Goal: Task Accomplishment & Management: Manage account settings

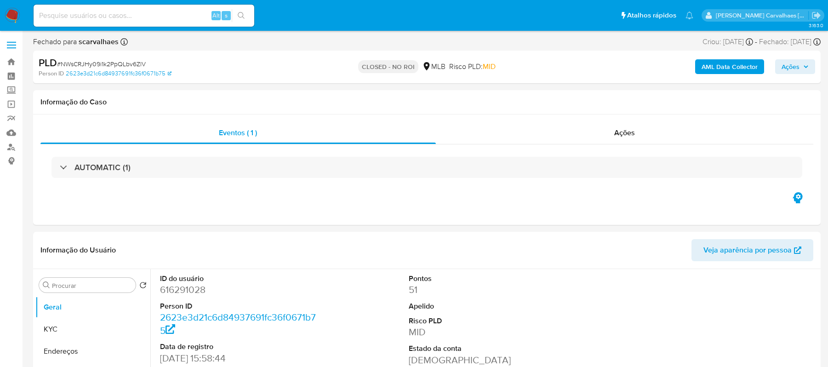
select select "10"
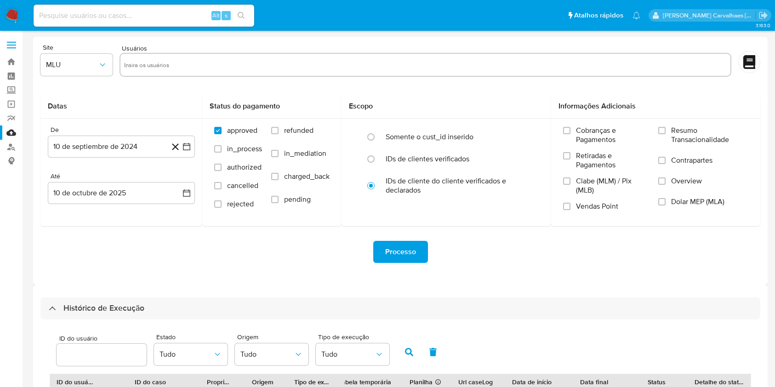
select select "10"
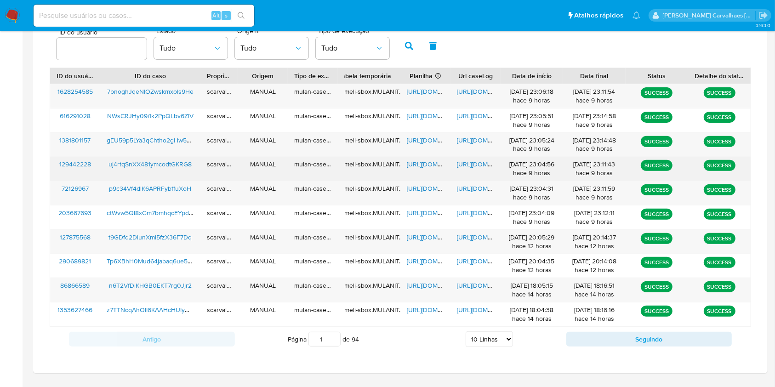
click at [427, 161] on span "https://docs.google.com/spreadsheets/d/1lHUcQTNVaGLvpu1UlnqtzklN9btcZETo079GvEI…" at bounding box center [438, 163] width 63 height 9
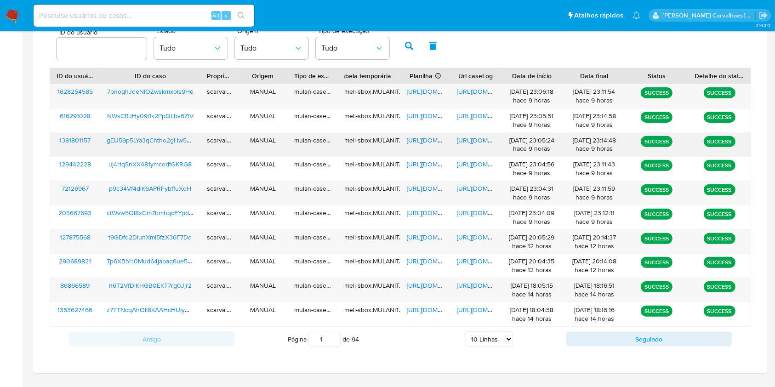
click at [474, 138] on span "https://docs.google.com/document/d/1zq-_H0qIBYxQWBzHYb247JxN-lbGLBa0hKbdPpAX4Jw…" at bounding box center [488, 140] width 63 height 9
click at [425, 140] on span "https://docs.google.com/spreadsheets/d/1c9hsOwRdPrGMNOyIF1th1LxCePRfaKP-whiZUeA…" at bounding box center [438, 140] width 63 height 9
click at [410, 138] on span "https://docs.google.com/spreadsheets/d/1c9hsOwRdPrGMNOyIF1th1LxCePRfaKP-whiZUeA…" at bounding box center [438, 140] width 63 height 9
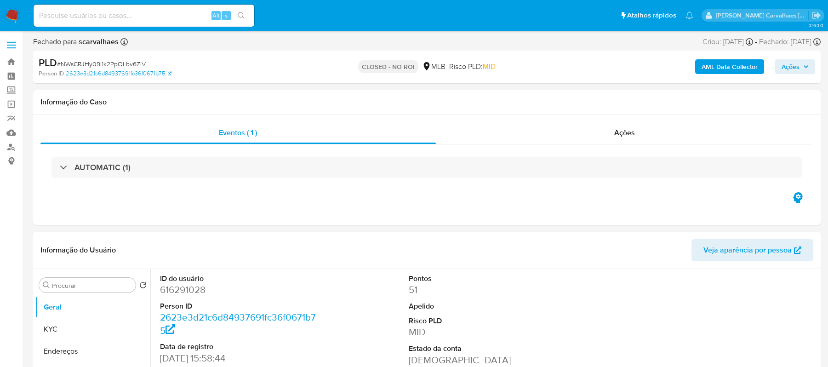
select select "10"
click at [125, 17] on input at bounding box center [144, 16] width 221 height 12
paste input "60517984000104"
click at [241, 9] on button "search-icon" at bounding box center [241, 15] width 19 height 13
drag, startPoint x: 109, startPoint y: 17, endPoint x: 13, endPoint y: 19, distance: 96.1
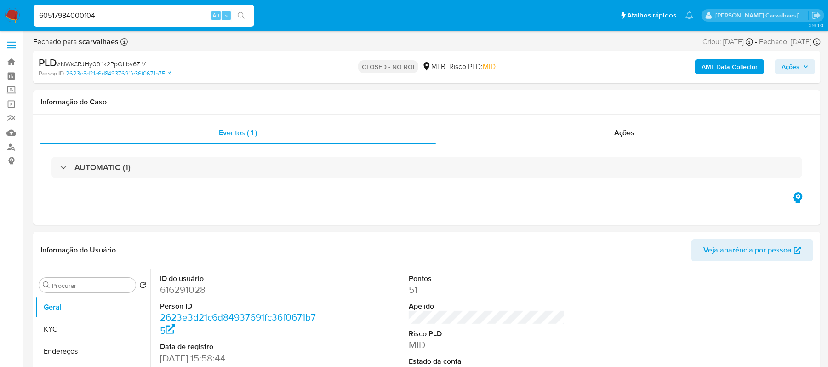
click at [13, 19] on nav "Pausado Ver notificaciones 60517984000104 Alt s Atalhos rápidos Presiona las si…" at bounding box center [414, 15] width 828 height 31
paste input "gEU59p5LYa3qChtho2gHw5Wd"
type input "gEU59p5LYa3qChtho2gHw5Wd"
click at [239, 20] on button "search-icon" at bounding box center [241, 15] width 19 height 13
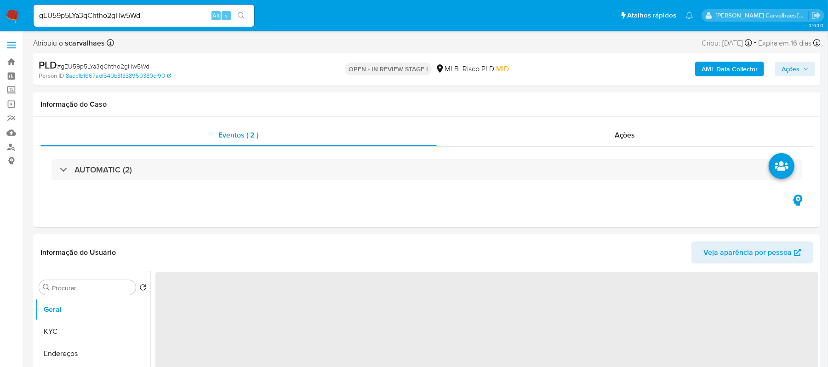
select select "10"
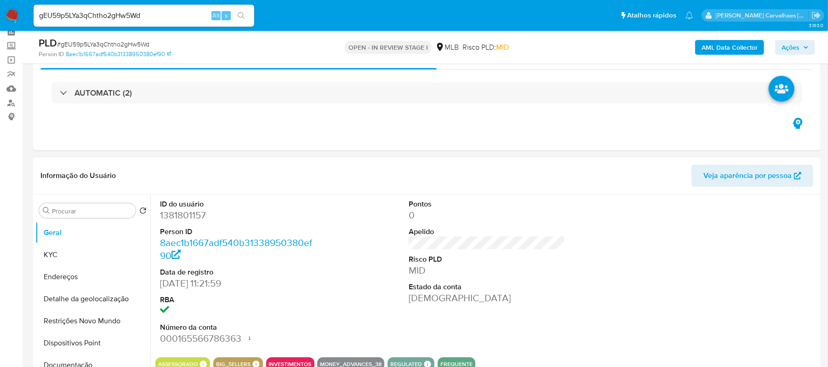
scroll to position [184, 0]
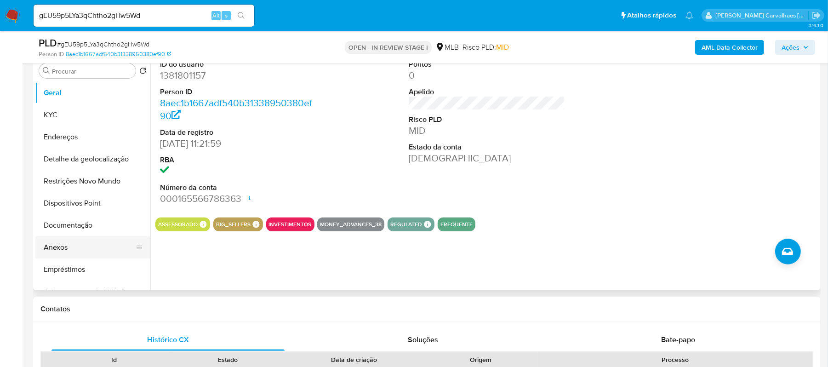
click at [65, 246] on button "Anexos" at bounding box center [89, 247] width 108 height 22
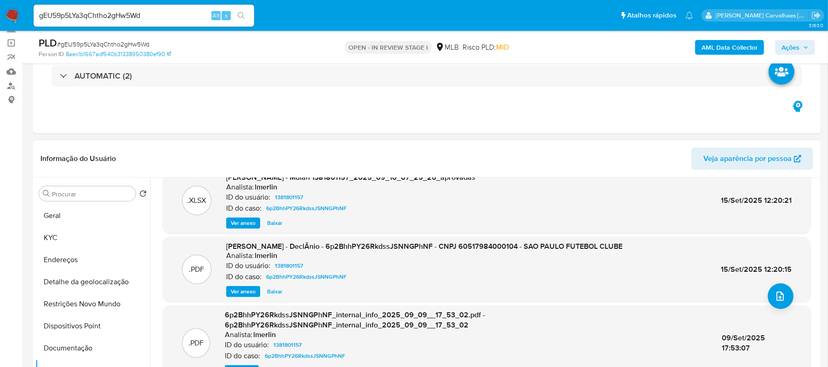
scroll to position [87, 0]
click at [241, 290] on span "Ver anexo" at bounding box center [243, 289] width 25 height 9
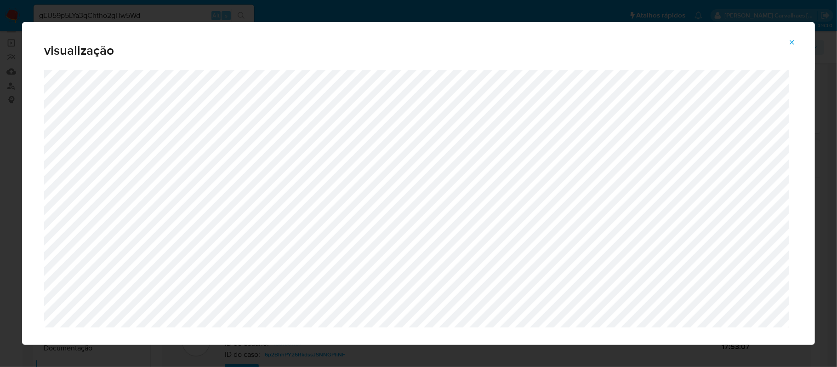
click at [795, 41] on icon "Attachment preview" at bounding box center [791, 42] width 7 height 7
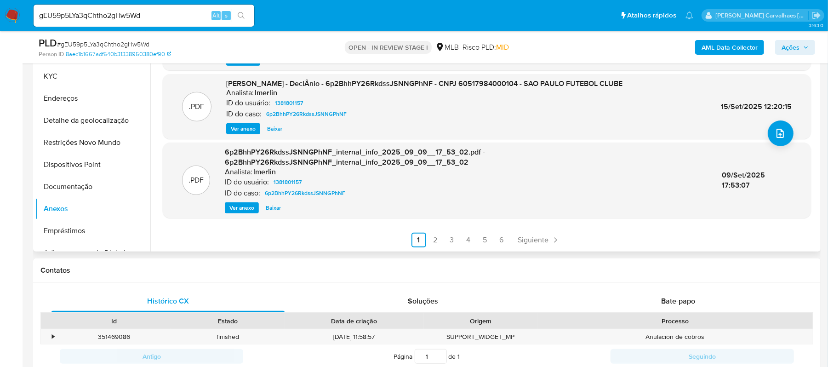
scroll to position [245, 0]
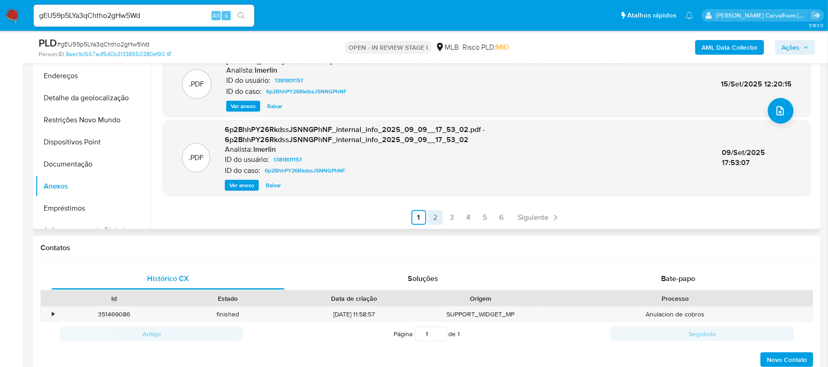
click at [433, 217] on link "2" at bounding box center [435, 217] width 15 height 15
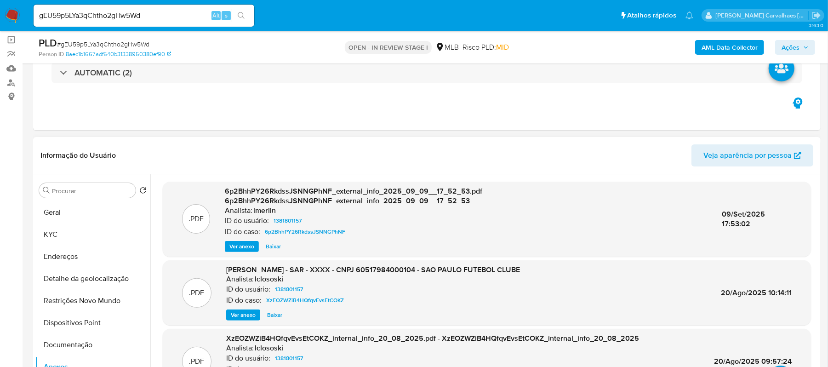
scroll to position [61, 0]
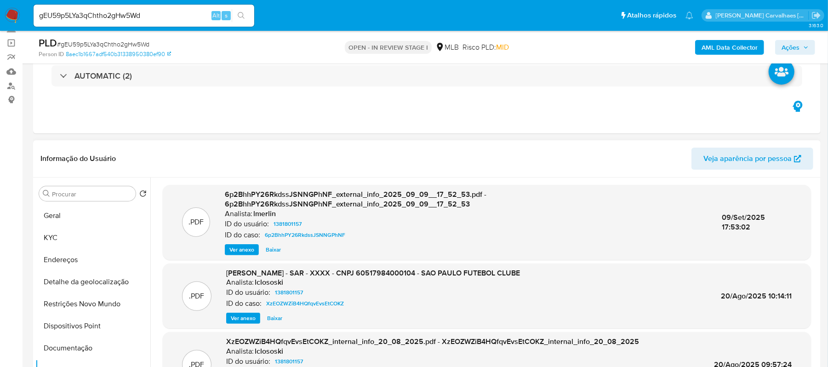
click at [231, 317] on span "Ver anexo" at bounding box center [243, 317] width 25 height 9
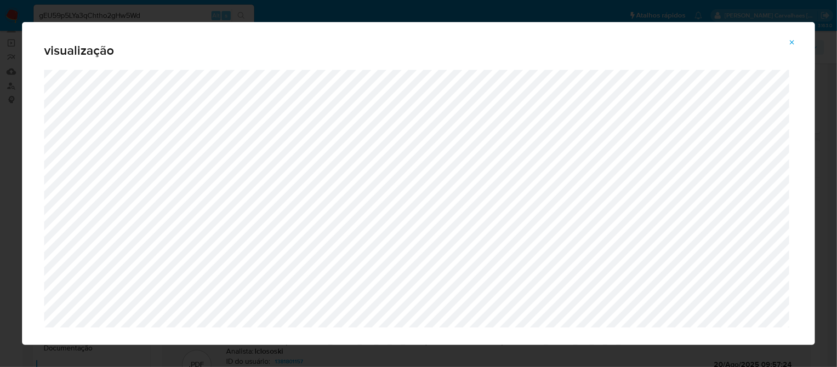
click at [791, 42] on icon "Attachment preview" at bounding box center [791, 42] width 7 height 7
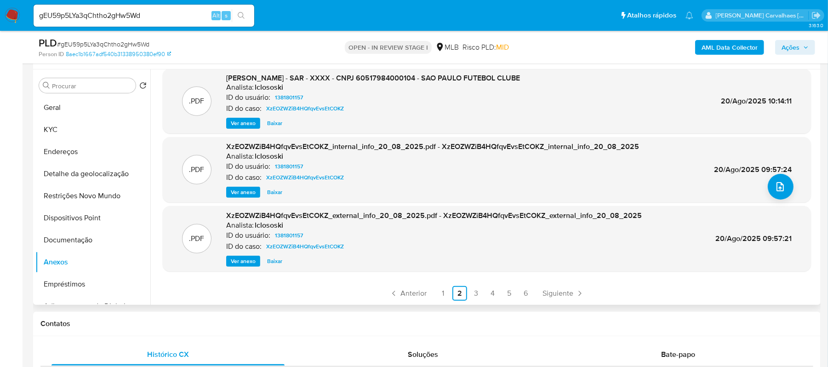
scroll to position [184, 0]
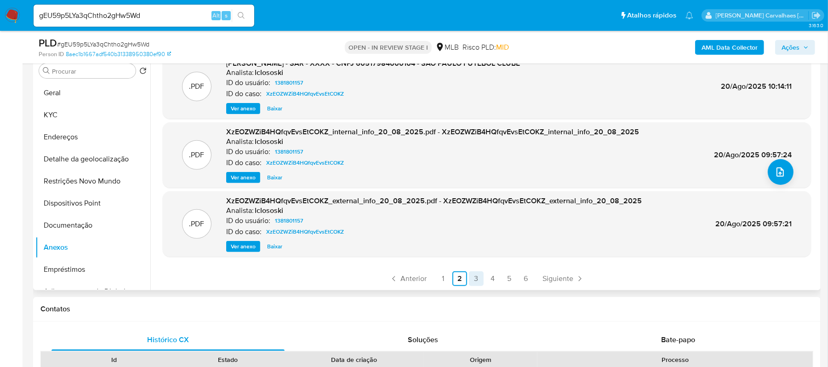
click at [474, 277] on link "3" at bounding box center [476, 278] width 15 height 15
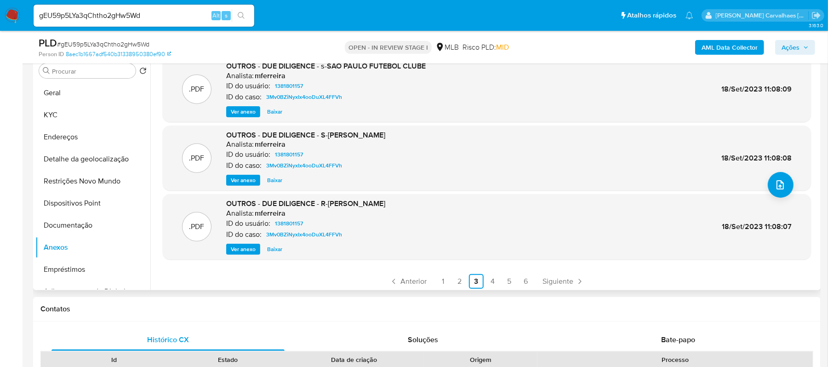
scroll to position [77, 0]
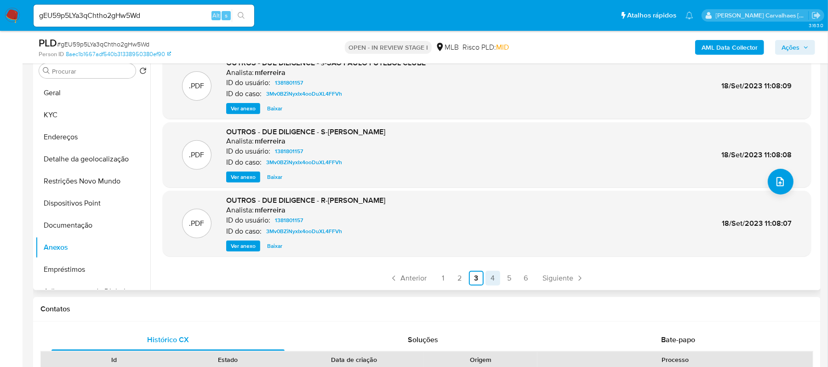
click at [491, 276] on link "4" at bounding box center [492, 278] width 15 height 15
click at [511, 278] on link "5" at bounding box center [509, 278] width 15 height 15
click at [519, 276] on link "6" at bounding box center [525, 278] width 15 height 15
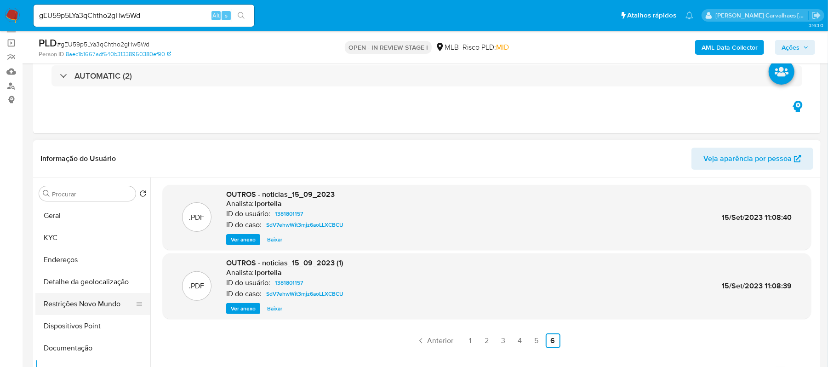
scroll to position [61, 0]
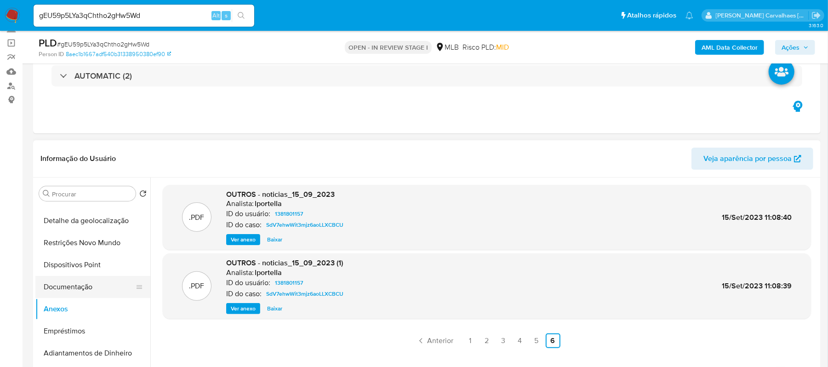
click at [88, 285] on button "Documentação" at bounding box center [89, 287] width 108 height 22
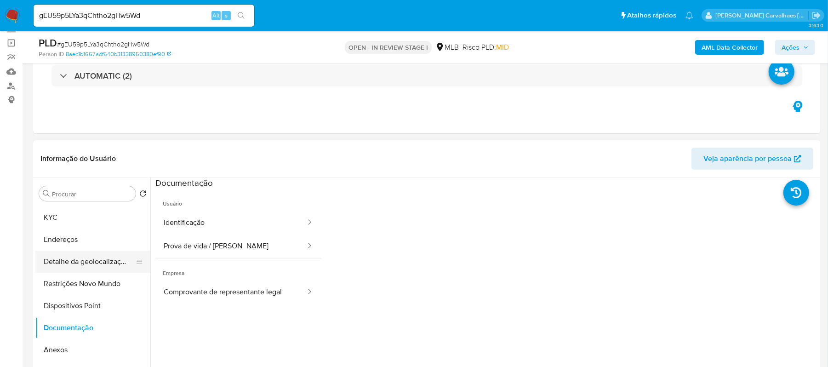
scroll to position [0, 0]
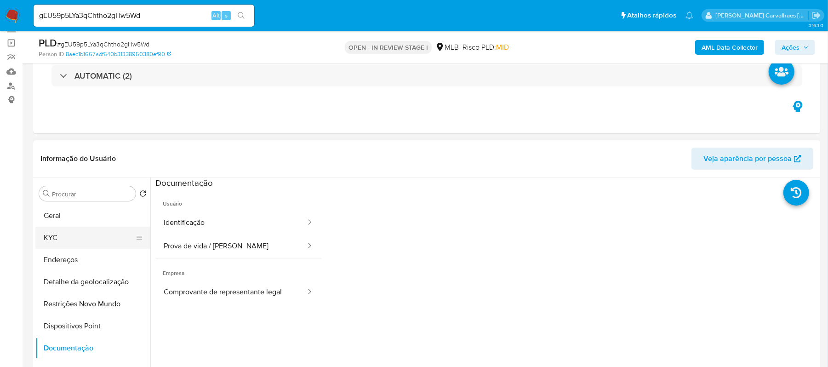
click at [50, 235] on button "KYC" at bounding box center [89, 238] width 108 height 22
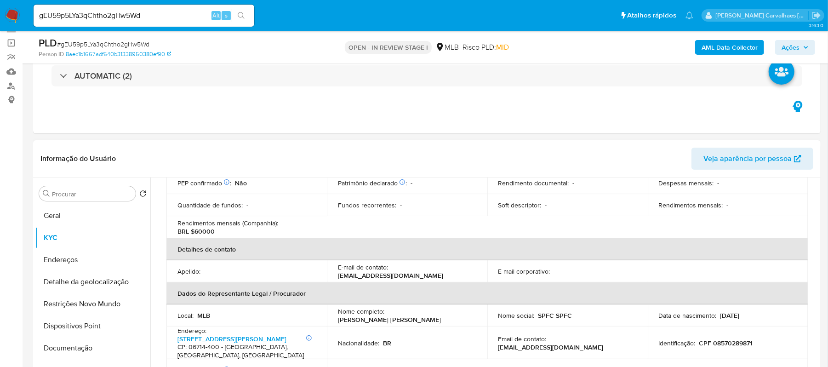
scroll to position [245, 0]
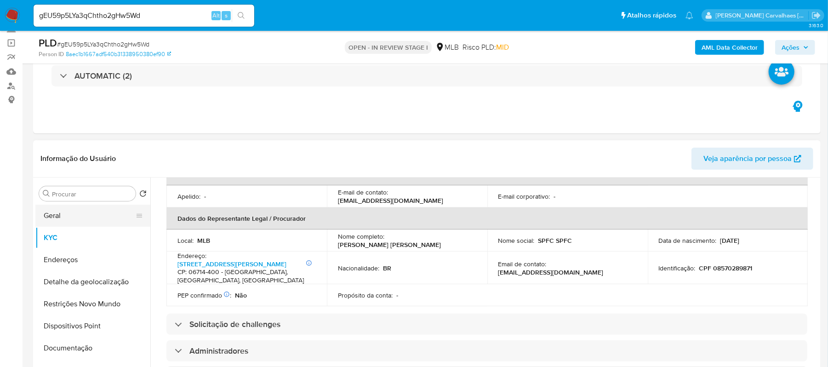
click at [81, 214] on button "Geral" at bounding box center [89, 216] width 108 height 22
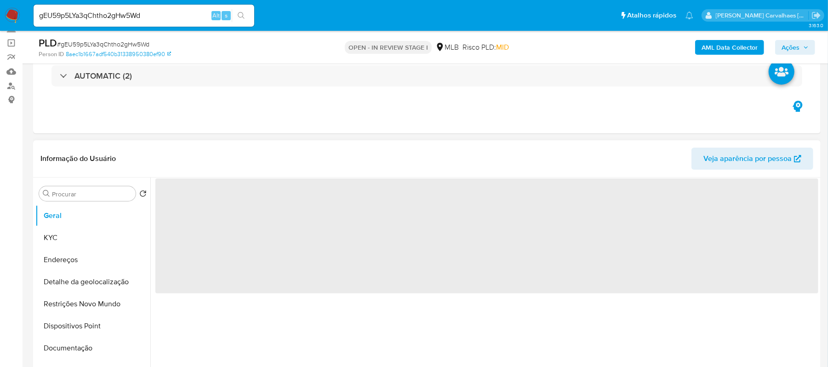
scroll to position [0, 0]
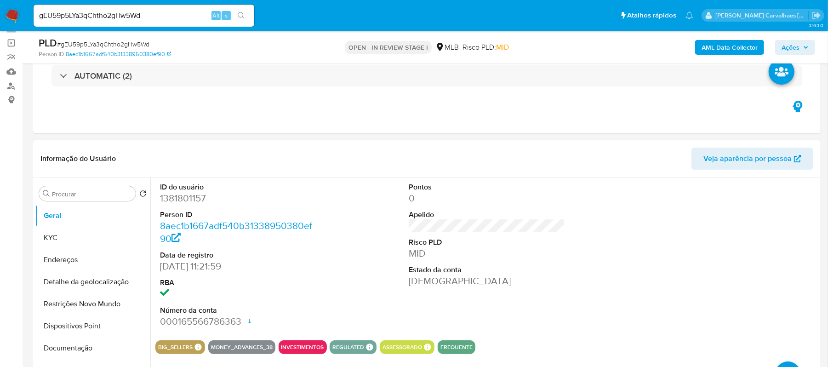
click at [565, 248] on div "Pontos 0 Apelido Risco PLD MID Estado da conta Ativa" at bounding box center [487, 254] width 166 height 155
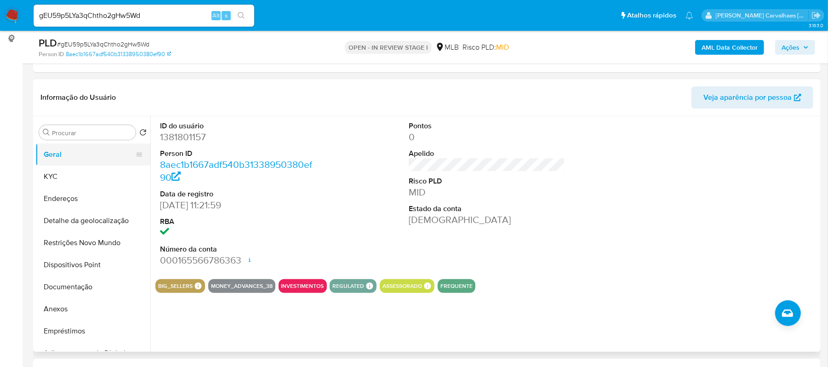
click at [81, 153] on button "Geral" at bounding box center [89, 154] width 108 height 22
click at [96, 176] on button "KYC" at bounding box center [89, 176] width 108 height 22
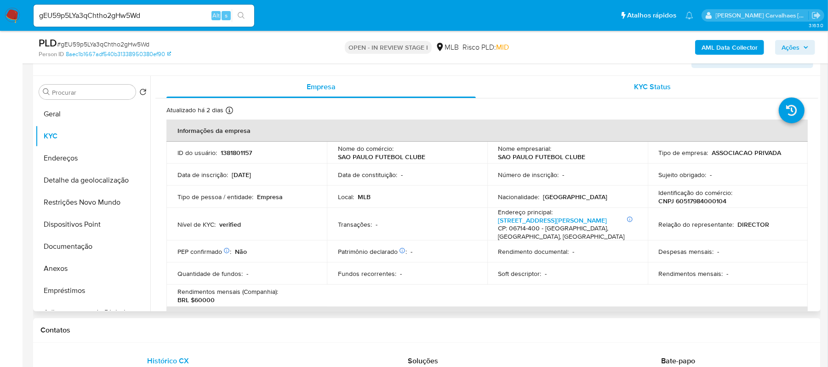
scroll to position [184, 0]
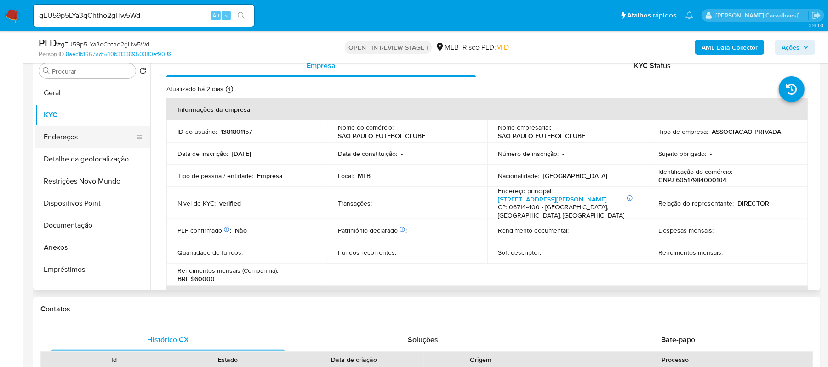
click at [89, 137] on button "Endereços" at bounding box center [89, 137] width 108 height 22
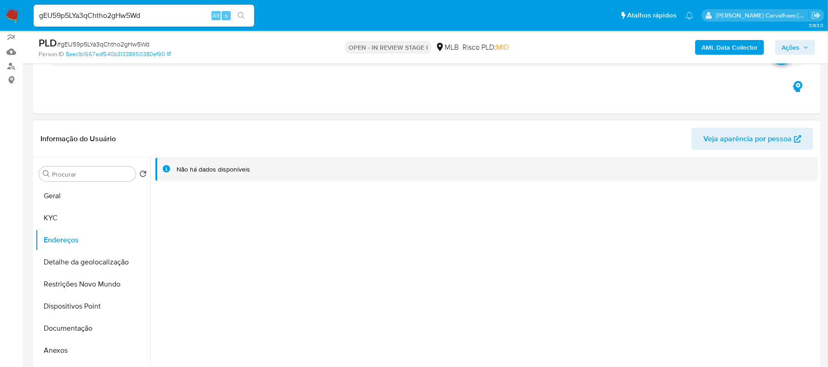
scroll to position [61, 0]
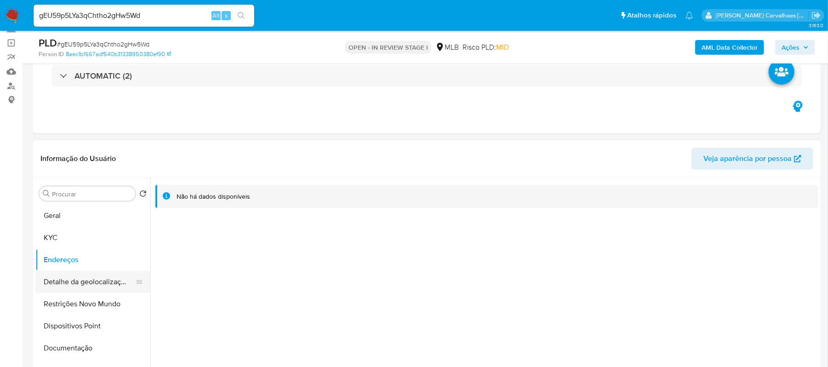
click at [120, 279] on button "Detalhe da geolocalização" at bounding box center [89, 282] width 108 height 22
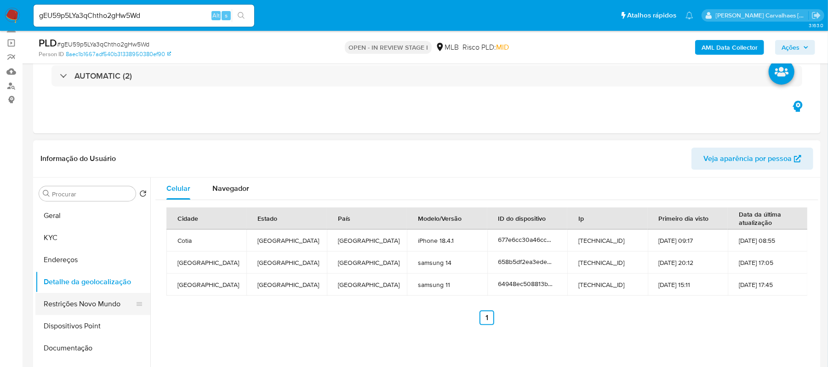
click at [87, 309] on button "Restrições Novo Mundo" at bounding box center [89, 304] width 108 height 22
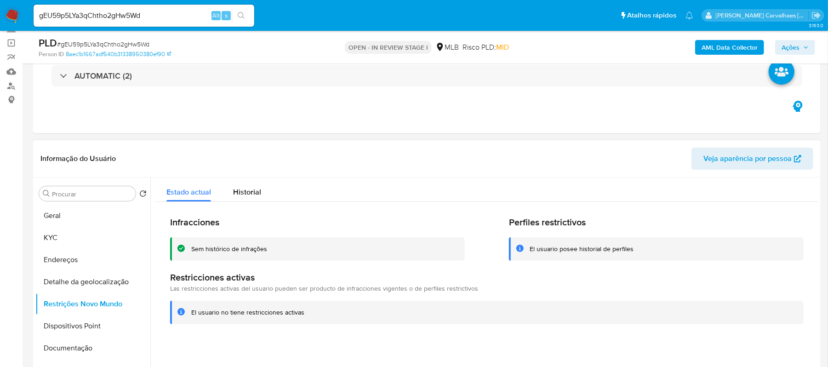
scroll to position [122, 0]
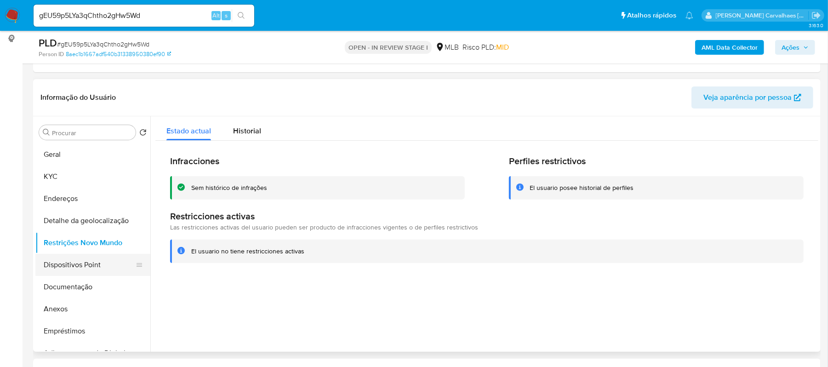
click at [71, 260] on button "Dispositivos Point" at bounding box center [89, 265] width 108 height 22
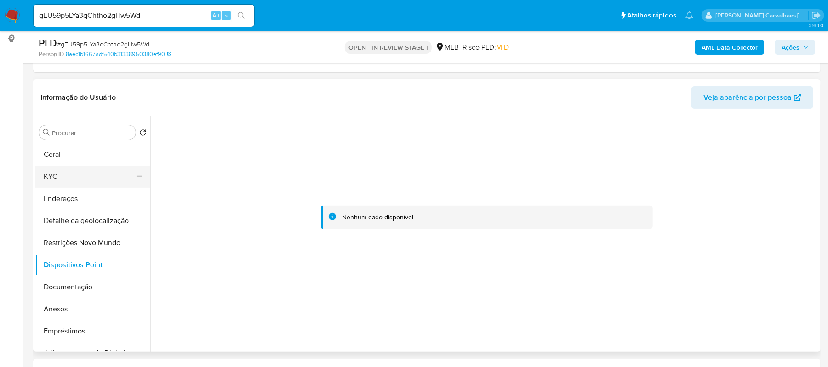
click at [72, 168] on button "KYC" at bounding box center [89, 176] width 108 height 22
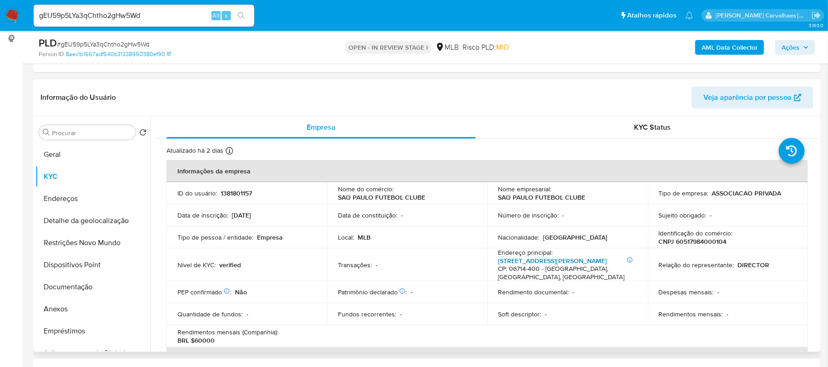
click at [549, 261] on link "Alameda Jequitiba 185, Moinho Velho" at bounding box center [552, 260] width 109 height 9
click at [78, 199] on button "Endereços" at bounding box center [89, 199] width 108 height 22
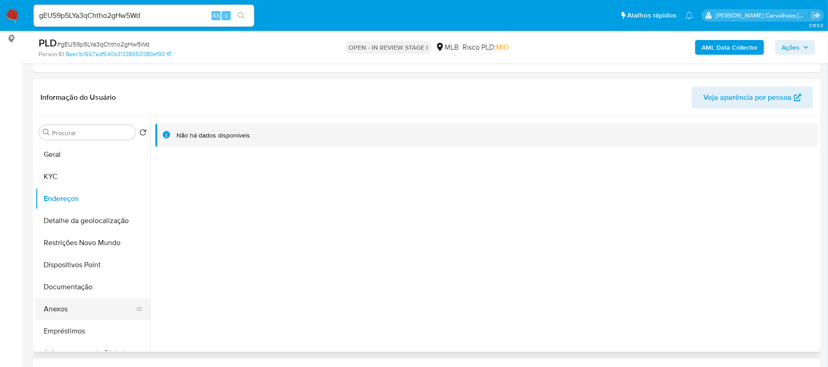
click at [55, 309] on button "Anexos" at bounding box center [89, 309] width 108 height 22
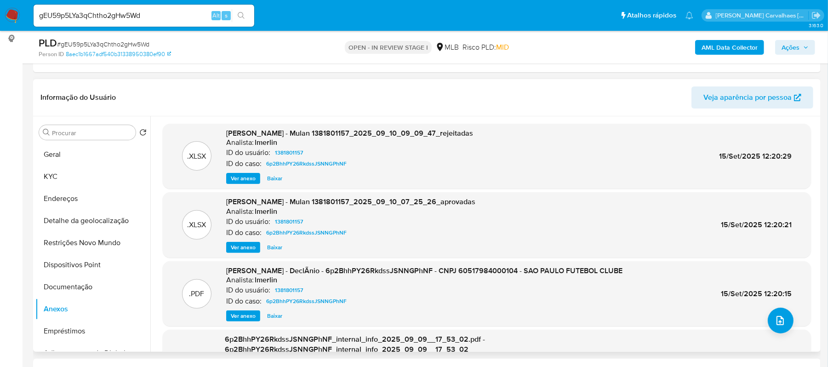
click at [243, 315] on span "Ver anexo" at bounding box center [243, 315] width 25 height 9
click at [243, 315] on div "Ver anexo Ver anexo Baixar" at bounding box center [424, 315] width 396 height 11
click at [251, 317] on span "Ver anexo" at bounding box center [243, 315] width 25 height 9
click at [251, 317] on div "Ver anexo Baixar" at bounding box center [424, 315] width 396 height 11
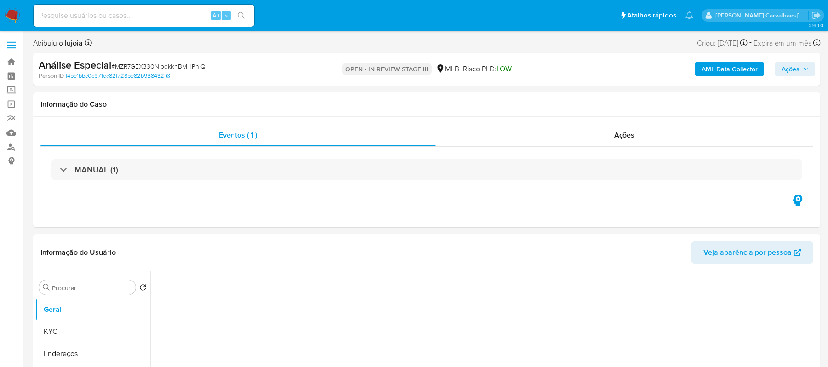
select select "10"
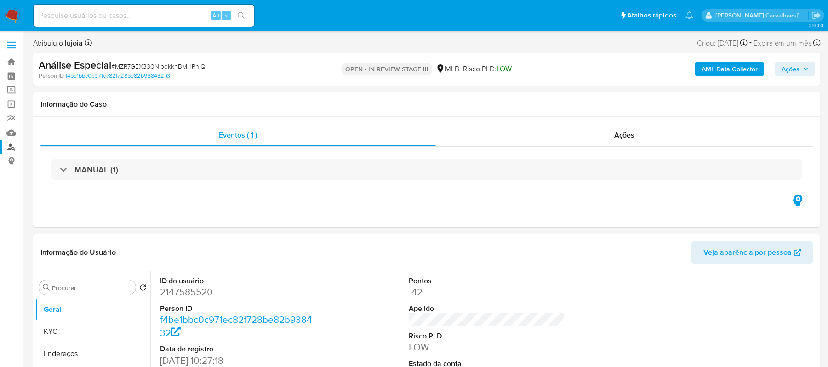
click at [10, 142] on link "Localizador de pessoas" at bounding box center [54, 147] width 109 height 14
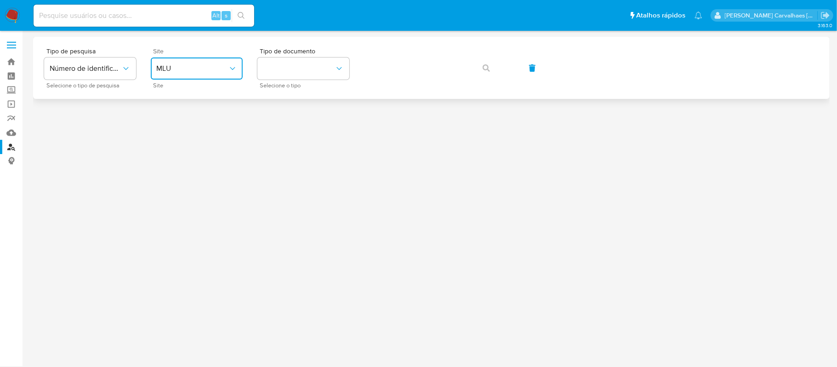
click at [222, 70] on span "MLU" at bounding box center [192, 68] width 72 height 9
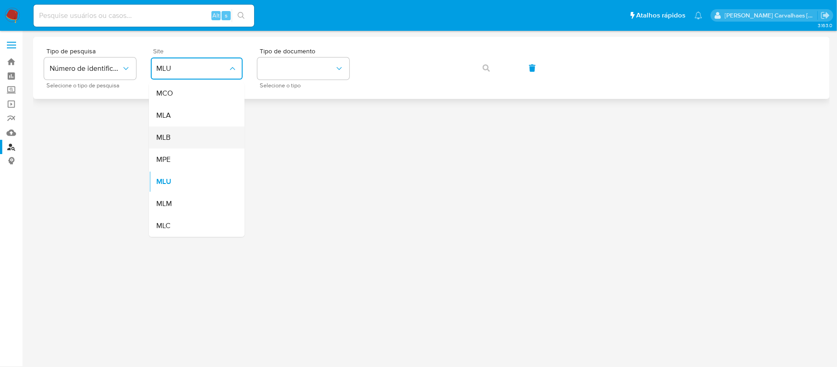
click at [206, 137] on div "MLB" at bounding box center [193, 137] width 75 height 22
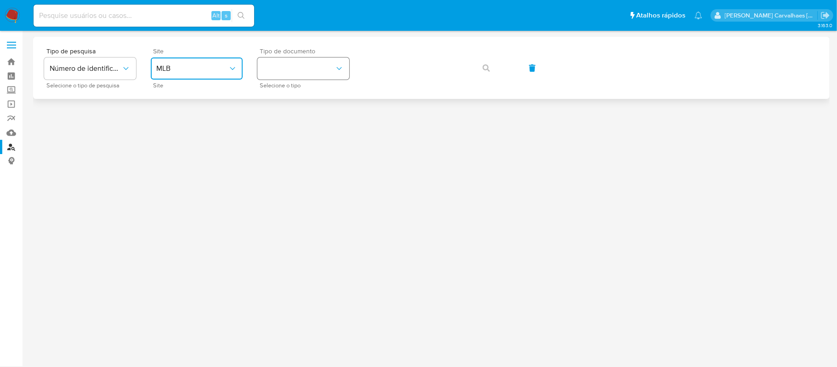
click at [308, 70] on button "identificationType" at bounding box center [303, 68] width 92 height 22
click at [287, 125] on div "CPF CPF" at bounding box center [300, 129] width 75 height 31
click at [483, 74] on span "button" at bounding box center [486, 68] width 7 height 20
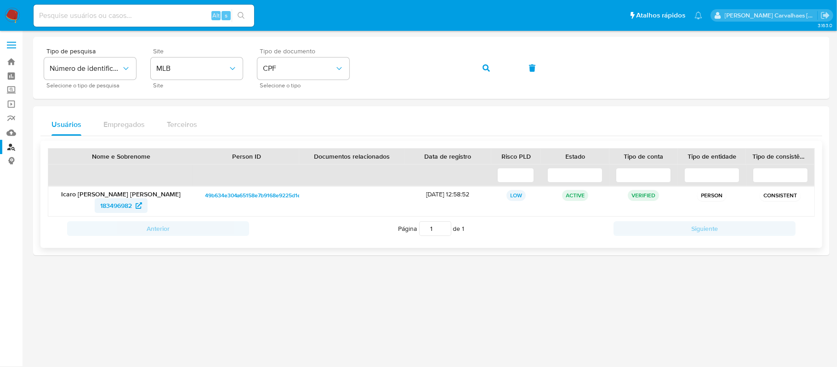
click at [108, 202] on span "183496982" at bounding box center [116, 205] width 32 height 15
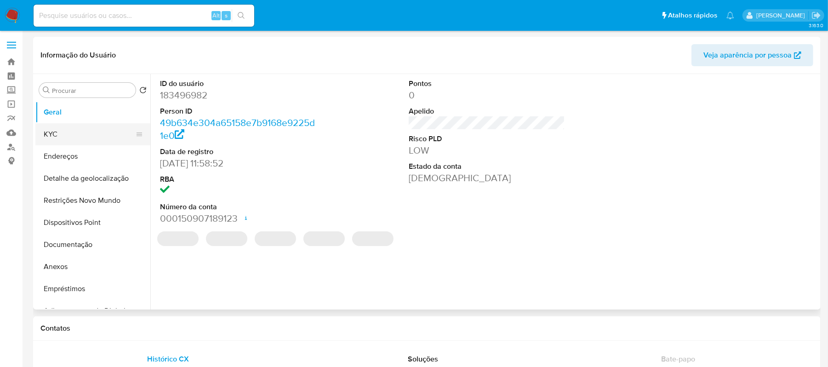
click at [74, 133] on button "KYC" at bounding box center [89, 134] width 108 height 22
select select "10"
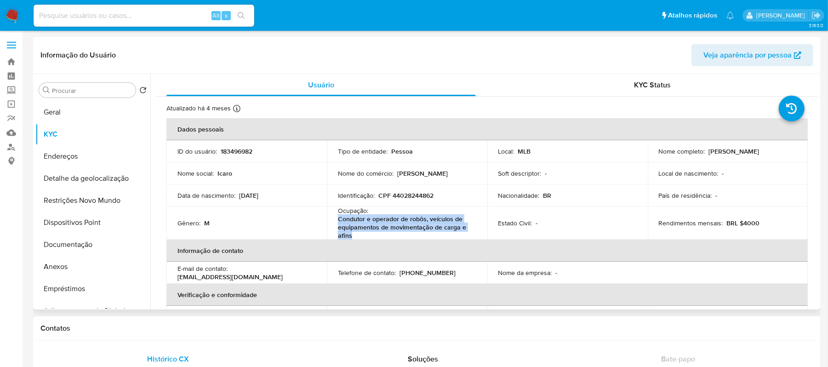
drag, startPoint x: 337, startPoint y: 219, endPoint x: 349, endPoint y: 233, distance: 18.6
click at [349, 233] on p "Condutor e operador de robôs, veículos de equipamentos de movimentação de carga…" at bounding box center [405, 227] width 135 height 25
copy p "Condutor e operador de robôs, veículos de equipamentos de movimentação de carga…"
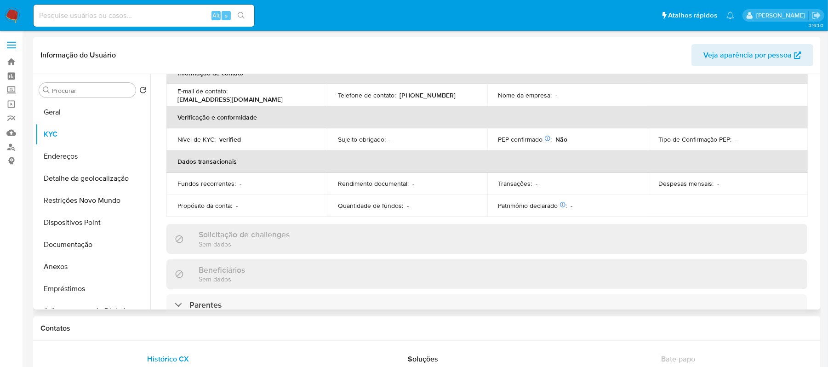
scroll to position [184, 0]
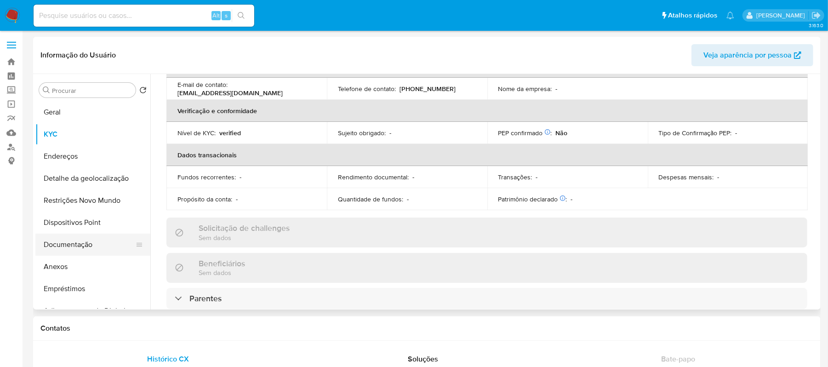
click at [76, 248] on button "Documentação" at bounding box center [89, 244] width 108 height 22
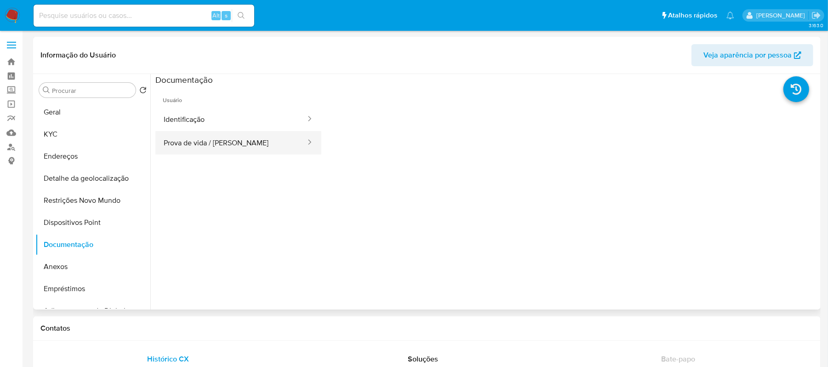
click at [229, 151] on button "Prova de vida / Selfie" at bounding box center [230, 142] width 151 height 23
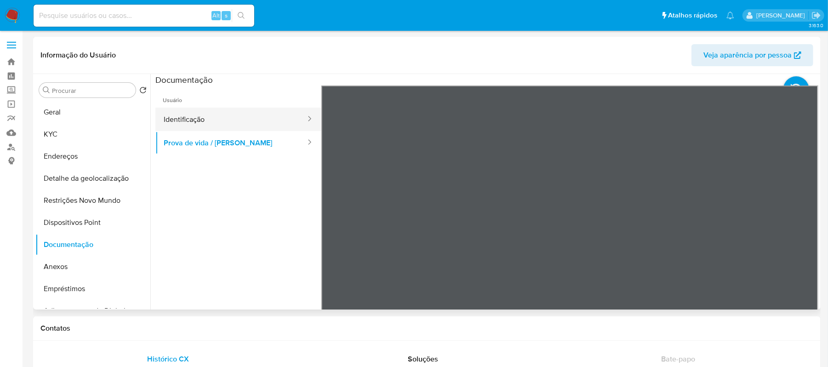
click at [221, 126] on button "Identificação" at bounding box center [230, 119] width 151 height 23
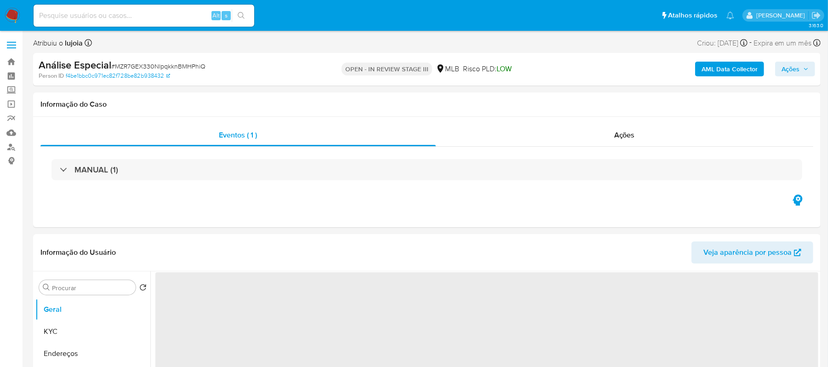
select select "10"
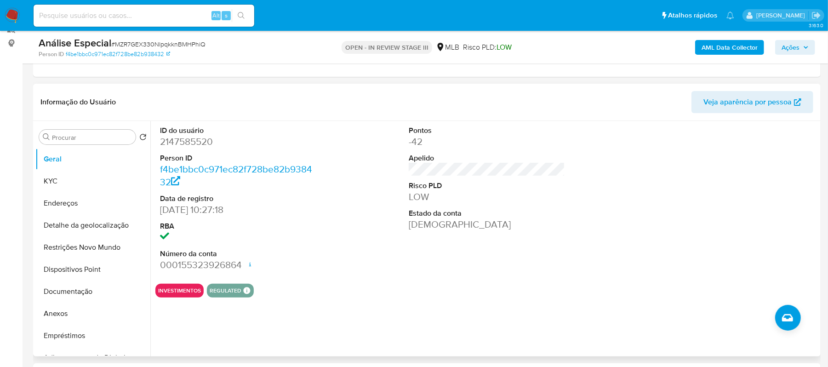
scroll to position [122, 0]
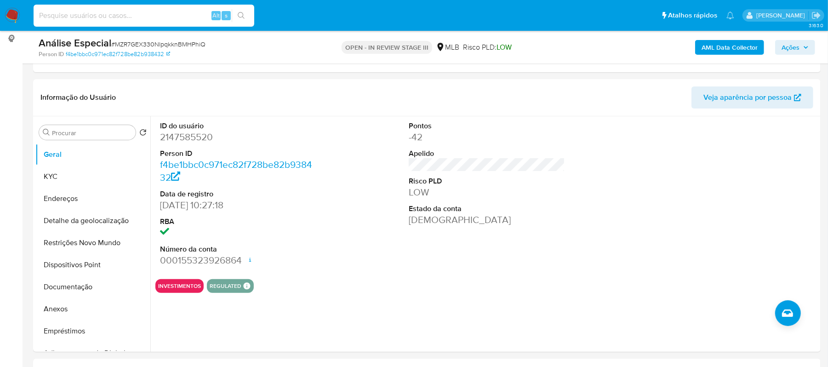
click at [133, 11] on input at bounding box center [144, 16] width 221 height 12
paste input "gEU59p5LYa3qChtho2gHw5Wd"
type input "gEU59p5LYa3qChtho2gHw5Wd"
click at [238, 16] on icon "search-icon" at bounding box center [241, 15] width 7 height 7
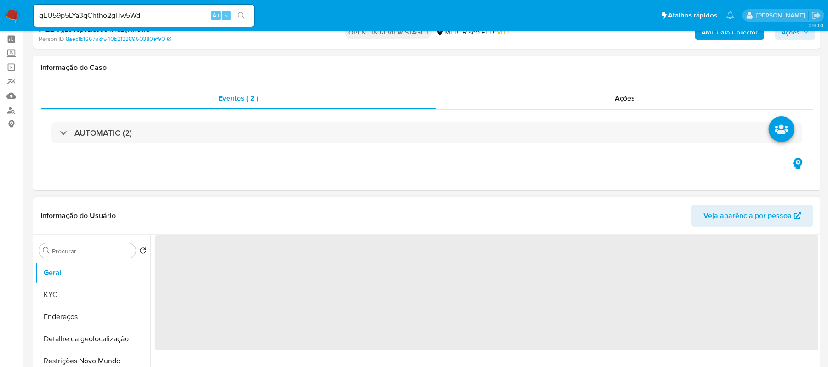
select select "10"
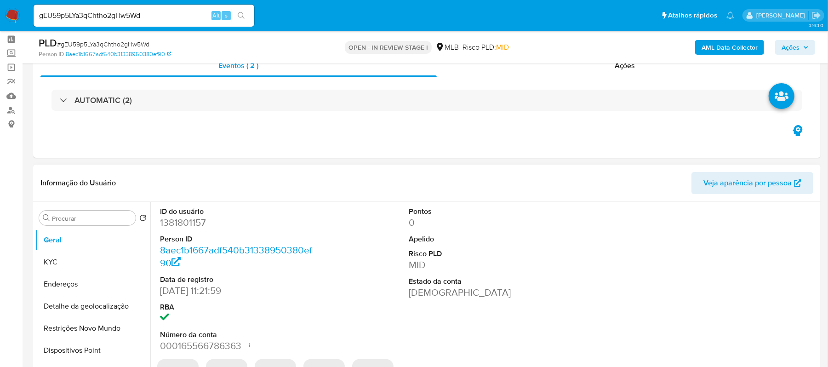
scroll to position [122, 0]
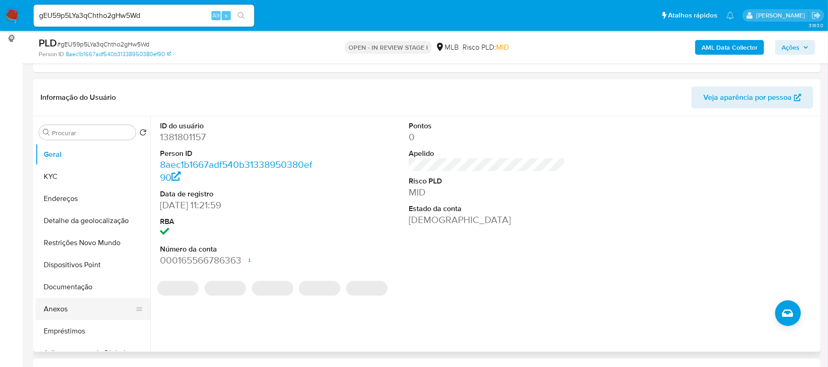
click at [67, 307] on button "Anexos" at bounding box center [89, 309] width 108 height 22
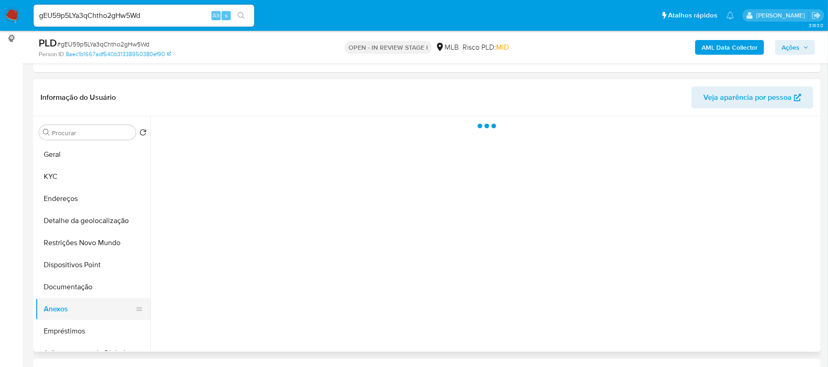
click at [67, 307] on button "Anexos" at bounding box center [89, 309] width 108 height 22
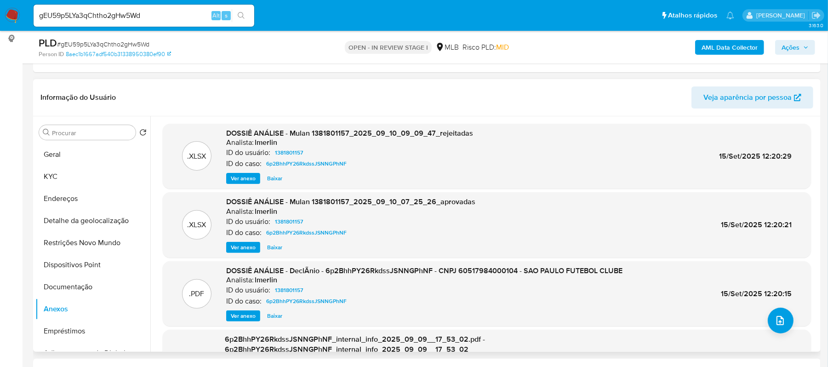
scroll to position [87, 0]
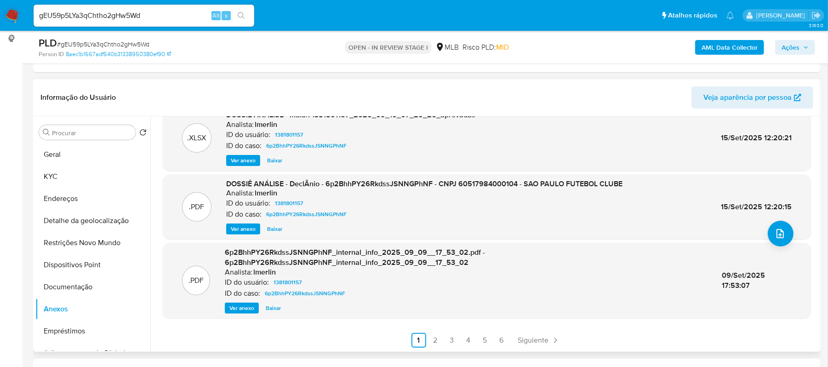
click at [246, 225] on span "Ver anexo" at bounding box center [243, 228] width 25 height 9
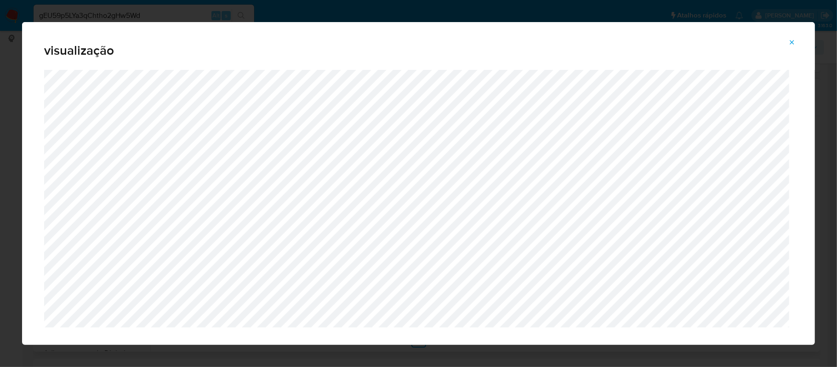
click at [793, 38] on span "Attachment preview" at bounding box center [791, 42] width 7 height 13
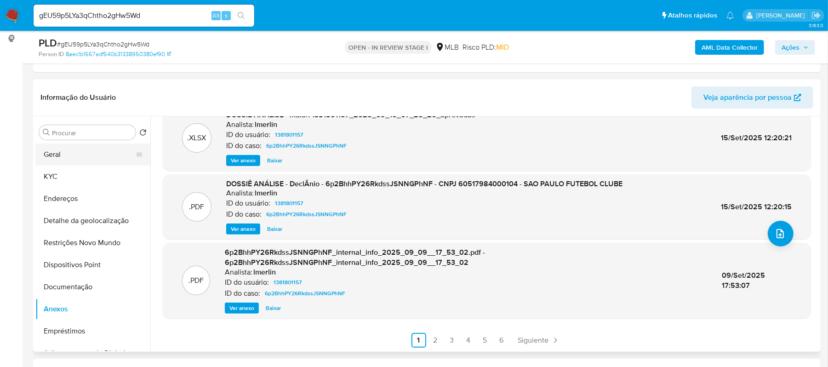
click at [58, 159] on button "Geral" at bounding box center [89, 154] width 108 height 22
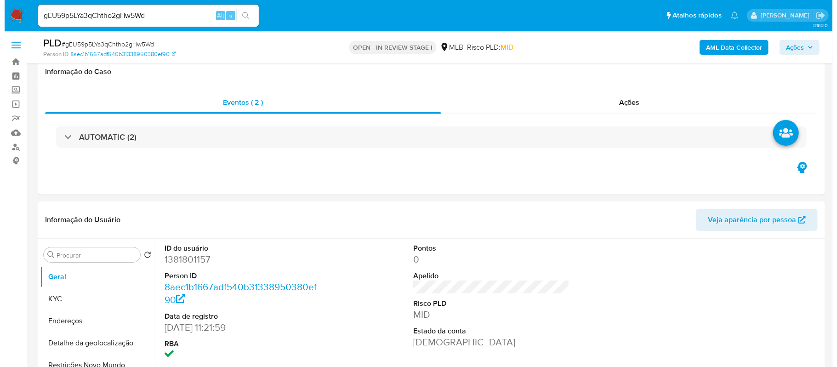
scroll to position [122, 0]
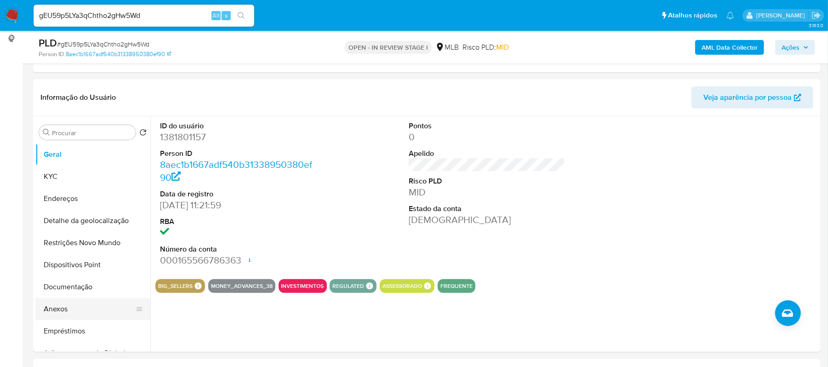
click at [60, 310] on button "Anexos" at bounding box center [89, 309] width 108 height 22
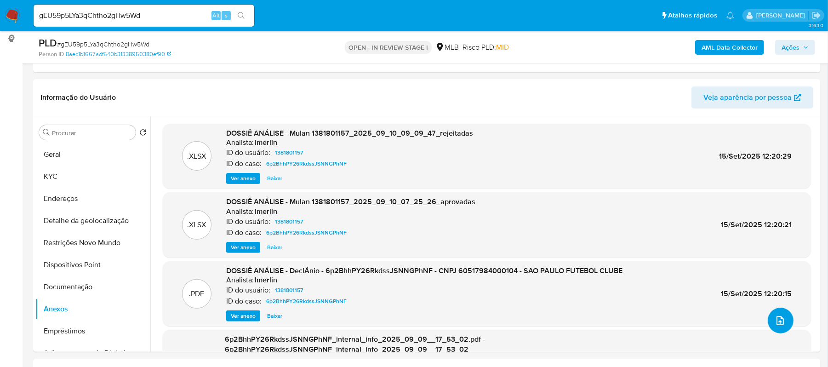
click at [782, 320] on button "upload-file" at bounding box center [781, 320] width 26 height 26
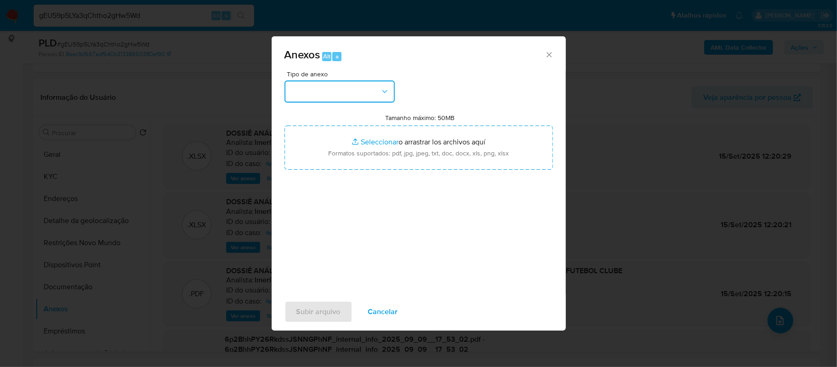
click at [376, 89] on button "button" at bounding box center [340, 91] width 110 height 22
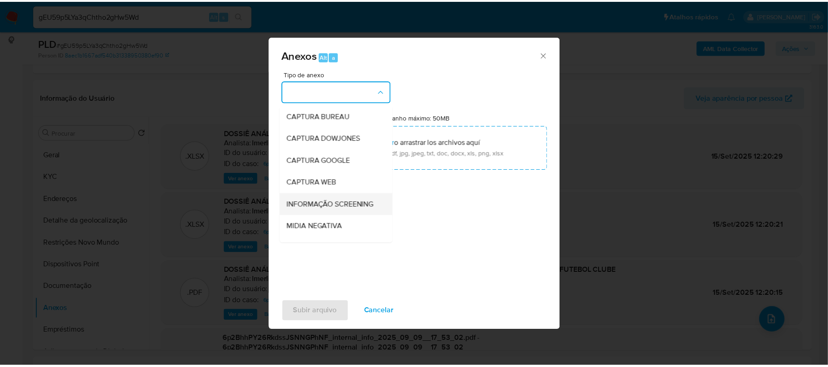
scroll to position [61, 0]
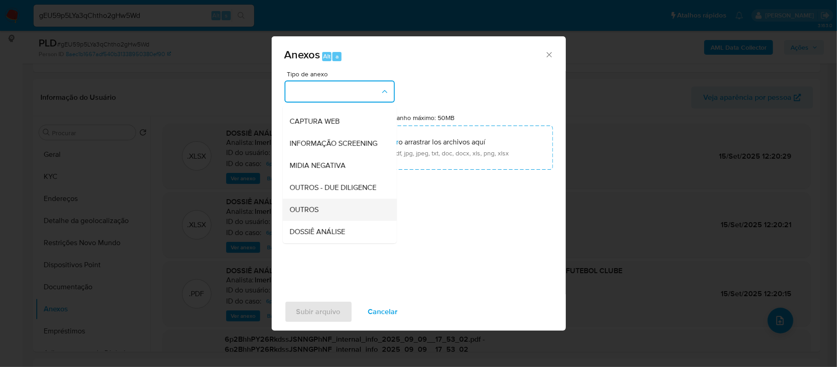
click at [313, 214] on span "OUTROS" at bounding box center [304, 209] width 29 height 9
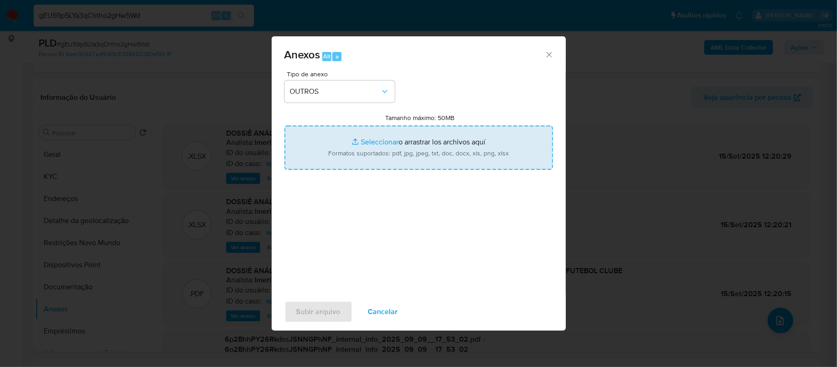
click at [373, 141] on input "Tamanho máximo: 50MB Seleccionar archivos" at bounding box center [419, 147] width 268 height 44
type input "C:\fakepath\2oDECLINIO- gEU59p5LYa3qChtho2gHw5Wd - CNPJ 60517984000104 - SÃO PA…"
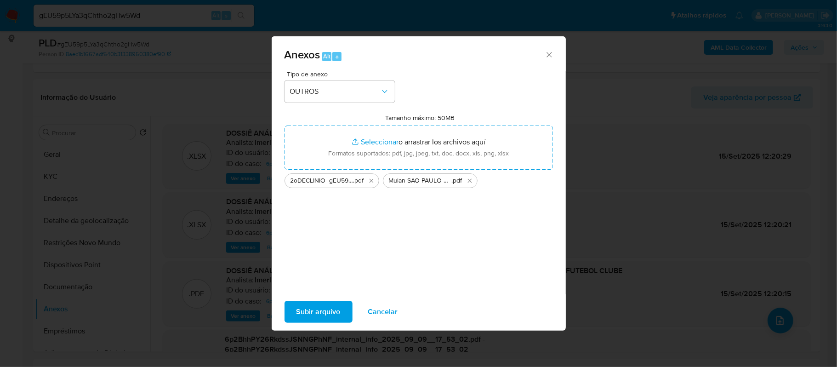
click at [315, 312] on span "Subir arquivo" at bounding box center [318, 312] width 44 height 20
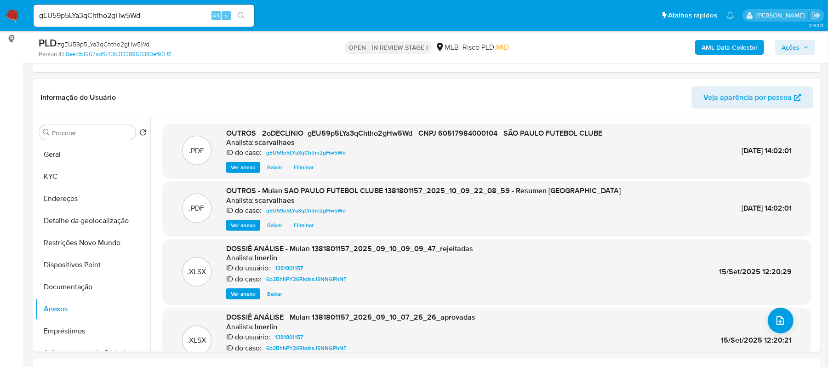
click at [787, 45] on span "Ações" at bounding box center [790, 47] width 18 height 15
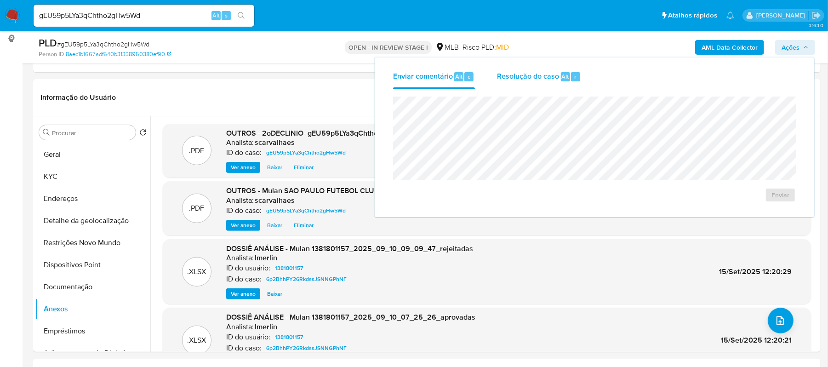
click at [510, 75] on span "Resolução do caso" at bounding box center [528, 76] width 62 height 11
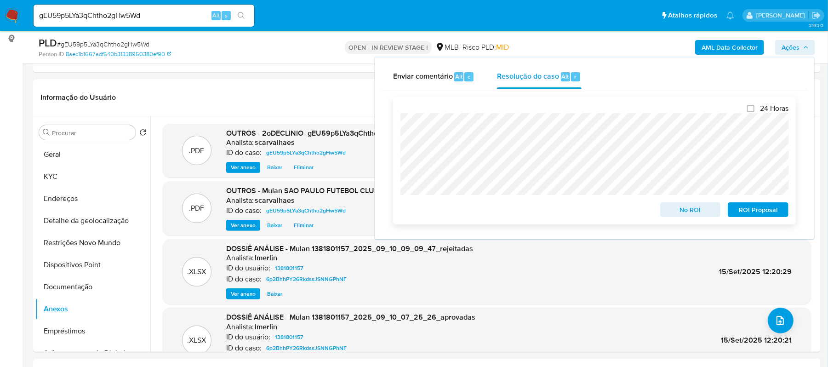
click at [685, 211] on span "No ROI" at bounding box center [690, 209] width 48 height 13
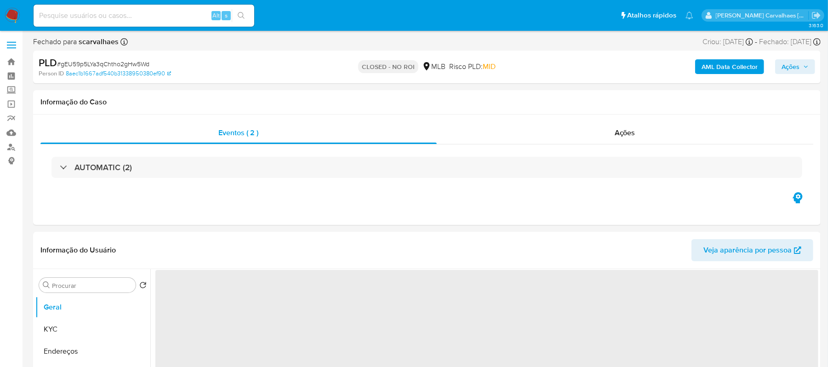
select select "10"
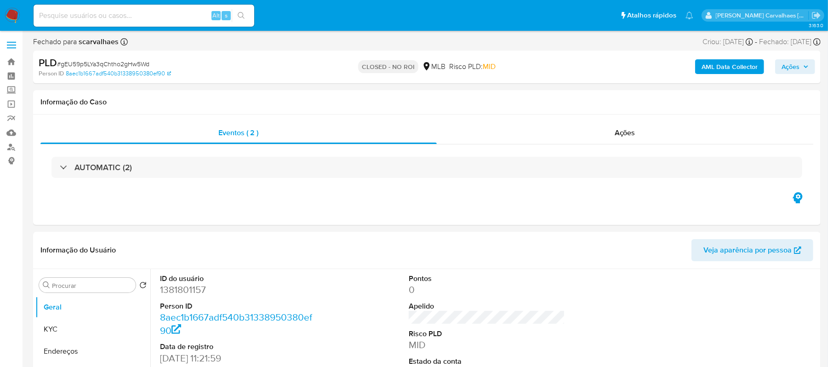
click at [9, 13] on img at bounding box center [13, 16] width 16 height 16
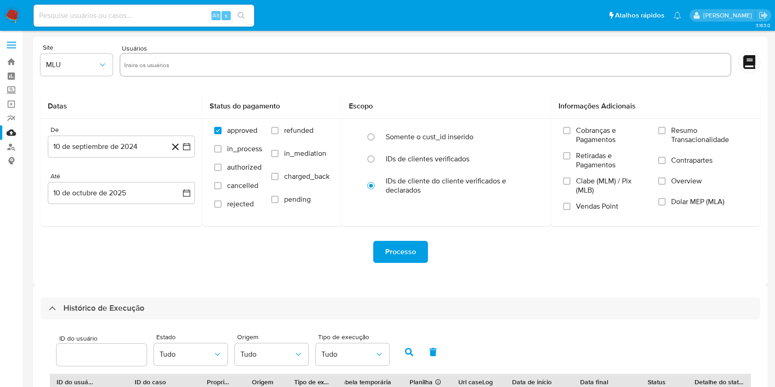
select select "10"
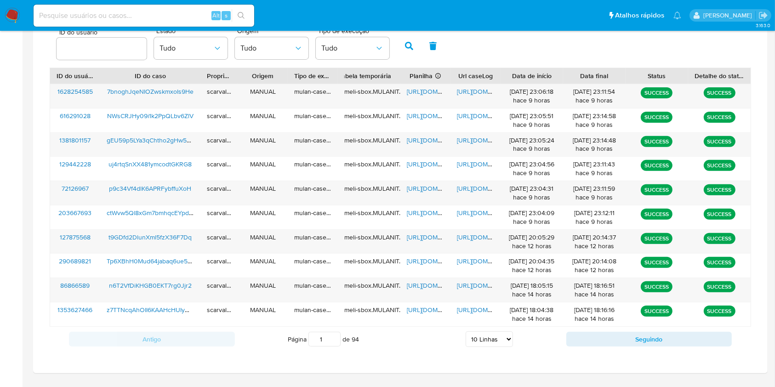
click at [88, 40] on div at bounding box center [102, 49] width 90 height 22
paste input "631626366"
click at [410, 46] on icon "button" at bounding box center [409, 46] width 8 height 8
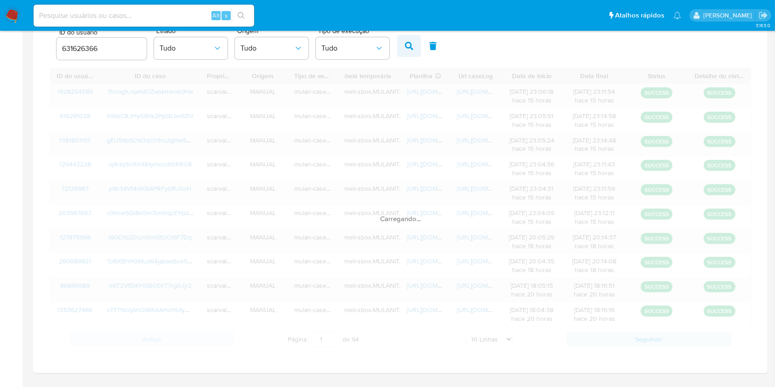
scroll to position [162, 0]
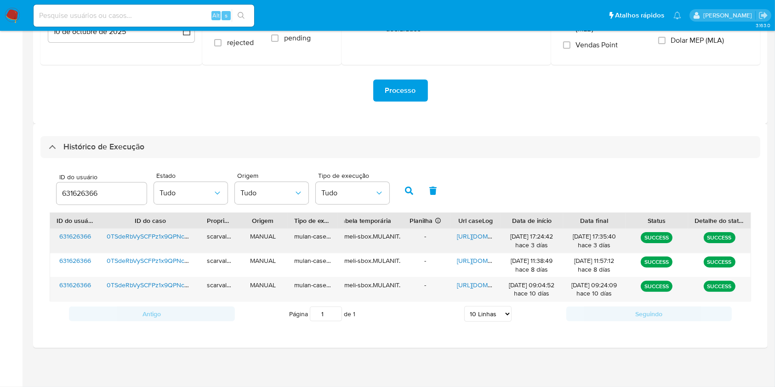
click at [465, 237] on span "[URL][DOMAIN_NAME]" at bounding box center [488, 236] width 63 height 9
drag, startPoint x: 112, startPoint y: 198, endPoint x: 35, endPoint y: 195, distance: 77.3
click at [35, 195] on div "Histórico de Execução ID do usuário 631626366 Estado Tudo Origem Tudo Tipo de e…" at bounding box center [400, 236] width 734 height 224
click at [397, 86] on span "Processo" at bounding box center [400, 90] width 31 height 20
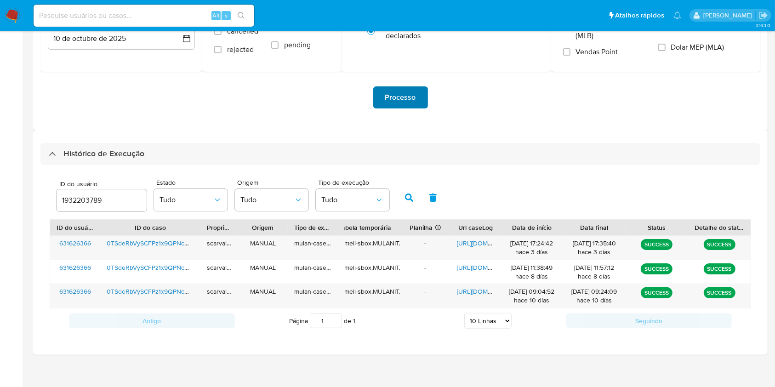
click at [405, 97] on span "Processo" at bounding box center [400, 97] width 31 height 20
click at [432, 198] on icon "button" at bounding box center [433, 198] width 7 height 8
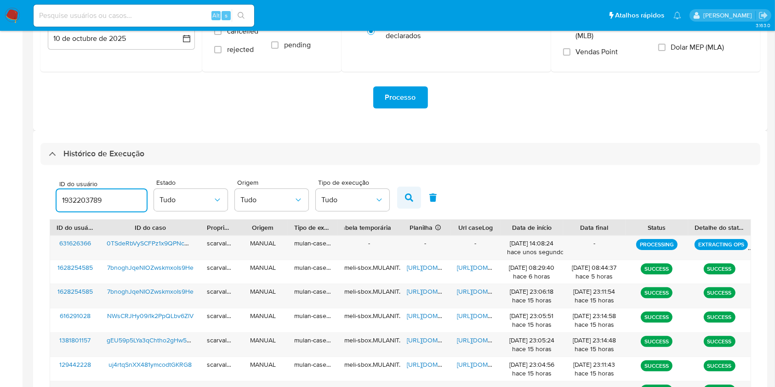
click at [408, 199] on icon "button" at bounding box center [409, 198] width 8 height 8
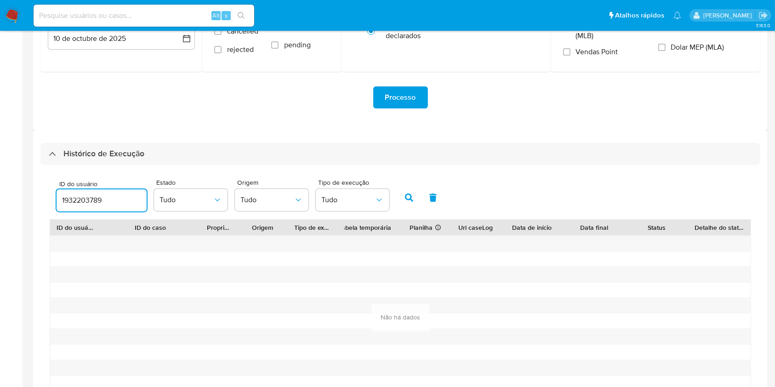
drag, startPoint x: 114, startPoint y: 203, endPoint x: 27, endPoint y: 206, distance: 86.9
click at [27, 206] on main "3.163.0" at bounding box center [387, 157] width 775 height 639
paste input "730138328"
click at [407, 204] on button "button" at bounding box center [409, 198] width 24 height 22
drag, startPoint x: 118, startPoint y: 204, endPoint x: 0, endPoint y: 196, distance: 117.9
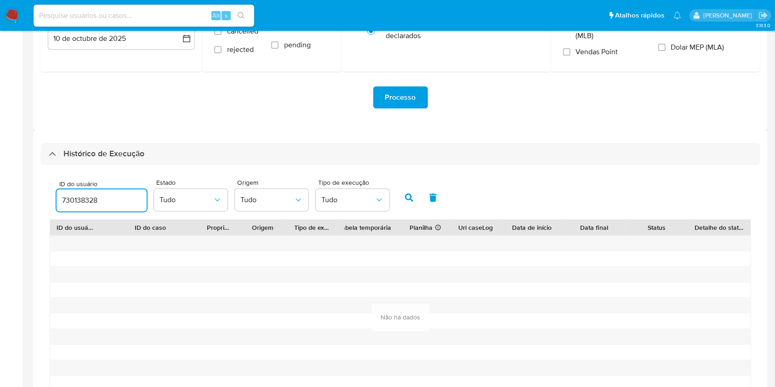
click at [0, 200] on section "Bandeja Painel Screening Pesquisa em Listas Watchlist Ferramentas Operações em …" at bounding box center [387, 157] width 775 height 639
paste input "14384859"
click at [409, 191] on button "button" at bounding box center [409, 198] width 24 height 22
drag, startPoint x: 119, startPoint y: 197, endPoint x: 11, endPoint y: 200, distance: 107.6
click at [29, 203] on main "3.163.0" at bounding box center [387, 157] width 775 height 639
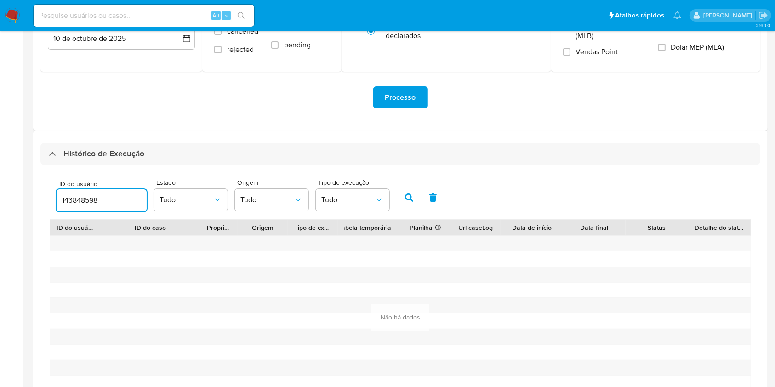
paste input "346348047"
type input "346348047"
click at [405, 199] on icon "button" at bounding box center [409, 198] width 8 height 8
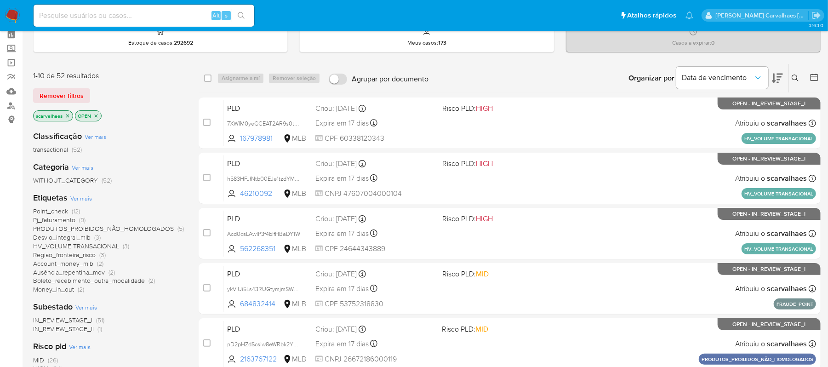
scroll to position [61, 0]
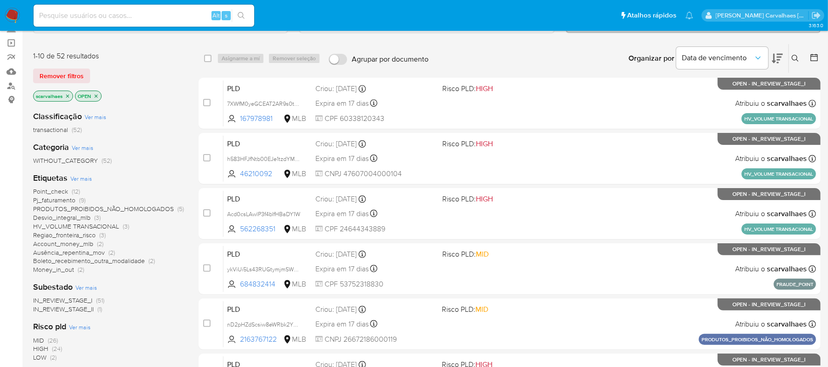
click at [72, 267] on span "Money_in_out" at bounding box center [53, 269] width 41 height 9
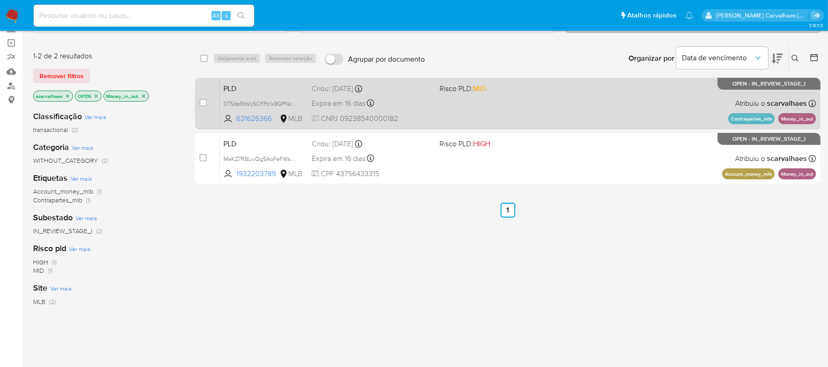
click at [424, 114] on span "CNPJ 09238540000182" at bounding box center [372, 119] width 120 height 10
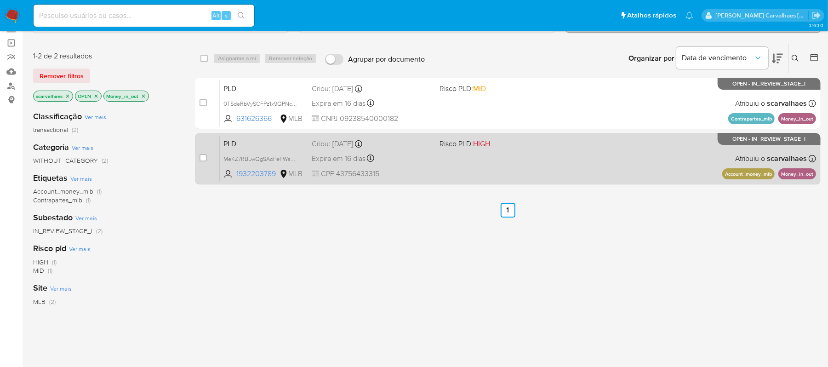
click at [508, 162] on div "PLD MeKZ7RBLwQgSAoFeFWs2vYmd 1932203789 MLB Risco PLD: HIGH Criou: 12/09/2025 C…" at bounding box center [518, 158] width 596 height 46
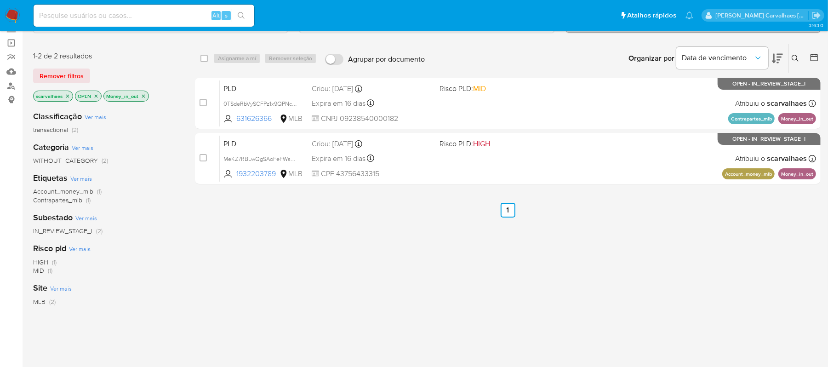
click at [144, 98] on icon "close-filter" at bounding box center [144, 96] width 6 height 6
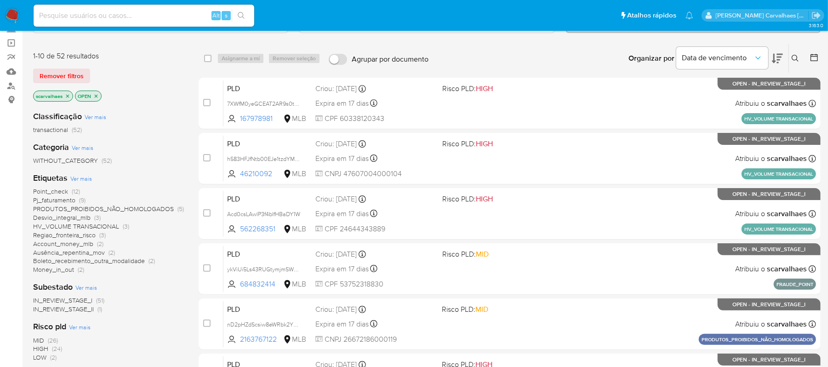
click at [52, 193] on span "Point_check" at bounding box center [50, 191] width 35 height 9
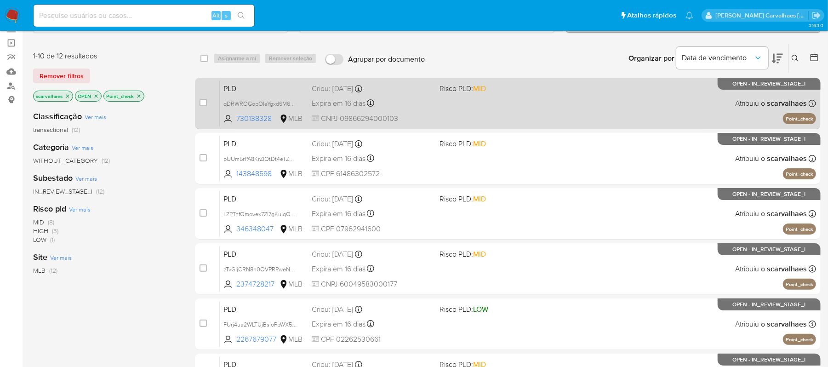
click at [434, 125] on div "PLD qDRWROGopOIeYgxd6M6D5Bcs 730138328 MLB Risco PLD: MID Criou: 12/09/2025 Cri…" at bounding box center [518, 103] width 596 height 46
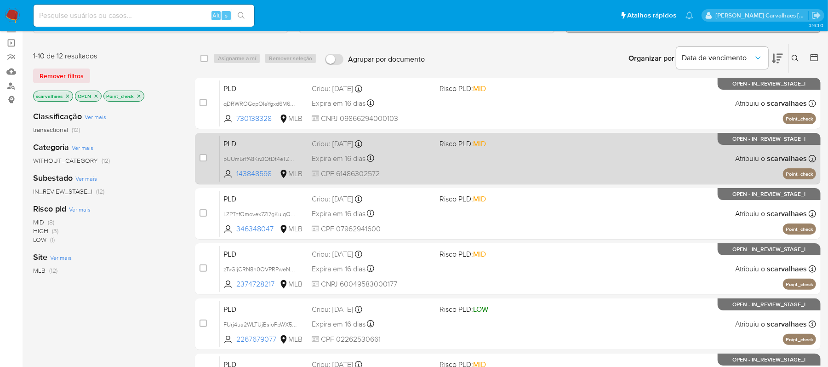
click at [441, 155] on div "PLD pUUm5rPA8KrZlOtDt4eTZYLL 143848598 MLB Risco PLD: MID Criou: 12/09/2025 Cri…" at bounding box center [518, 158] width 596 height 46
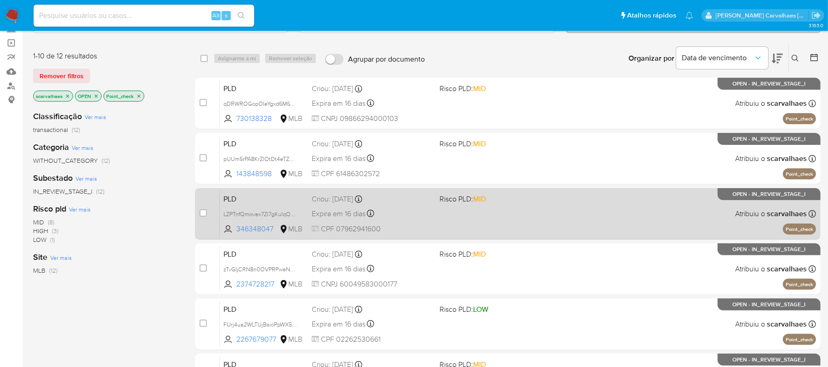
click at [508, 203] on span "Risco PLD: MID" at bounding box center [499, 198] width 120 height 12
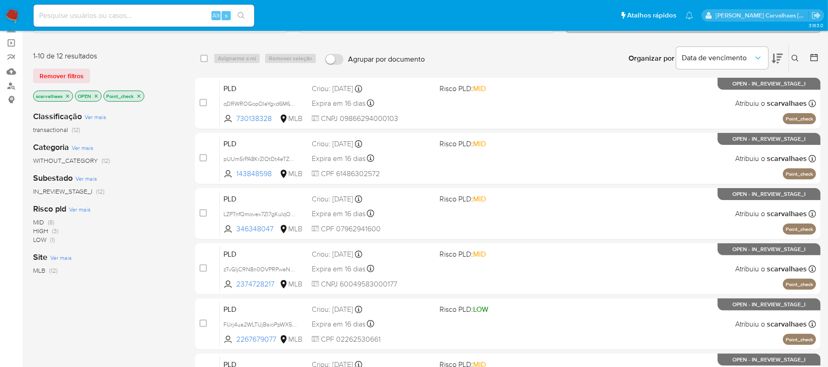
click at [138, 96] on icon "close-filter" at bounding box center [139, 96] width 6 height 6
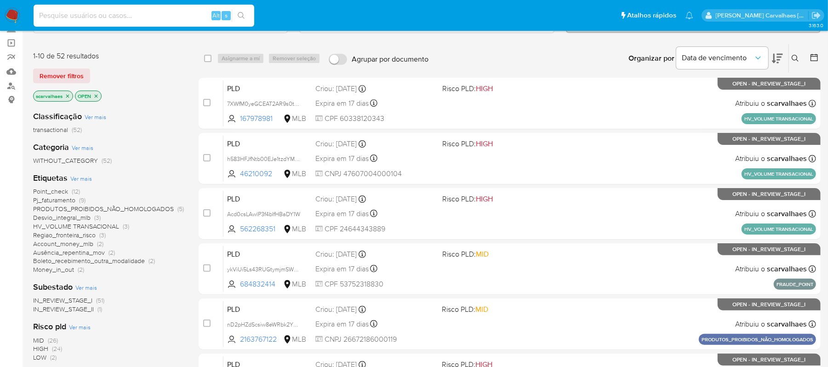
click at [123, 17] on input at bounding box center [144, 16] width 221 height 12
paste input "dfWn5qLfpXUkzQ8oYI4m0bOE"
type input "dfWn5qLfpXUkzQ8oYI4m0bOE"
click at [239, 17] on icon "search-icon" at bounding box center [241, 15] width 7 height 7
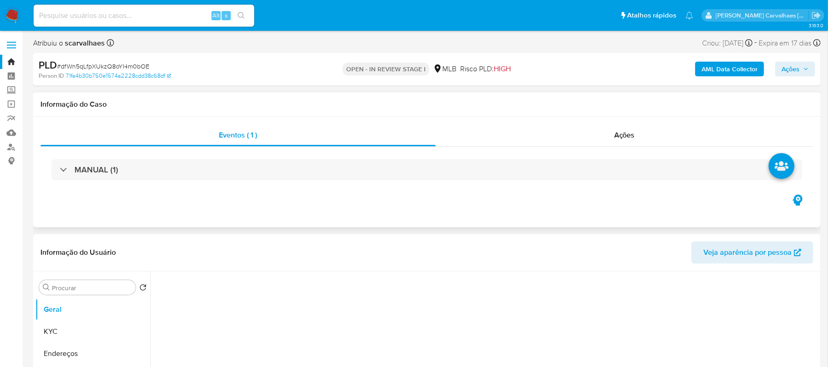
select select "10"
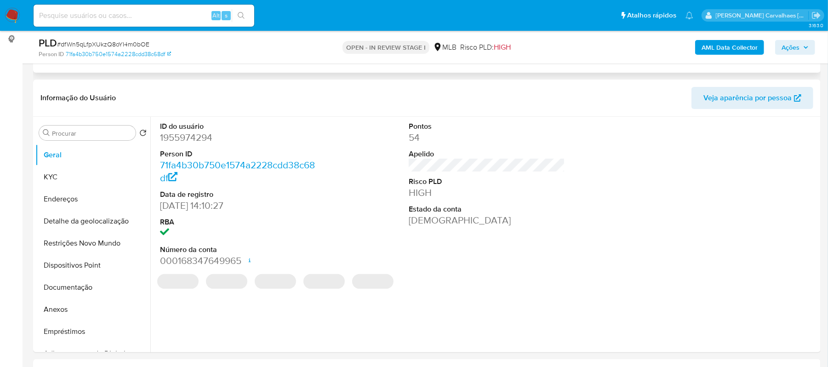
scroll to position [122, 0]
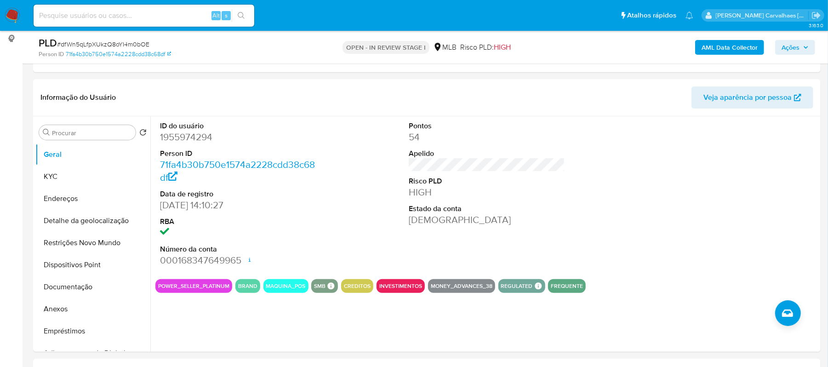
click at [131, 13] on input at bounding box center [144, 16] width 221 height 12
paste input "7bnoghJqeNIOZwskmxoIs9He"
type input "7bnoghJqeNIOZwskmxoIs9He"
click at [242, 13] on icon "search-icon" at bounding box center [241, 15] width 7 height 7
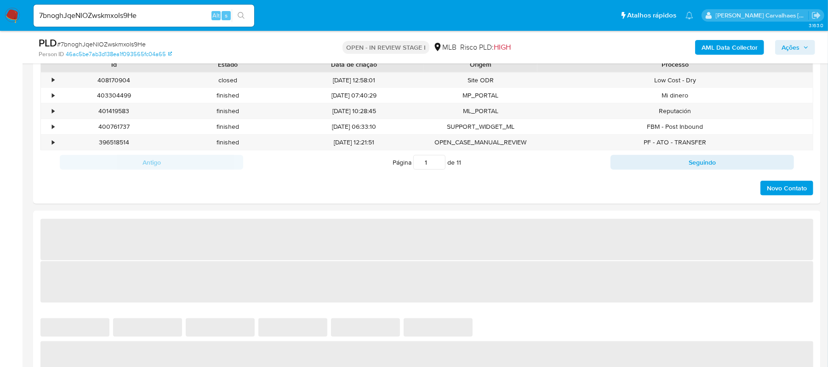
select select "10"
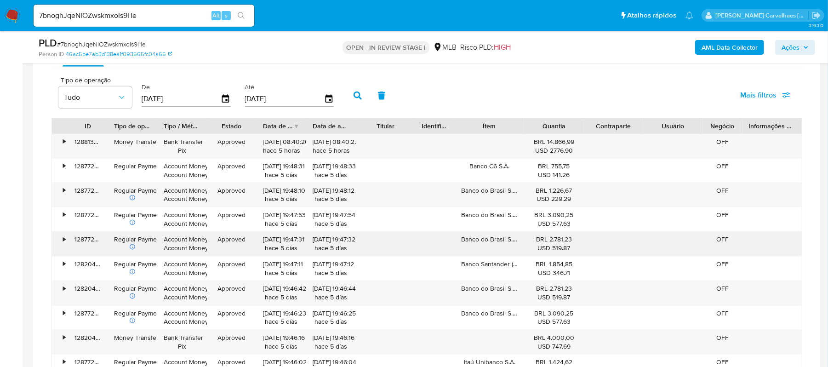
scroll to position [552, 0]
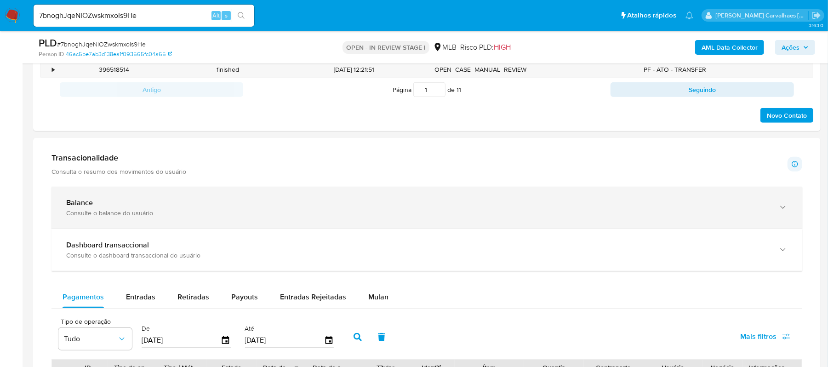
click at [776, 208] on div "Balance Consulte o balance do usuário" at bounding box center [426, 208] width 751 height 42
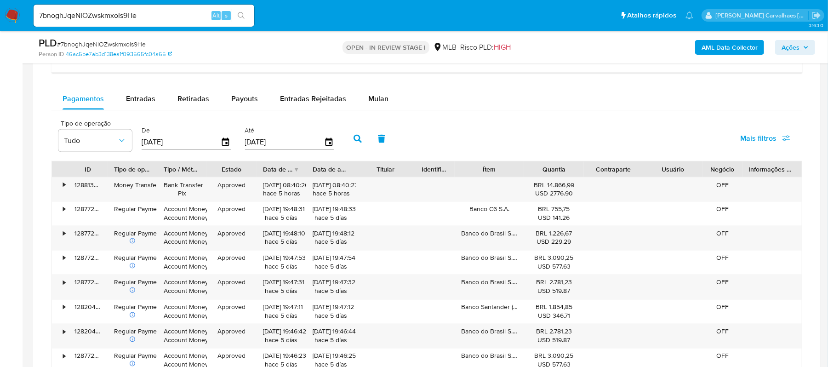
scroll to position [980, 0]
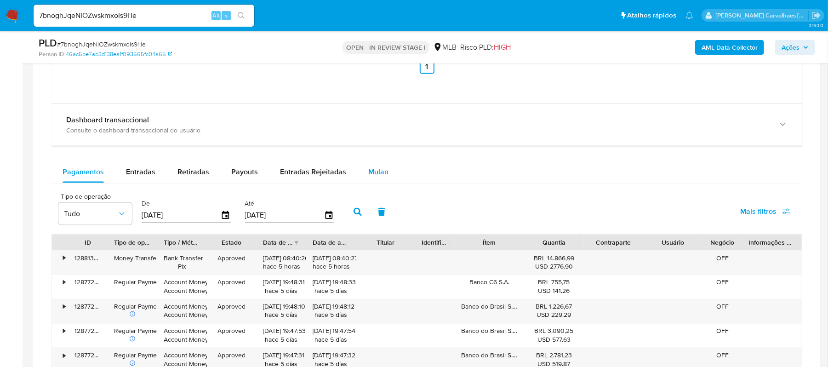
click at [369, 173] on span "Mulan" at bounding box center [378, 171] width 20 height 11
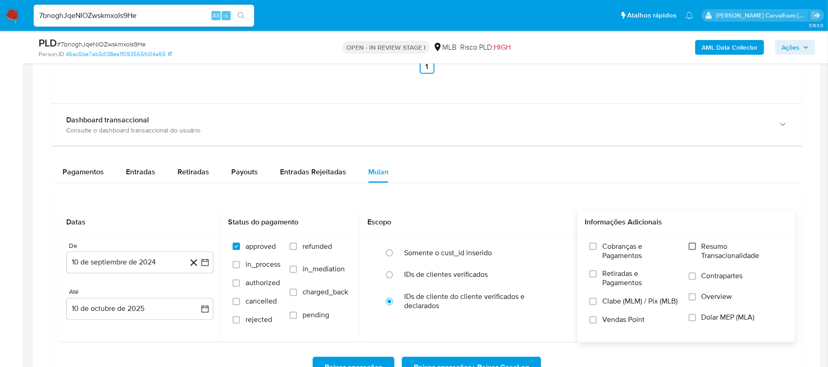
click at [694, 250] on input "Resumo Transacionalidade" at bounding box center [692, 246] width 7 height 7
click at [199, 263] on button "10 de septiembre de 2024" at bounding box center [139, 262] width 147 height 22
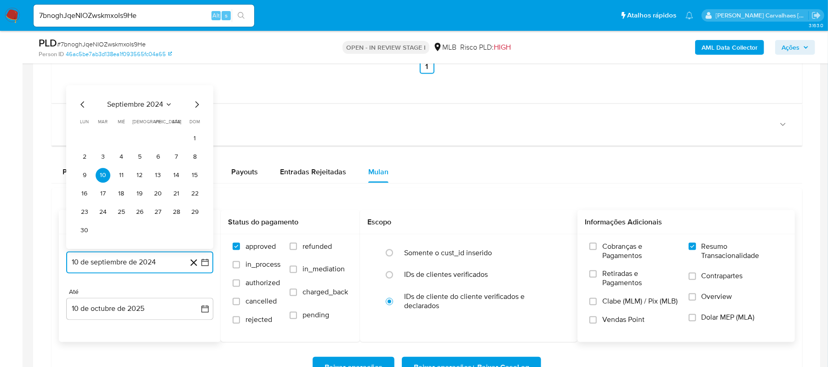
click at [197, 108] on icon "Mes siguiente" at bounding box center [196, 104] width 11 height 11
click at [194, 124] on icon "Mes siguiente" at bounding box center [196, 123] width 11 height 11
click at [195, 124] on icon "Mes siguiente" at bounding box center [197, 123] width 4 height 6
click at [195, 109] on icon "Mes siguiente" at bounding box center [196, 104] width 11 height 11
click at [195, 125] on icon "Mes siguiente" at bounding box center [196, 123] width 11 height 11
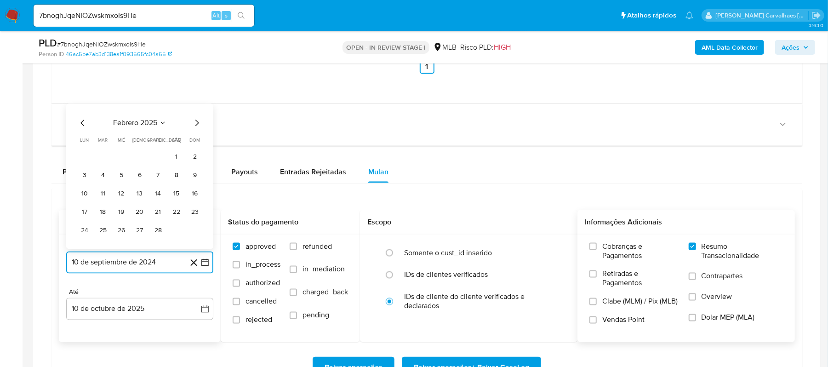
click at [195, 125] on icon "Mes siguiente" at bounding box center [196, 123] width 11 height 11
click at [195, 108] on icon "Mes siguiente" at bounding box center [197, 105] width 4 height 6
click at [195, 127] on icon "Mes siguiente" at bounding box center [196, 123] width 11 height 11
click at [192, 109] on icon "Mes siguiente" at bounding box center [196, 104] width 11 height 11
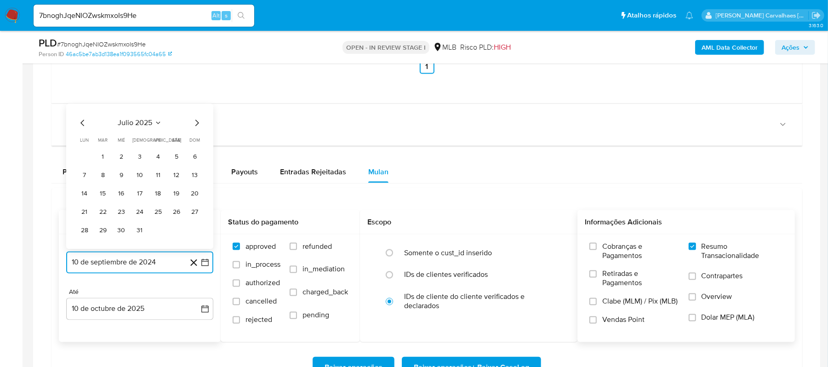
click at [195, 127] on icon "Mes siguiente" at bounding box center [196, 123] width 11 height 11
click at [80, 126] on icon "Mes anterior" at bounding box center [82, 123] width 11 height 11
click at [102, 180] on button "10" at bounding box center [103, 175] width 15 height 15
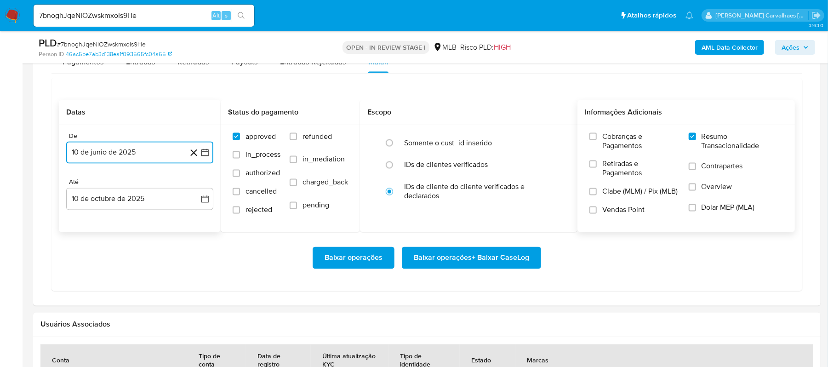
scroll to position [1103, 0]
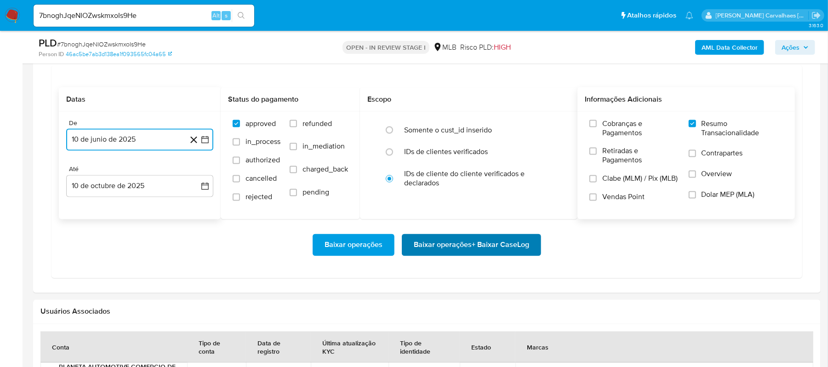
click at [445, 253] on span "Baixar operações + Baixar CaseLog" at bounding box center [471, 245] width 115 height 20
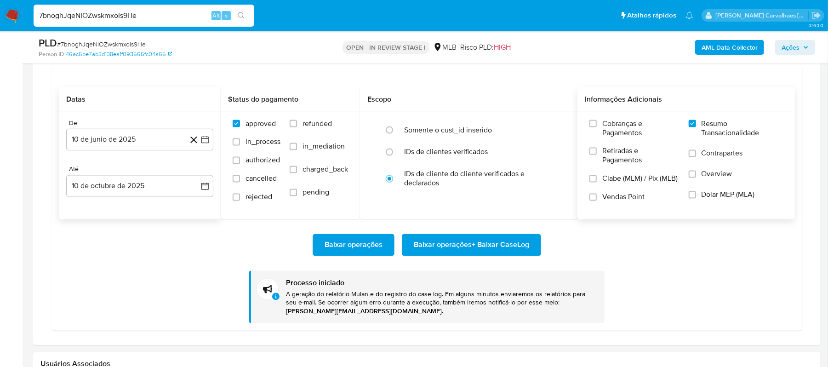
drag, startPoint x: 149, startPoint y: 15, endPoint x: 13, endPoint y: 6, distance: 136.4
click at [13, 6] on nav "Pausado Ver notificaciones 7bnoghJqeNIOZwskmxoIs9He Alt s Atalhos rápidos Presi…" at bounding box center [414, 15] width 828 height 31
paste input "SCTsLCqYkhnKTtVRdYoWktWH"
type input "SCTsLCqYkhnKTtVRdYoWktWH"
click at [238, 20] on button "search-icon" at bounding box center [241, 15] width 19 height 13
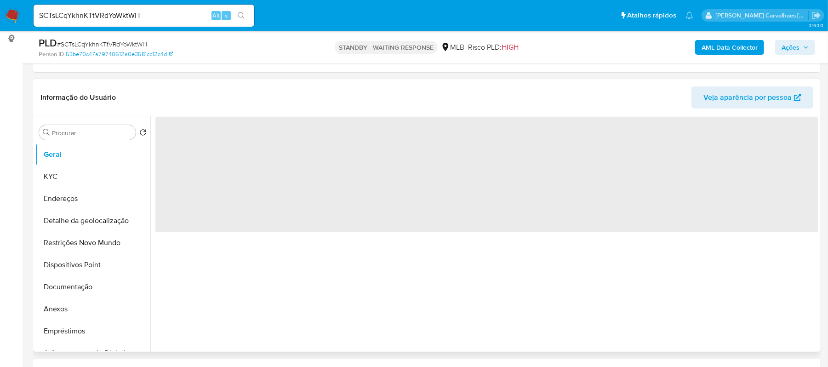
select select "10"
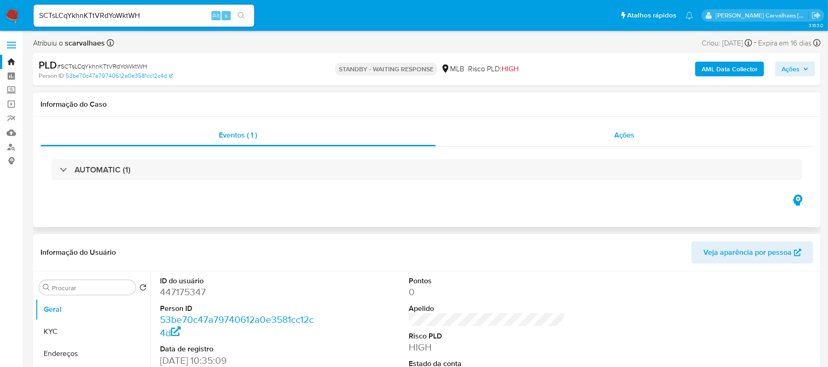
click at [620, 138] on span "Ações" at bounding box center [624, 135] width 21 height 11
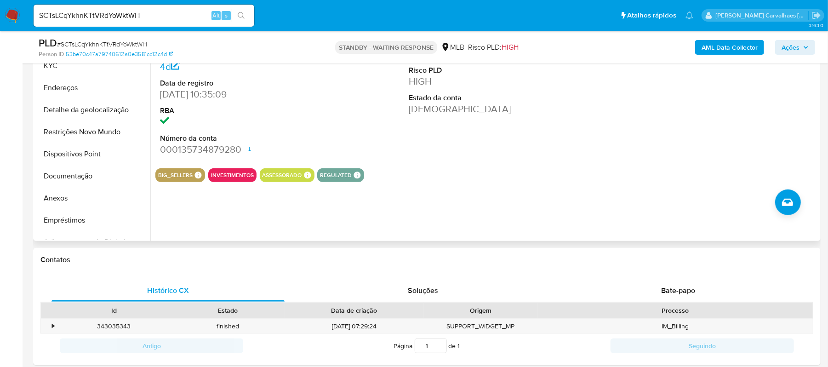
scroll to position [368, 0]
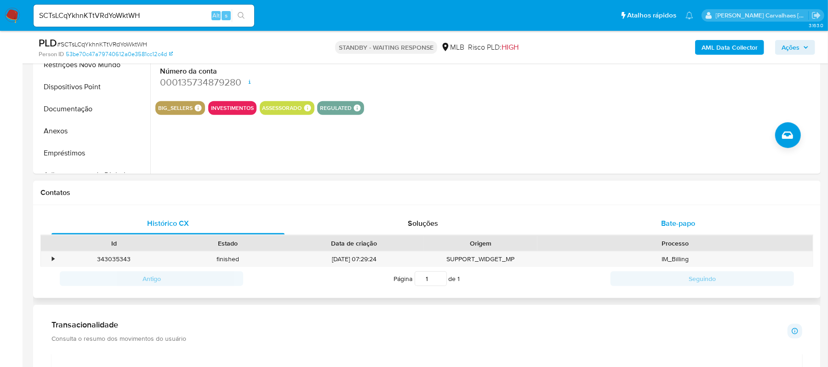
click at [681, 224] on span "Bate-papo" at bounding box center [678, 223] width 34 height 11
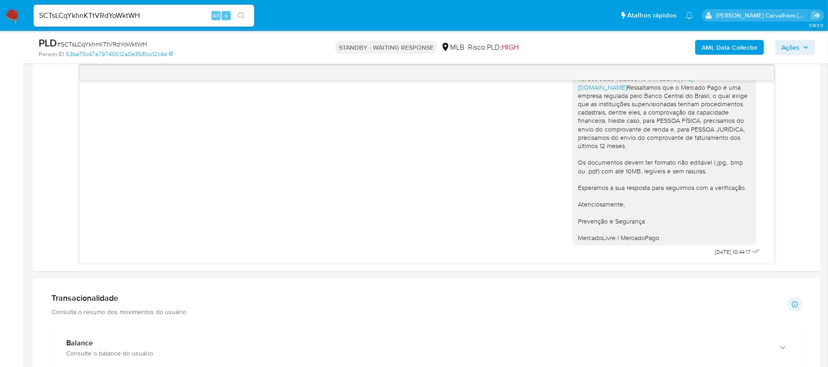
scroll to position [552, 0]
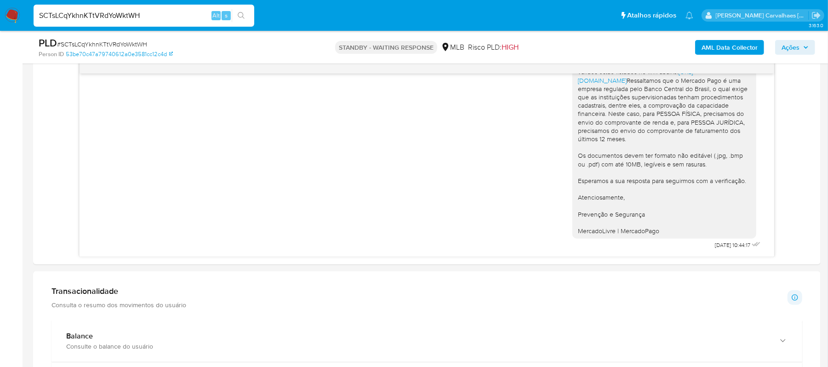
drag, startPoint x: 154, startPoint y: 17, endPoint x: 25, endPoint y: 14, distance: 128.7
click at [25, 14] on nav "Pausado Ver notificaciones SCTsLCqYkhnKTtVRdYoWktWH Alt s Atalhos rápidos Presi…" at bounding box center [414, 15] width 828 height 31
paste input "9neldeeCapvI2xCcRa0hPvXS"
type input "9neldeeCapvI2xCcRa0hPvXS"
click at [245, 19] on button "search-icon" at bounding box center [241, 15] width 19 height 13
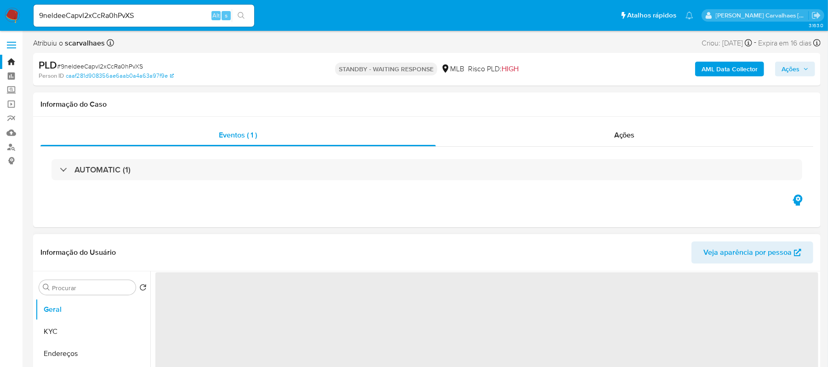
select select "10"
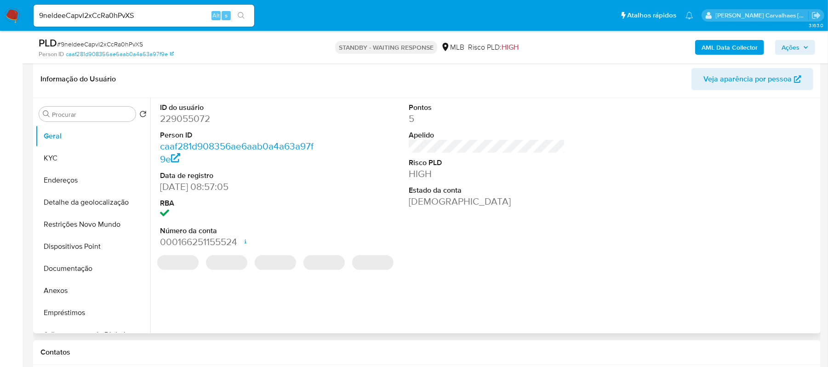
scroll to position [184, 0]
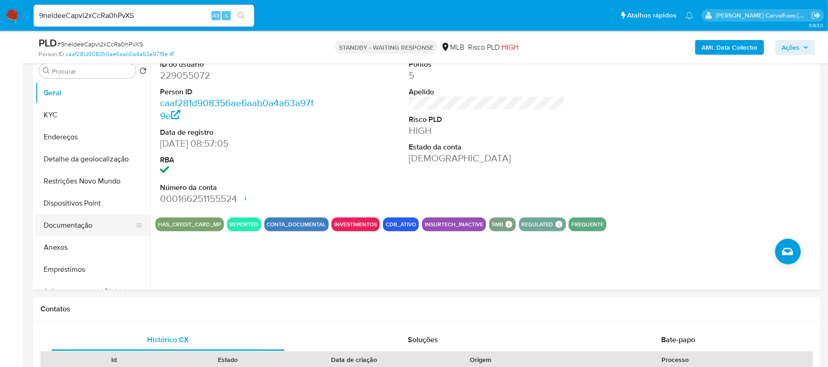
click at [84, 227] on button "Documentação" at bounding box center [89, 225] width 108 height 22
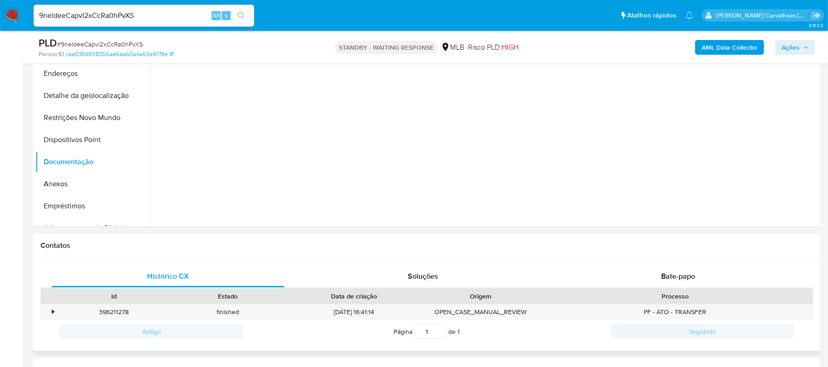
scroll to position [306, 0]
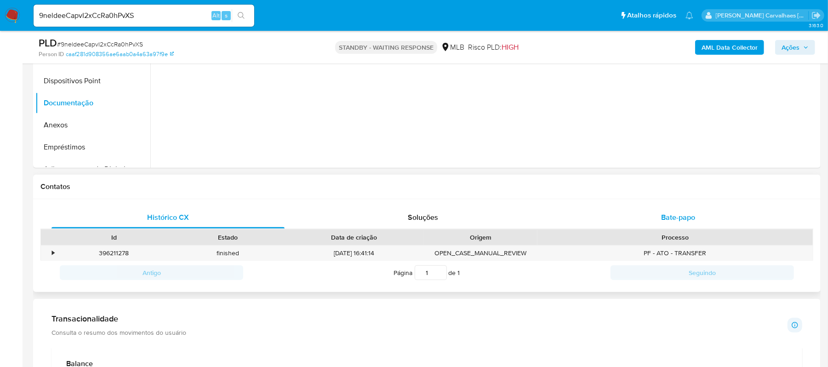
click at [689, 217] on span "Bate-papo" at bounding box center [678, 217] width 34 height 11
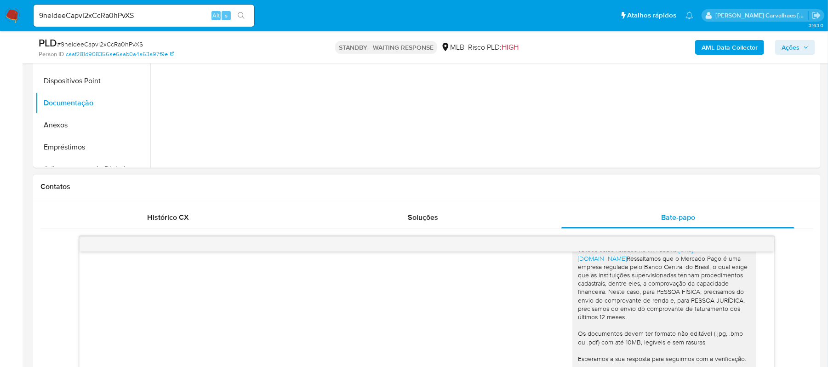
scroll to position [490, 0]
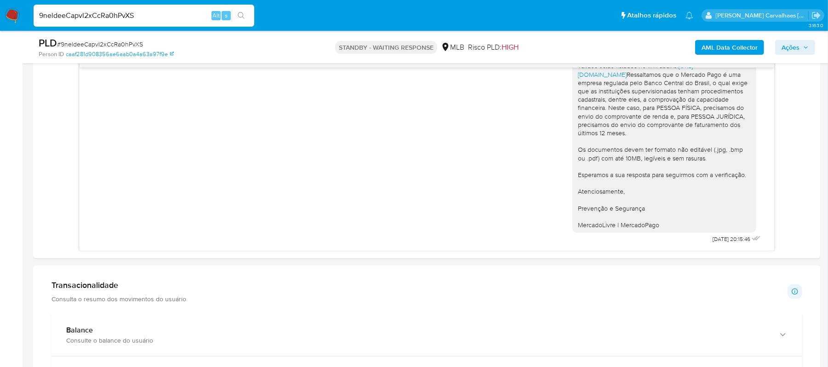
drag, startPoint x: 155, startPoint y: 14, endPoint x: -1, endPoint y: 7, distance: 156.4
click at [0, 7] on html "Pausado Ver notificaciones 9neldeeCapvI2xCcRa0hPvXS Alt s Atalhos rápidos Presi…" at bounding box center [414, 261] width 828 height 1502
paste input "uj4rtqSnXX481ymcodtGKRG8"
type input "uj4rtqSnXX481ymcodtGKRG8"
click at [240, 17] on icon "search-icon" at bounding box center [241, 15] width 7 height 7
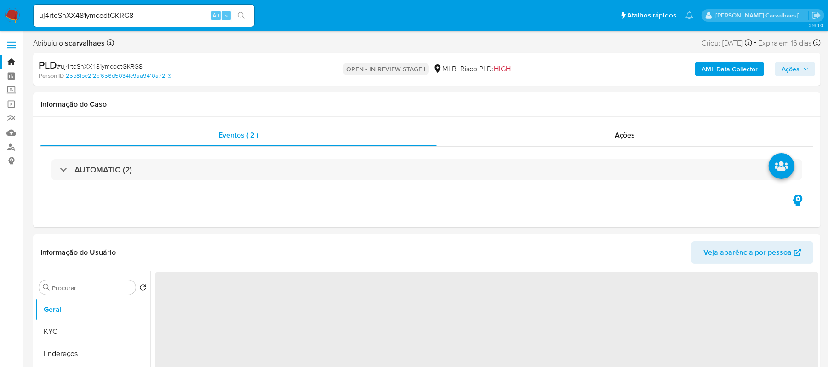
select select "10"
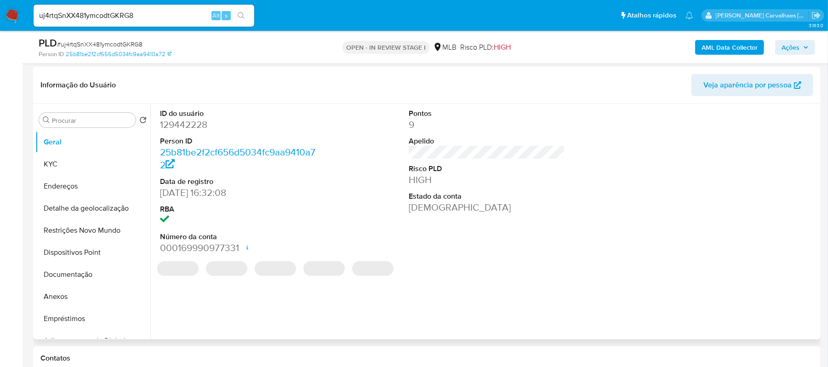
scroll to position [184, 0]
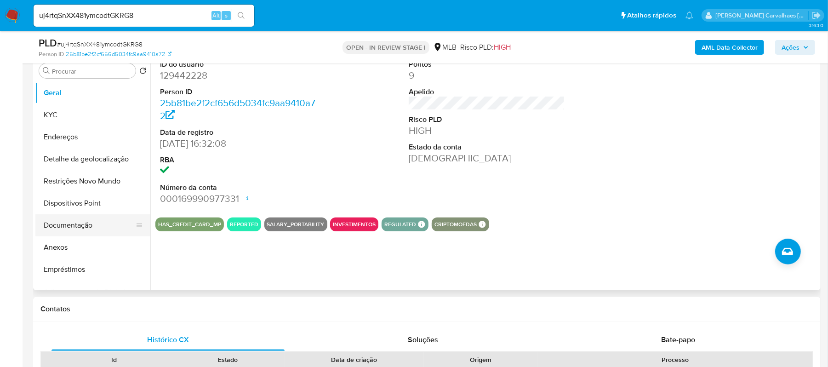
click at [91, 219] on button "Documentação" at bounding box center [89, 225] width 108 height 22
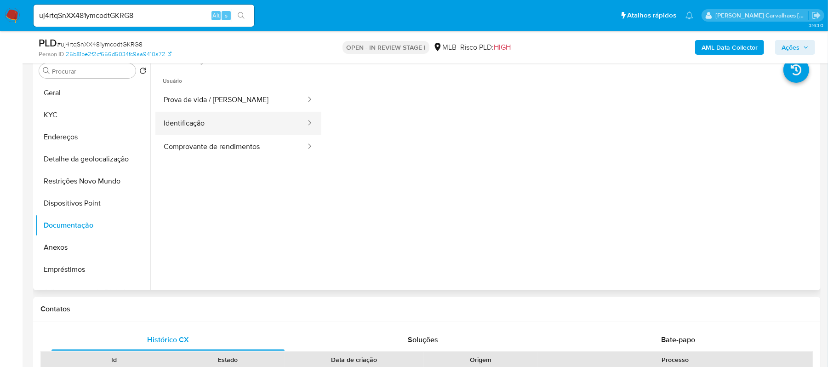
click at [274, 114] on button "Identificação" at bounding box center [230, 123] width 151 height 23
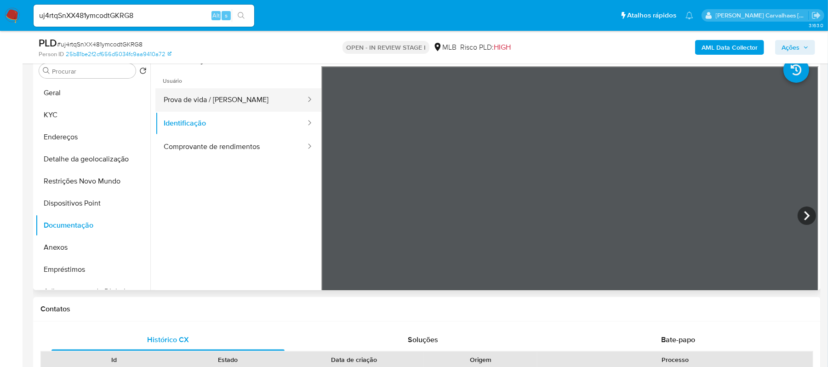
click at [249, 100] on button "Prova de vida / Selfie" at bounding box center [230, 99] width 151 height 23
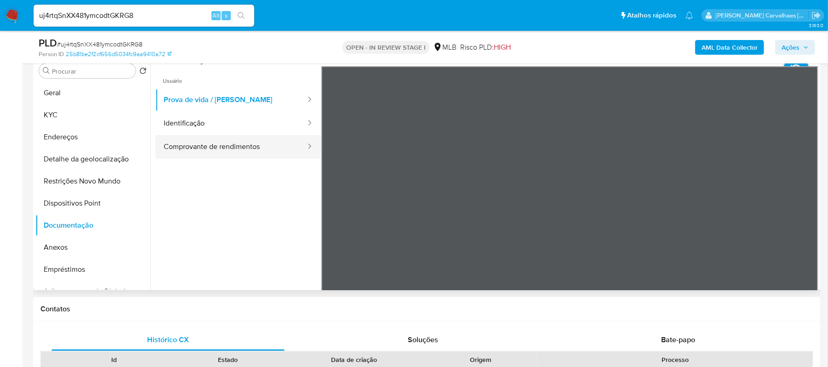
click at [242, 154] on button "Comprovante de rendimentos" at bounding box center [230, 146] width 151 height 23
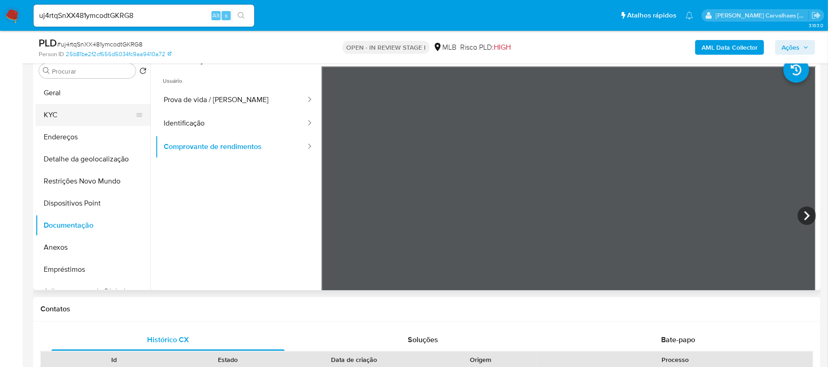
click at [63, 115] on button "KYC" at bounding box center [89, 115] width 108 height 22
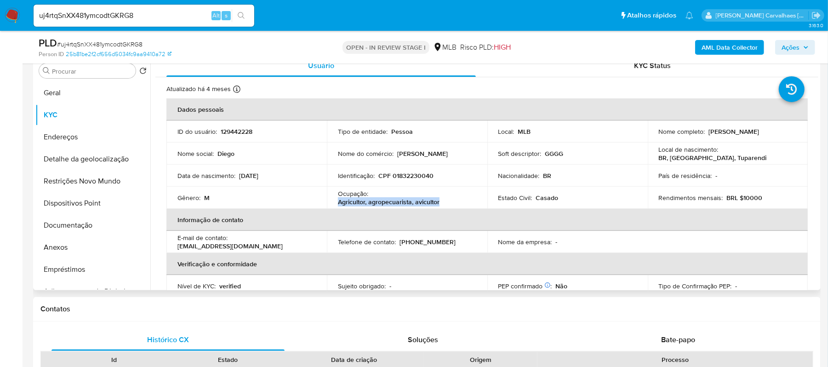
drag, startPoint x: 335, startPoint y: 202, endPoint x: 438, endPoint y: 203, distance: 103.4
click at [438, 203] on td "Ocupação : Agricultor, agropecuarista, avicultor" at bounding box center [407, 198] width 160 height 22
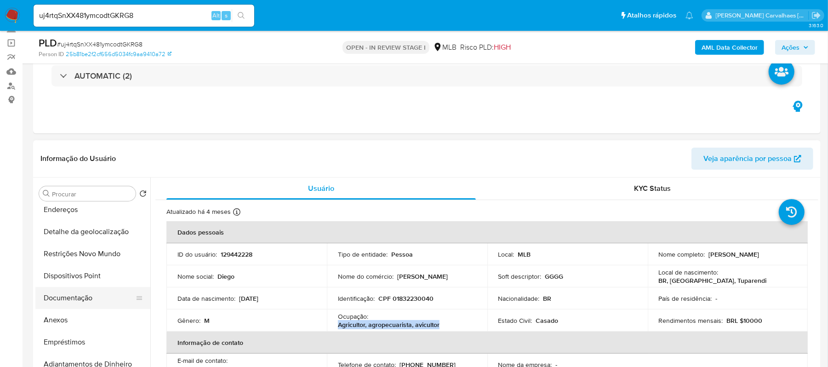
scroll to position [0, 0]
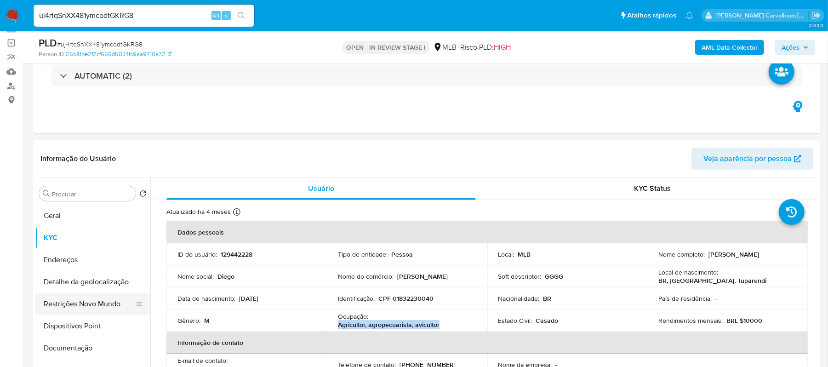
click at [93, 304] on button "Restrições Novo Mundo" at bounding box center [89, 304] width 108 height 22
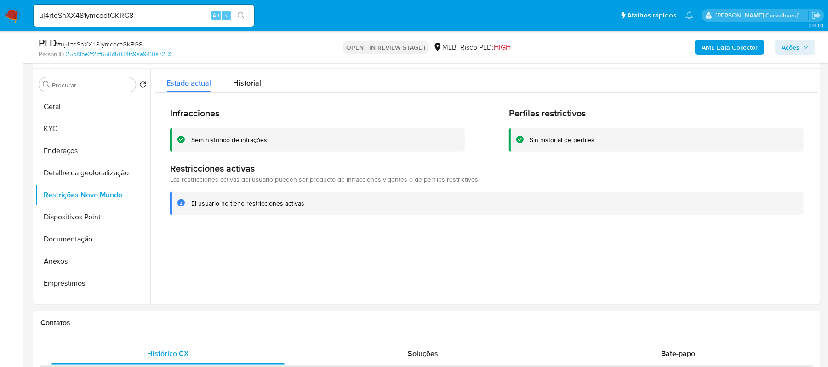
scroll to position [184, 0]
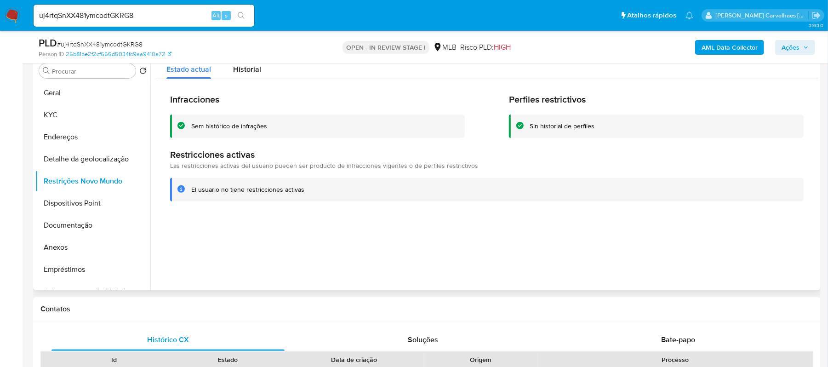
drag, startPoint x: 192, startPoint y: 188, endPoint x: 303, endPoint y: 192, distance: 111.8
click at [306, 192] on div "El usuario no tiene restricciones activas" at bounding box center [493, 189] width 605 height 9
click at [59, 91] on button "Geral" at bounding box center [89, 93] width 108 height 22
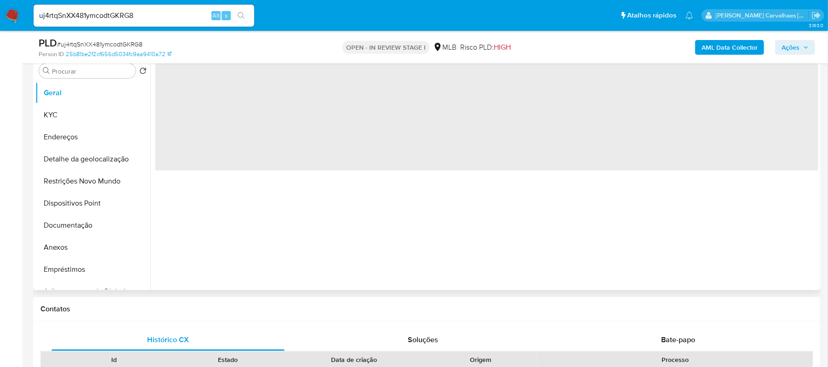
scroll to position [122, 0]
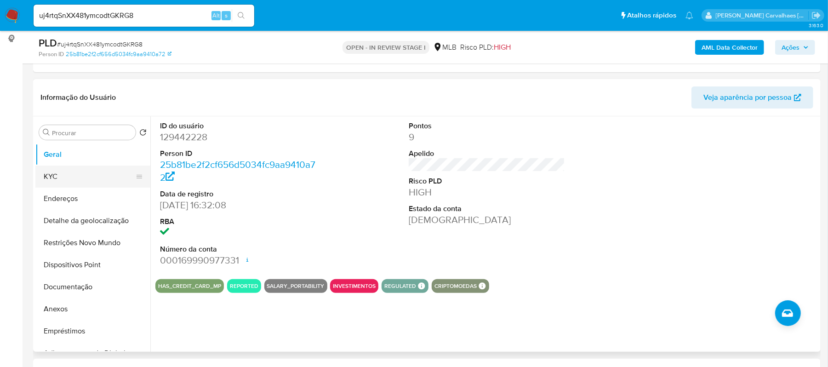
click at [77, 175] on button "KYC" at bounding box center [89, 176] width 108 height 22
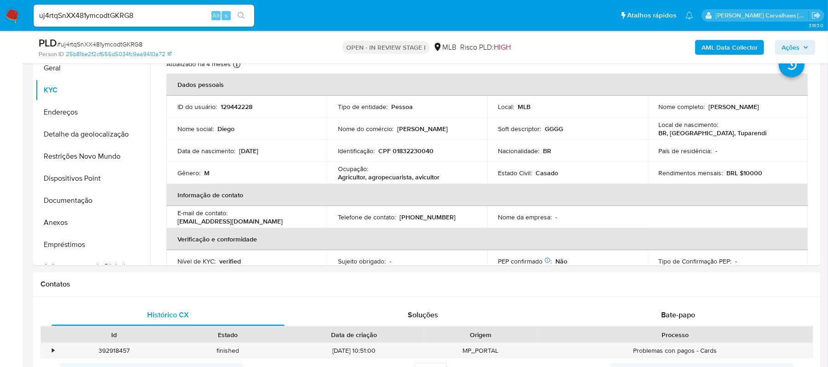
scroll to position [221, 0]
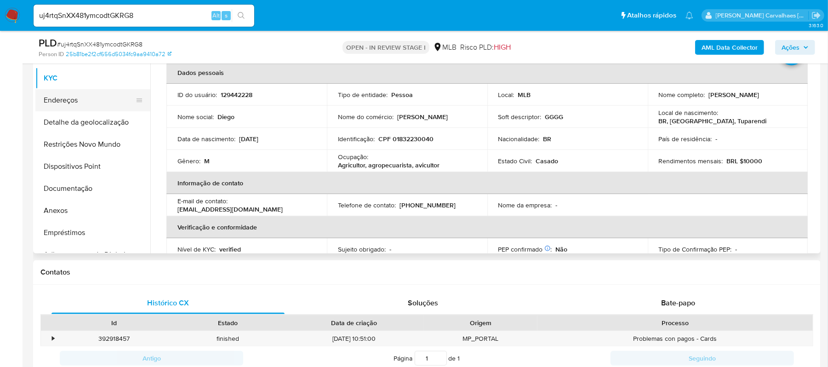
click at [83, 99] on button "Endereços" at bounding box center [89, 100] width 108 height 22
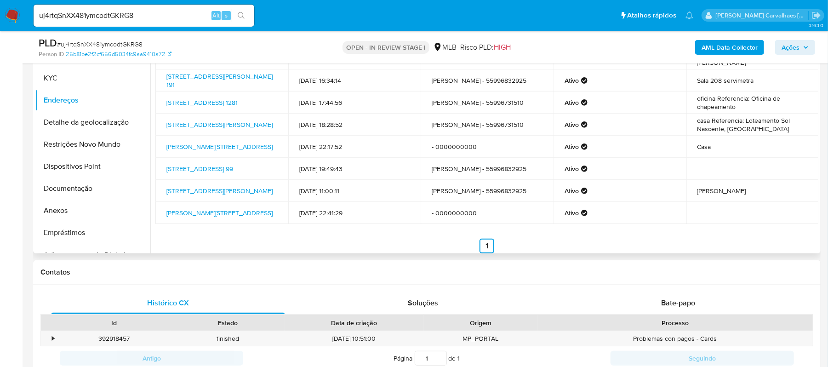
scroll to position [159, 0]
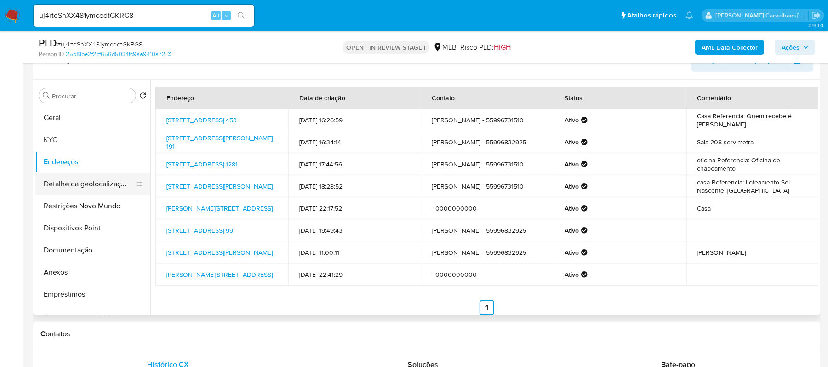
click at [107, 179] on button "Detalhe da geolocalização" at bounding box center [89, 184] width 108 height 22
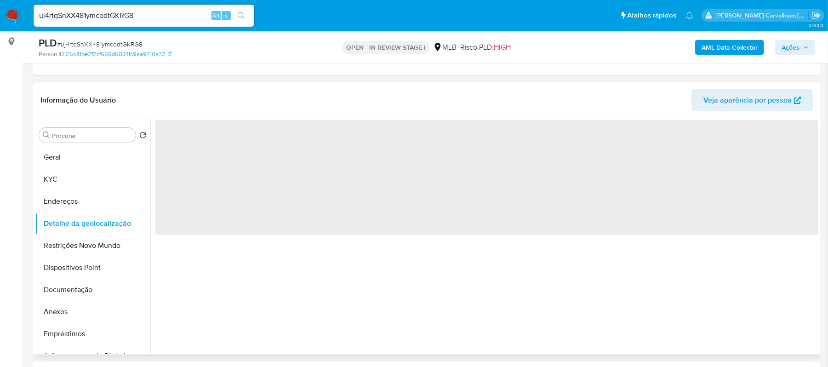
scroll to position [98, 0]
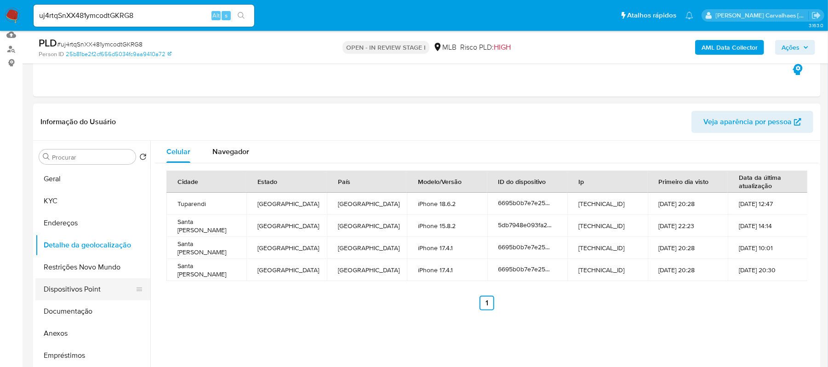
click at [85, 289] on button "Dispositivos Point" at bounding box center [89, 289] width 108 height 22
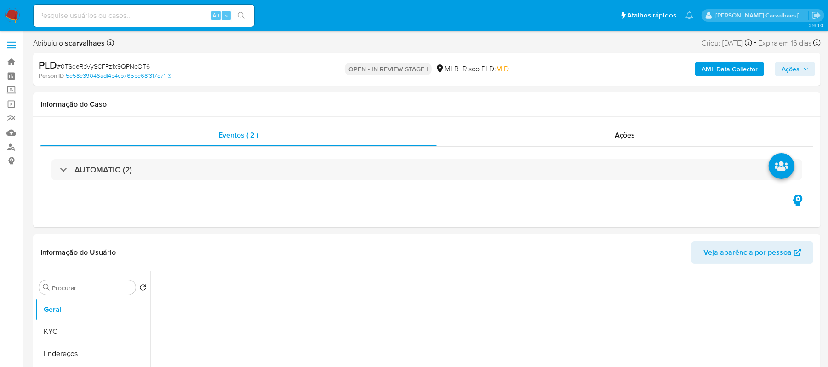
select select "10"
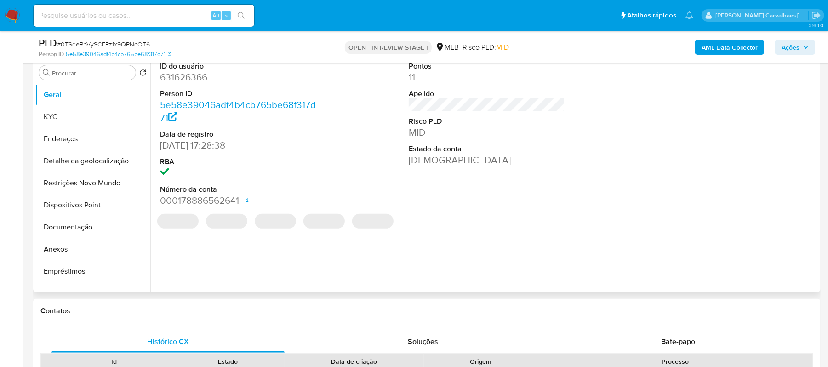
scroll to position [184, 0]
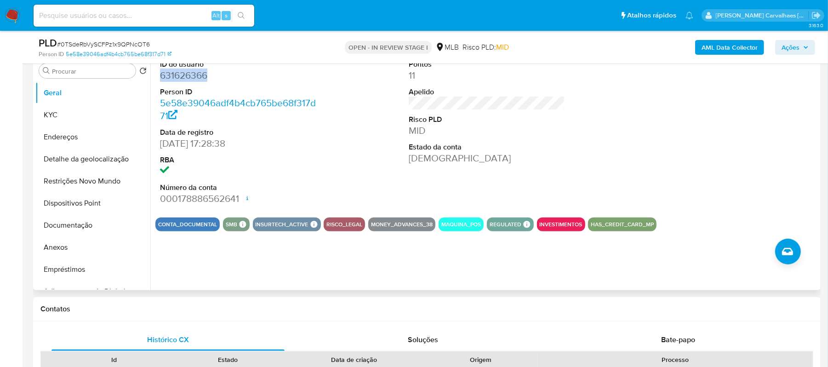
drag, startPoint x: 212, startPoint y: 78, endPoint x: 160, endPoint y: 79, distance: 52.0
click at [160, 79] on dd "631626366" at bounding box center [238, 75] width 157 height 13
copy dd "631626366"
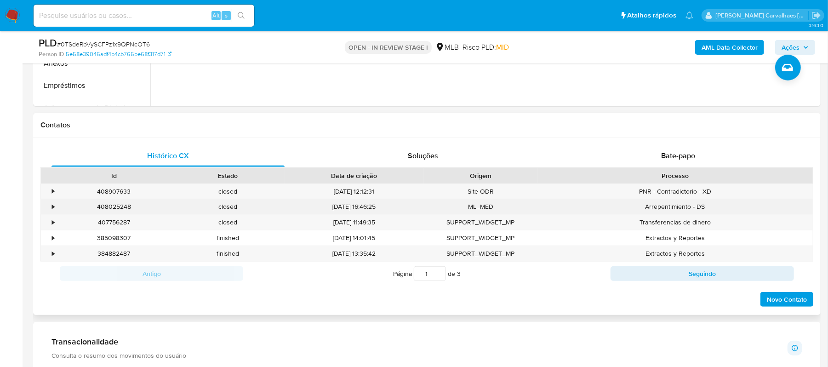
scroll to position [552, 0]
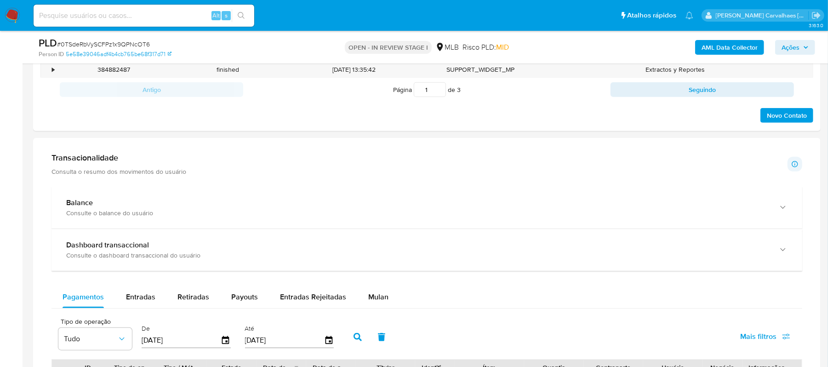
drag, startPoint x: 383, startPoint y: 302, endPoint x: 401, endPoint y: 302, distance: 18.4
click at [383, 302] on span "Mulan" at bounding box center [378, 296] width 20 height 11
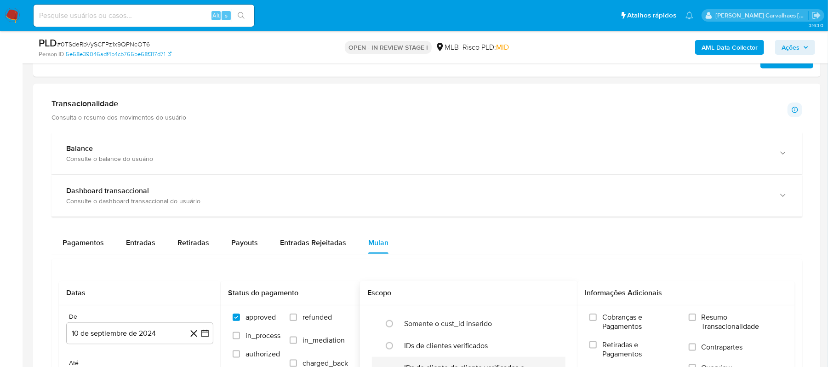
scroll to position [674, 0]
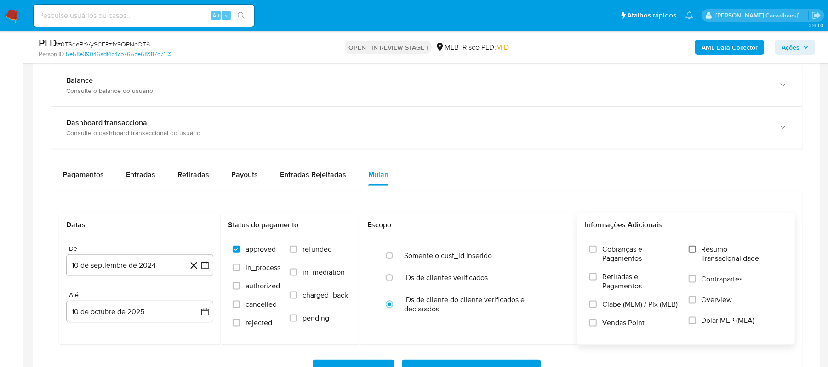
click at [690, 251] on input "Resumo Transacionalidade" at bounding box center [692, 248] width 7 height 7
click at [202, 269] on icon "button" at bounding box center [204, 265] width 9 height 9
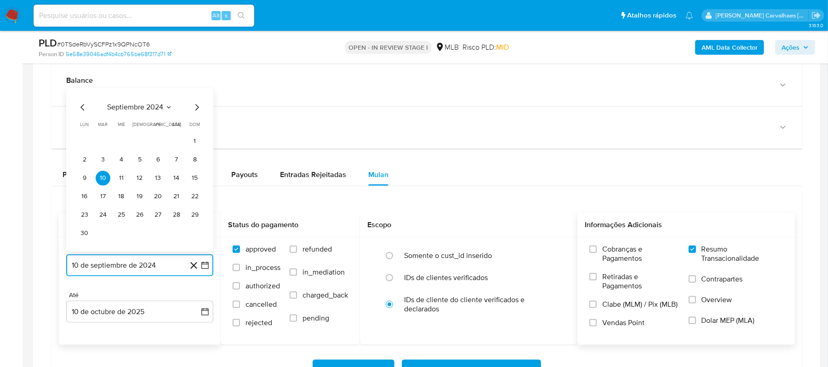
click at [197, 111] on icon "Mes siguiente" at bounding box center [196, 107] width 11 height 11
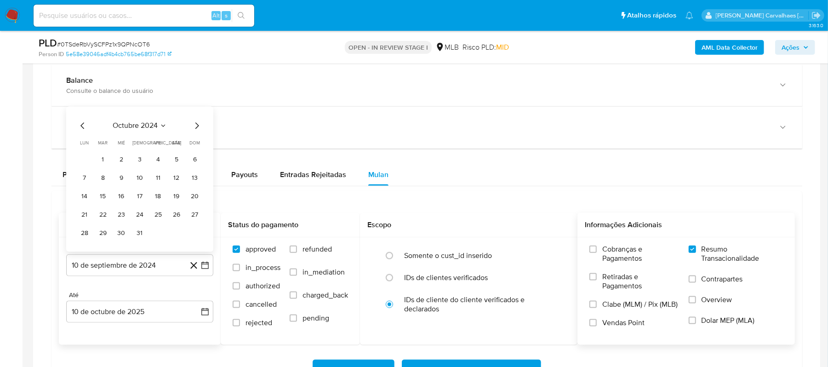
click at [197, 111] on div "octubre 2024 octubre 2024 lun lunes mar martes mié miércoles jue jueves vie vie…" at bounding box center [139, 179] width 147 height 145
click at [195, 131] on icon "Mes siguiente" at bounding box center [196, 125] width 11 height 11
click at [199, 113] on icon "Mes siguiente" at bounding box center [196, 107] width 11 height 11
click at [193, 125] on icon "Mes siguiente" at bounding box center [196, 125] width 11 height 11
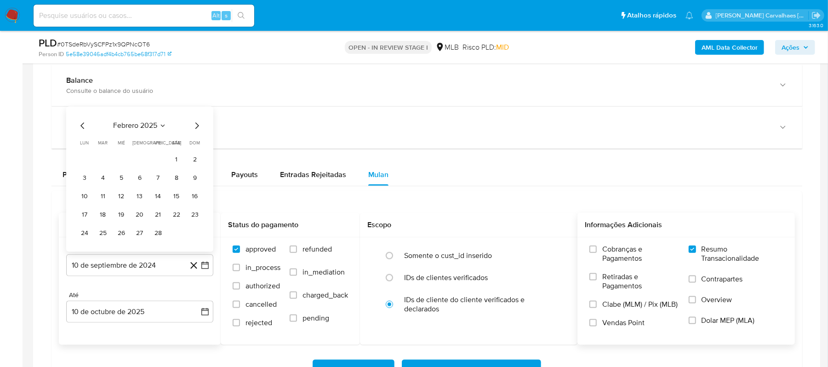
click at [195, 125] on icon "Mes siguiente" at bounding box center [196, 125] width 11 height 11
click at [197, 113] on icon "Mes siguiente" at bounding box center [196, 107] width 11 height 11
click at [195, 127] on icon "Mes siguiente" at bounding box center [196, 125] width 11 height 11
click at [196, 113] on icon "Mes siguiente" at bounding box center [196, 107] width 11 height 11
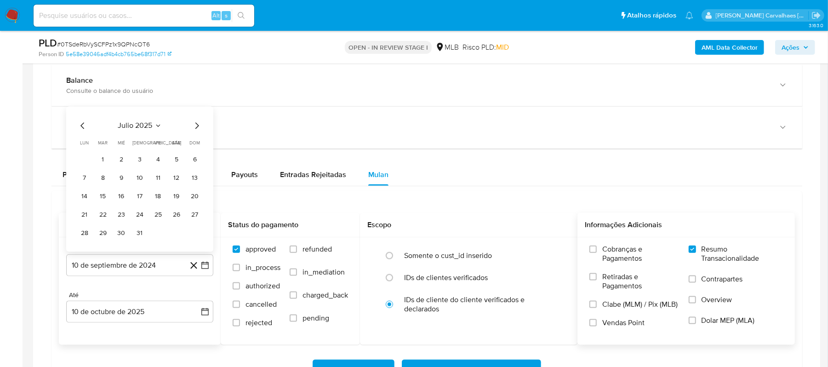
click at [195, 126] on icon "Mes siguiente" at bounding box center [196, 125] width 11 height 11
click at [195, 126] on icon "Mes siguiente" at bounding box center [197, 126] width 4 height 6
click at [121, 160] on button "1" at bounding box center [121, 160] width 15 height 15
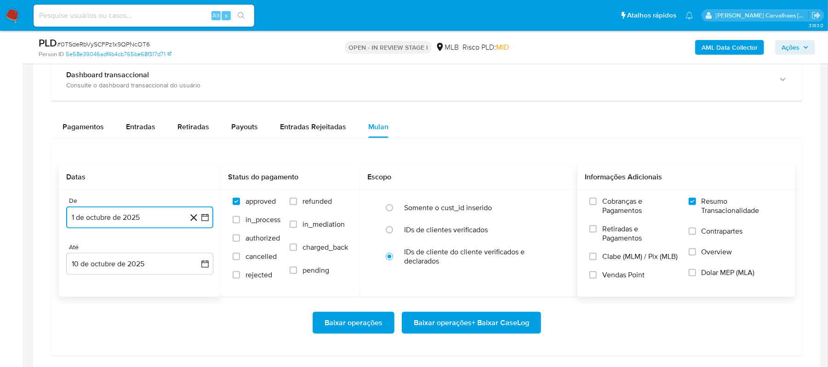
scroll to position [735, 0]
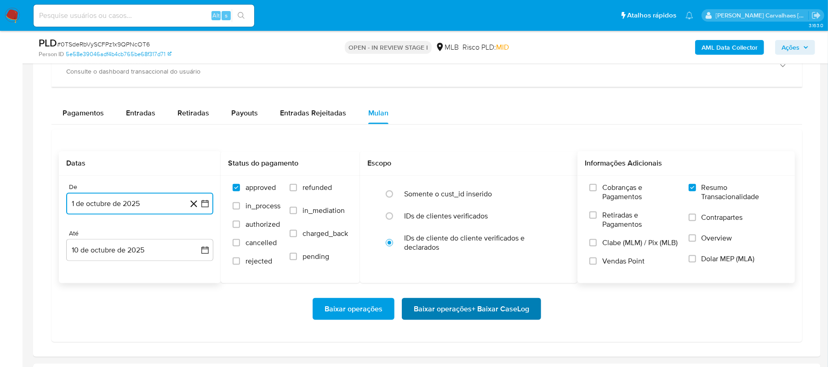
click at [475, 307] on span "Baixar operações + Baixar CaseLog" at bounding box center [471, 309] width 115 height 20
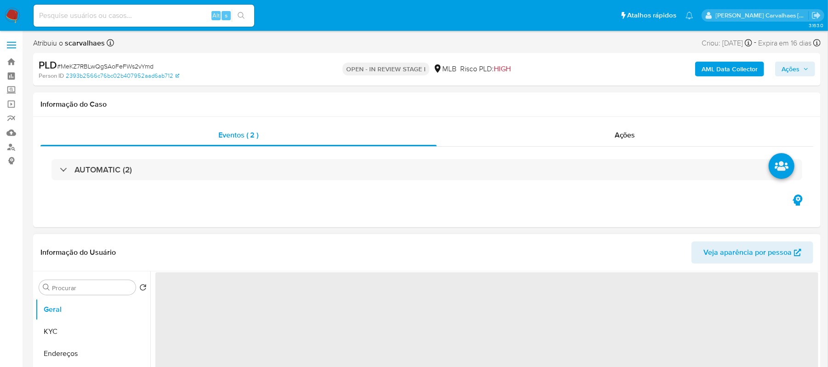
select select "10"
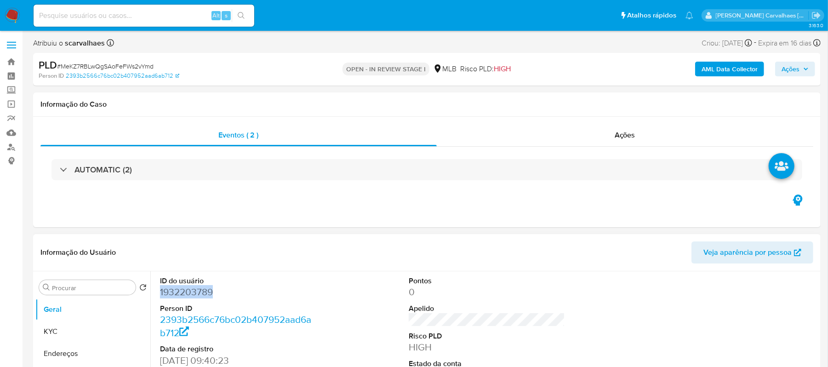
drag, startPoint x: 225, startPoint y: 294, endPoint x: 159, endPoint y: 298, distance: 65.8
click at [159, 298] on div "ID do usuário 1932203789 Person ID 2393b2566c76bc02b407952aad6ab712 Data de reg…" at bounding box center [238, 348] width 166 height 155
copy dd "1932203789"
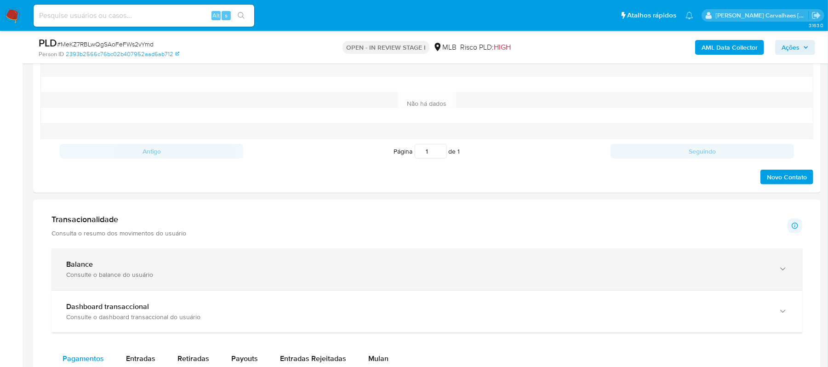
scroll to position [552, 0]
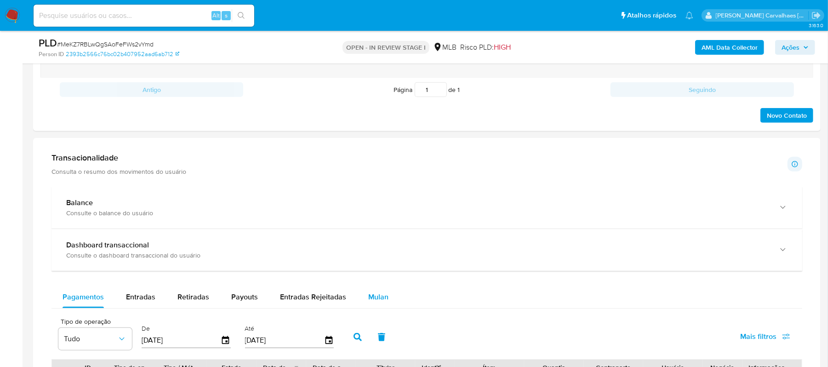
click at [376, 297] on span "Mulan" at bounding box center [378, 296] width 20 height 11
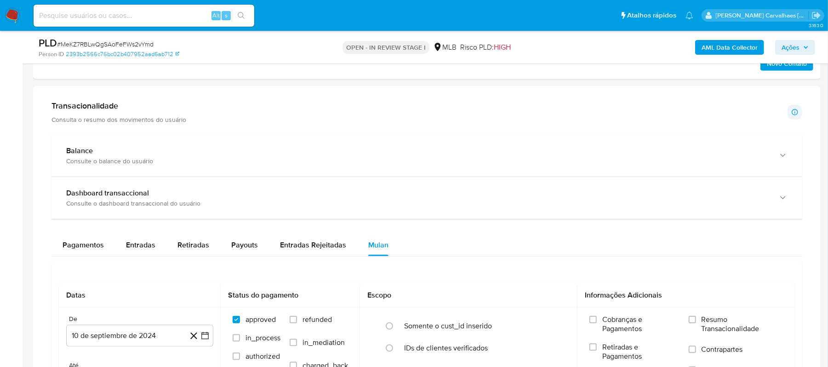
scroll to position [674, 0]
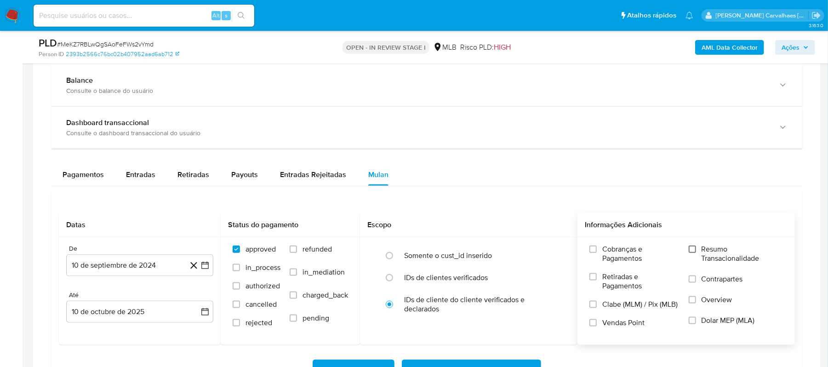
click at [691, 251] on input "Resumo Transacionalidade" at bounding box center [692, 248] width 7 height 7
click at [203, 270] on icon "button" at bounding box center [204, 265] width 9 height 9
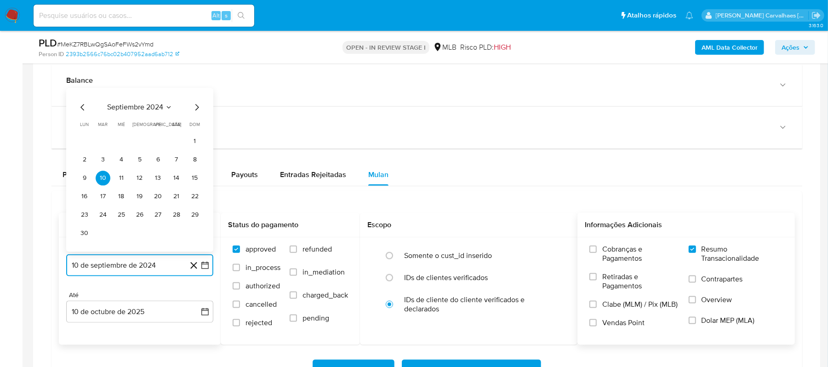
click at [195, 113] on icon "Mes siguiente" at bounding box center [196, 107] width 11 height 11
click at [197, 129] on icon "Mes siguiente" at bounding box center [197, 126] width 4 height 6
click at [194, 111] on icon "Mes siguiente" at bounding box center [196, 107] width 11 height 11
click at [199, 130] on icon "Mes siguiente" at bounding box center [196, 125] width 11 height 11
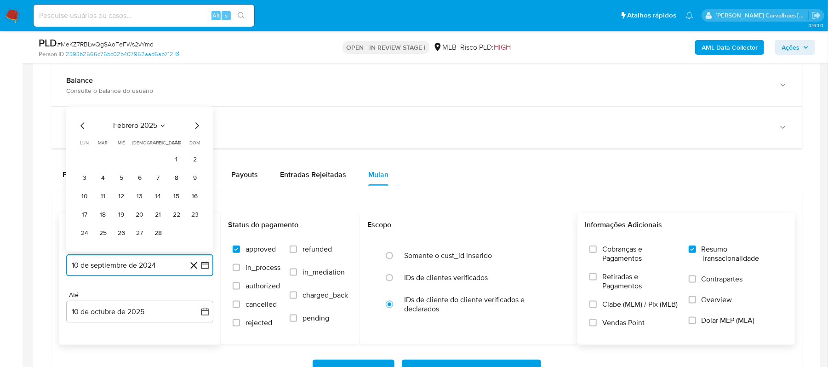
click at [199, 127] on icon "Mes siguiente" at bounding box center [196, 125] width 11 height 11
click at [199, 110] on icon "Mes siguiente" at bounding box center [196, 107] width 11 height 11
click at [196, 129] on icon "Mes siguiente" at bounding box center [197, 126] width 4 height 6
click at [194, 113] on icon "Mes siguiente" at bounding box center [196, 107] width 11 height 11
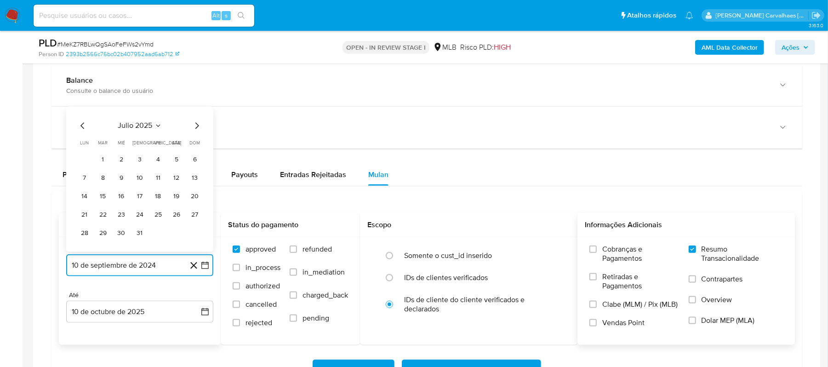
click at [195, 129] on icon "Mes siguiente" at bounding box center [196, 125] width 11 height 11
click at [194, 181] on button "10" at bounding box center [195, 178] width 15 height 15
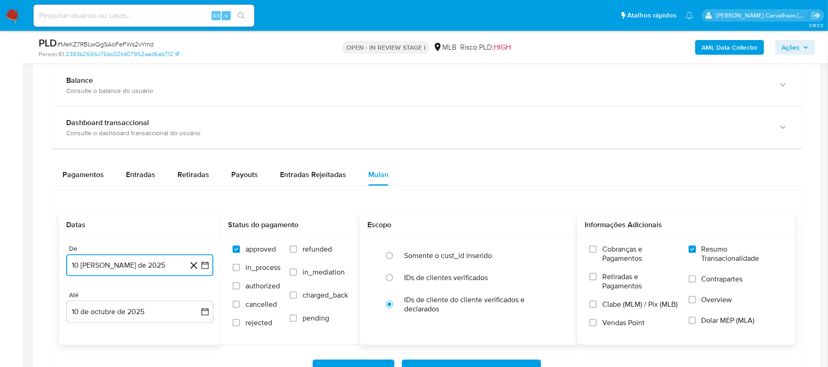
scroll to position [735, 0]
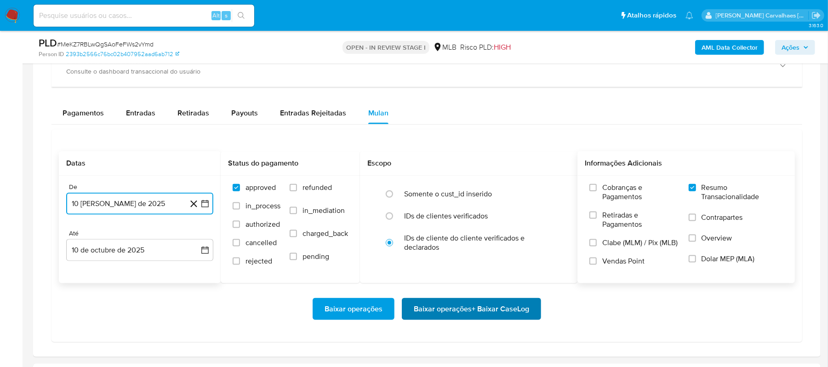
click at [463, 313] on span "Baixar operações + Baixar CaseLog" at bounding box center [471, 309] width 115 height 20
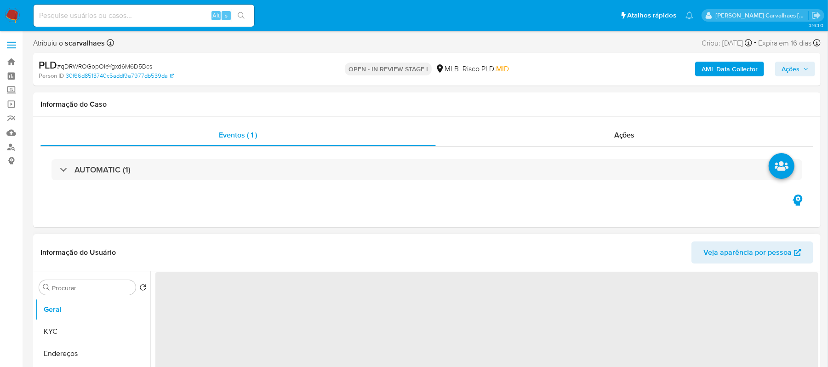
select select "10"
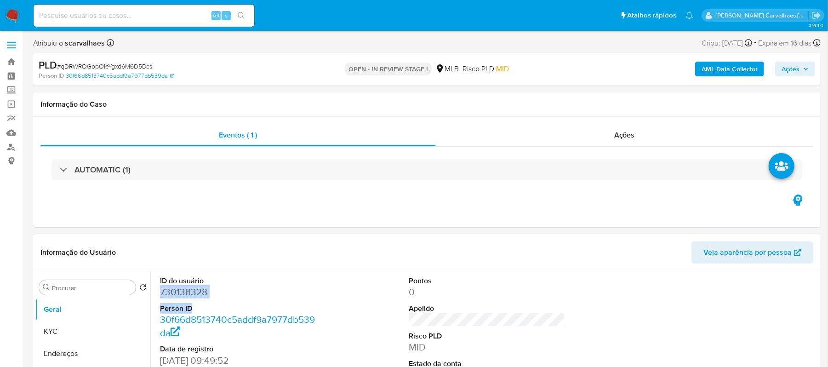
drag, startPoint x: 219, startPoint y: 302, endPoint x: 162, endPoint y: 287, distance: 59.3
click at [162, 287] on dl "ID do usuário 730138328 Person ID 30f66d8513740c5addf9a7977db539da Data de regi…" at bounding box center [238, 349] width 157 height 146
click at [229, 295] on dd "730138328" at bounding box center [238, 291] width 157 height 13
drag, startPoint x: 160, startPoint y: 293, endPoint x: 208, endPoint y: 291, distance: 48.3
click at [208, 291] on dd "730138328" at bounding box center [238, 291] width 157 height 13
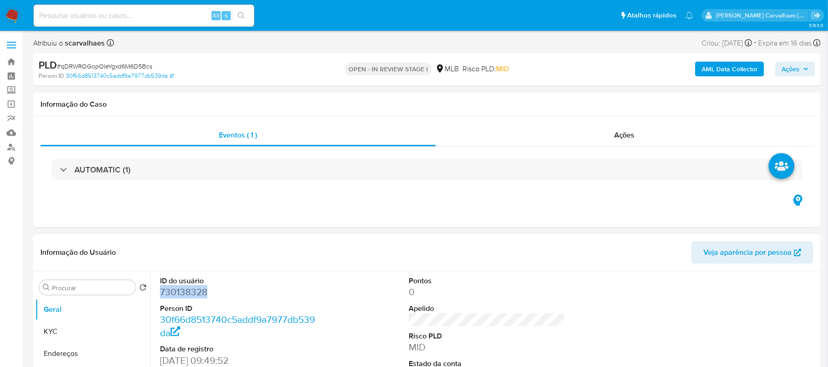
copy dd "730138328"
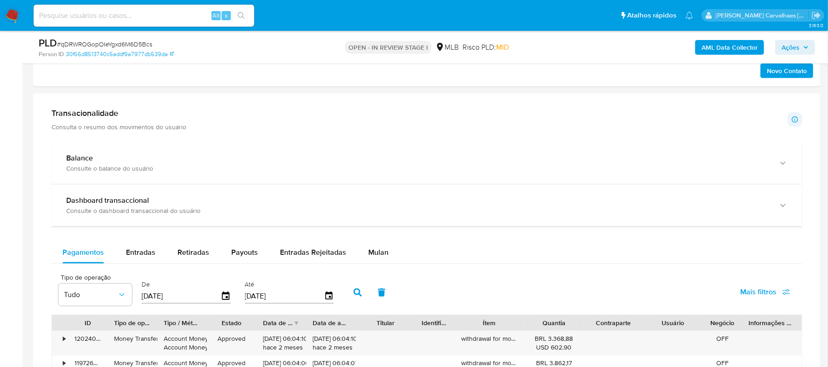
scroll to position [552, 0]
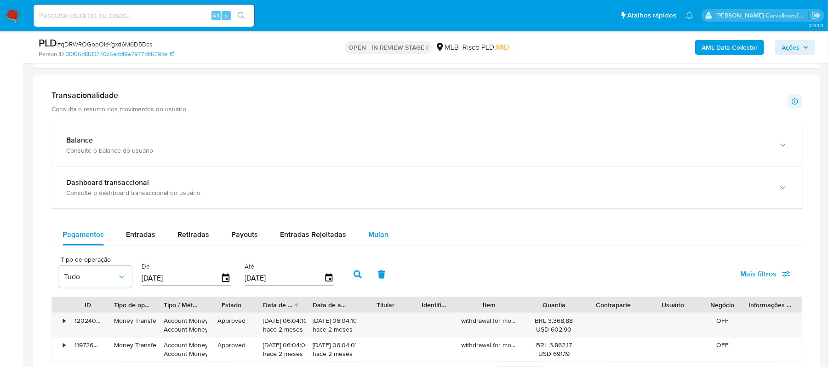
click at [384, 239] on span "Mulan" at bounding box center [378, 234] width 20 height 11
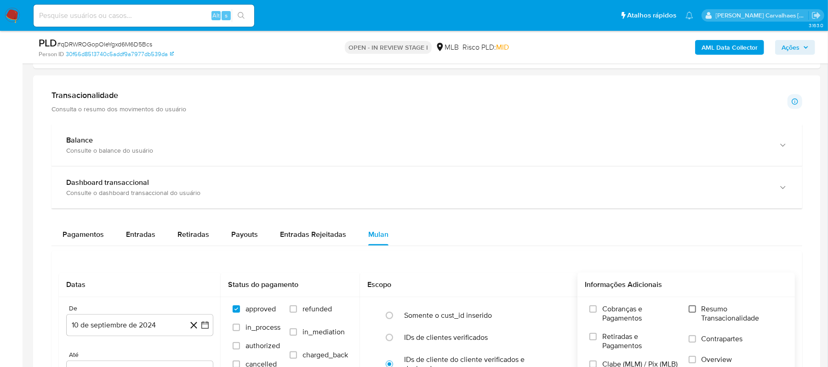
click at [696, 309] on input "Resumo Transacionalidade" at bounding box center [692, 308] width 7 height 7
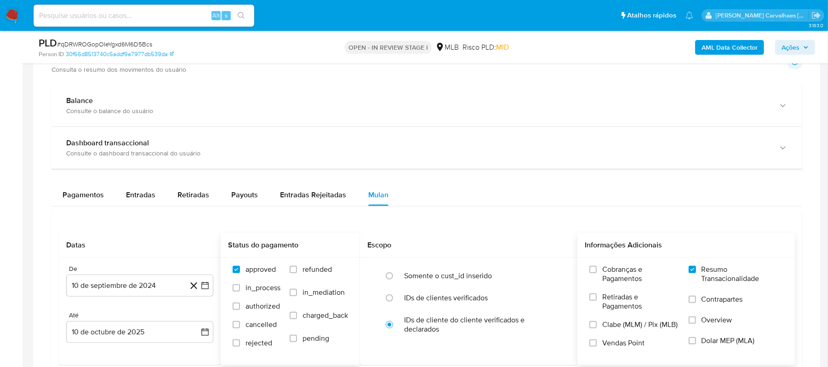
scroll to position [613, 0]
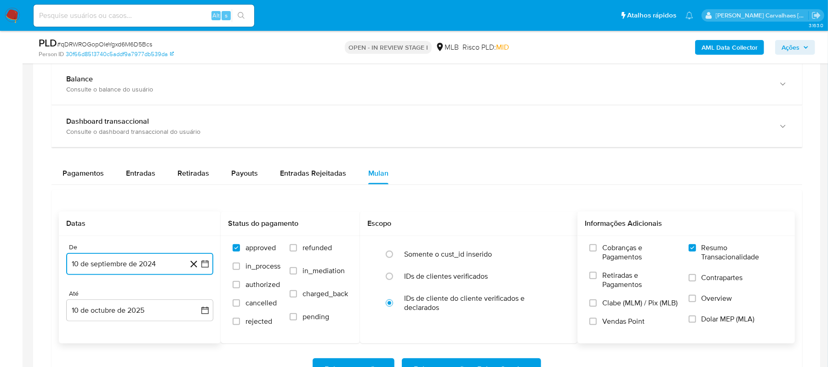
click at [211, 266] on button "10 de septiembre de 2024" at bounding box center [139, 264] width 147 height 22
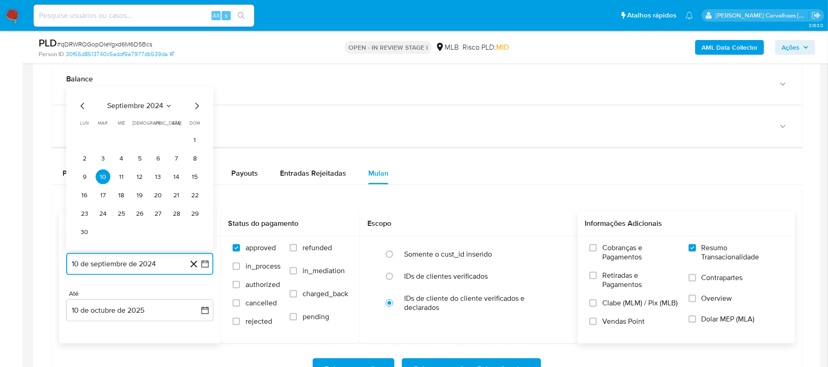
click at [195, 108] on icon "Mes siguiente" at bounding box center [196, 106] width 11 height 11
click at [197, 128] on icon "Mes siguiente" at bounding box center [196, 124] width 11 height 11
click at [197, 112] on icon "Mes siguiente" at bounding box center [196, 106] width 11 height 11
click at [197, 127] on icon "Mes siguiente" at bounding box center [196, 124] width 11 height 11
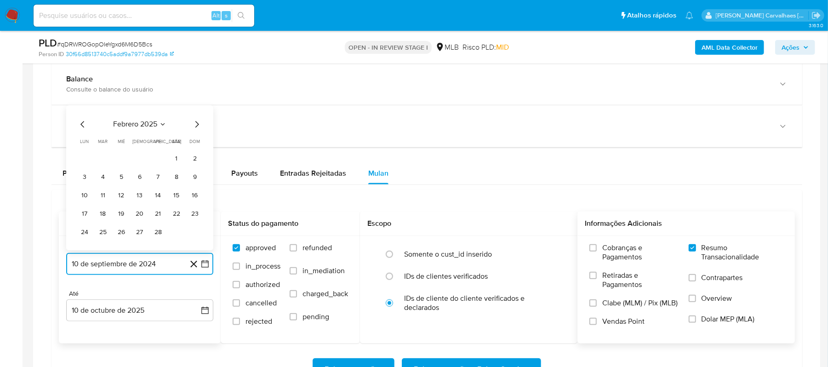
click at [197, 127] on icon "Mes siguiente" at bounding box center [196, 124] width 11 height 11
click at [197, 109] on icon "Mes siguiente" at bounding box center [196, 106] width 11 height 11
click at [197, 127] on icon "Mes siguiente" at bounding box center [196, 124] width 11 height 11
click at [194, 110] on icon "Mes siguiente" at bounding box center [196, 106] width 11 height 11
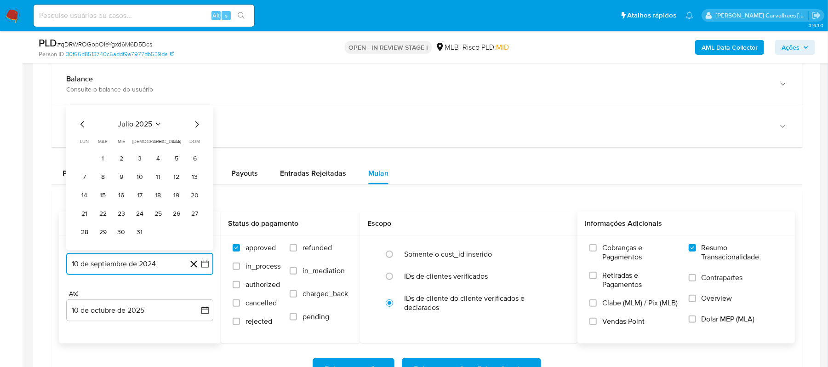
click at [196, 125] on icon "Mes siguiente" at bounding box center [197, 124] width 4 height 6
click at [192, 179] on button "10" at bounding box center [195, 177] width 15 height 15
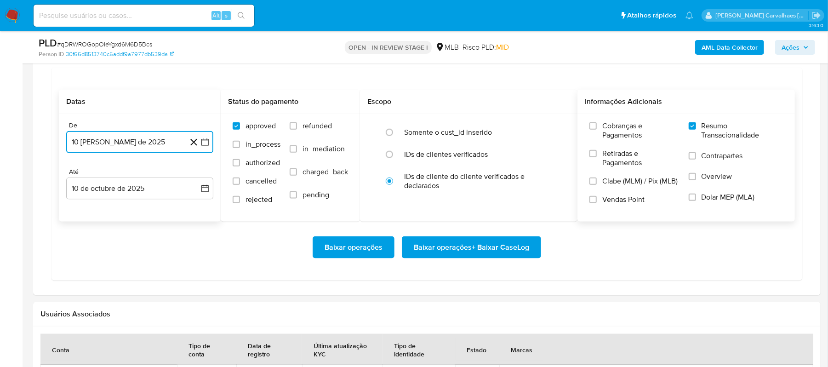
scroll to position [735, 0]
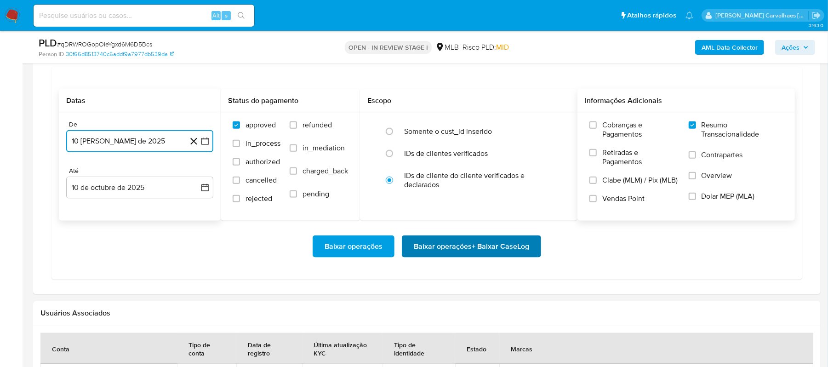
click at [471, 252] on span "Baixar operações + Baixar CaseLog" at bounding box center [471, 246] width 115 height 20
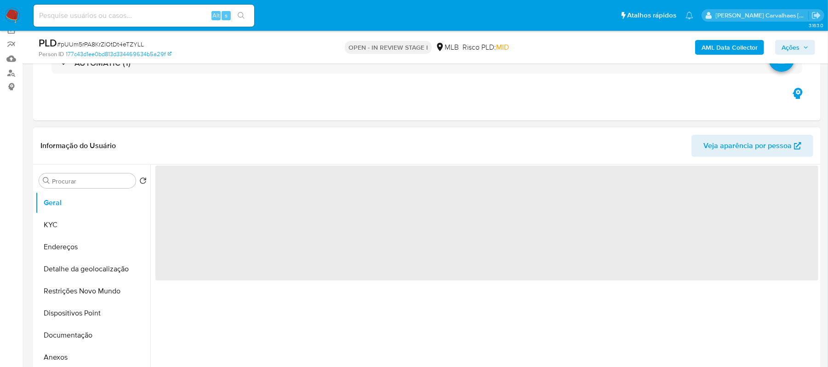
scroll to position [122, 0]
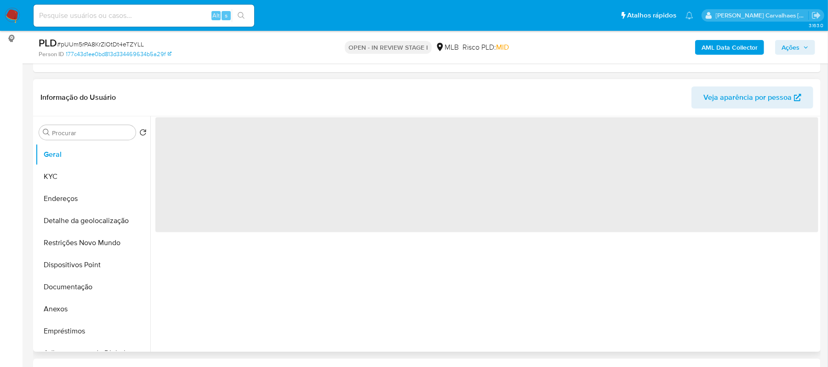
select select "10"
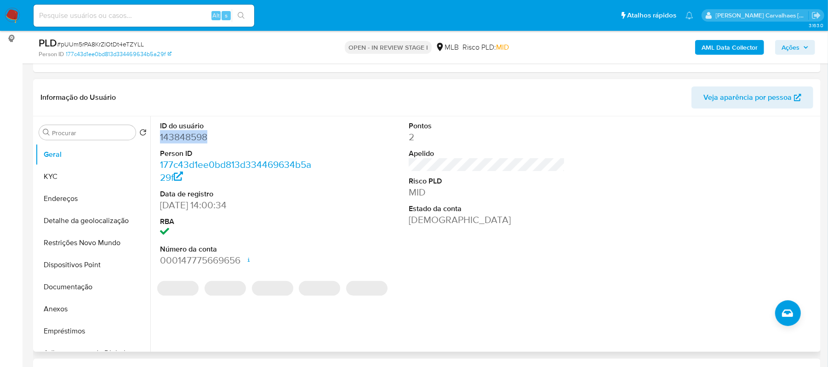
drag, startPoint x: 217, startPoint y: 142, endPoint x: 156, endPoint y: 139, distance: 60.7
click at [156, 139] on div "ID do usuário 143848598 Person ID 177c43d1ee0bd813d334469634b5a29f Data de regi…" at bounding box center [238, 193] width 166 height 155
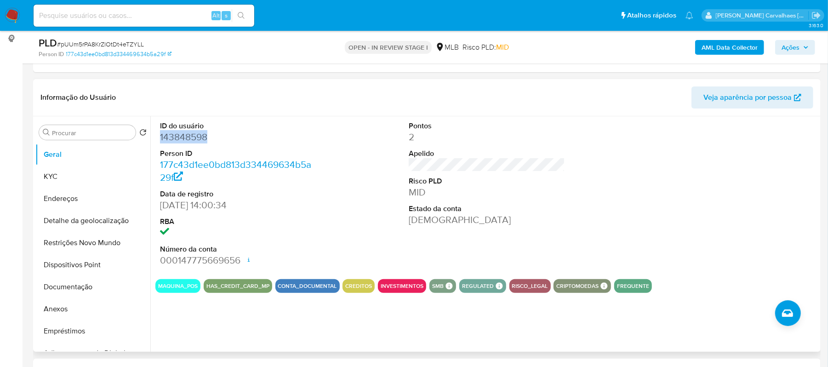
copy dd "143848598"
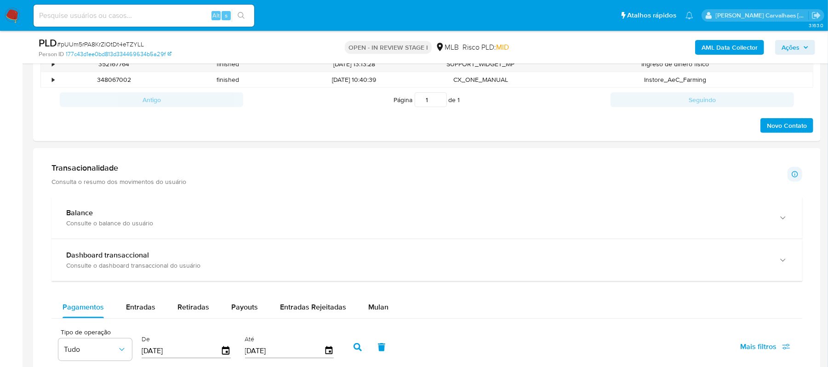
scroll to position [552, 0]
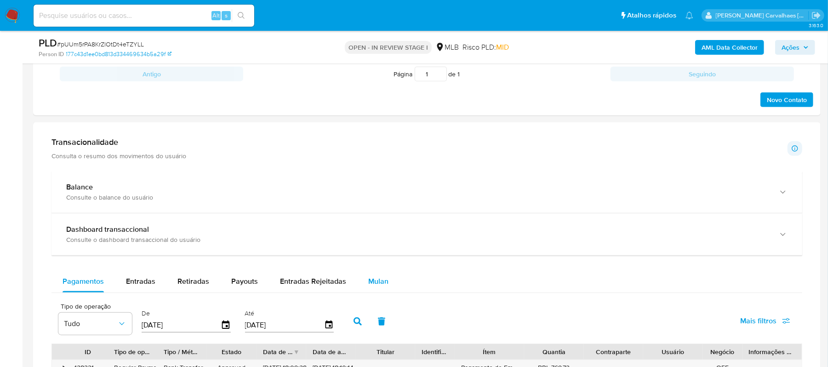
drag, startPoint x: 374, startPoint y: 287, endPoint x: 387, endPoint y: 292, distance: 13.4
click at [374, 286] on span "Mulan" at bounding box center [378, 281] width 20 height 11
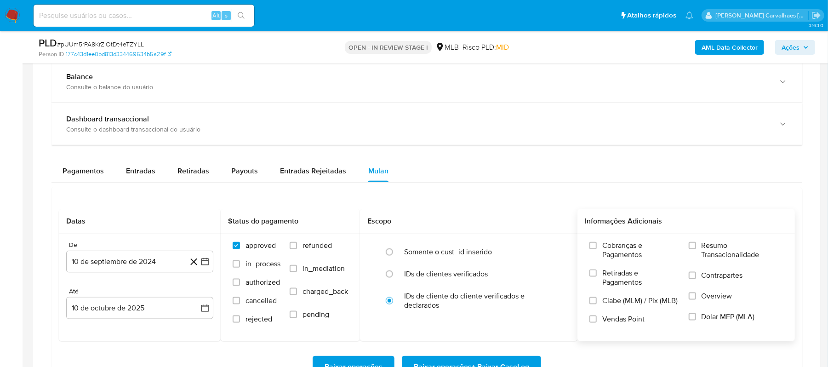
scroll to position [674, 0]
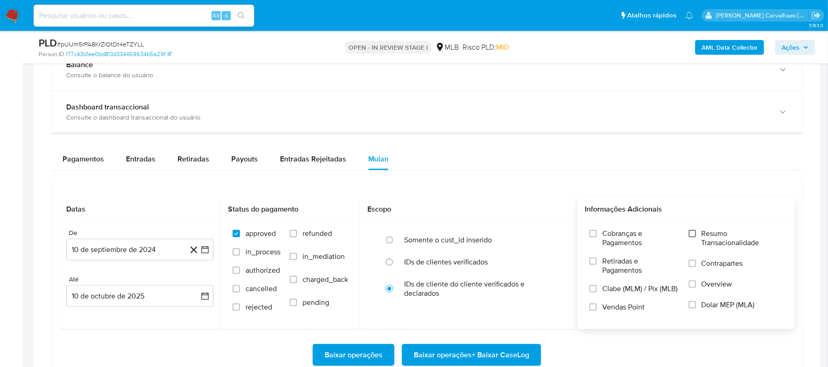
click at [690, 237] on input "Resumo Transacionalidade" at bounding box center [692, 233] width 7 height 7
click at [202, 253] on icon "button" at bounding box center [204, 249] width 7 height 7
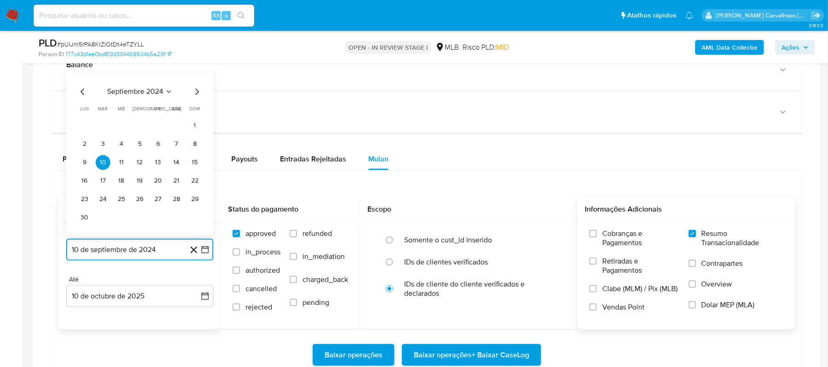
click at [195, 94] on icon "Mes siguiente" at bounding box center [196, 91] width 11 height 11
click at [197, 112] on icon "Mes siguiente" at bounding box center [196, 110] width 11 height 11
click at [198, 97] on icon "Mes siguiente" at bounding box center [196, 91] width 11 height 11
click at [197, 114] on icon "Mes siguiente" at bounding box center [197, 110] width 4 height 6
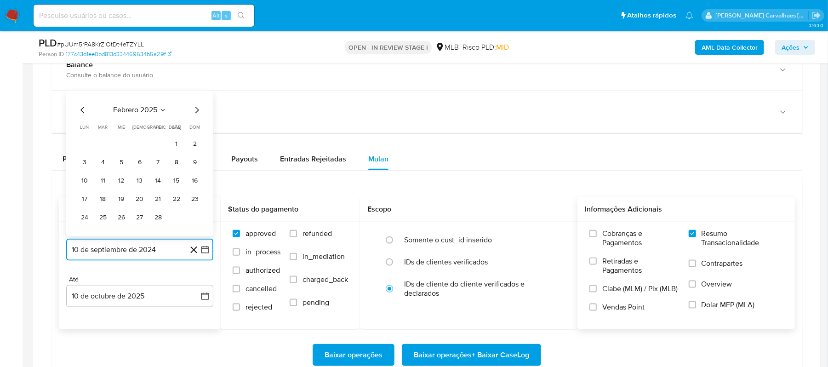
click at [196, 112] on icon "Mes siguiente" at bounding box center [196, 110] width 11 height 11
click at [195, 95] on icon "Mes siguiente" at bounding box center [197, 92] width 4 height 6
click at [197, 110] on icon "Mes siguiente" at bounding box center [196, 110] width 11 height 11
click at [197, 111] on icon "Mes siguiente" at bounding box center [197, 110] width 4 height 6
click at [197, 95] on icon "Mes siguiente" at bounding box center [196, 91] width 11 height 11
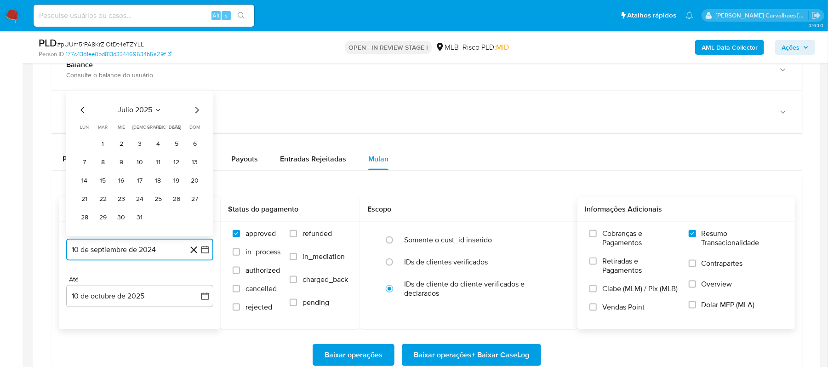
click at [197, 112] on icon "Mes siguiente" at bounding box center [196, 110] width 11 height 11
click at [192, 165] on button "10" at bounding box center [195, 162] width 15 height 15
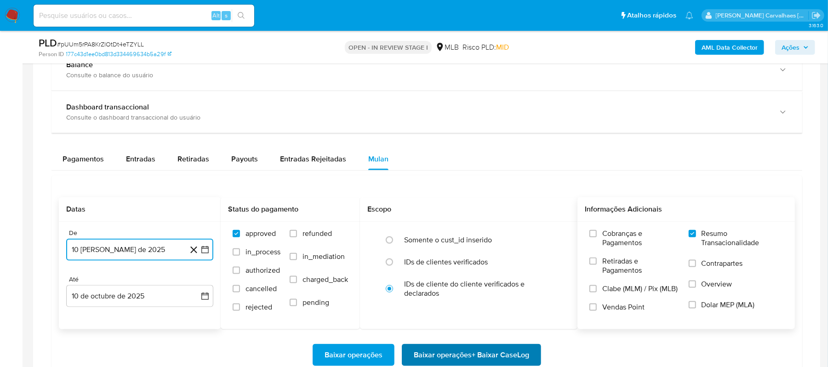
click at [440, 355] on span "Baixar operações + Baixar CaseLog" at bounding box center [471, 355] width 115 height 20
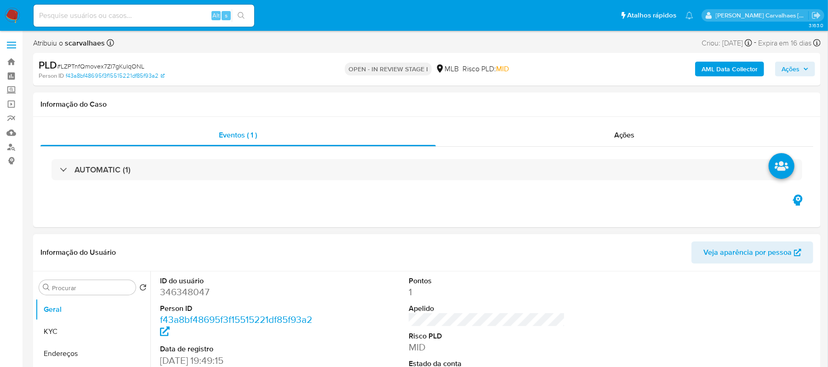
select select "10"
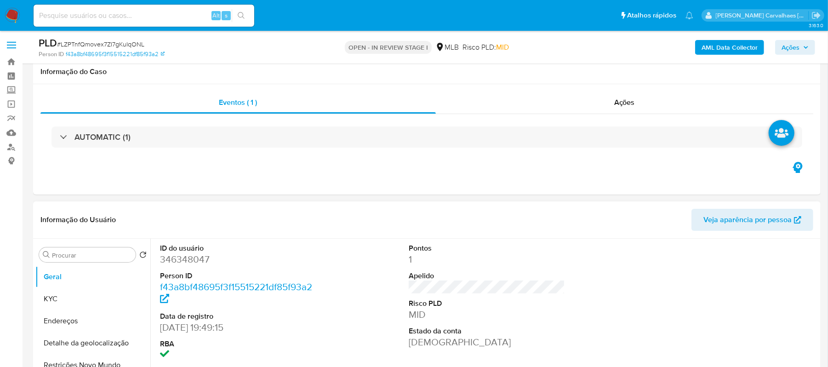
scroll to position [61, 0]
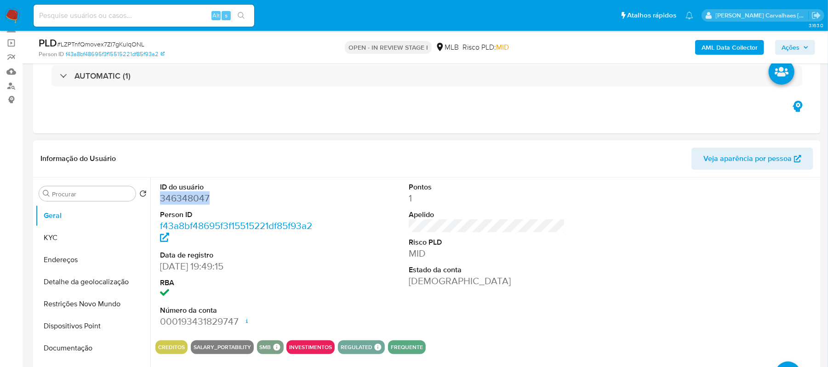
drag, startPoint x: 208, startPoint y: 199, endPoint x: 160, endPoint y: 198, distance: 47.8
click at [160, 198] on dd "346348047" at bounding box center [238, 198] width 157 height 13
copy dd "346348047"
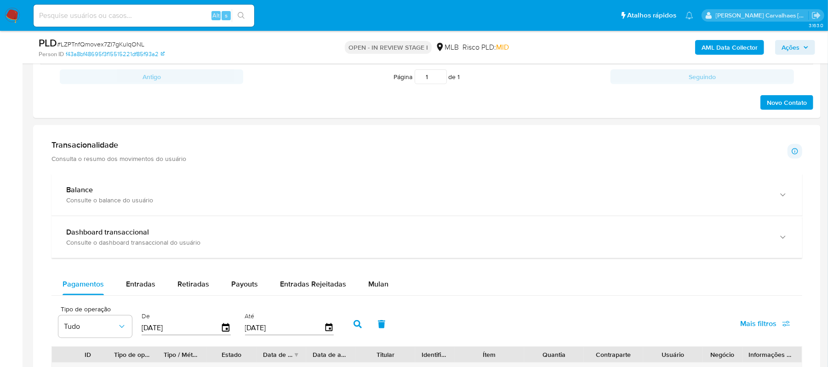
scroll to position [613, 0]
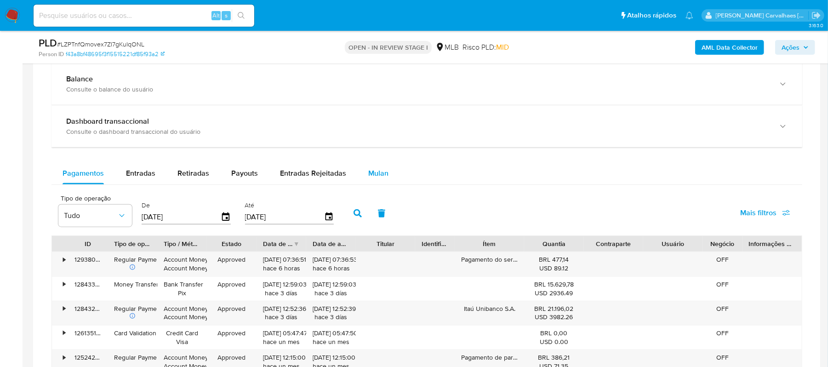
click at [374, 171] on span "Mulan" at bounding box center [378, 173] width 20 height 11
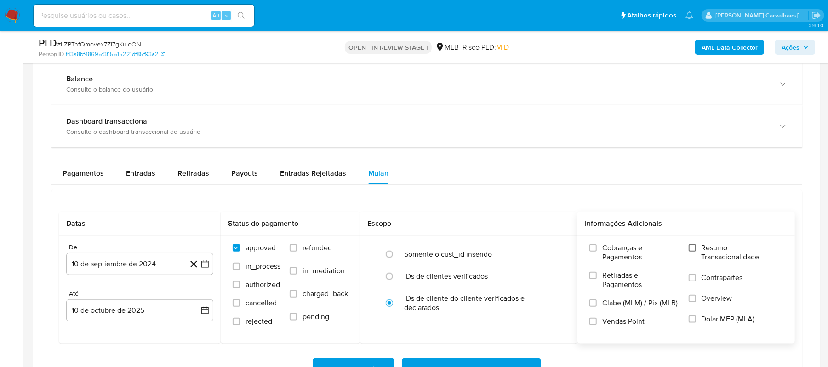
click at [692, 251] on input "Resumo Transacionalidade" at bounding box center [692, 247] width 7 height 7
click at [207, 267] on icon "button" at bounding box center [204, 263] width 9 height 9
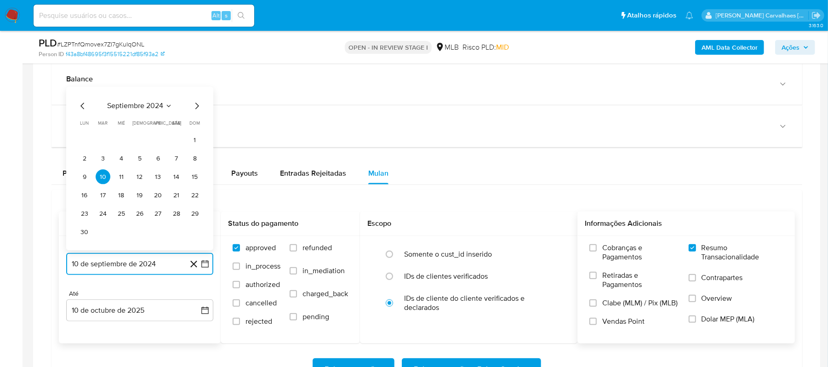
click at [196, 109] on icon "Mes siguiente" at bounding box center [196, 106] width 11 height 11
click at [197, 126] on icon "Mes siguiente" at bounding box center [196, 124] width 11 height 11
click at [197, 126] on icon "Mes siguiente" at bounding box center [197, 124] width 4 height 6
click at [196, 108] on icon "Mes siguiente" at bounding box center [196, 106] width 11 height 11
click at [197, 122] on icon "Mes siguiente" at bounding box center [196, 124] width 11 height 11
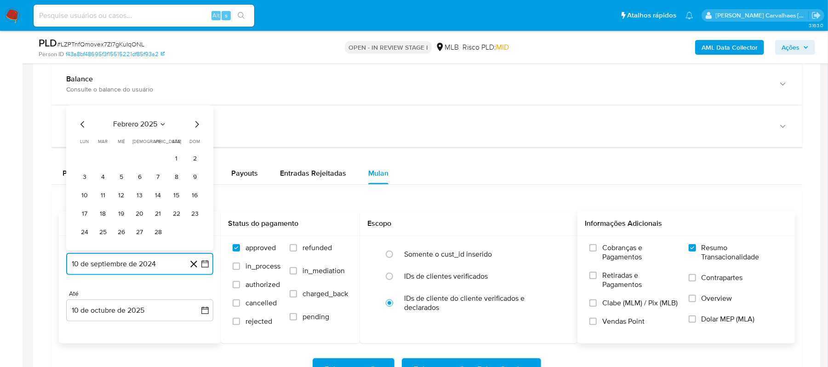
click at [197, 126] on icon "Mes siguiente" at bounding box center [196, 124] width 11 height 11
click at [195, 109] on icon "Mes siguiente" at bounding box center [196, 106] width 11 height 11
click at [196, 125] on icon "Mes siguiente" at bounding box center [196, 124] width 11 height 11
click at [194, 109] on icon "Mes siguiente" at bounding box center [196, 106] width 11 height 11
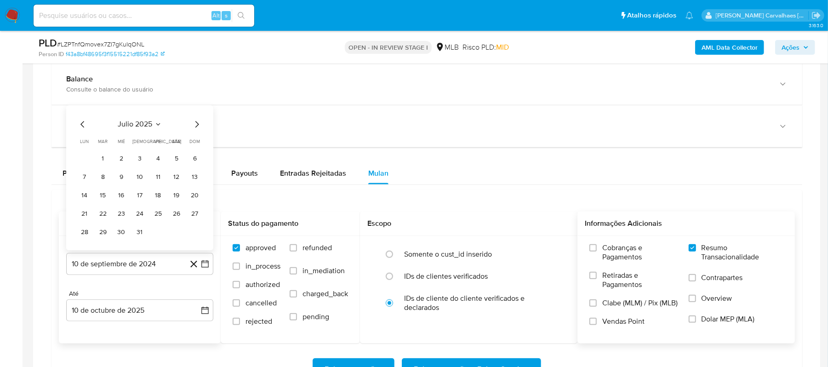
click at [197, 120] on div "julio 2025 julio 2025 lun lunes mar martes mié miércoles jue jueves vie viernes…" at bounding box center [139, 177] width 147 height 145
click at [195, 125] on icon "Mes siguiente" at bounding box center [196, 124] width 11 height 11
click at [194, 180] on button "10" at bounding box center [195, 177] width 15 height 15
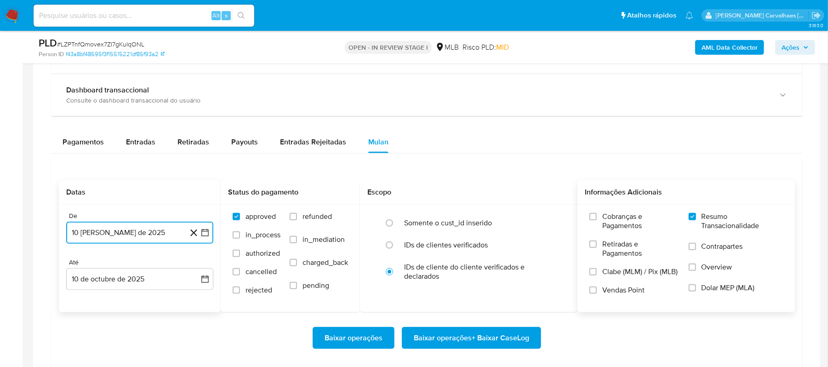
scroll to position [674, 0]
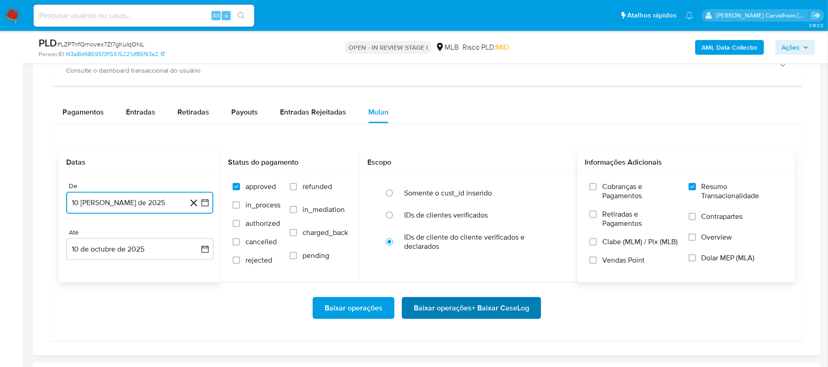
click at [440, 309] on span "Baixar operações + Baixar CaseLog" at bounding box center [471, 308] width 115 height 20
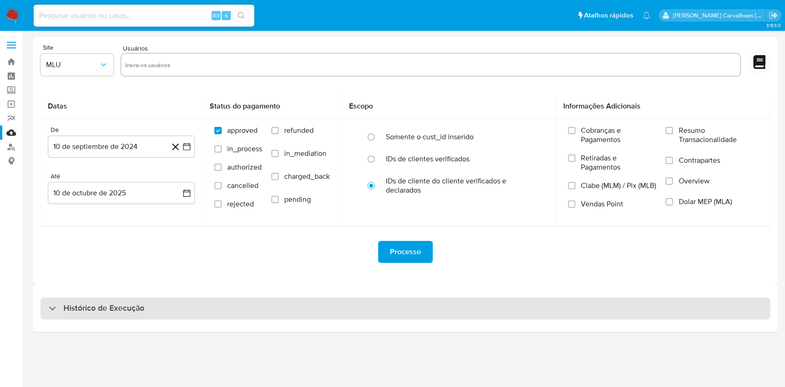
click at [145, 313] on div "Histórico de Execução" at bounding box center [404, 308] width 729 height 22
select select "10"
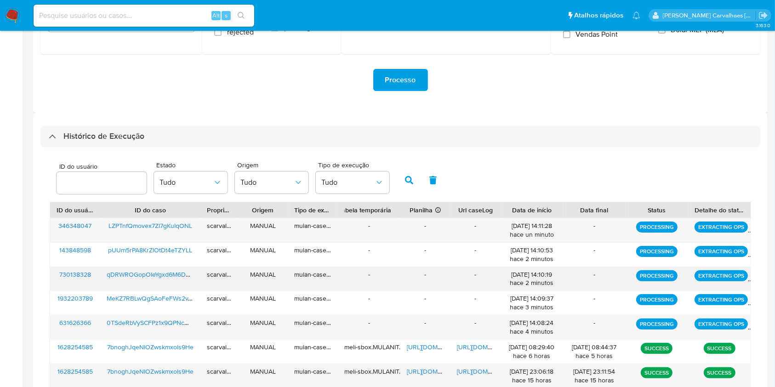
scroll to position [245, 0]
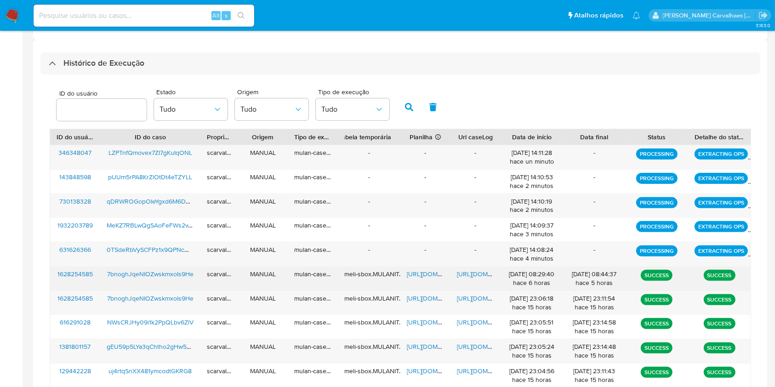
click at [481, 275] on span "[URL][DOMAIN_NAME]" at bounding box center [488, 273] width 63 height 9
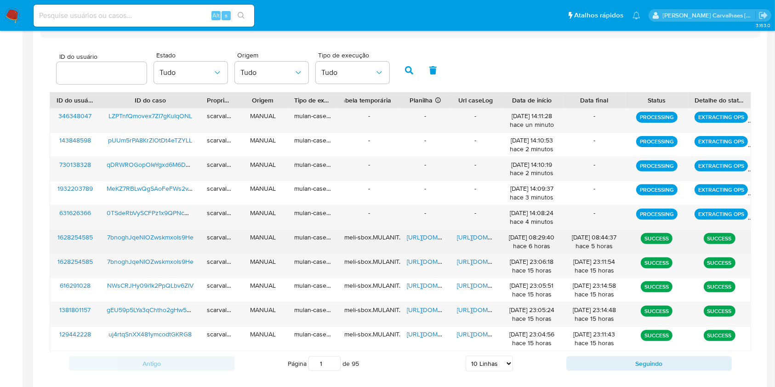
scroll to position [331, 0]
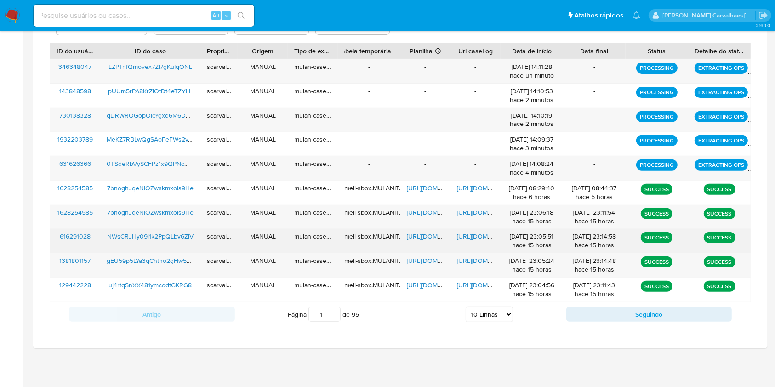
click at [483, 237] on span "[URL][DOMAIN_NAME]" at bounding box center [488, 236] width 63 height 9
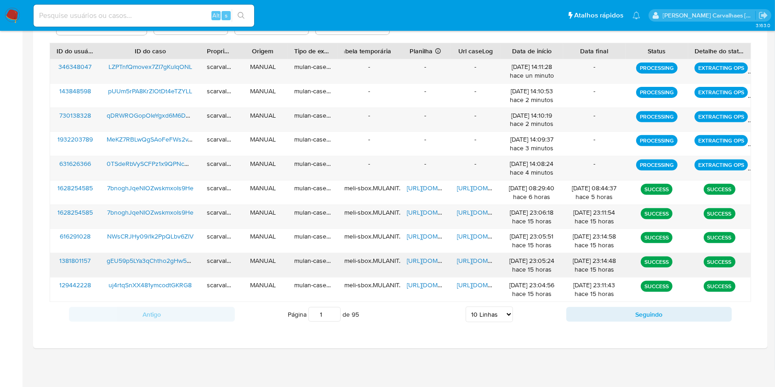
click at [467, 258] on span "[URL][DOMAIN_NAME]" at bounding box center [488, 260] width 63 height 9
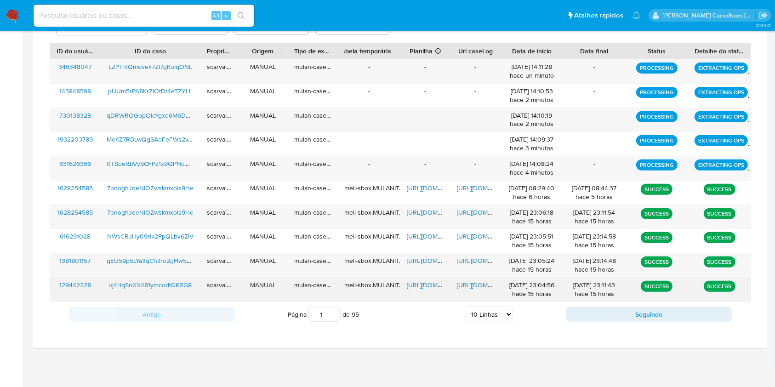
click at [468, 285] on span "[URL][DOMAIN_NAME]" at bounding box center [488, 284] width 63 height 9
click at [425, 284] on span "[URL][DOMAIN_NAME]" at bounding box center [438, 284] width 63 height 9
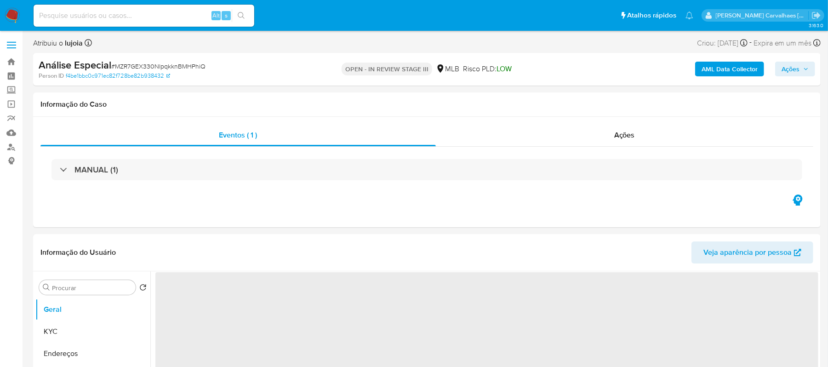
select select "10"
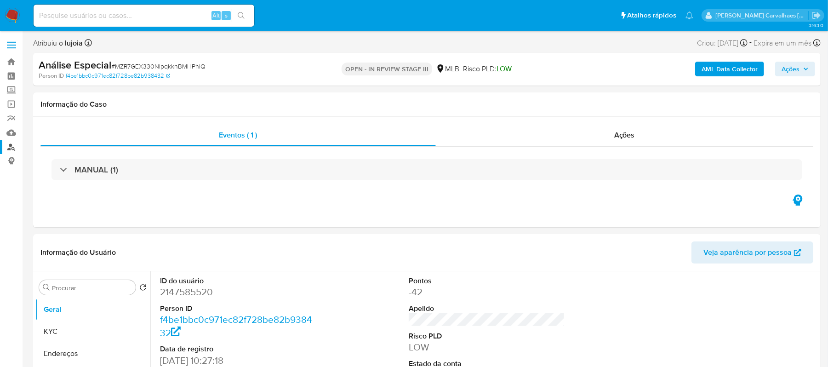
click at [10, 149] on link "Localizador de pessoas" at bounding box center [54, 147] width 109 height 14
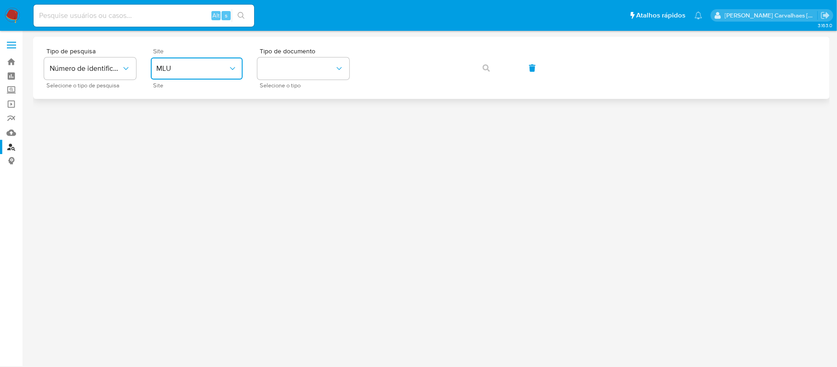
click at [221, 64] on span "MLU" at bounding box center [192, 68] width 72 height 9
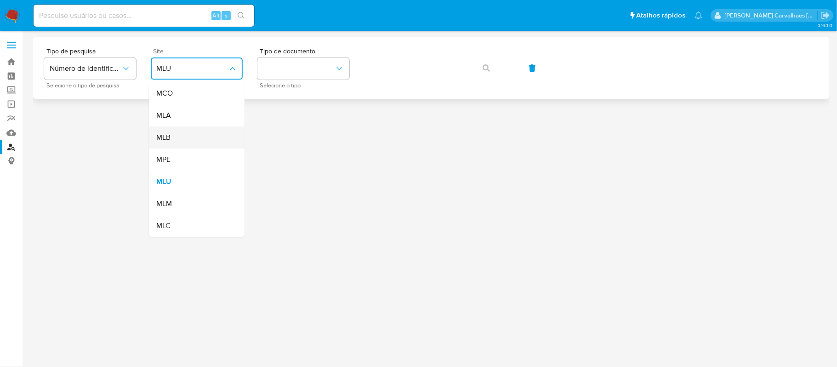
click at [192, 137] on div "MLB" at bounding box center [193, 137] width 75 height 22
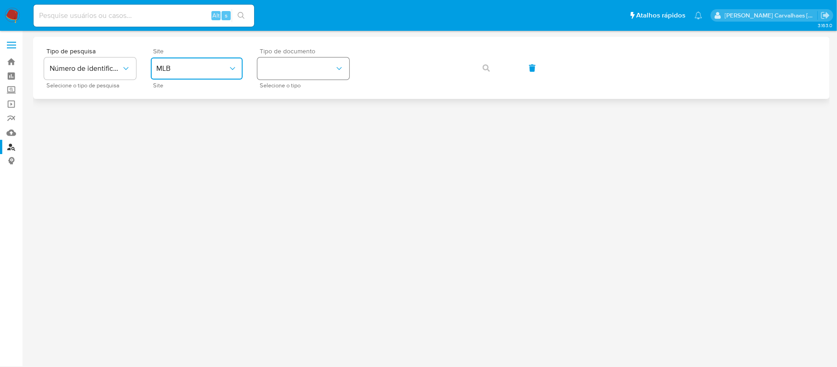
click at [331, 71] on button "identificationType" at bounding box center [303, 68] width 92 height 22
click at [315, 122] on div "CPF CPF" at bounding box center [300, 129] width 75 height 31
click at [486, 69] on icon "button" at bounding box center [486, 67] width 7 height 7
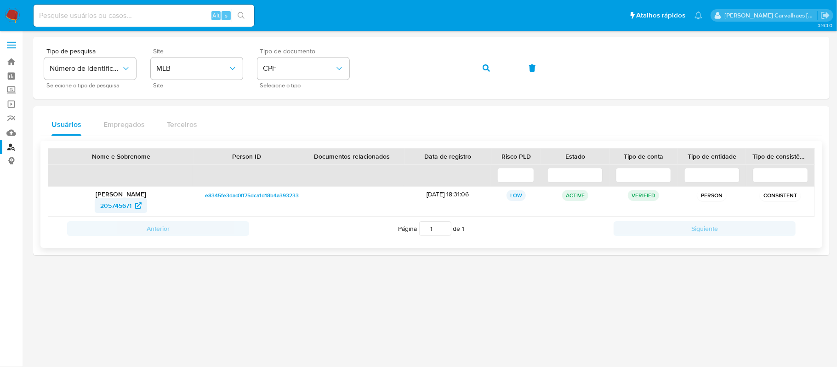
click at [128, 206] on span "205745671" at bounding box center [115, 205] width 31 height 15
click at [484, 70] on icon "button" at bounding box center [486, 67] width 7 height 7
click at [124, 200] on span "606745909" at bounding box center [116, 205] width 34 height 15
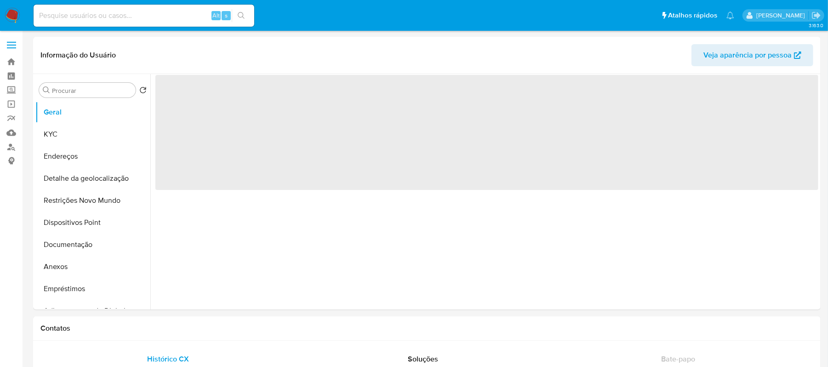
select select "10"
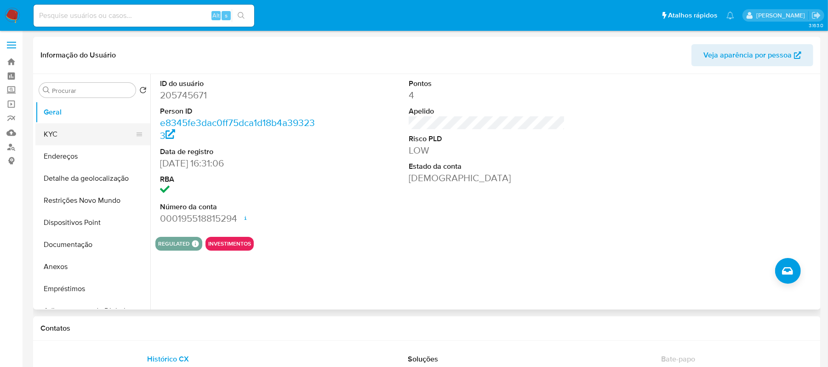
click at [64, 135] on button "KYC" at bounding box center [89, 134] width 108 height 22
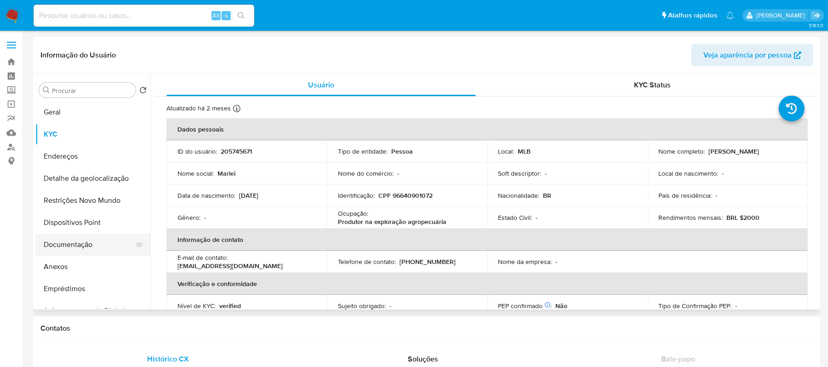
click at [74, 248] on button "Documentação" at bounding box center [89, 244] width 108 height 22
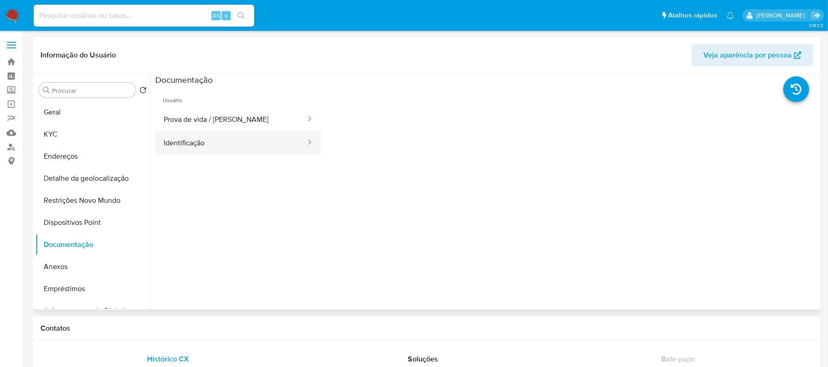
click at [245, 148] on button "Identificação" at bounding box center [230, 142] width 151 height 23
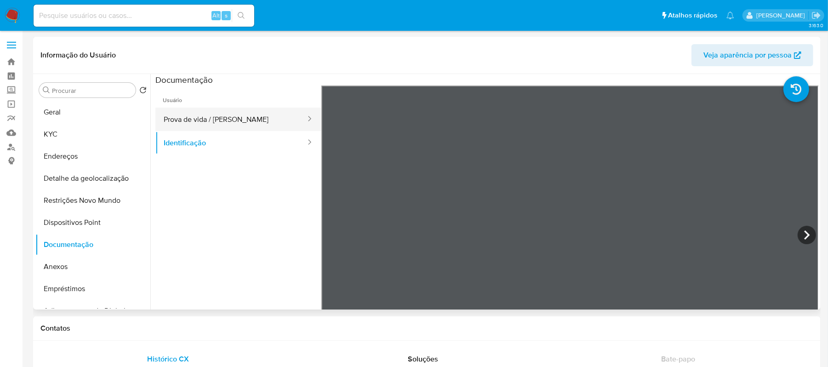
click at [201, 117] on button "Prova de vida / [PERSON_NAME]" at bounding box center [230, 119] width 151 height 23
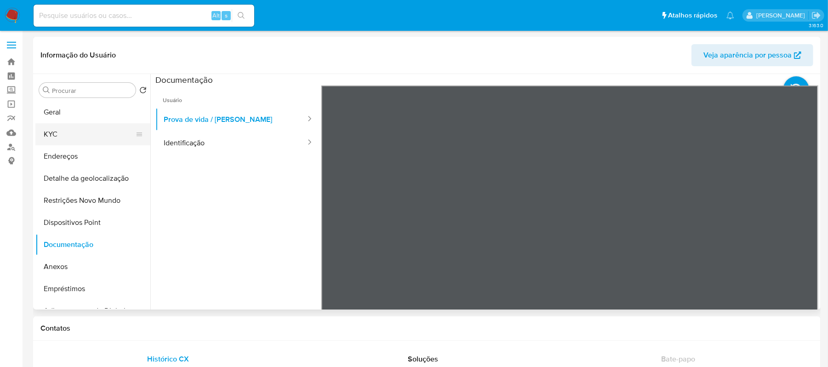
click at [65, 131] on button "KYC" at bounding box center [89, 134] width 108 height 22
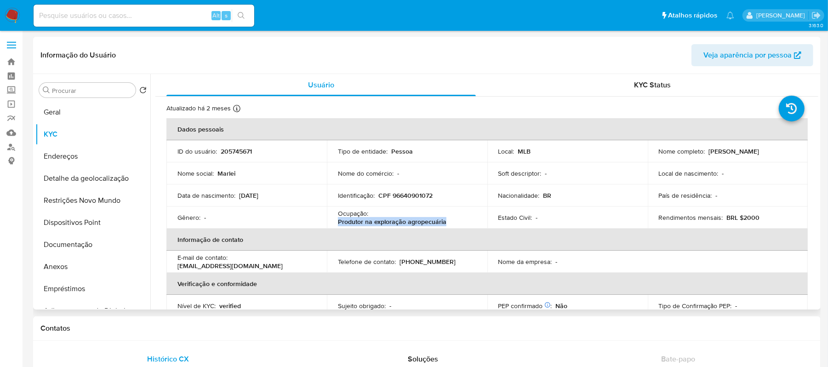
drag, startPoint x: 333, startPoint y: 223, endPoint x: 446, endPoint y: 223, distance: 113.1
click at [446, 223] on td "Ocupação : Produtor na exploração agropecuária" at bounding box center [407, 217] width 160 height 22
copy p "Produtor na exploração agropecuária"
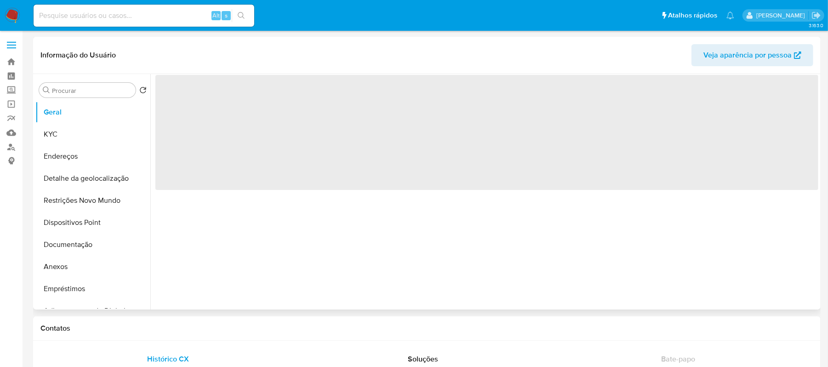
select select "10"
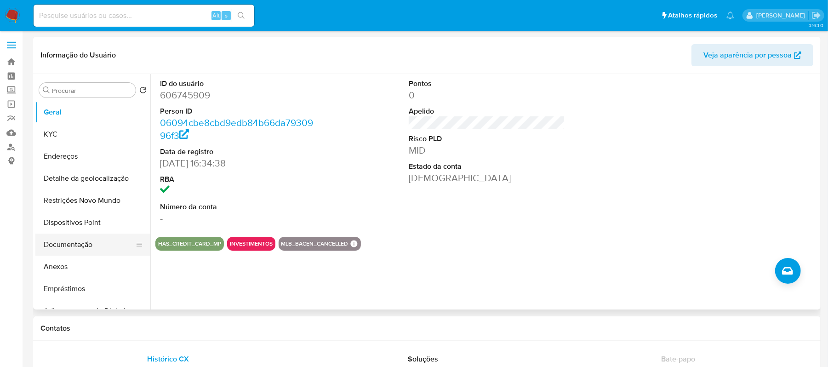
click at [89, 245] on button "Documentação" at bounding box center [89, 244] width 108 height 22
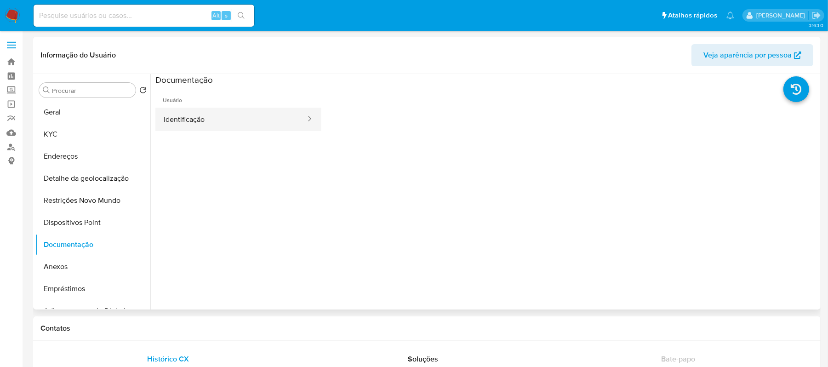
click at [206, 121] on button "Identificação" at bounding box center [230, 119] width 151 height 23
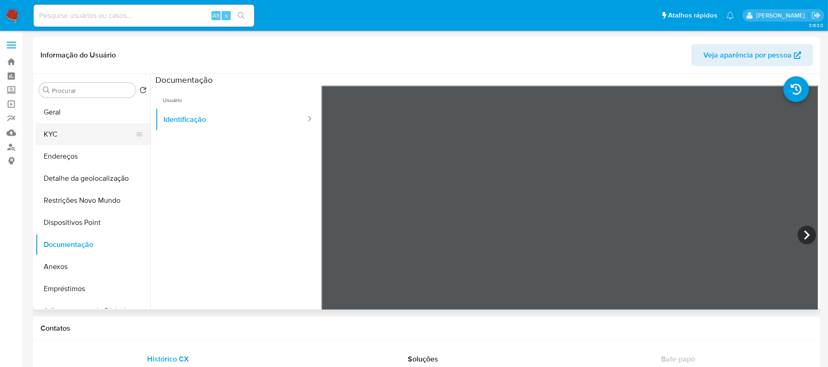
click at [50, 135] on button "KYC" at bounding box center [89, 134] width 108 height 22
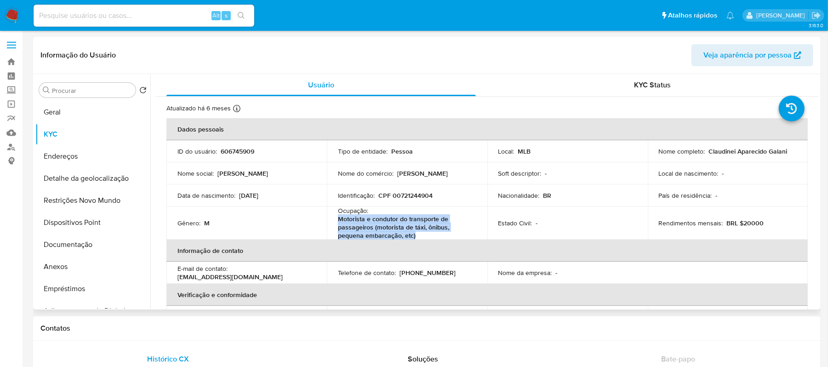
drag, startPoint x: 337, startPoint y: 219, endPoint x: 415, endPoint y: 232, distance: 78.4
click at [415, 232] on p "Motorista e condutor do transporte de passageiros (motorista de táxi, ônibus, p…" at bounding box center [405, 227] width 135 height 25
copy p "Motorista e condutor do transporte de passageiros (motorista de táxi, ônibus, p…"
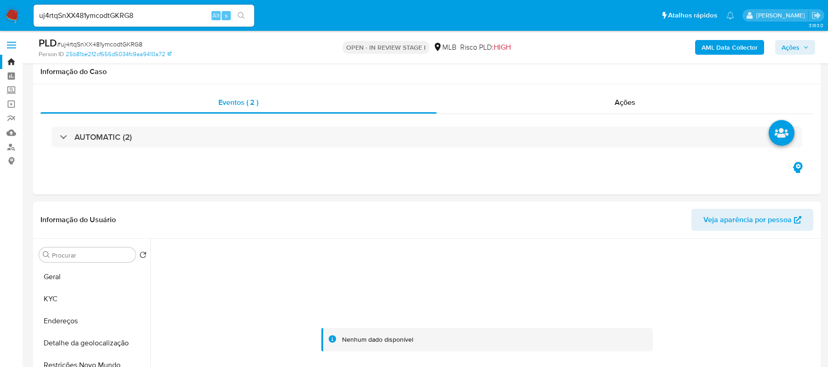
select select "10"
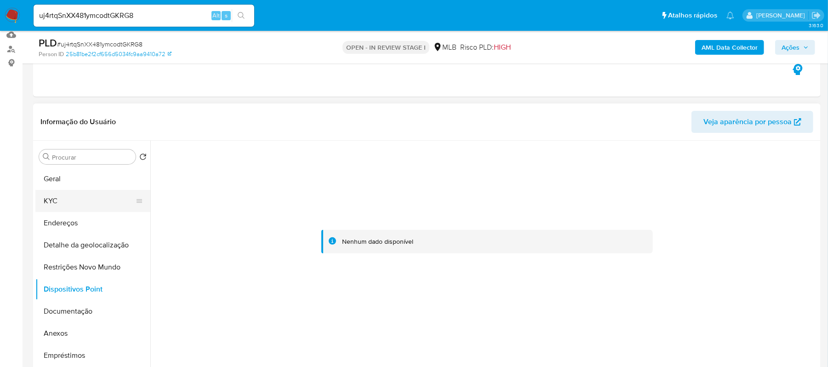
click at [63, 199] on button "KYC" at bounding box center [89, 201] width 108 height 22
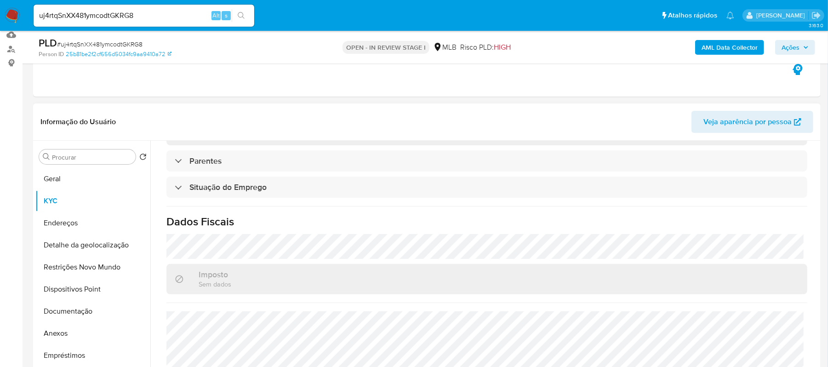
scroll to position [392, 0]
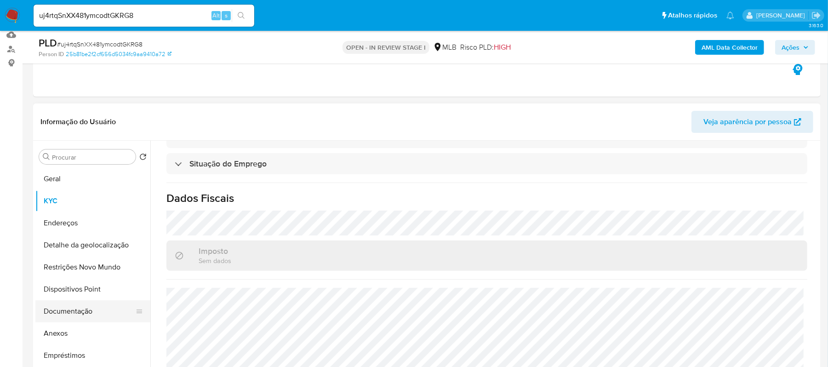
click at [84, 308] on button "Documentação" at bounding box center [89, 311] width 108 height 22
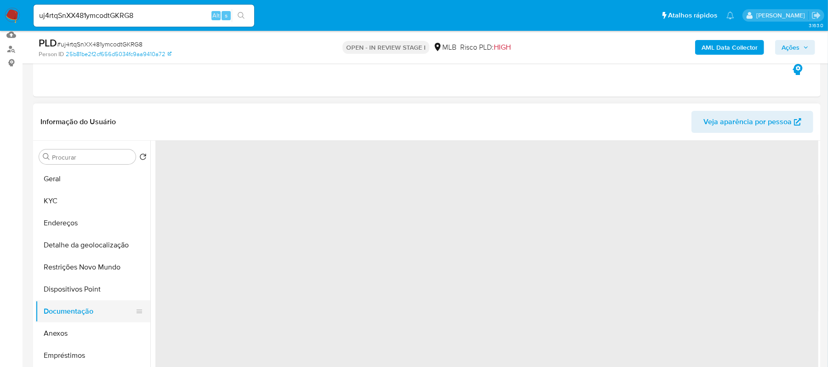
scroll to position [0, 0]
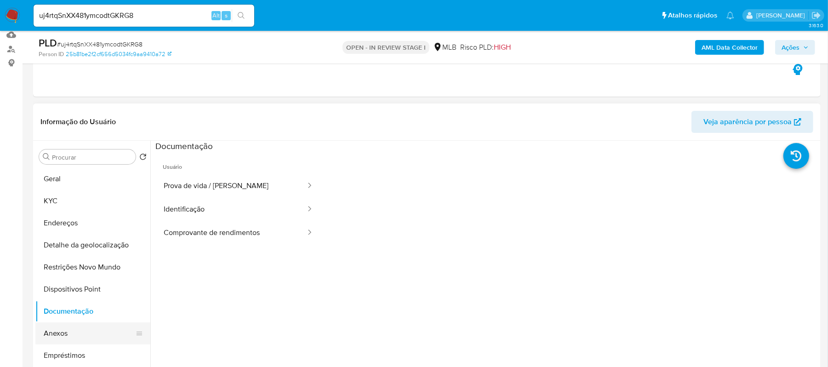
click at [61, 331] on button "Anexos" at bounding box center [89, 333] width 108 height 22
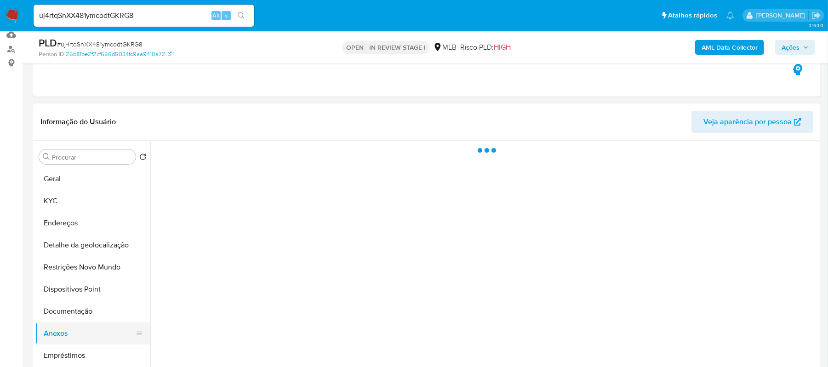
click at [61, 331] on button "Anexos" at bounding box center [89, 333] width 108 height 22
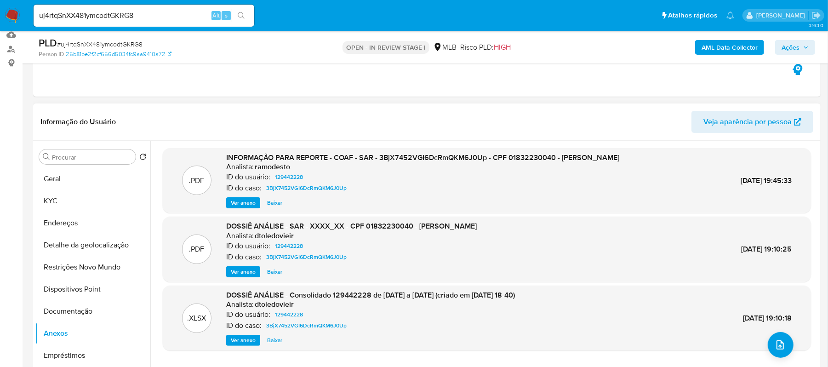
click at [243, 200] on span "Ver anexo" at bounding box center [243, 202] width 25 height 9
click at [243, 200] on div "Ver anexo Ver anexo [GEOGRAPHIC_DATA]" at bounding box center [422, 202] width 393 height 11
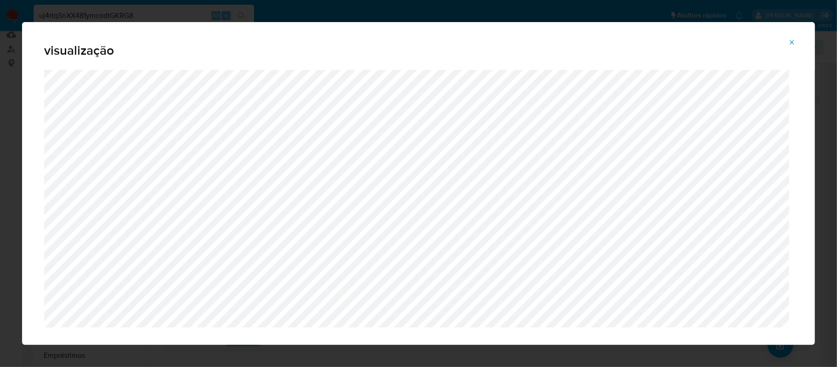
click at [795, 40] on icon "Attachment preview" at bounding box center [791, 42] width 7 height 7
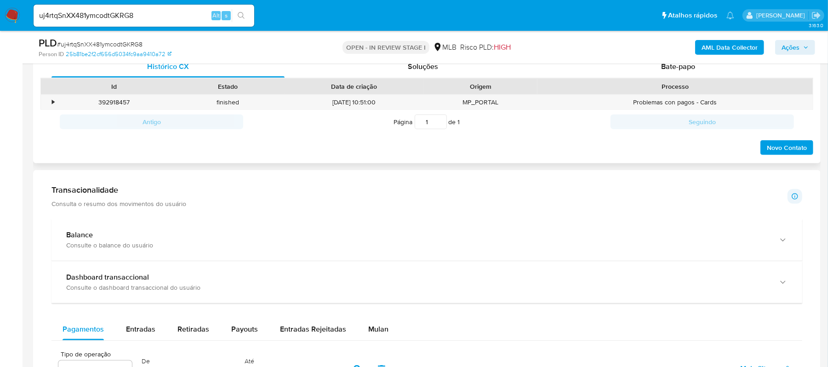
scroll to position [588, 0]
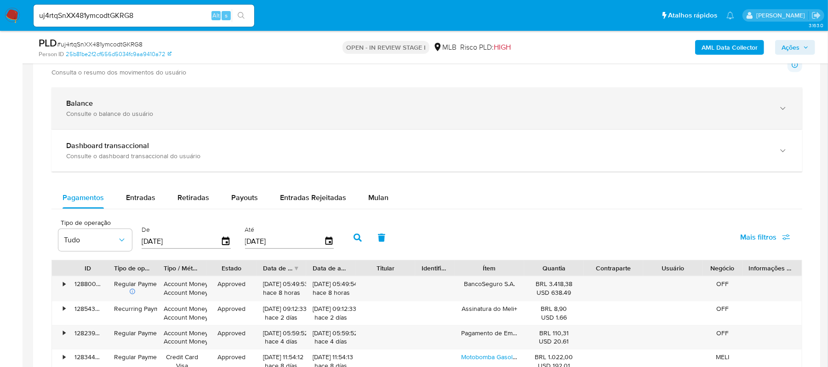
click at [779, 113] on icon "button" at bounding box center [782, 108] width 9 height 9
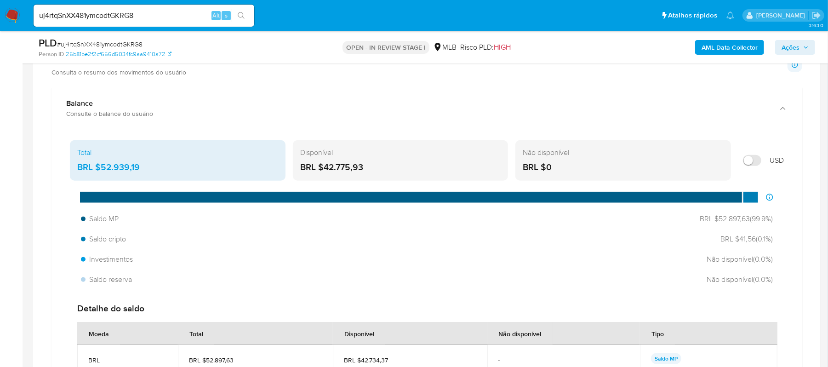
click at [102, 171] on div "BRL $52.939,19" at bounding box center [177, 167] width 201 height 12
drag, startPoint x: 695, startPoint y: 221, endPoint x: 747, endPoint y: 221, distance: 51.9
click at [747, 221] on span "BRL $52.897,63 ( 99.9 %)" at bounding box center [734, 219] width 78 height 10
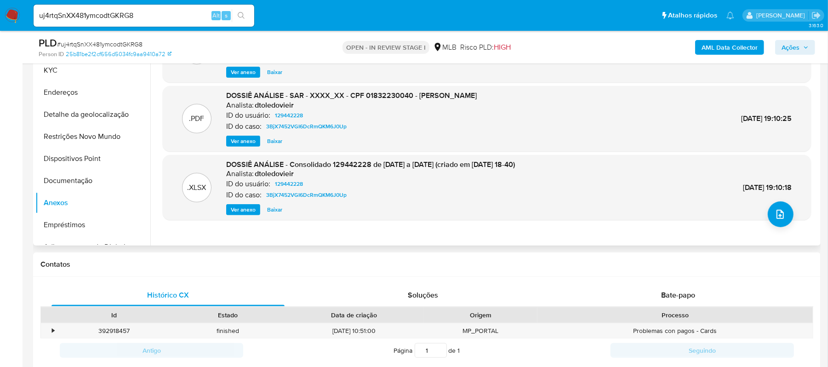
scroll to position [159, 0]
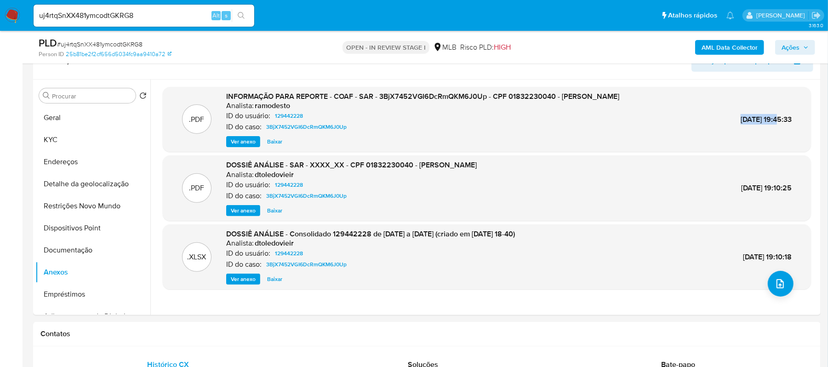
drag, startPoint x: 712, startPoint y: 120, endPoint x: 757, endPoint y: 121, distance: 45.1
click at [757, 121] on div ".PDF INFORMAÇÃO PARA REPORTE - COAF - SAR - 3BjX7452VGI6DcRmQKM6J0Up - CPF 0183…" at bounding box center [486, 119] width 639 height 56
copy span "02/Ago/2024"
click at [251, 142] on span "Ver anexo" at bounding box center [243, 141] width 25 height 9
click at [233, 142] on span "Ver anexo" at bounding box center [243, 141] width 25 height 9
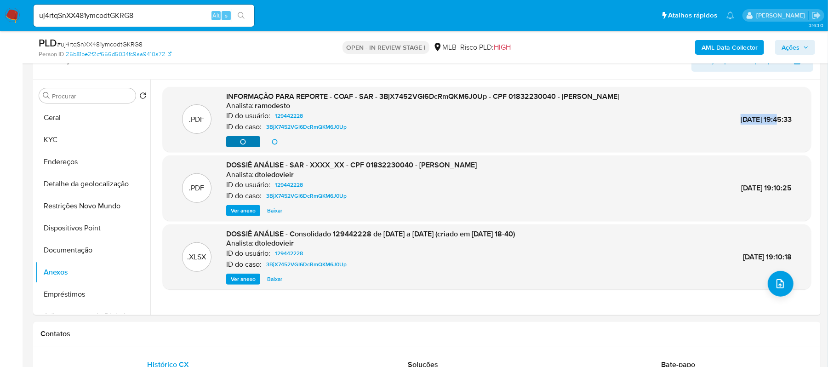
click at [233, 142] on div "Ver anexo Baixar" at bounding box center [422, 141] width 393 height 11
click at [247, 137] on span "Ver anexo" at bounding box center [243, 141] width 25 height 9
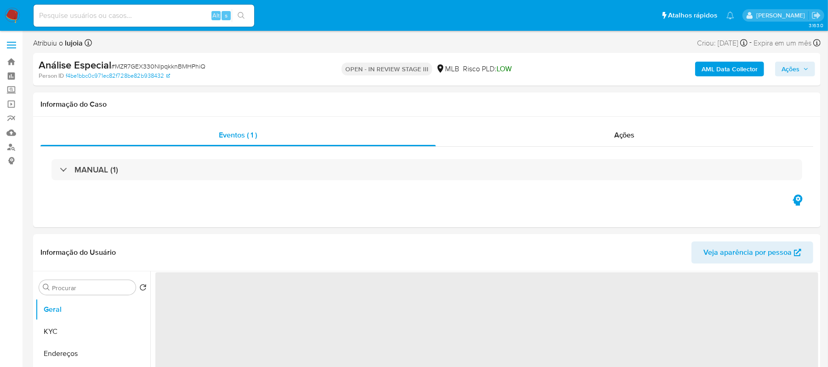
select select "10"
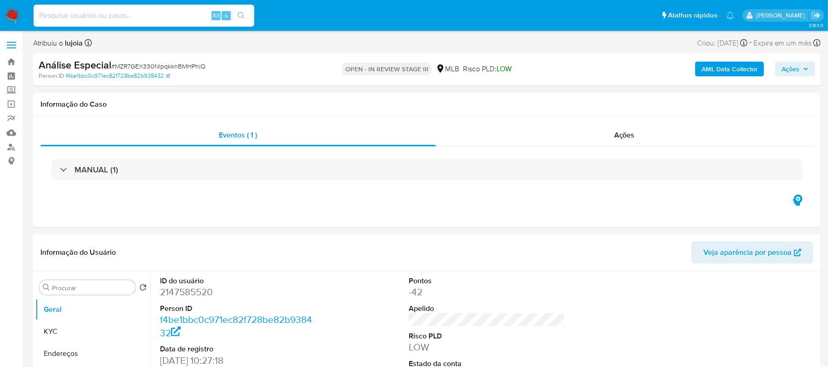
paste input "uj4rtqSnXX481ymcodtGKRG8"
type input "uj4rtqSnXX481ymcodtGKRG8"
click at [241, 15] on icon "search-icon" at bounding box center [241, 15] width 7 height 7
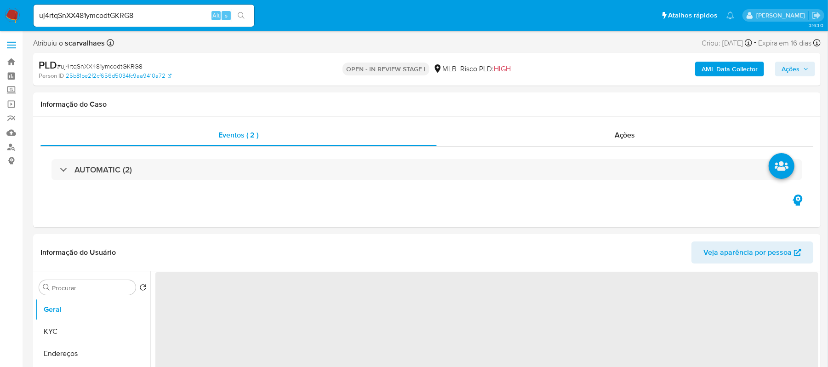
select select "10"
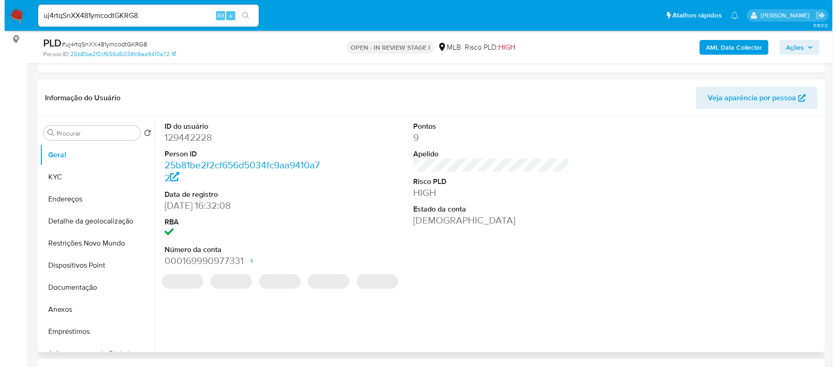
scroll to position [122, 0]
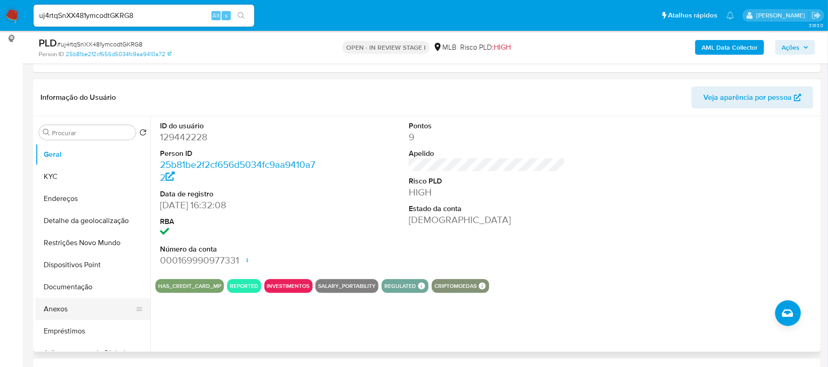
click at [79, 303] on button "Anexos" at bounding box center [89, 309] width 108 height 22
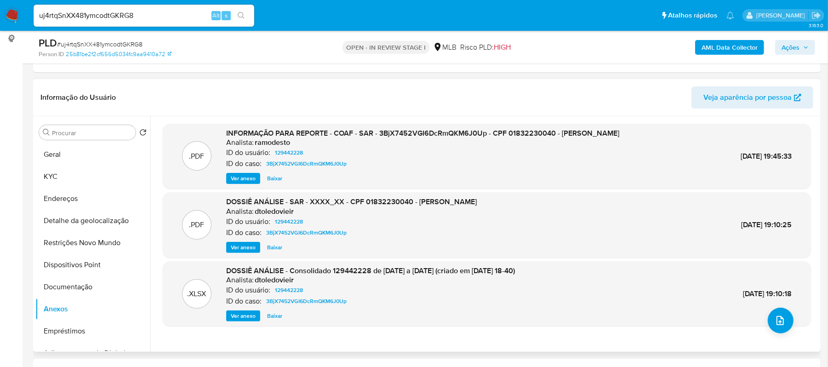
click at [248, 177] on span "Ver anexo" at bounding box center [243, 178] width 25 height 9
click at [248, 177] on div "Ver anexo Ver anexo Baixar" at bounding box center [422, 178] width 393 height 11
click at [780, 322] on icon "upload-file" at bounding box center [779, 320] width 11 height 11
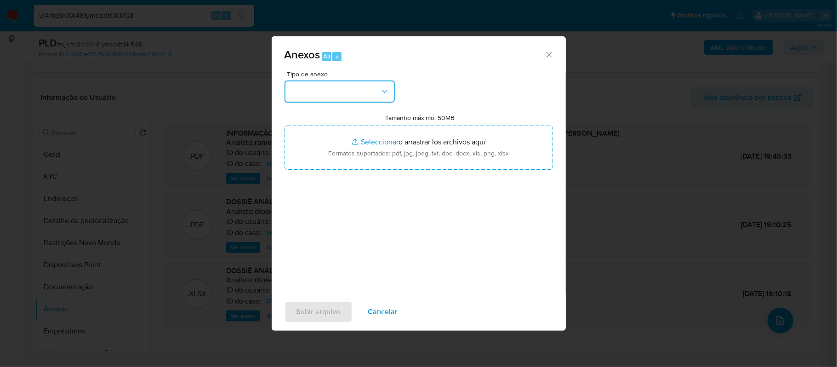
click at [374, 91] on button "button" at bounding box center [340, 91] width 110 height 22
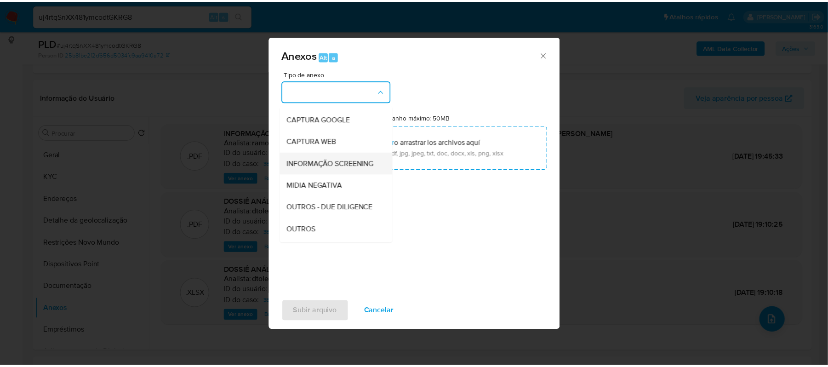
scroll to position [61, 0]
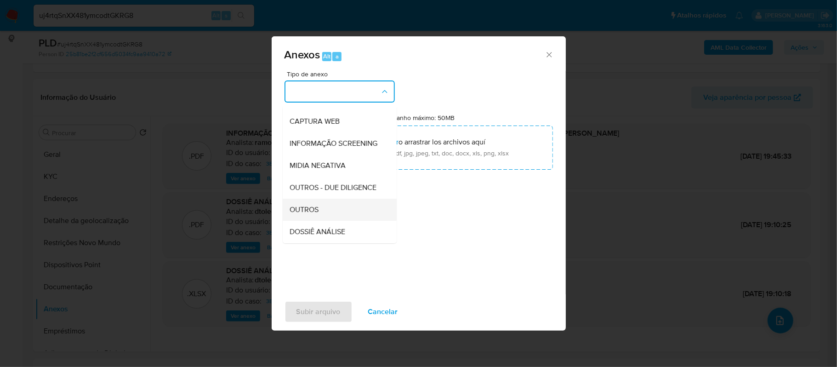
click at [320, 221] on div "OUTROS" at bounding box center [337, 210] width 94 height 22
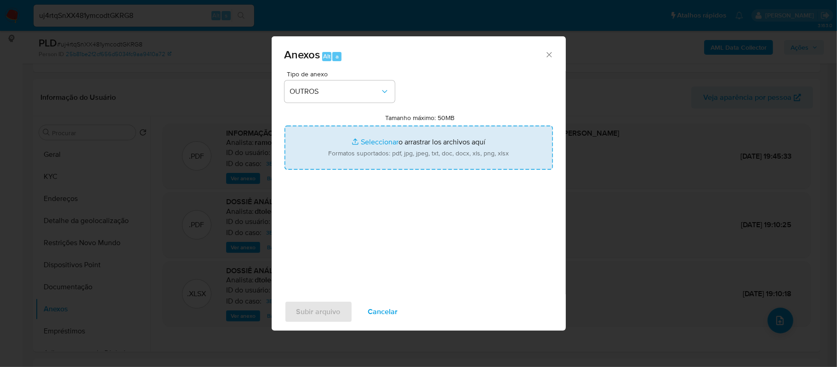
click at [367, 142] on input "Tamanho máximo: 50MB Seleccionar archivos" at bounding box center [419, 147] width 268 height 44
type input "C:\fakepath\Mulan Diego Ivar Klusener 129442228_2025_10_09_22_08_40 - Tabla din…"
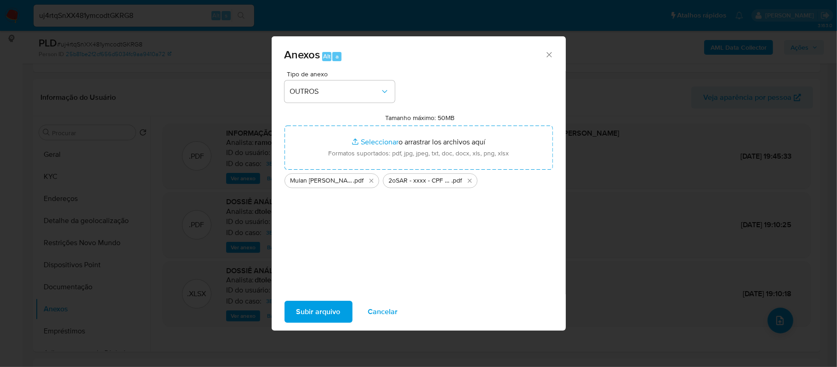
click at [298, 315] on span "Subir arquivo" at bounding box center [318, 312] width 44 height 20
click at [546, 56] on icon "Cerrar" at bounding box center [549, 54] width 9 height 9
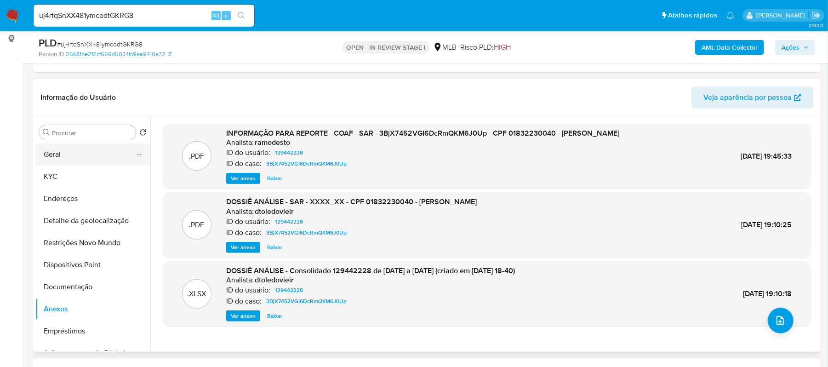
click at [89, 152] on button "Geral" at bounding box center [89, 154] width 108 height 22
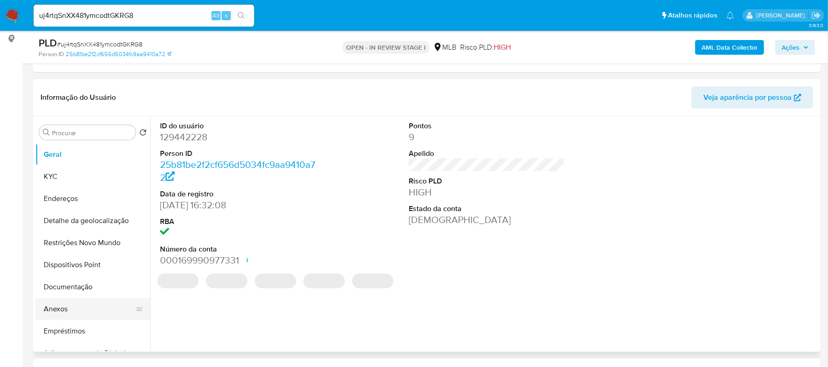
click at [72, 306] on button "Anexos" at bounding box center [89, 309] width 108 height 22
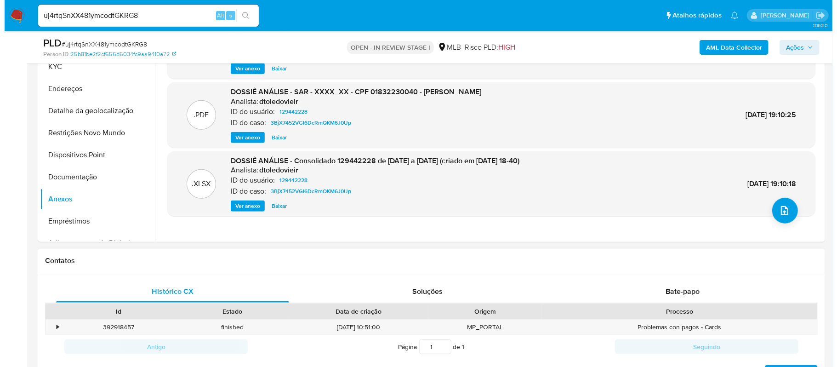
scroll to position [245, 0]
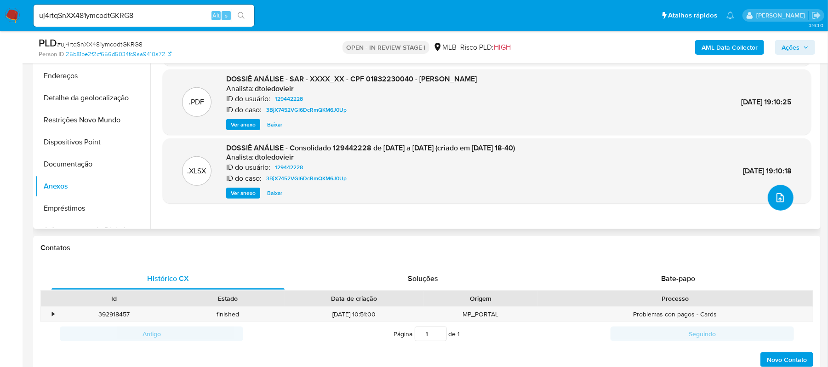
click at [776, 199] on icon "upload-file" at bounding box center [779, 197] width 7 height 9
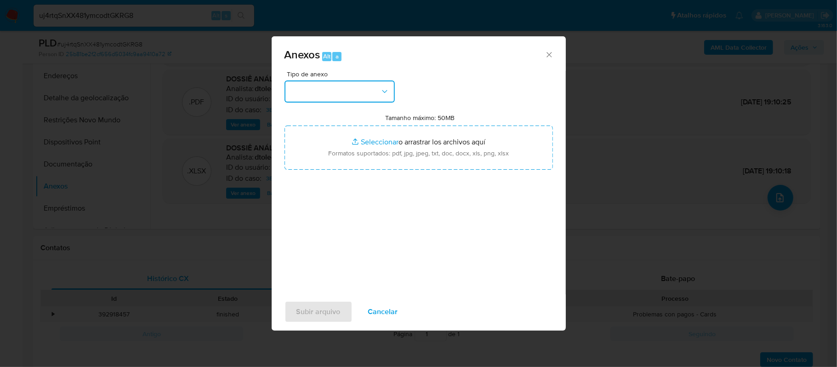
click at [375, 82] on button "button" at bounding box center [340, 91] width 110 height 22
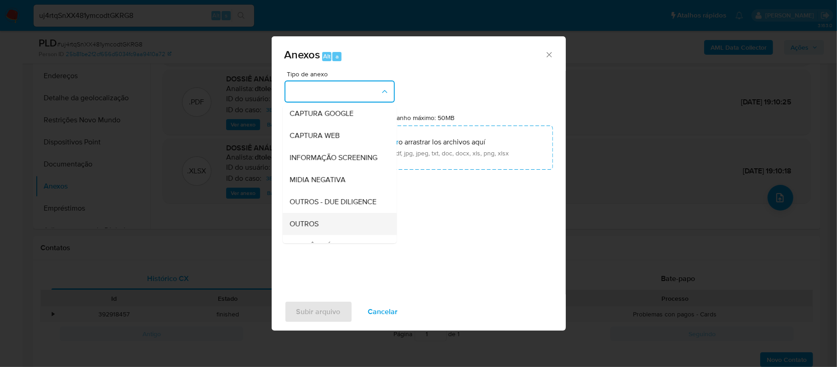
scroll to position [122, 0]
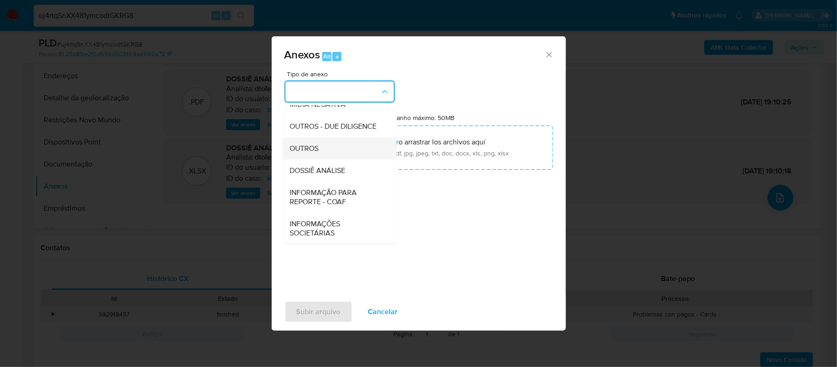
click at [322, 159] on div "OUTROS" at bounding box center [337, 148] width 94 height 22
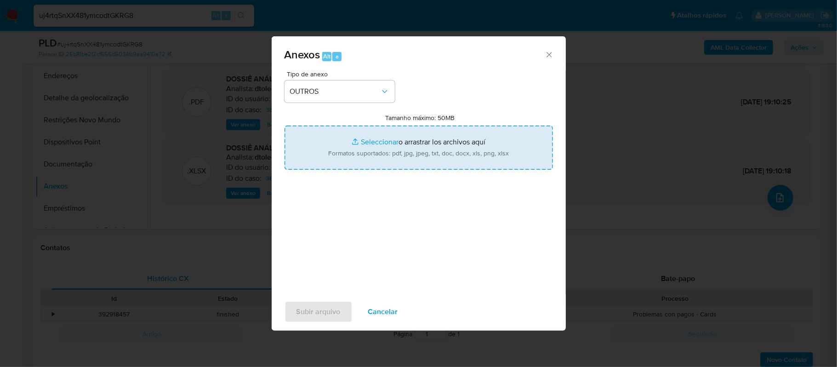
click at [373, 145] on input "Tamanho máximo: 50MB Seleccionar archivos" at bounding box center [419, 147] width 268 height 44
type input "C:\fakepath\Mulan Diego Ivar Klusener 129442228_2025_10_09_22_08_40 - Tabla din…"
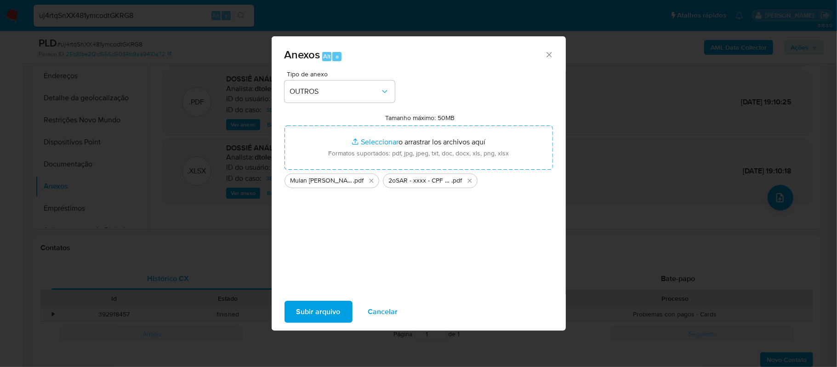
click at [332, 305] on span "Subir arquivo" at bounding box center [318, 312] width 44 height 20
click at [372, 309] on span "Cancelar" at bounding box center [383, 312] width 30 height 20
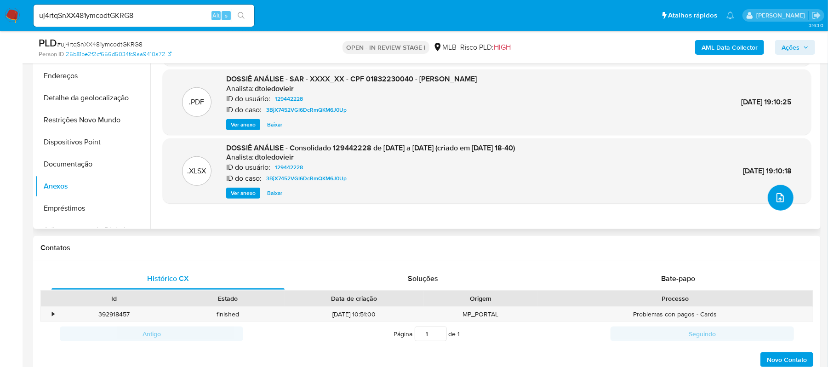
click at [769, 197] on button "upload-file" at bounding box center [781, 198] width 26 height 26
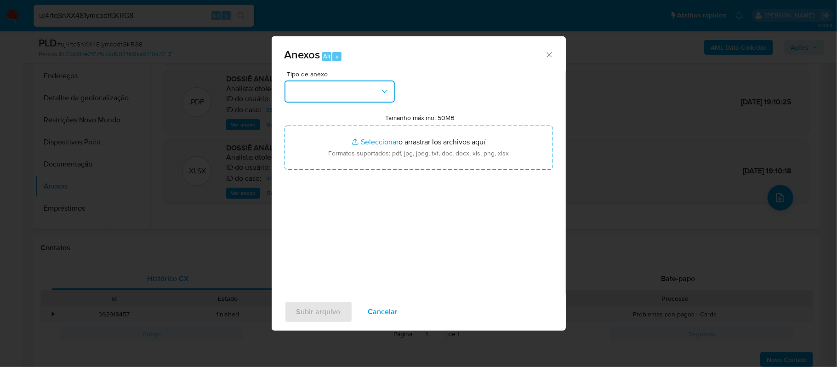
click at [387, 87] on icon "button" at bounding box center [384, 91] width 9 height 9
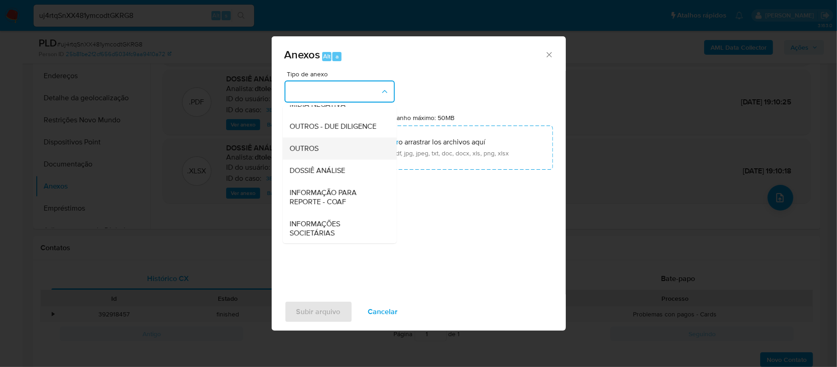
click at [326, 159] on div "OUTROS" at bounding box center [337, 148] width 94 height 22
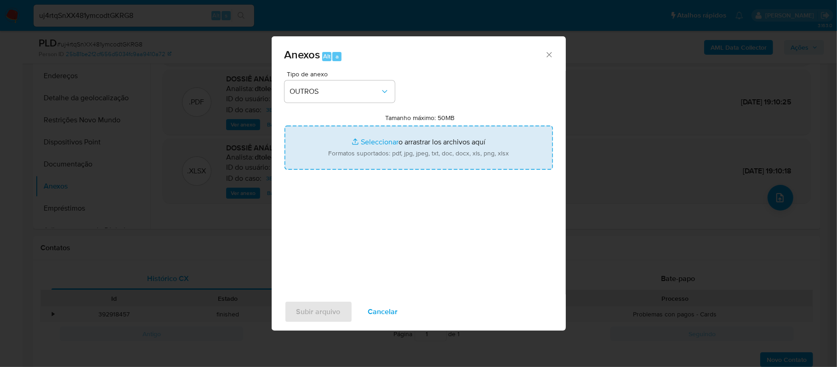
click at [376, 142] on input "Tamanho máximo: 50MB Seleccionar archivos" at bounding box center [419, 147] width 268 height 44
type input "C:\fakepath\Mulan Diego Ivar Klusener 129442228_2025_10_09_22_08_40 - Tabla din…"
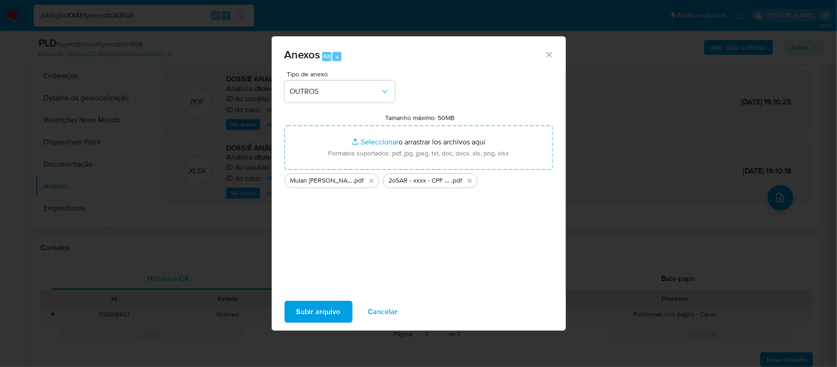
click at [313, 308] on span "Subir arquivo" at bounding box center [318, 312] width 44 height 20
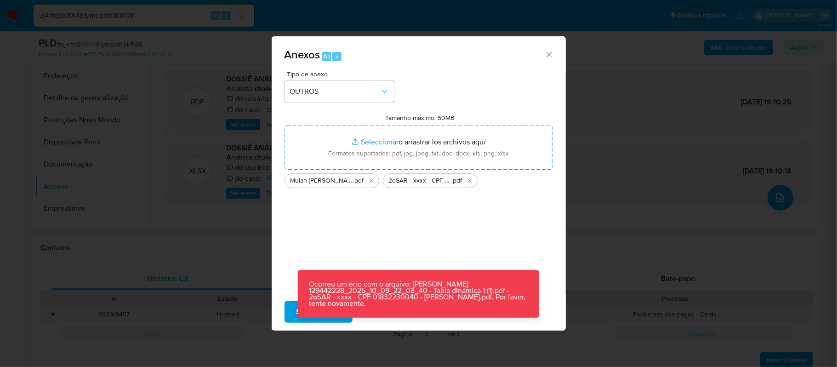
click at [549, 52] on icon "Cerrar" at bounding box center [549, 54] width 9 height 9
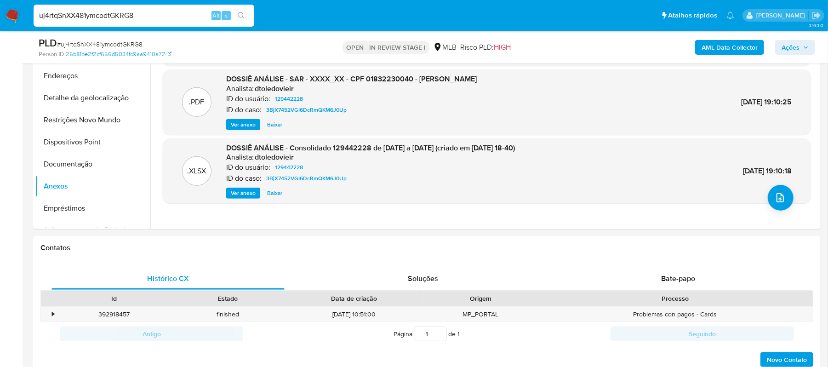
drag, startPoint x: 153, startPoint y: 19, endPoint x: -1, endPoint y: 14, distance: 154.5
paste input "7bnoghJqeNIOZwskmxoIs9He"
type input "7bnoghJqeNIOZwskmxoIs9He"
click at [243, 13] on icon "search-icon" at bounding box center [241, 15] width 7 height 7
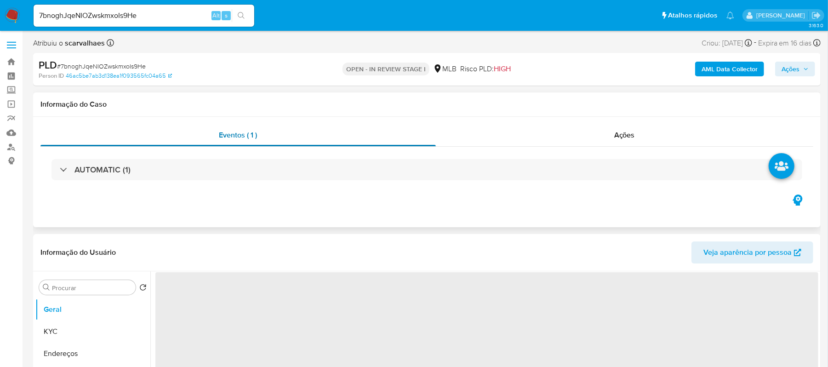
select select "10"
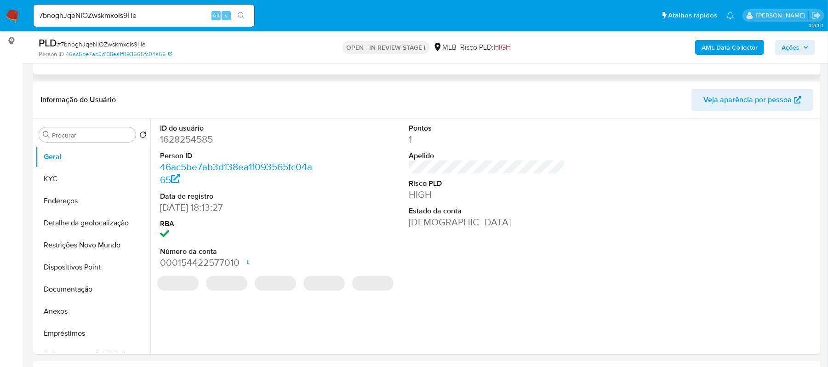
scroll to position [122, 0]
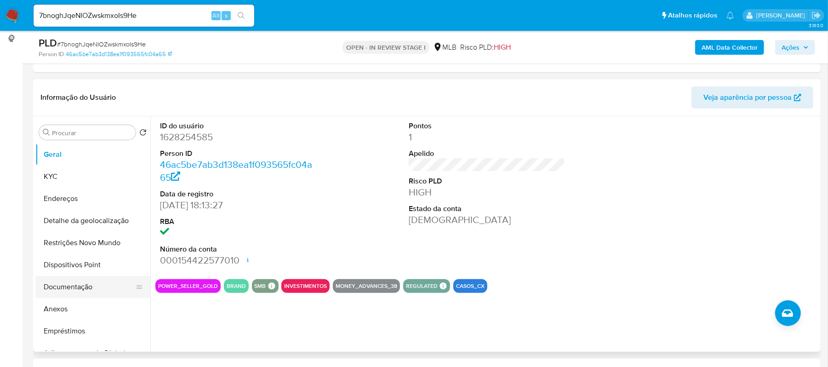
click at [81, 284] on button "Documentação" at bounding box center [89, 287] width 108 height 22
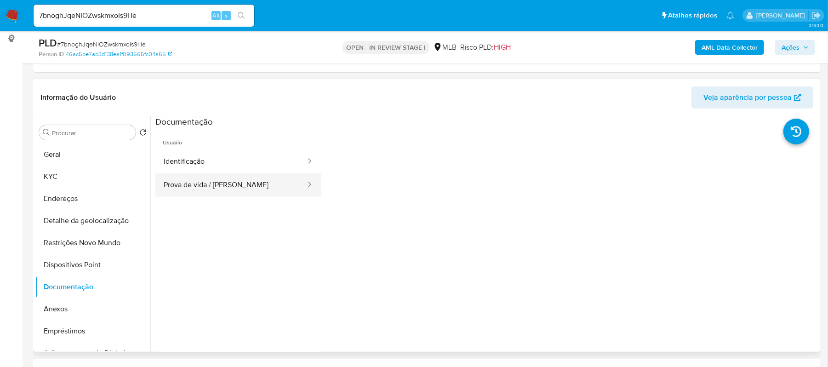
click at [213, 179] on button "Prova de vida / [PERSON_NAME]" at bounding box center [230, 184] width 151 height 23
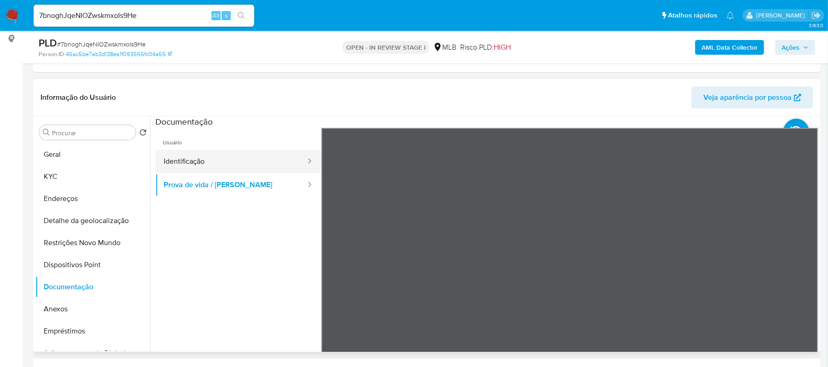
click at [212, 160] on button "Identificação" at bounding box center [230, 161] width 151 height 23
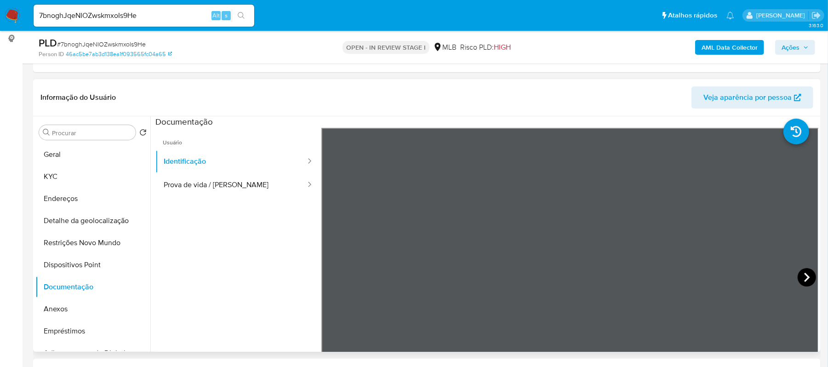
click at [800, 278] on icon at bounding box center [806, 277] width 18 height 18
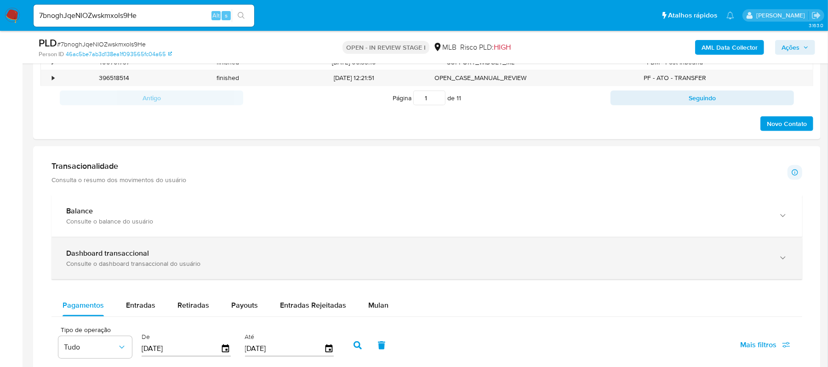
scroll to position [429, 0]
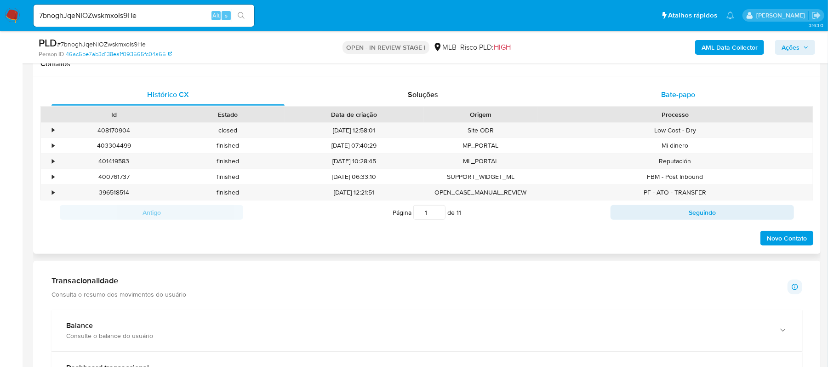
click at [677, 94] on span "Bate-papo" at bounding box center [678, 94] width 34 height 11
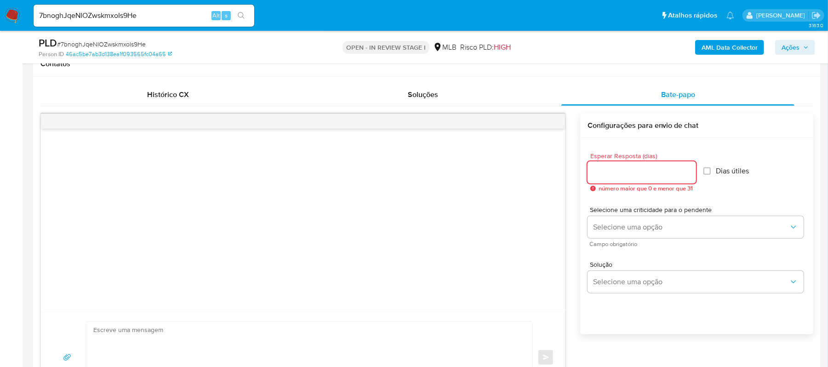
click at [632, 177] on input "Esperar Resposta (dias)" at bounding box center [641, 172] width 108 height 12
type input "3"
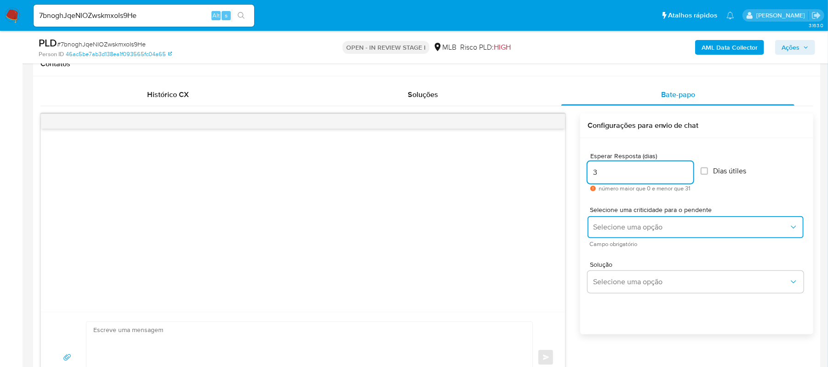
click at [627, 235] on button "Selecione uma opção" at bounding box center [695, 227] width 216 height 22
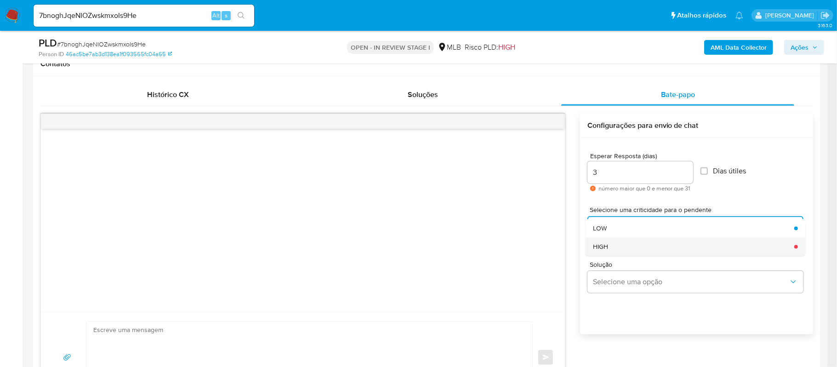
click at [630, 249] on div "HIGH" at bounding box center [691, 246] width 196 height 18
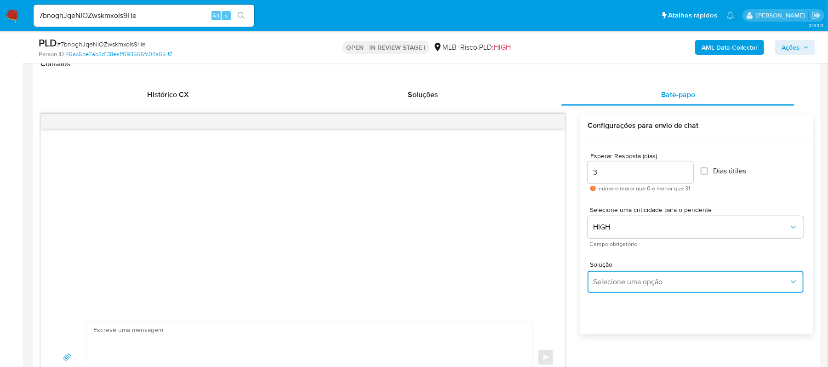
click at [639, 285] on span "Selecione uma opção" at bounding box center [691, 281] width 196 height 9
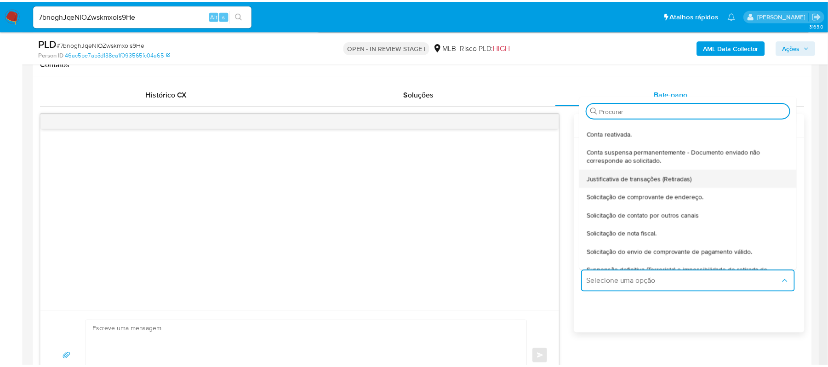
scroll to position [61, 0]
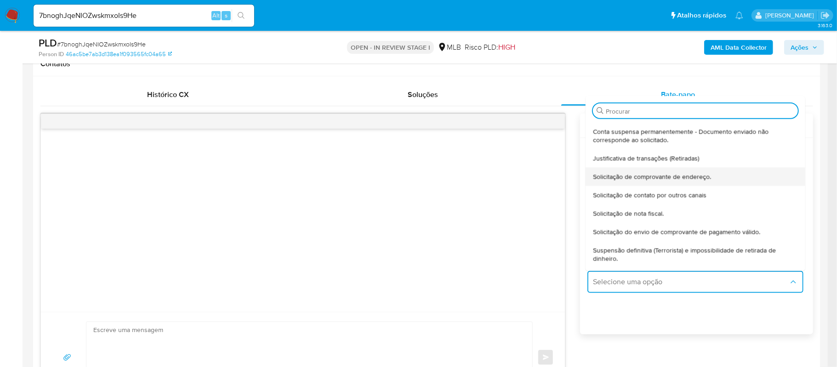
click at [670, 178] on span "Solicitação de comprovante de endereço." at bounding box center [652, 176] width 118 height 8
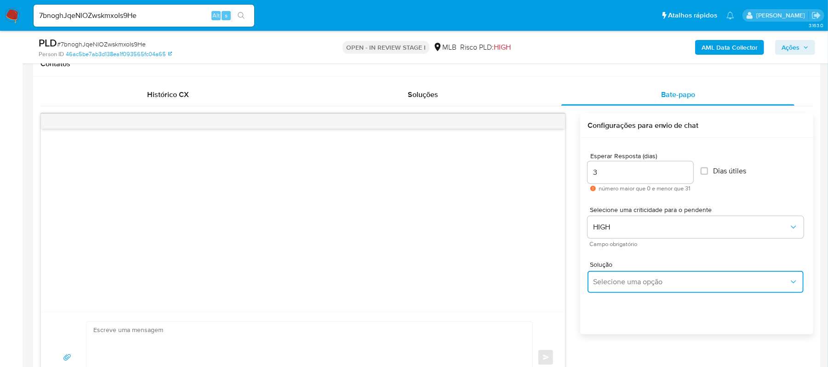
type textarea "Olá,Suspendemos a sua conta para uma verificação adicional de segurança.Como pa…"
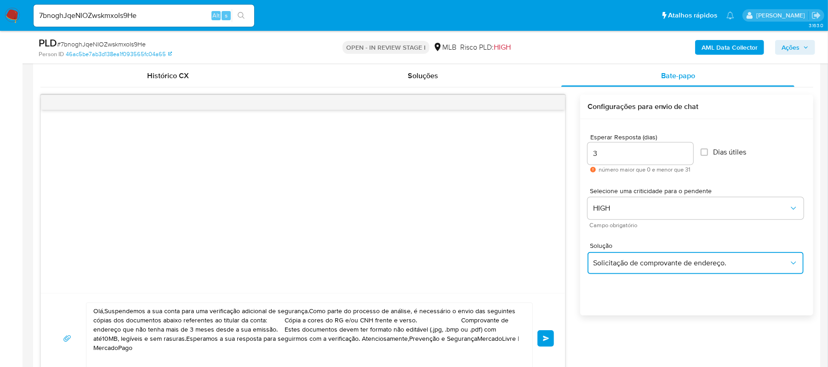
scroll to position [613, 0]
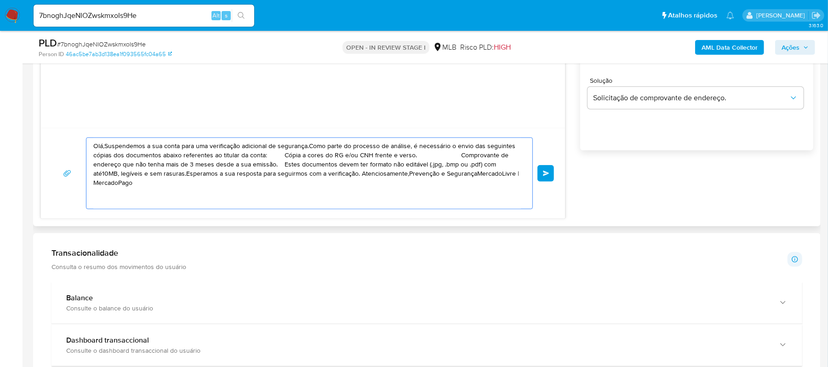
drag, startPoint x: 512, startPoint y: 177, endPoint x: 76, endPoint y: 125, distance: 438.8
click at [83, 125] on div "Olá,Suspendemos a sua conta para uma verificação adicional de segurança.Como pa…" at bounding box center [302, 74] width 525 height 289
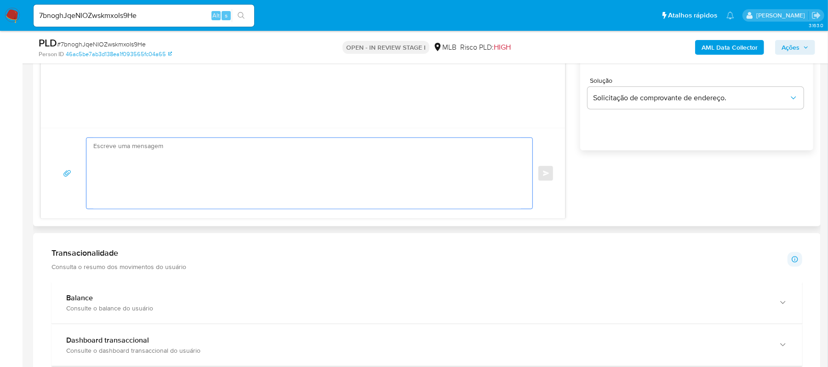
paste textarea "Olá! Estamos realizando uma verificação adicional de segurança em contas de usu…"
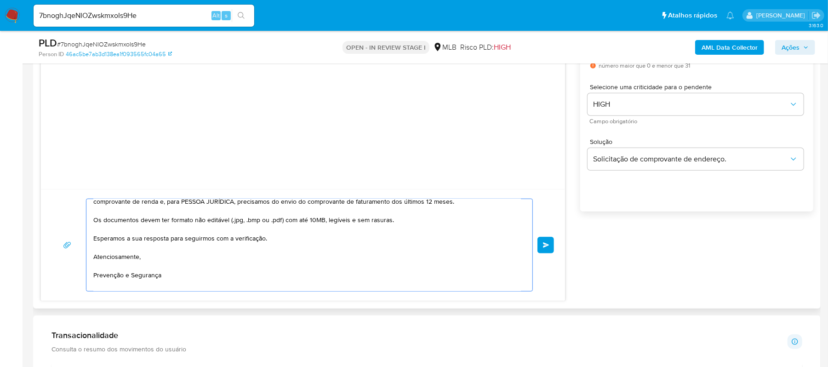
scroll to position [135, 0]
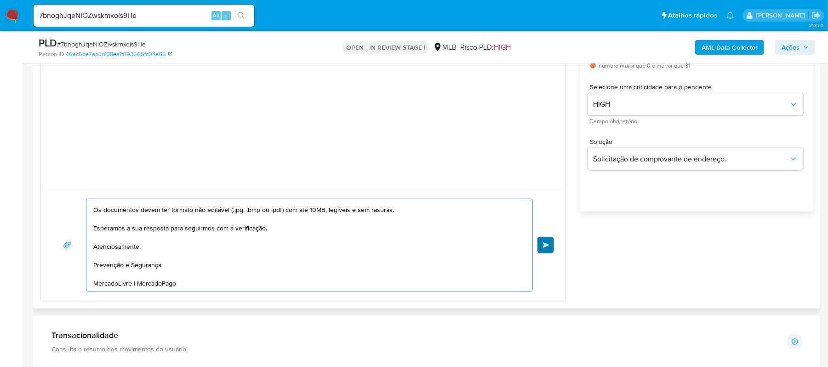
type textarea "Olá! Estamos realizando uma verificação adicional de segurança em contas de usu…"
click at [541, 248] on button "common.send" at bounding box center [545, 245] width 17 height 17
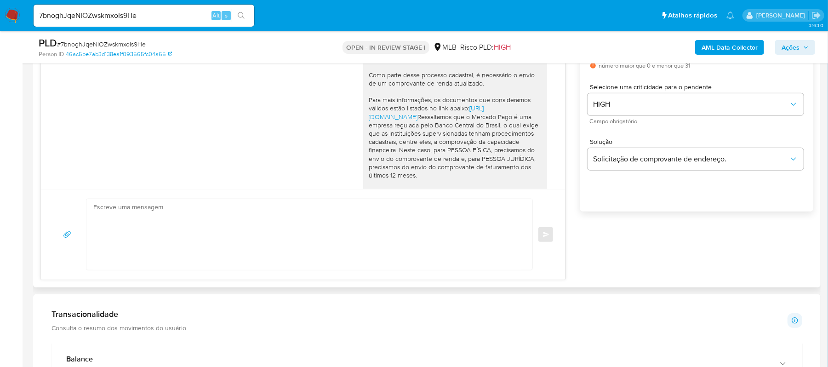
scroll to position [120, 0]
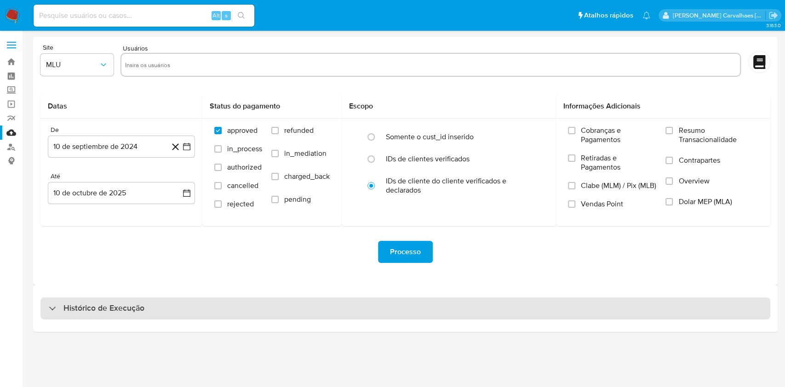
click at [137, 309] on h3 "Histórico de Execução" at bounding box center [103, 308] width 81 height 11
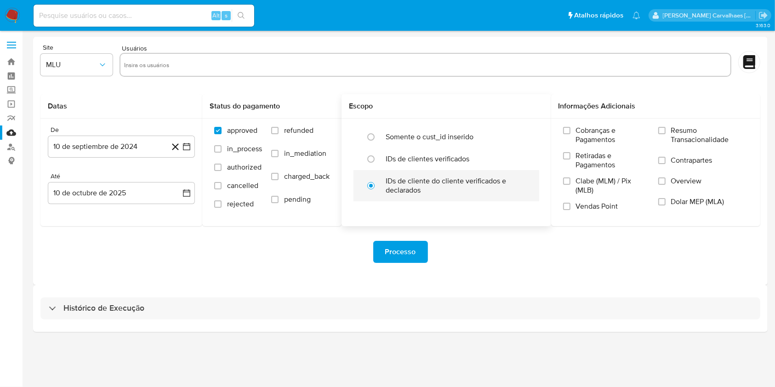
select select "10"
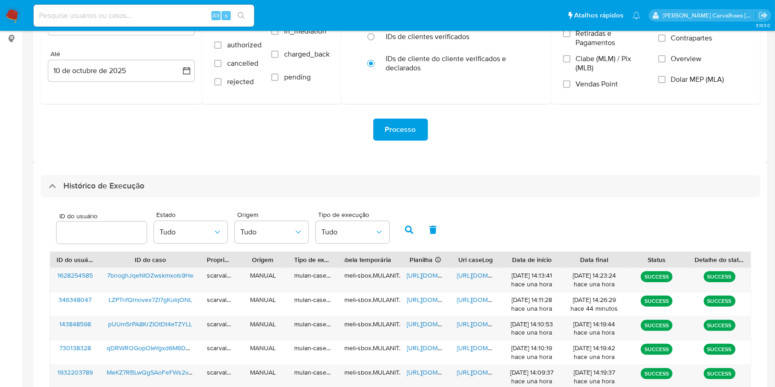
scroll to position [245, 0]
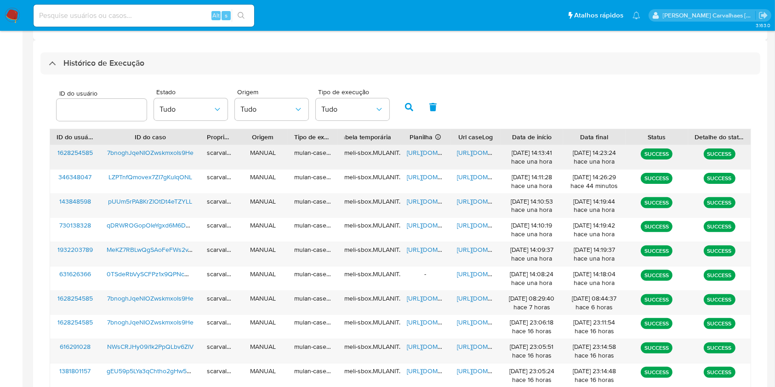
click at [476, 156] on span "[URL][DOMAIN_NAME]" at bounding box center [488, 152] width 63 height 9
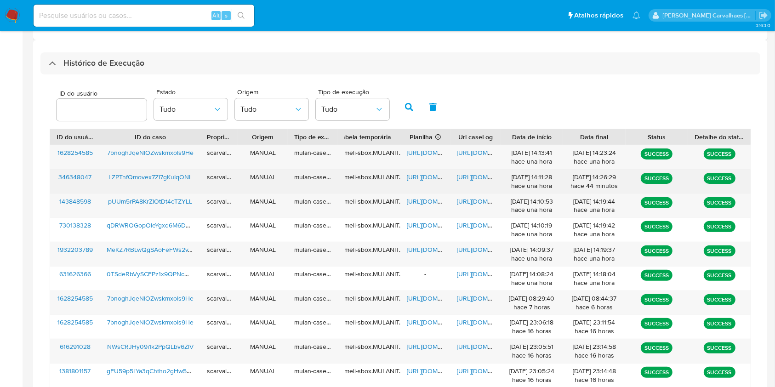
click at [471, 176] on span "[URL][DOMAIN_NAME]" at bounding box center [488, 176] width 63 height 9
click at [430, 175] on span "[URL][DOMAIN_NAME]" at bounding box center [438, 176] width 63 height 9
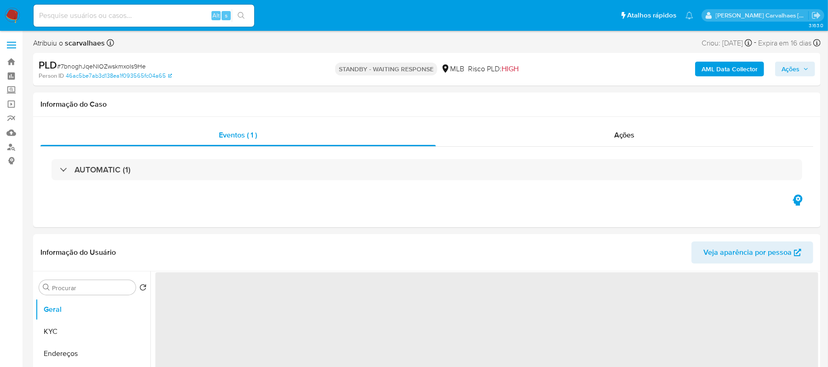
select select "10"
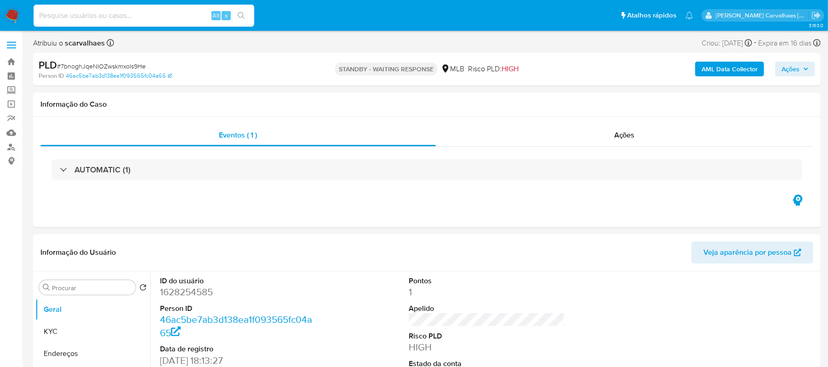
paste input "LZPTnfQmovex7ZI7gKuIqONL"
type input "LZPTnfQmovex7ZI7gKuIqONL"
click at [234, 17] on button "search-icon" at bounding box center [241, 15] width 19 height 13
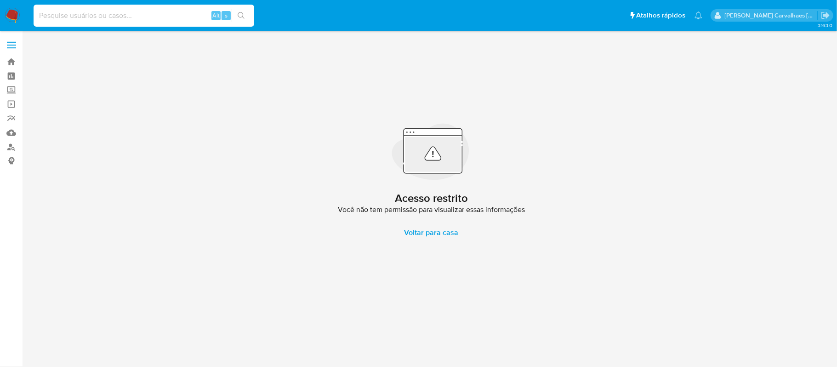
paste input "LZPTnfQmovex7ZI7gKuIqONL"
click at [36, 17] on input "LZPTnfQmovex7ZI7gKuIqONL" at bounding box center [144, 16] width 221 height 12
type input "LZPTnfQmovex7ZI7gKuIqONL"
drag, startPoint x: 149, startPoint y: 17, endPoint x: -25, endPoint y: 15, distance: 174.7
click at [0, 15] on html "Pausado Ver notificaciones LZPTnfQmovex7ZI7gKuIqONL Alt s Atalhos rápidos Presi…" at bounding box center [418, 183] width 837 height 367
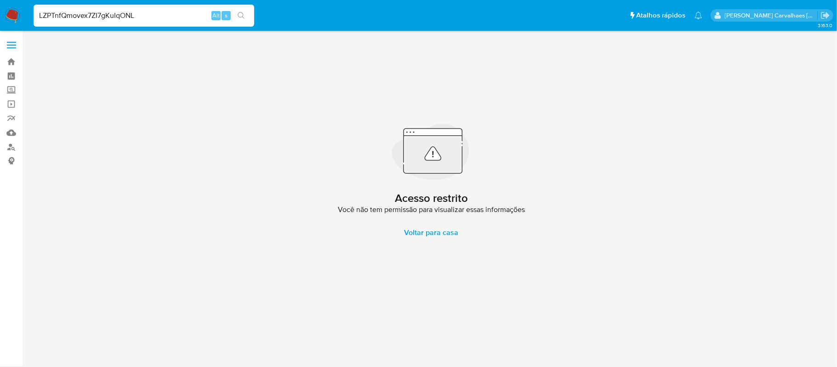
click at [239, 18] on icon "search-icon" at bounding box center [241, 15] width 7 height 7
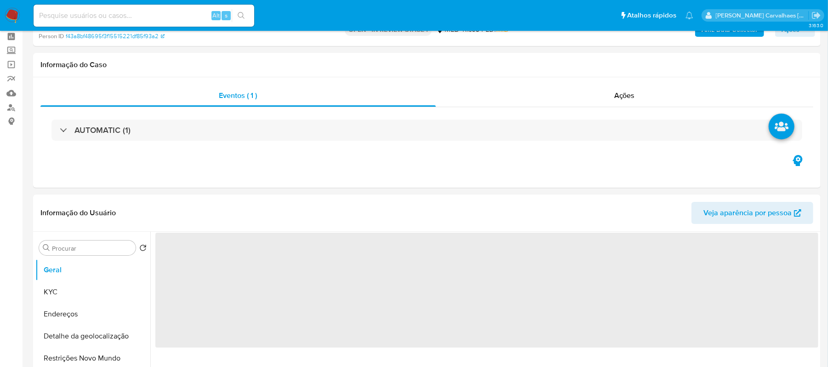
scroll to position [61, 0]
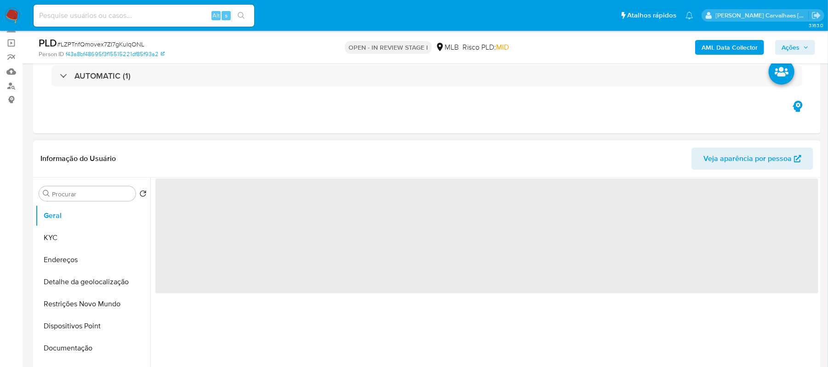
select select "10"
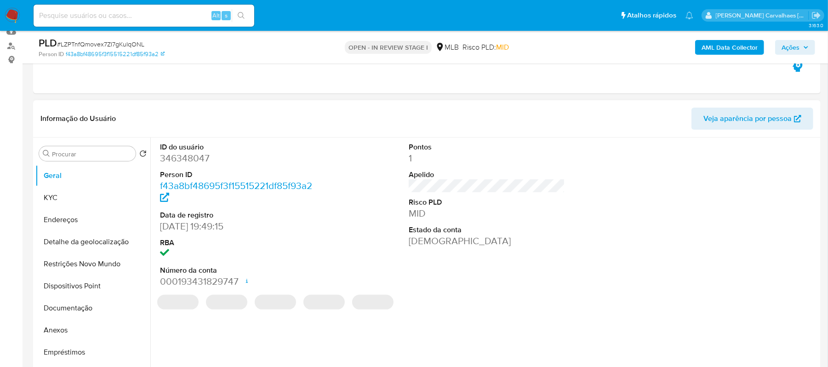
scroll to position [122, 0]
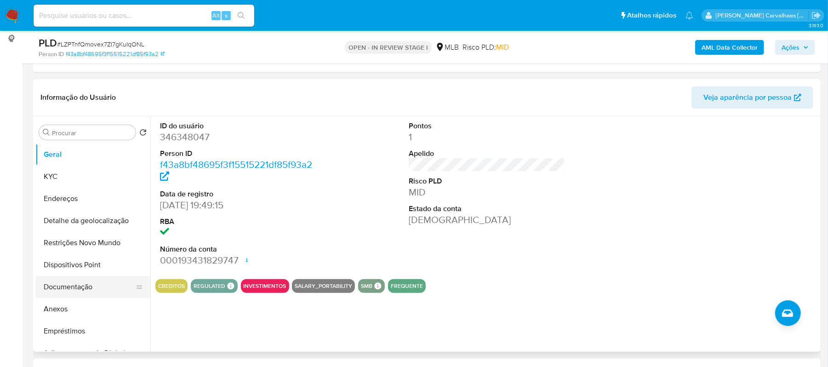
click at [82, 291] on button "Documentação" at bounding box center [89, 287] width 108 height 22
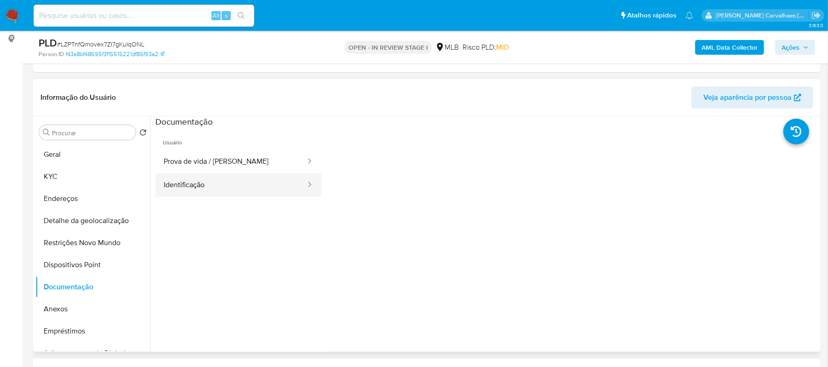
click at [248, 179] on button "Identificação" at bounding box center [230, 184] width 151 height 23
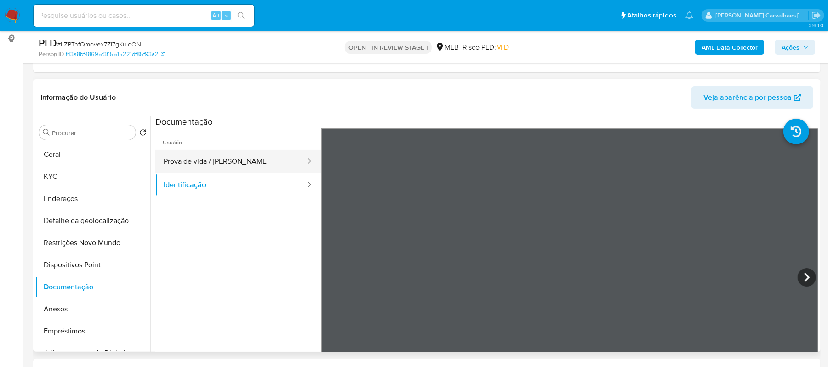
click at [179, 159] on button "Prova de vida / Selfie" at bounding box center [230, 161] width 151 height 23
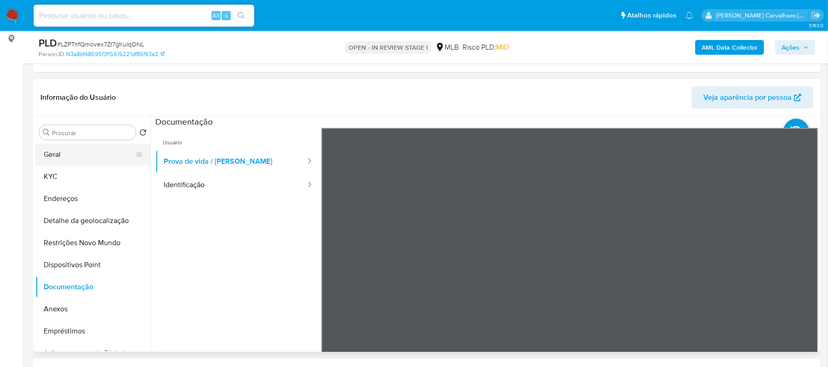
click at [83, 154] on button "Geral" at bounding box center [89, 154] width 108 height 22
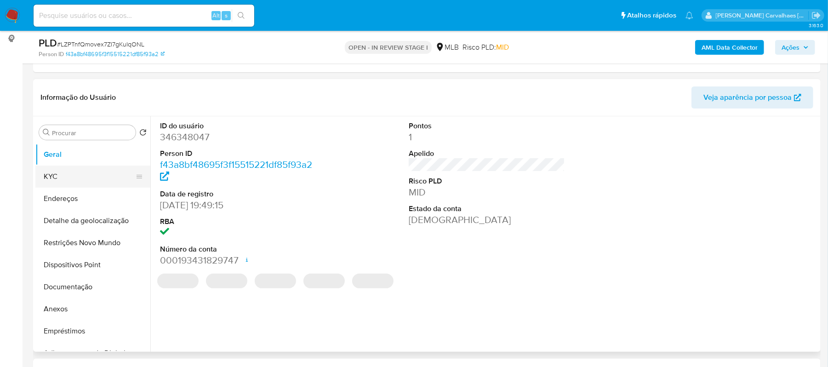
click at [67, 176] on button "KYC" at bounding box center [89, 176] width 108 height 22
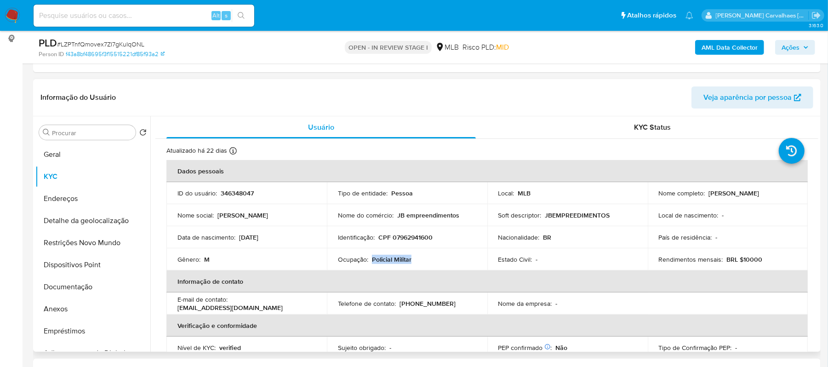
drag, startPoint x: 372, startPoint y: 258, endPoint x: 423, endPoint y: 260, distance: 51.1
click at [423, 260] on div "Ocupação : Policial Militar" at bounding box center [407, 259] width 138 height 8
copy p "Policial Militar"
click at [75, 152] on button "Geral" at bounding box center [89, 154] width 108 height 22
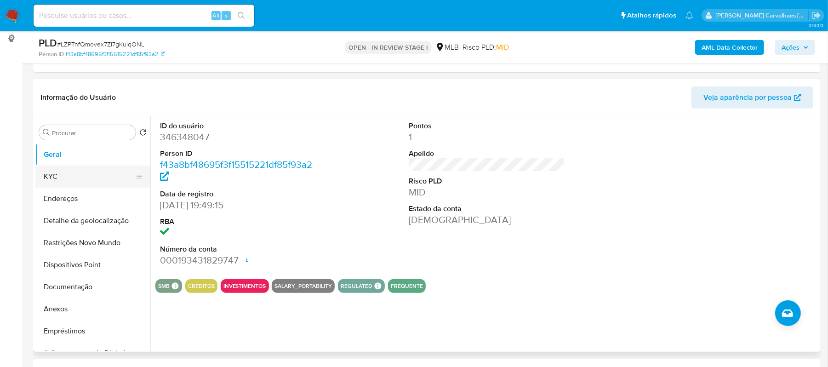
click at [63, 175] on button "KYC" at bounding box center [89, 176] width 108 height 22
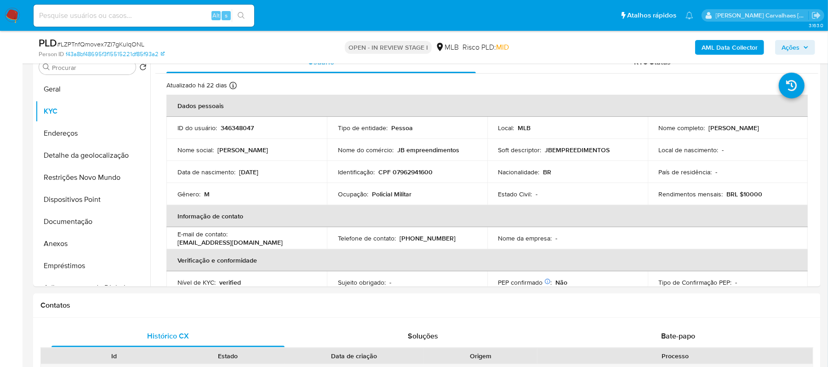
scroll to position [201, 0]
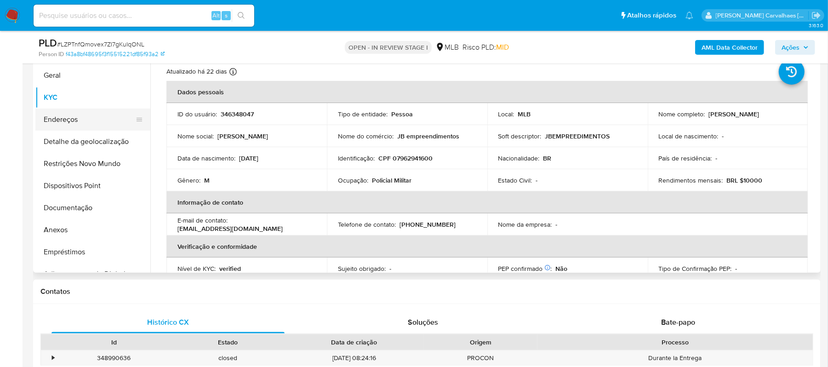
click at [85, 118] on button "Endereços" at bounding box center [89, 119] width 108 height 22
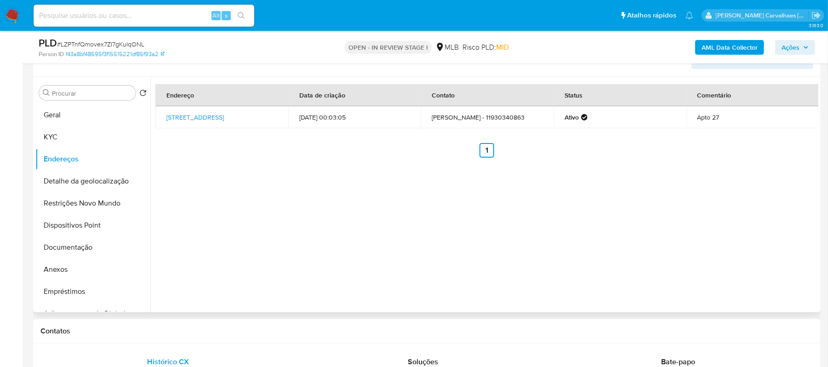
scroll to position [140, 0]
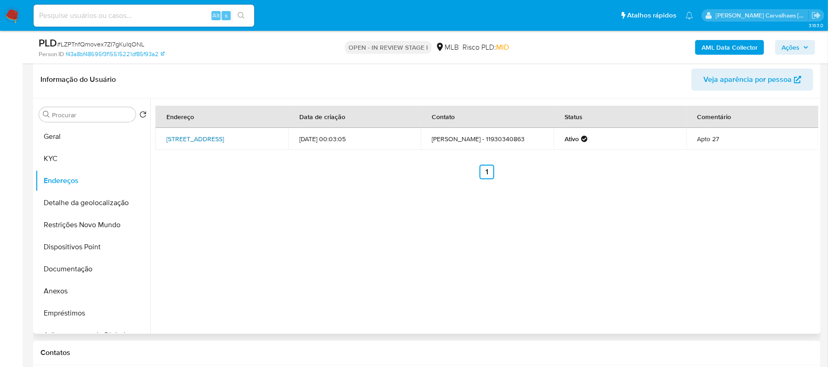
click at [224, 134] on link "Rua Da Mooca 547, São Paulo, São Paulo, 03103000, Brasil 547" at bounding box center [194, 138] width 57 height 9
click at [57, 210] on button "Detalhe da geolocalização" at bounding box center [89, 203] width 108 height 22
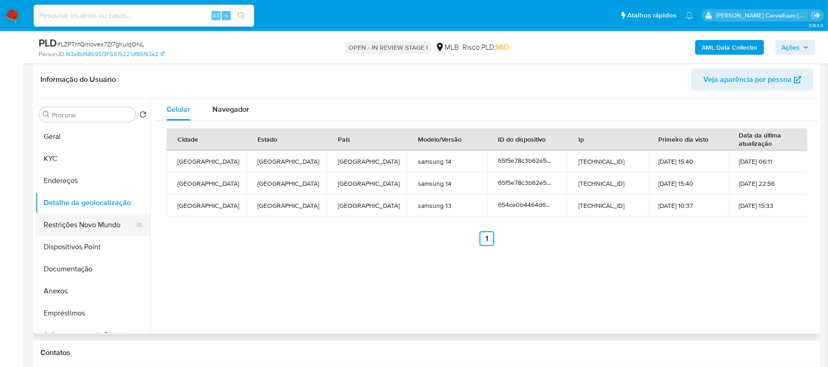
click at [100, 222] on button "Restrições Novo Mundo" at bounding box center [89, 225] width 108 height 22
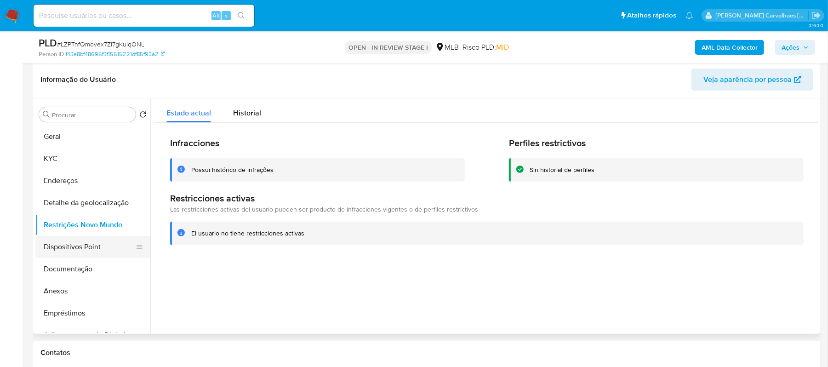
click at [60, 243] on button "Dispositivos Point" at bounding box center [89, 247] width 108 height 22
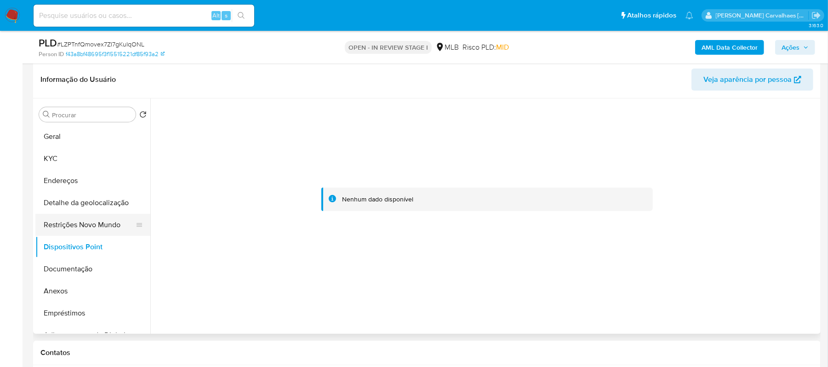
click at [105, 217] on button "Restrições Novo Mundo" at bounding box center [89, 225] width 108 height 22
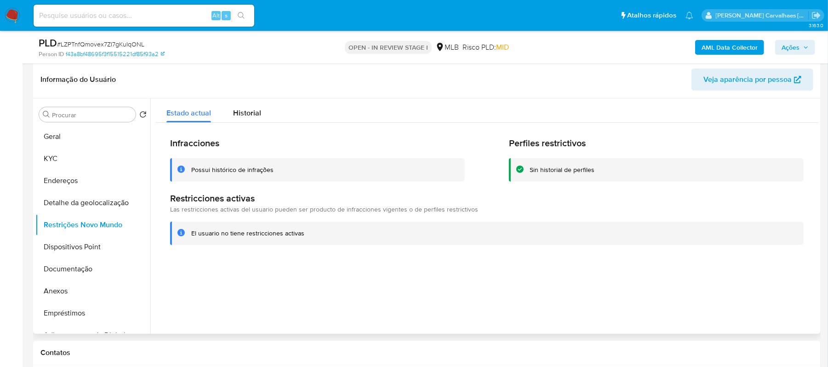
drag, startPoint x: 192, startPoint y: 230, endPoint x: 307, endPoint y: 235, distance: 115.5
click at [307, 235] on div "El usuario no tiene restricciones activas" at bounding box center [493, 233] width 605 height 9
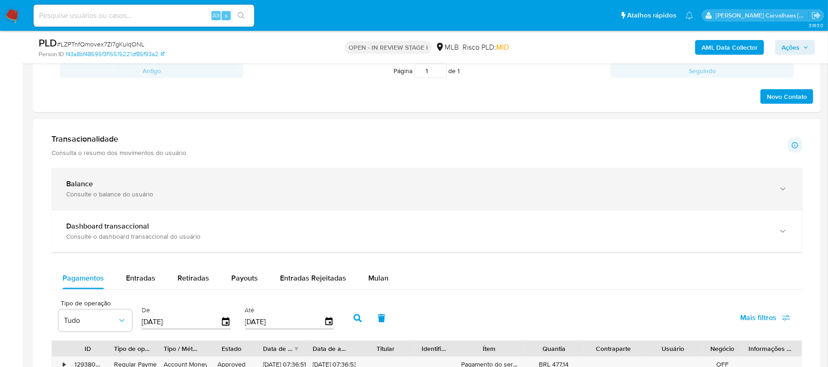
scroll to position [447, 0]
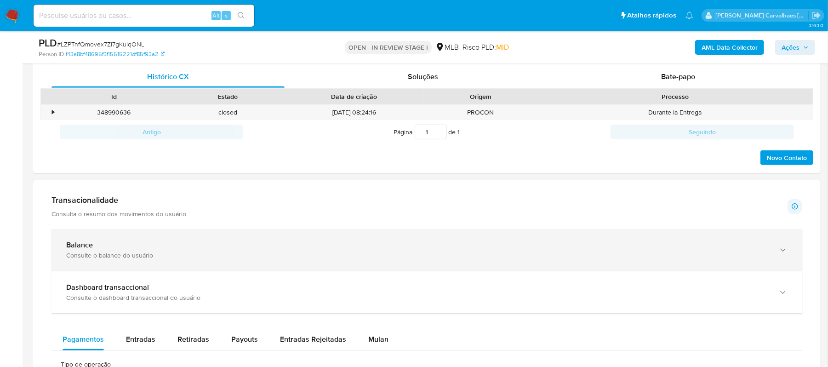
click at [776, 252] on div "Balance Consulte o balance do usuário" at bounding box center [426, 250] width 751 height 42
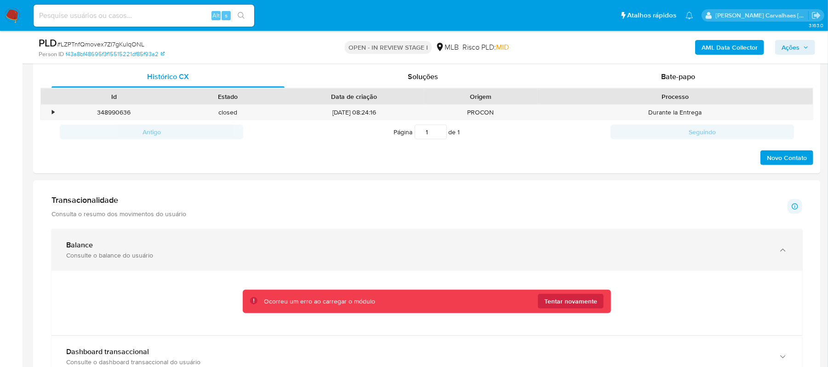
scroll to position [508, 0]
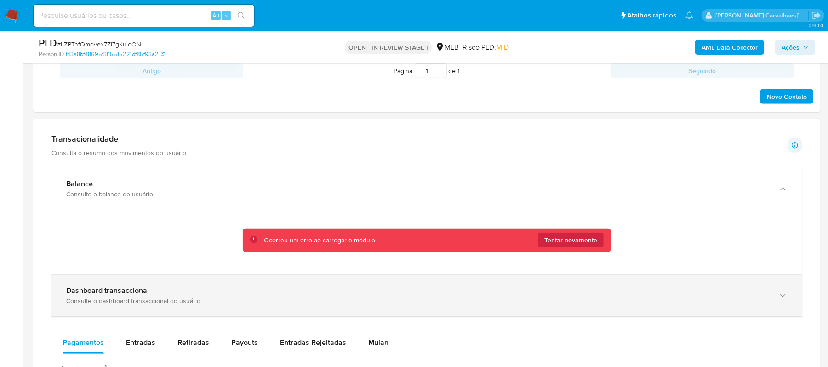
click at [210, 291] on div "Dashboard transaccional" at bounding box center [417, 290] width 703 height 9
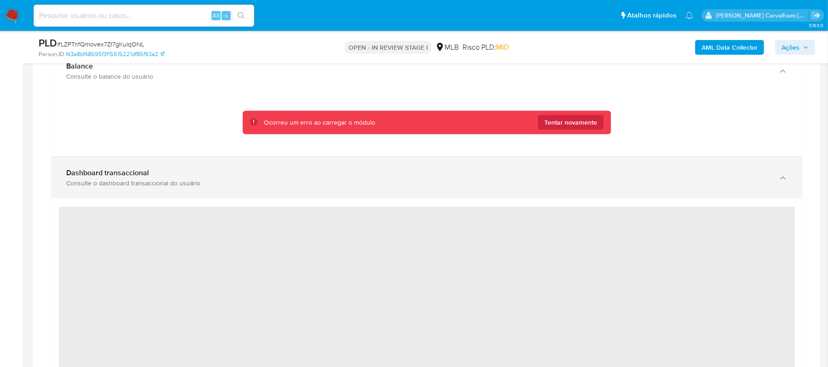
scroll to position [631, 0]
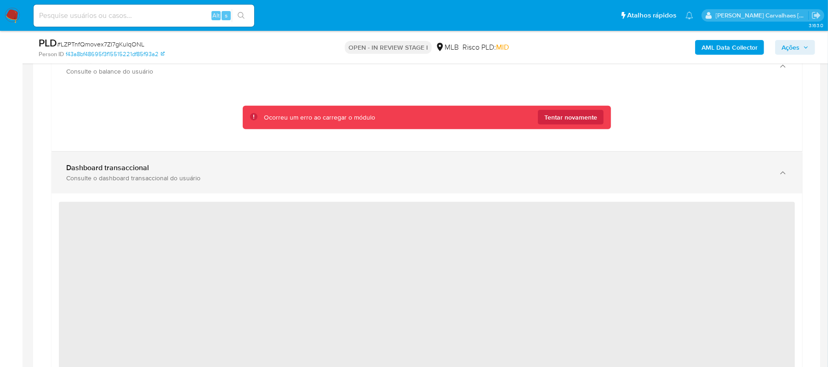
click at [778, 176] on div "button" at bounding box center [781, 172] width 11 height 19
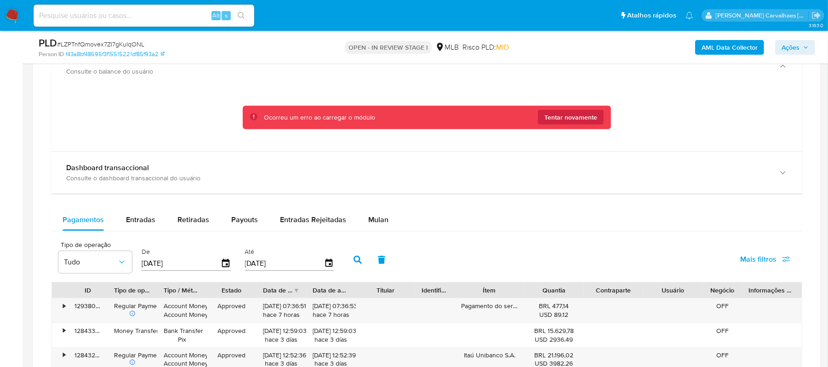
click at [510, 116] on div "Ocorreu um erro ao carregar o módulo Tentar novamente" at bounding box center [434, 117] width 340 height 9
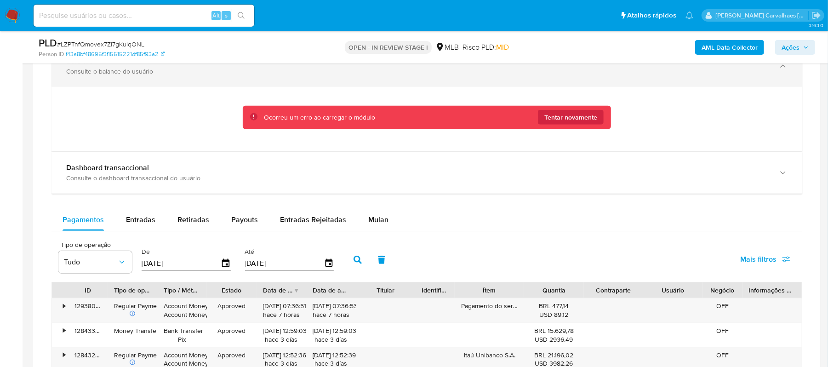
click at [786, 67] on icon "button" at bounding box center [782, 66] width 9 height 9
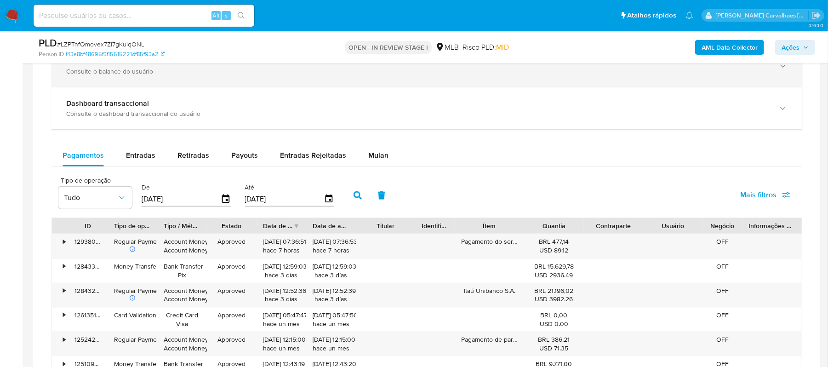
click at [786, 67] on icon "button" at bounding box center [782, 66] width 9 height 9
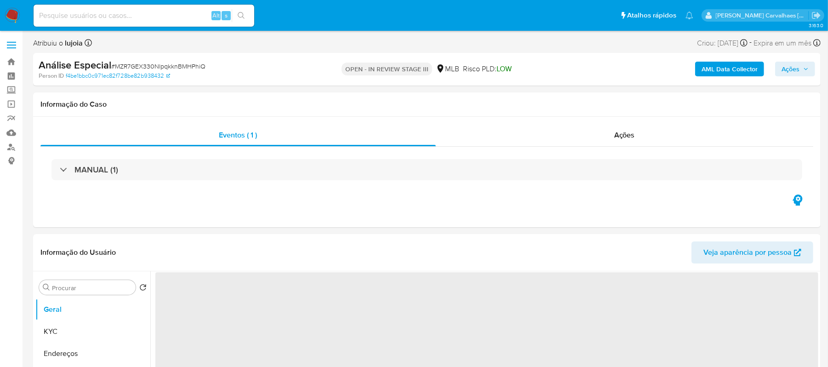
select select "10"
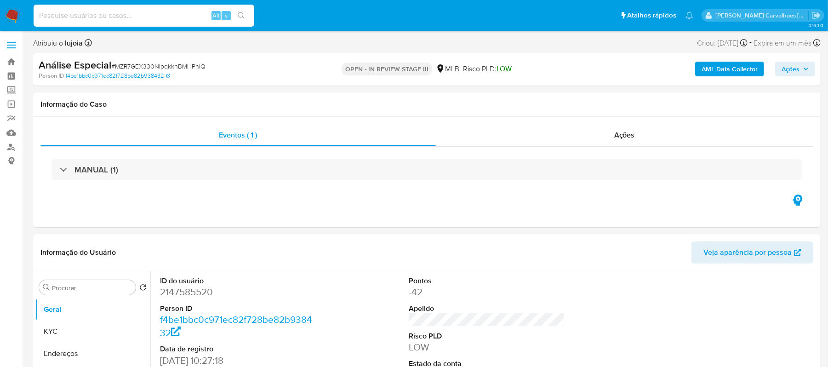
paste input "LZPTnfQmovex7ZI7gKuIqONL"
type input "LZPTnfQmovex7ZI7gKuIqONL"
click at [239, 16] on icon "search-icon" at bounding box center [241, 15] width 7 height 7
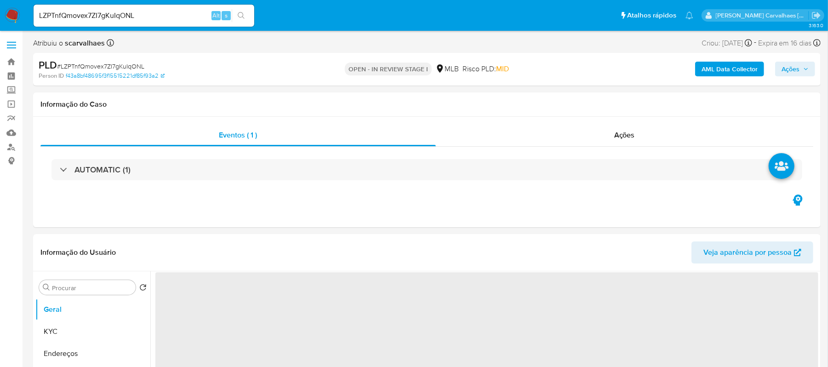
select select "10"
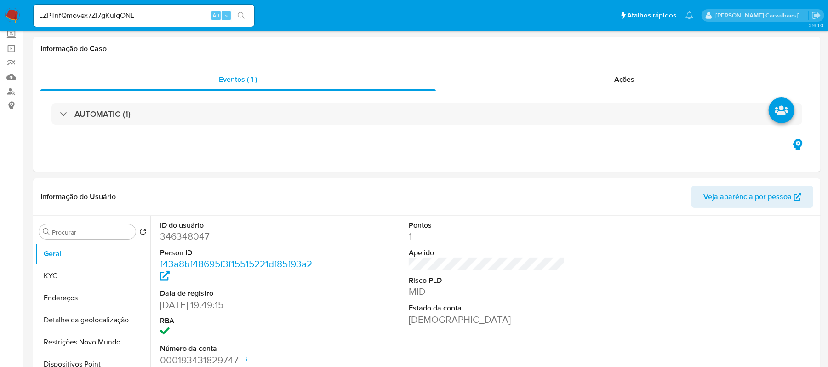
scroll to position [245, 0]
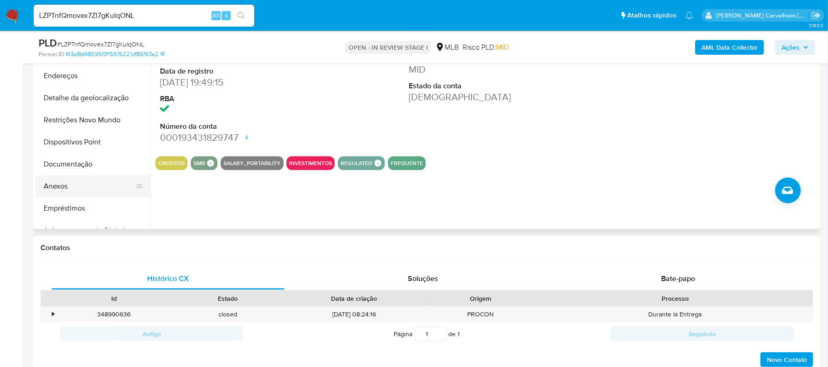
click at [79, 189] on button "Anexos" at bounding box center [89, 186] width 108 height 22
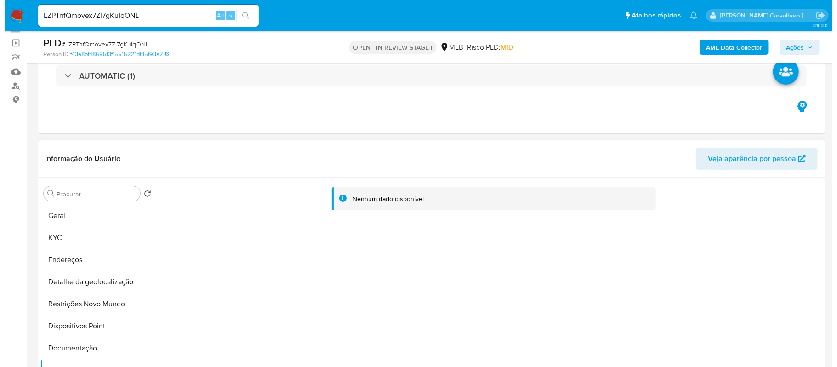
scroll to position [184, 0]
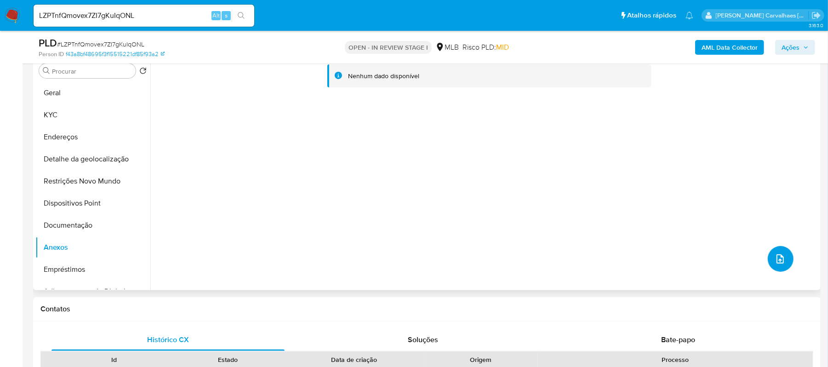
click at [776, 258] on icon "upload-file" at bounding box center [779, 258] width 11 height 11
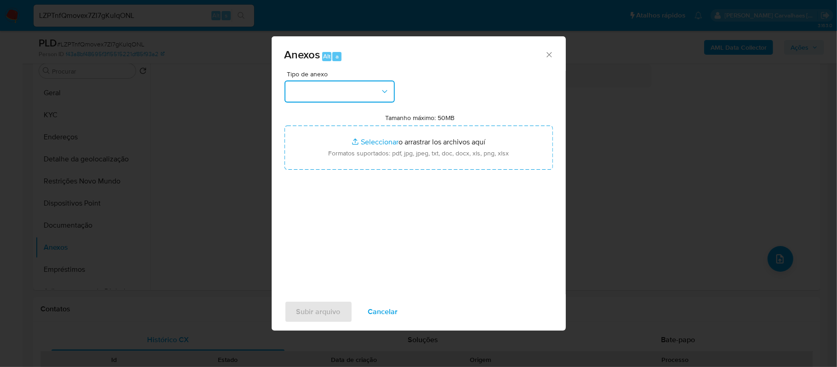
click at [343, 89] on button "button" at bounding box center [340, 91] width 110 height 22
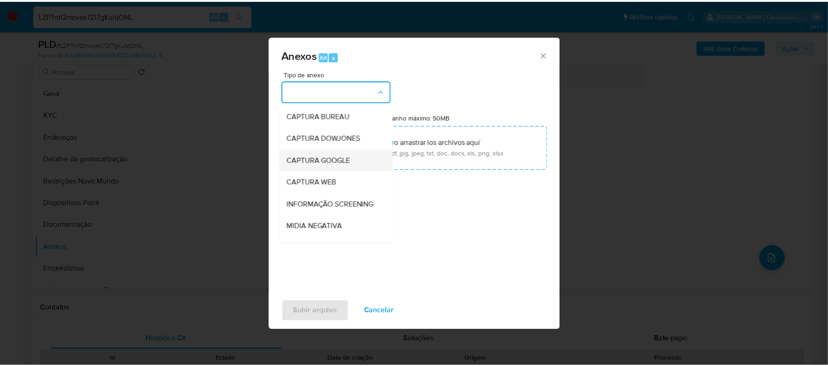
scroll to position [122, 0]
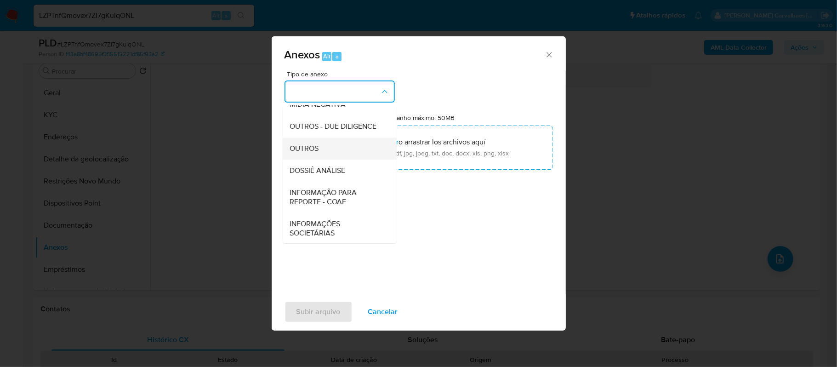
click at [328, 159] on div "OUTROS" at bounding box center [337, 148] width 94 height 22
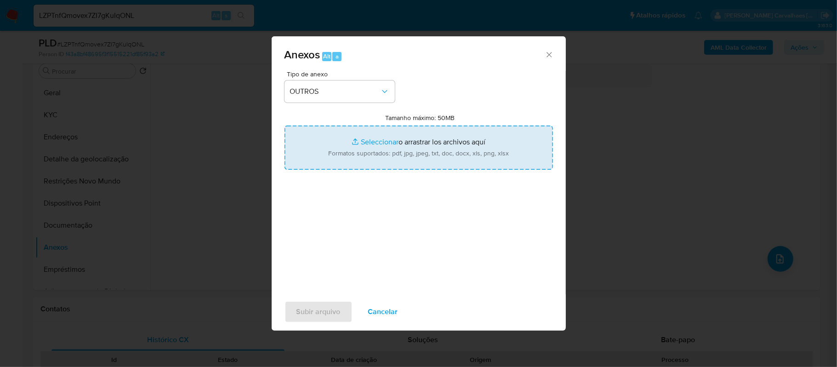
click at [360, 139] on input "Tamanho máximo: 50MB Seleccionar archivos" at bounding box center [419, 147] width 268 height 44
type input "C:\fakepath\SAR - LZPTnfQmovex7ZI7gKuIqONL - CPF 07962941600 - [PERSON_NAME].pdf"
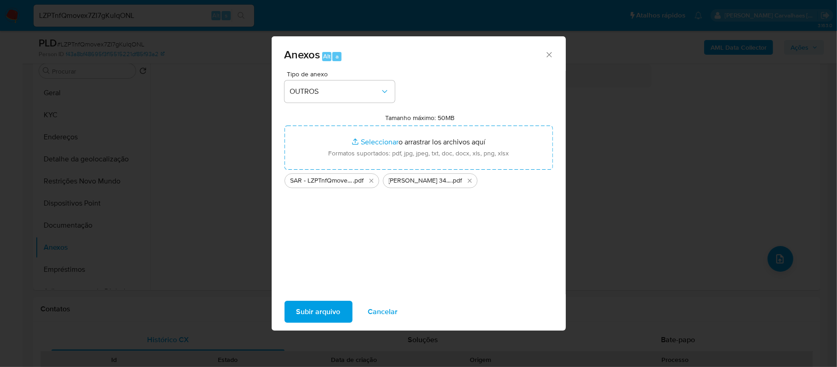
click at [321, 307] on span "Subir arquivo" at bounding box center [318, 312] width 44 height 20
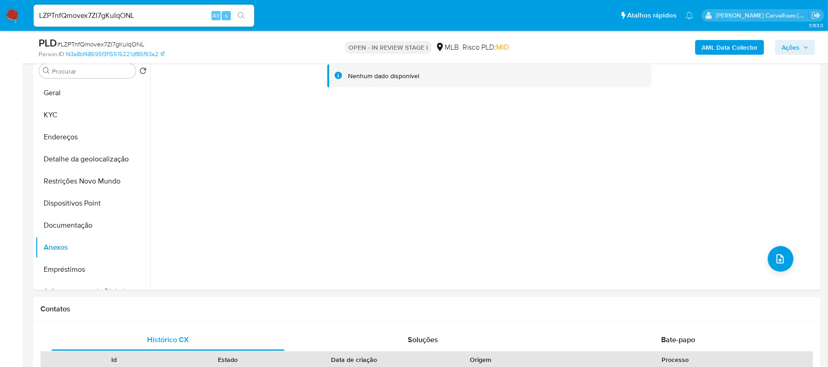
click at [789, 48] on span "Ações" at bounding box center [790, 47] width 18 height 15
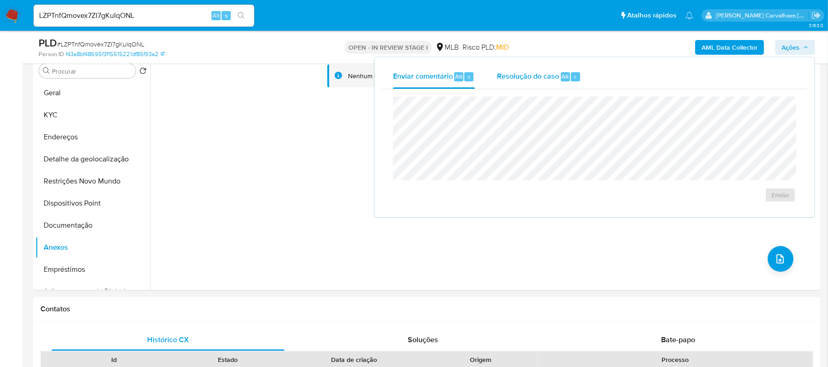
click at [533, 78] on span "Resolução do caso" at bounding box center [528, 76] width 62 height 11
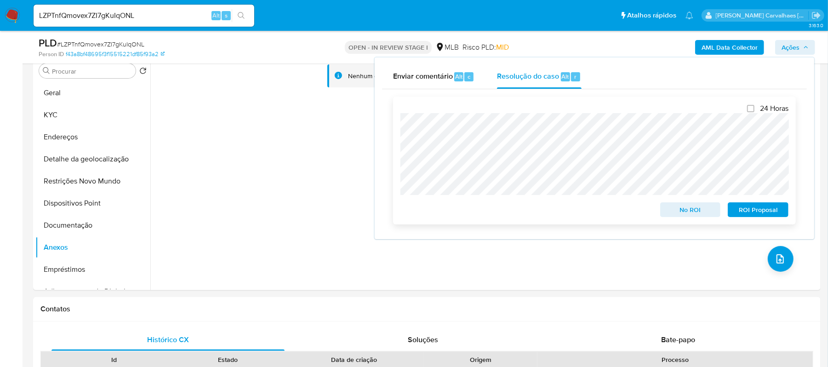
click at [760, 211] on span "ROI Proposal" at bounding box center [758, 209] width 48 height 13
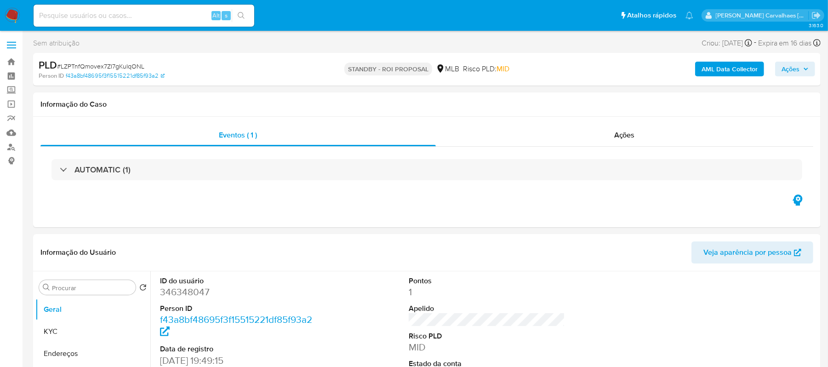
select select "10"
click at [181, 15] on input at bounding box center [144, 16] width 221 height 12
paste input "uj4rtqSnXX481ymcodtGKRG8"
type input "uj4rtqSnXX481ymcodtGKRG8"
click at [248, 13] on button "search-icon" at bounding box center [241, 15] width 19 height 13
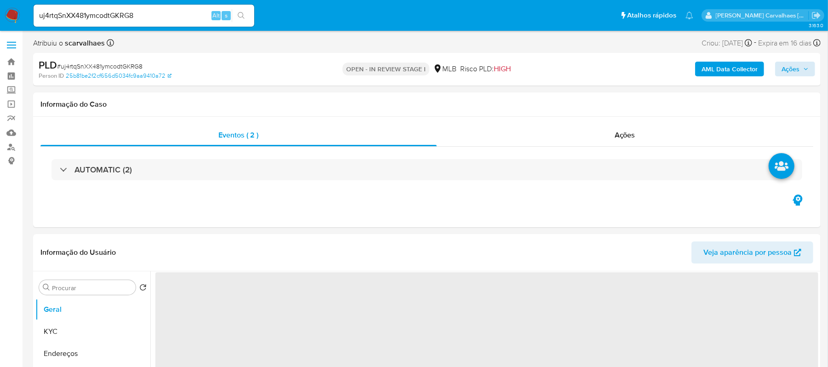
select select "10"
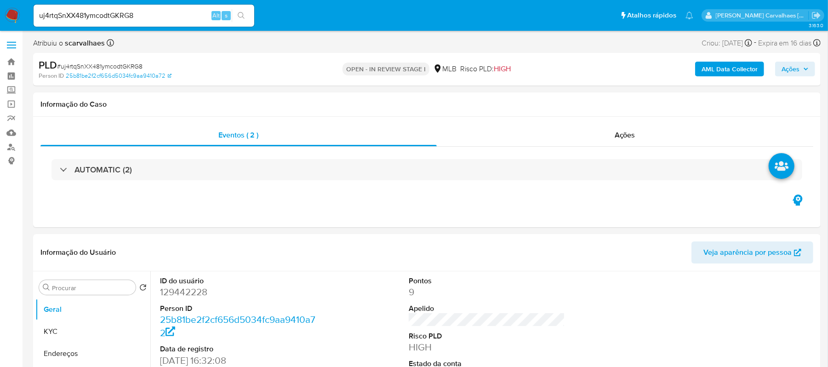
click at [794, 68] on span "Ações" at bounding box center [790, 69] width 18 height 15
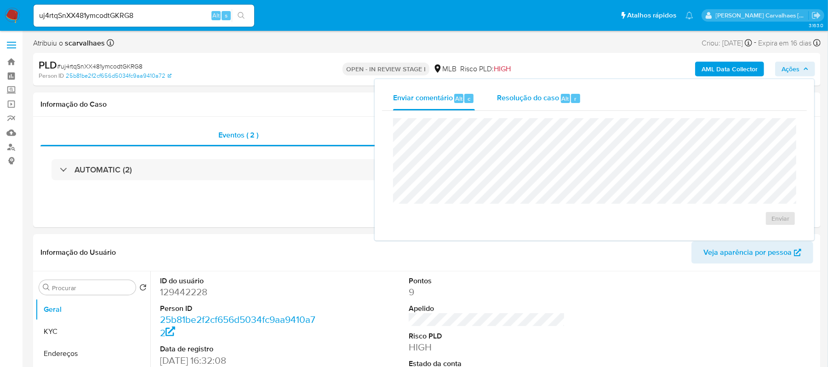
click at [535, 96] on span "Resolução do caso" at bounding box center [528, 98] width 62 height 11
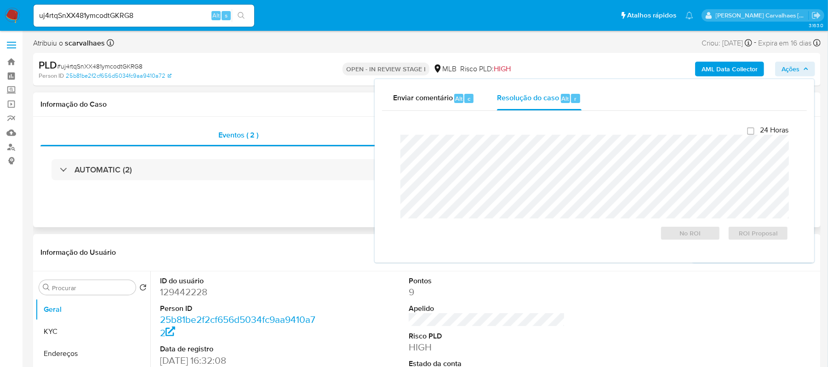
click at [336, 208] on div "Eventos ( 2 ) Ações AUTOMATIC (2)" at bounding box center [426, 172] width 787 height 110
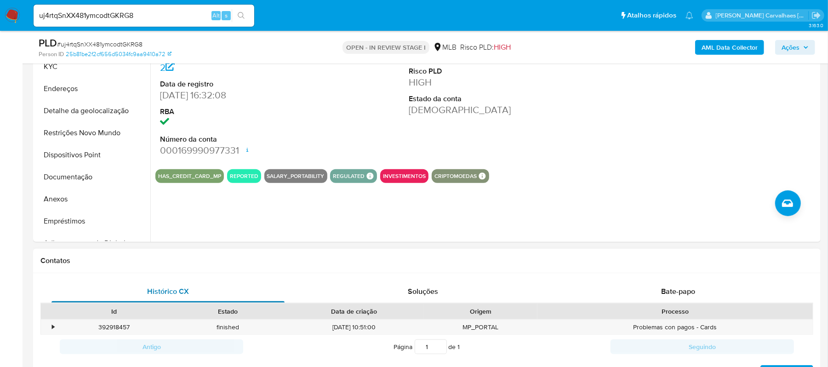
scroll to position [245, 0]
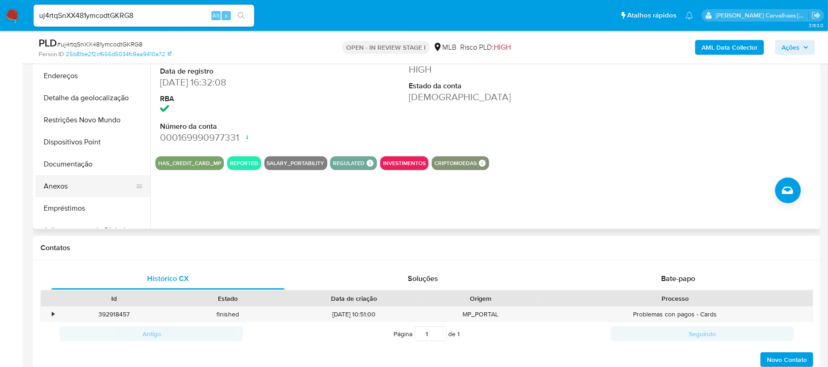
click at [67, 190] on button "Anexos" at bounding box center [89, 186] width 108 height 22
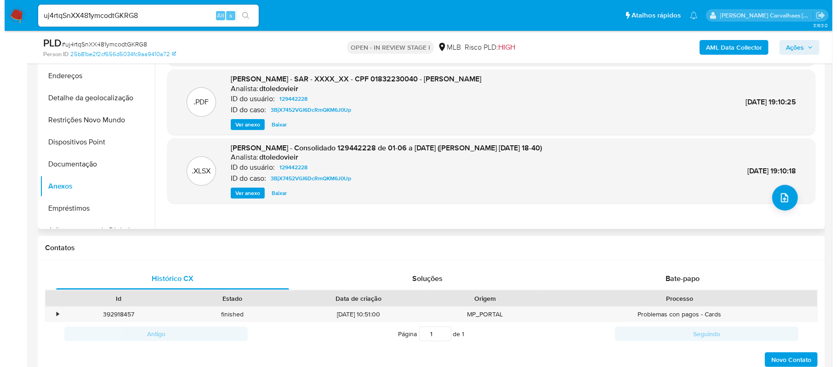
scroll to position [184, 0]
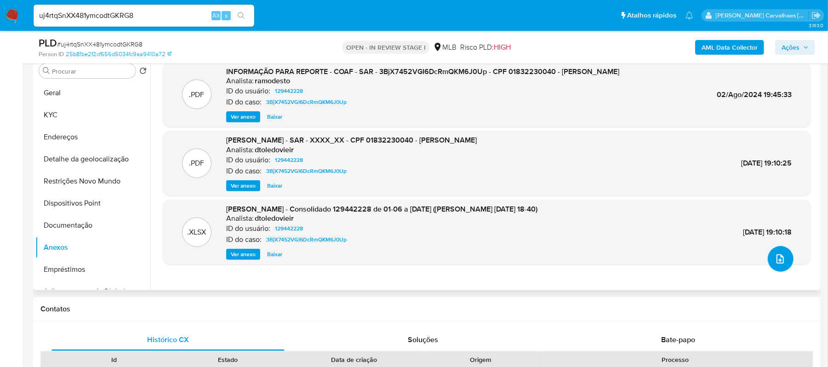
click at [774, 263] on icon "upload-file" at bounding box center [779, 258] width 11 height 11
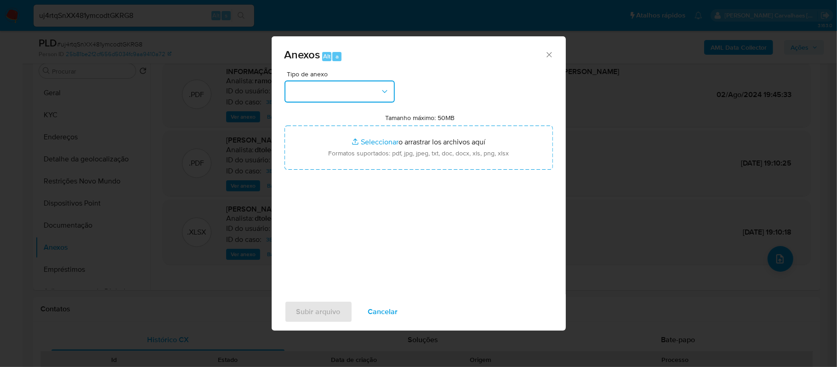
click at [381, 96] on button "button" at bounding box center [340, 91] width 110 height 22
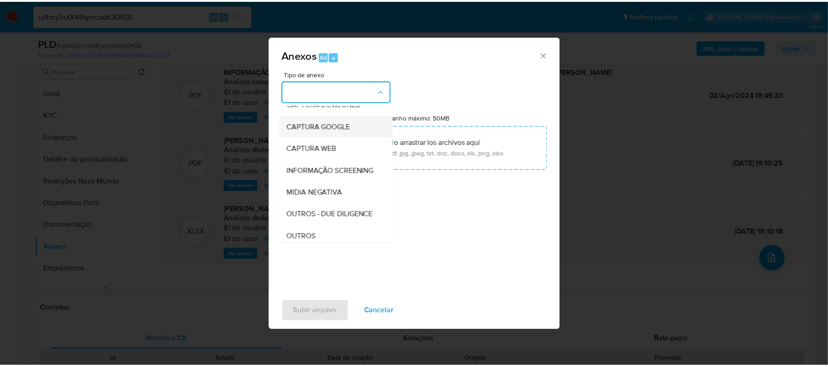
scroll to position [61, 0]
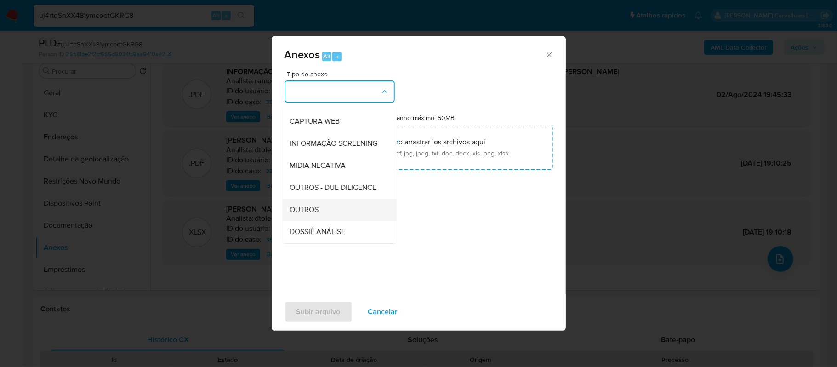
click at [313, 214] on span "OUTROS" at bounding box center [304, 209] width 29 height 9
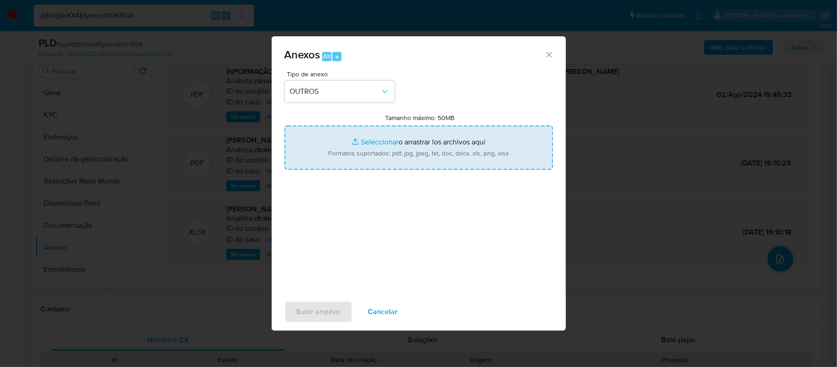
click at [364, 142] on input "Tamanho máximo: 50MB Seleccionar archivos" at bounding box center [419, 147] width 268 height 44
type input "C:\fakepath\Mulan Diego Ivar Klusener 129442228_2025_10_09_22_08_40 - Tabla din…"
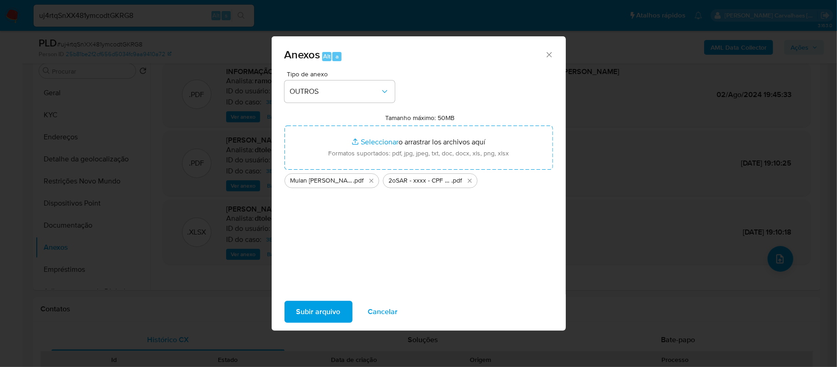
click at [336, 306] on span "Subir arquivo" at bounding box center [318, 312] width 44 height 20
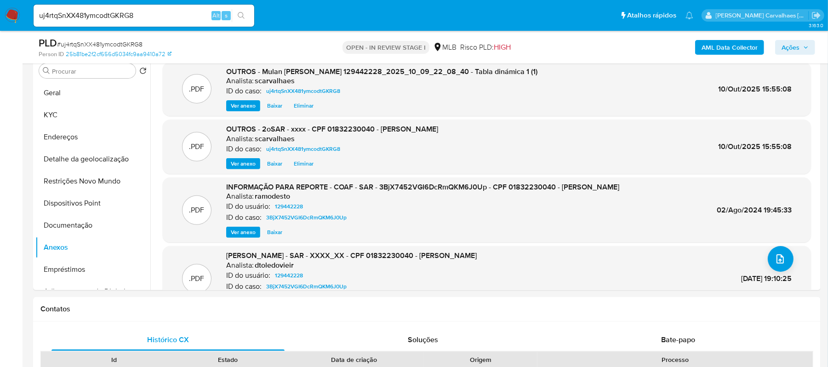
click at [799, 48] on span "Ações" at bounding box center [790, 47] width 18 height 15
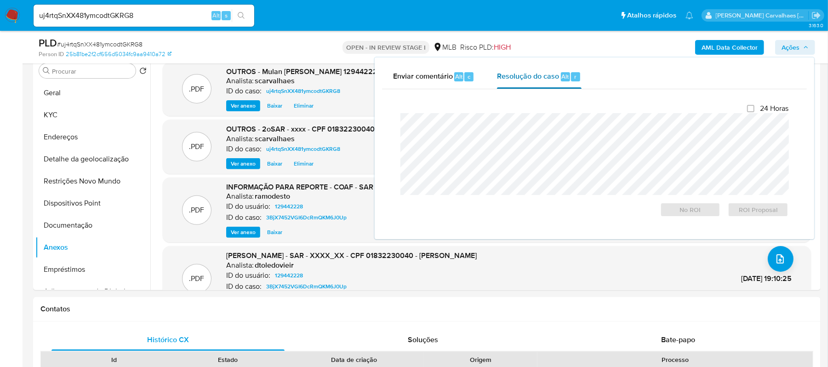
click at [535, 74] on span "Resolução do caso" at bounding box center [528, 76] width 62 height 11
click at [737, 212] on span "ROI Proposal" at bounding box center [758, 209] width 48 height 13
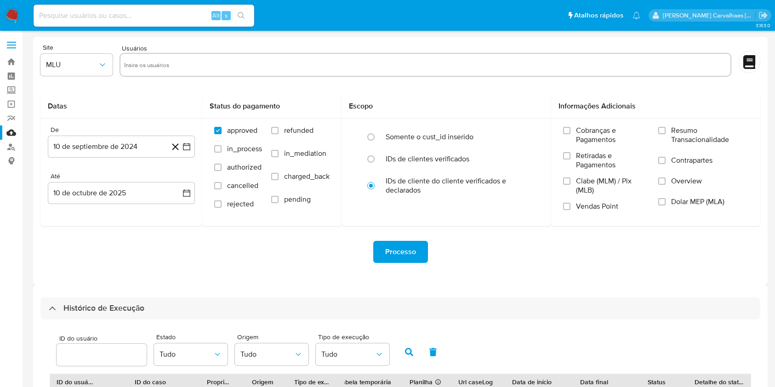
select select "10"
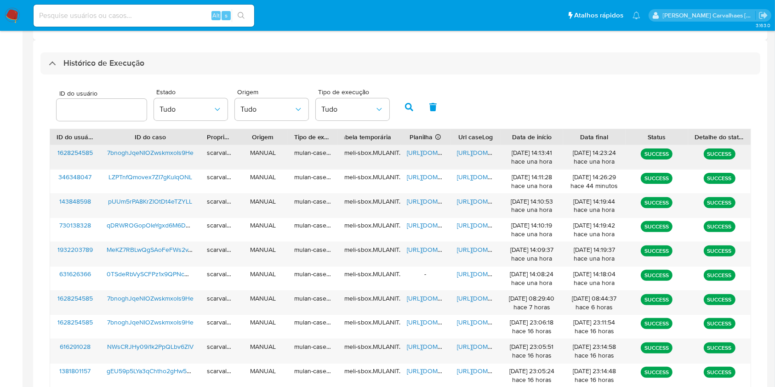
click at [478, 151] on span "[URL][DOMAIN_NAME]" at bounding box center [488, 152] width 63 height 9
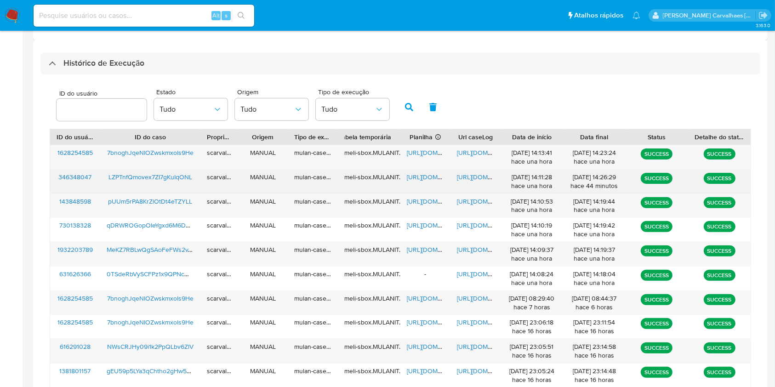
click at [466, 177] on span "[URL][DOMAIN_NAME]" at bounding box center [488, 176] width 63 height 9
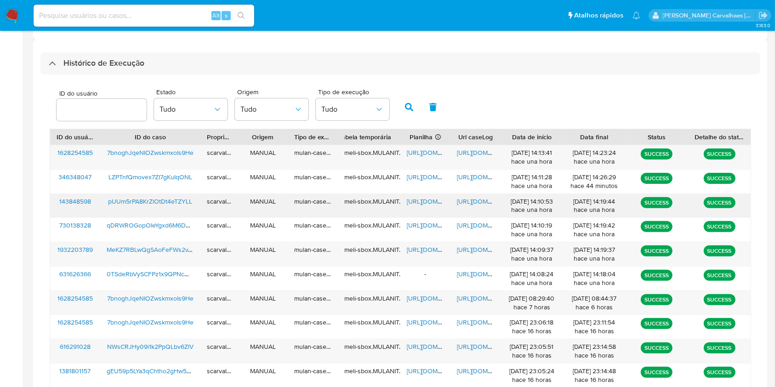
click at [474, 199] on span "[URL][DOMAIN_NAME]" at bounding box center [488, 201] width 63 height 9
click at [425, 199] on span "[URL][DOMAIN_NAME]" at bounding box center [438, 201] width 63 height 9
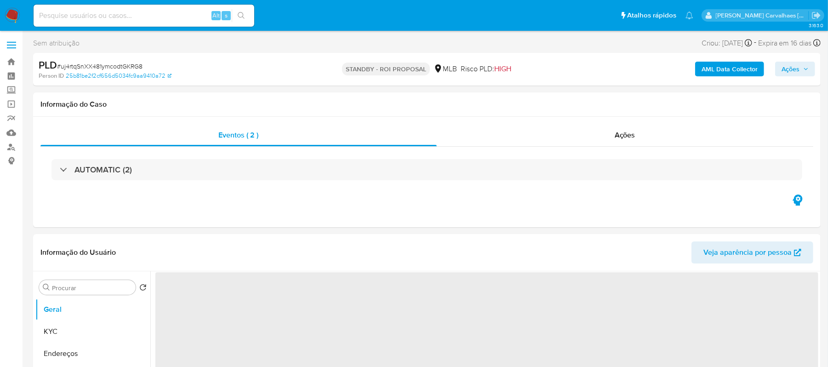
select select "10"
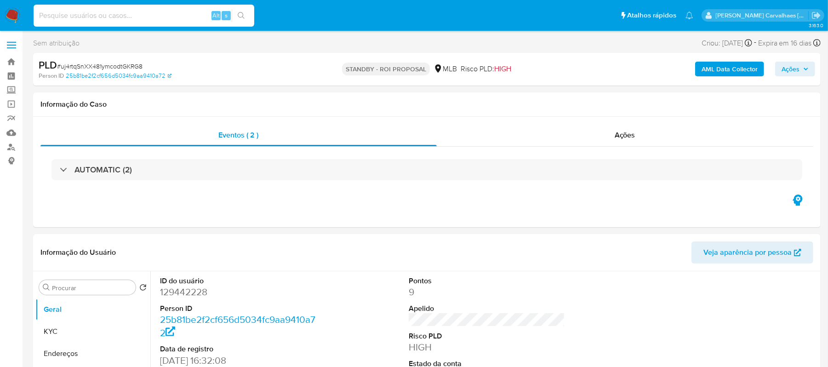
paste input "pUUm5rPA8KrZlOtDt4eTZYLL"
type input "pUUm5rPA8KrZlOtDt4eTZYLL"
click at [239, 15] on icon "search-icon" at bounding box center [241, 15] width 7 height 7
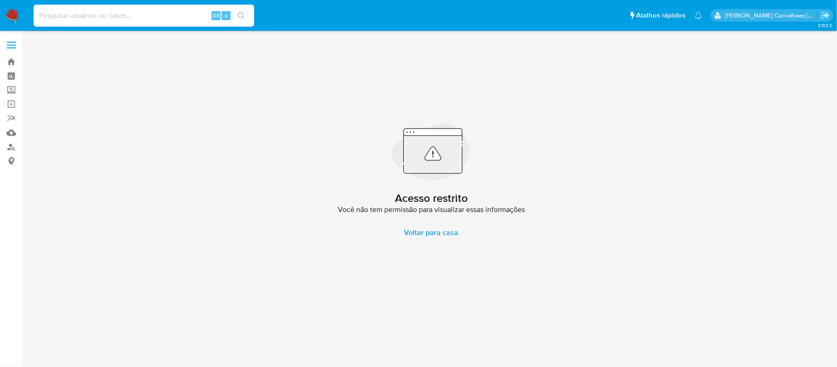
paste input "pUUm5rPA8KrZlOtDt4eTZYLL"
click at [36, 14] on input "pUUm5rPA8KrZlOtDt4eTZYLL" at bounding box center [144, 16] width 221 height 12
type input "pUUm5rPA8KrZlOtDt4eTZYLL"
click at [232, 17] on button "search-icon" at bounding box center [241, 15] width 19 height 13
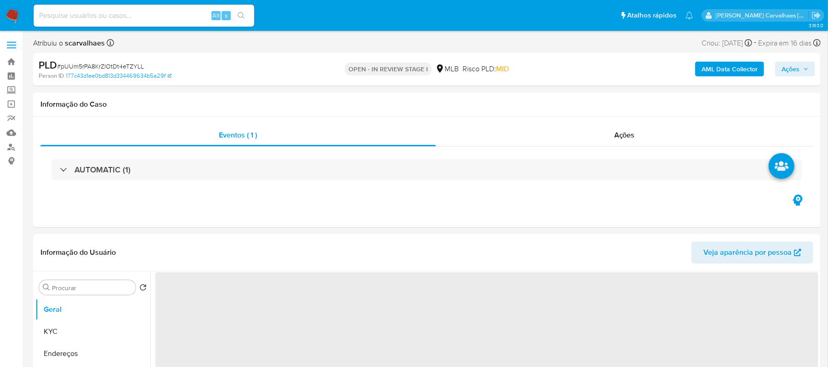
select select "10"
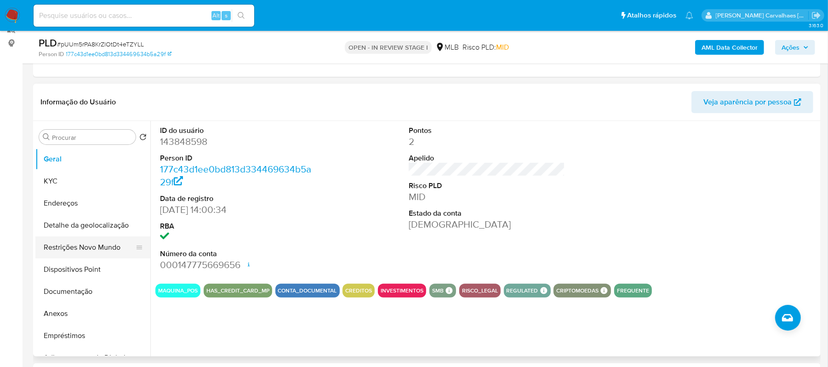
scroll to position [122, 0]
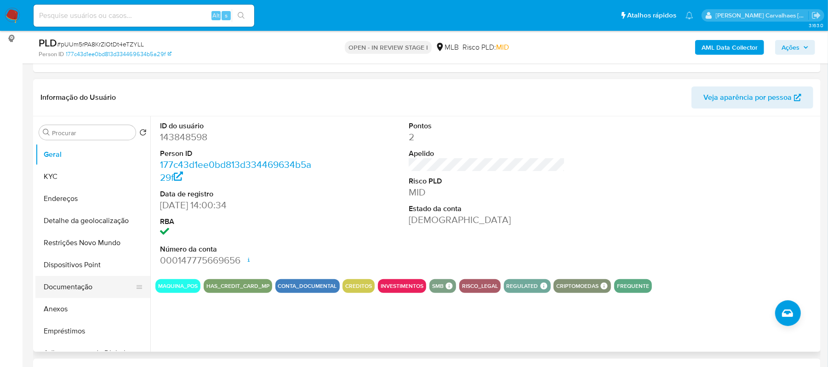
click at [72, 287] on button "Documentação" at bounding box center [89, 287] width 108 height 22
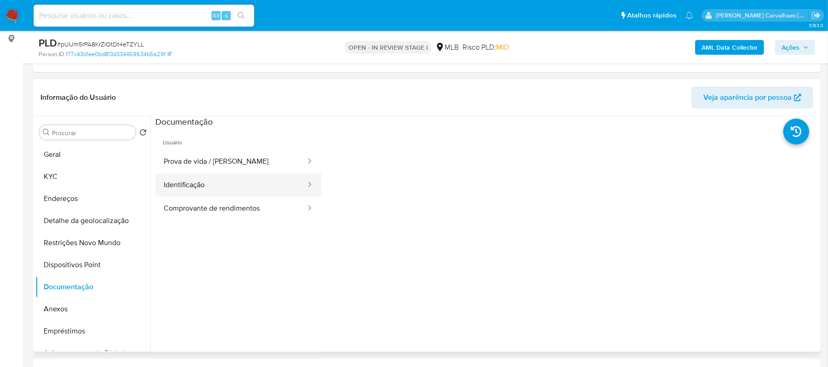
click at [206, 179] on button "Identificação" at bounding box center [230, 184] width 151 height 23
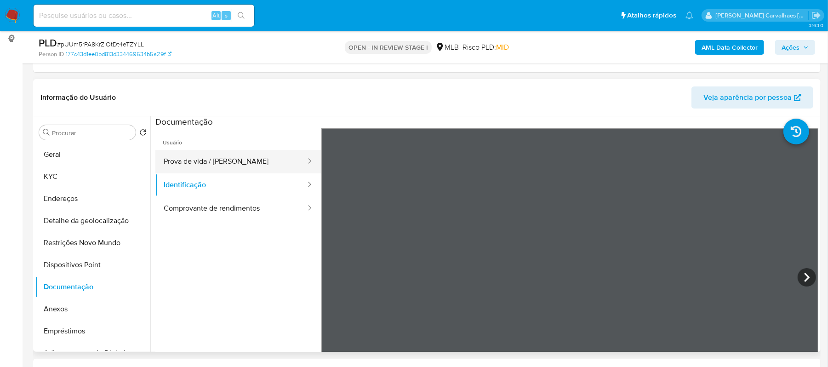
click at [223, 162] on button "Prova de vida / [PERSON_NAME]" at bounding box center [230, 161] width 151 height 23
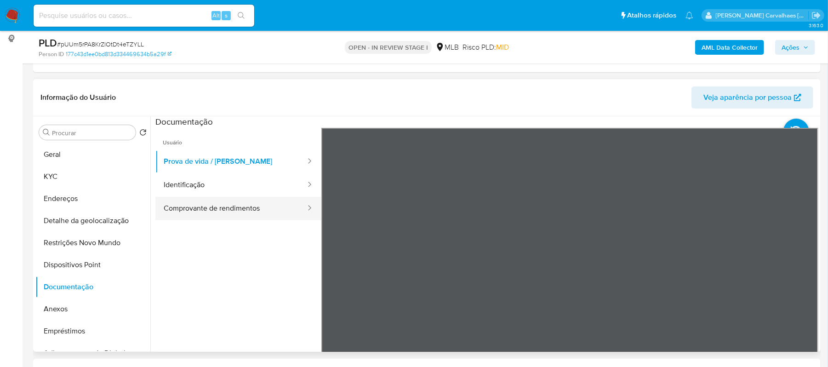
click at [203, 208] on button "Comprovante de rendimentos" at bounding box center [230, 208] width 151 height 23
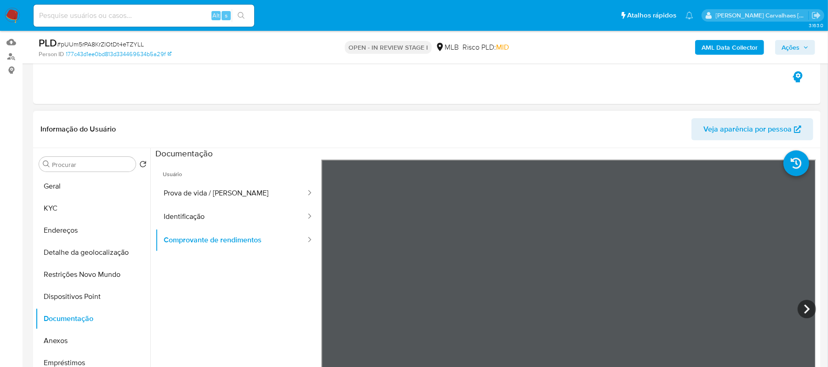
scroll to position [184, 0]
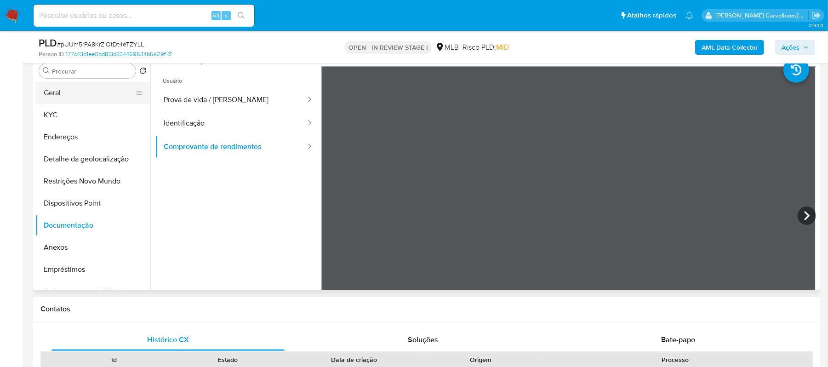
click at [63, 96] on button "Geral" at bounding box center [89, 93] width 108 height 22
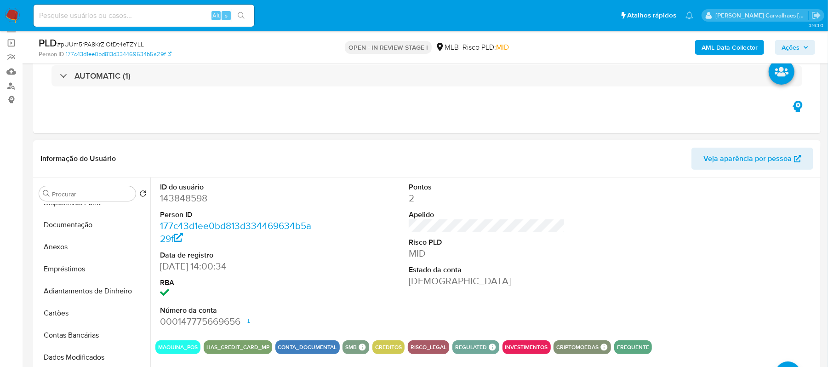
scroll to position [122, 0]
click at [80, 229] on button "Documentação" at bounding box center [89, 226] width 108 height 22
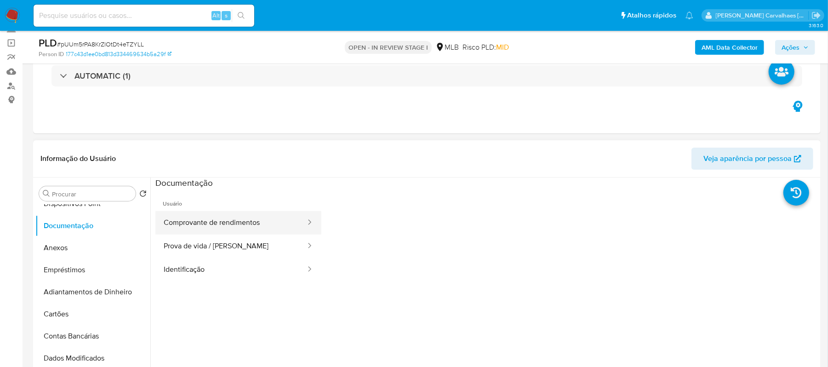
click at [217, 225] on button "Comprovante de rendimentos" at bounding box center [230, 222] width 151 height 23
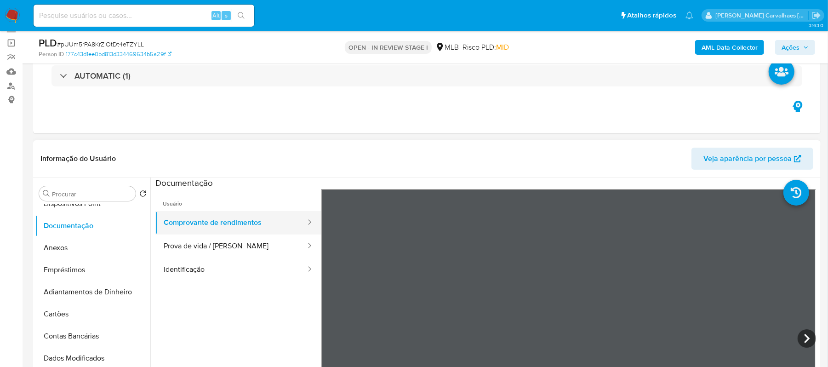
click at [217, 225] on button "Comprovante de rendimentos" at bounding box center [230, 222] width 151 height 23
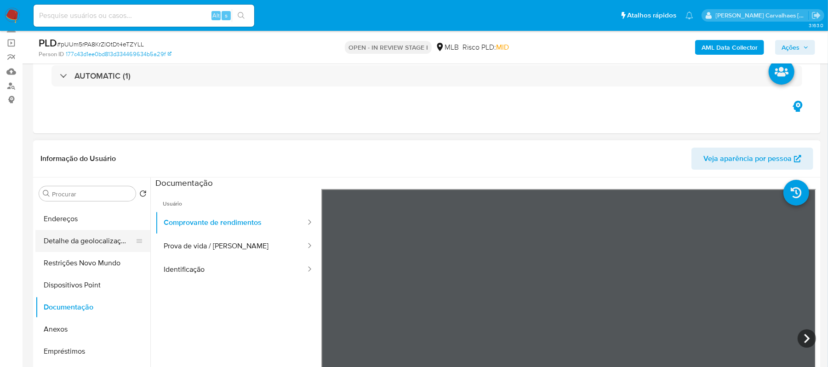
scroll to position [0, 0]
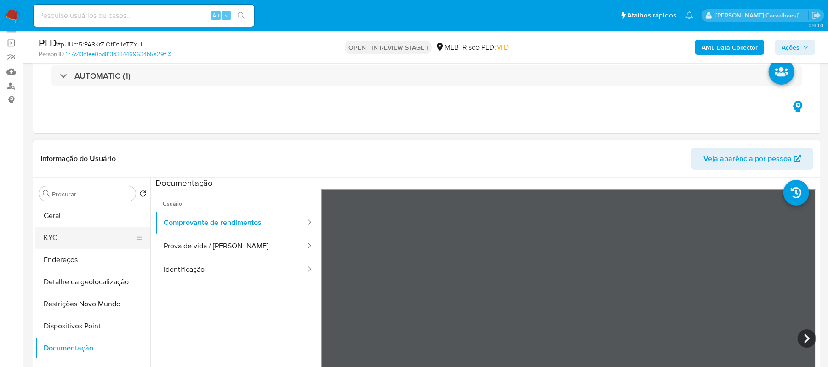
click at [73, 234] on button "KYC" at bounding box center [89, 238] width 108 height 22
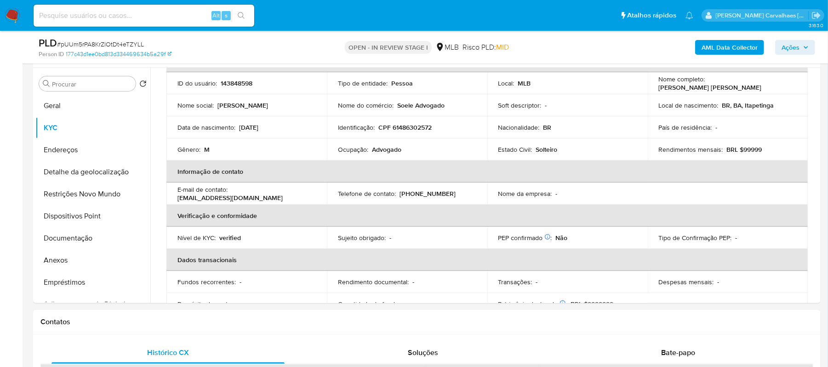
scroll to position [184, 0]
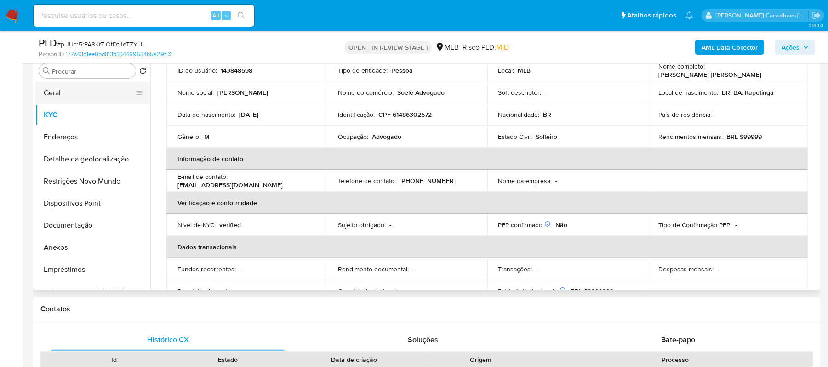
click at [60, 96] on button "Geral" at bounding box center [89, 93] width 108 height 22
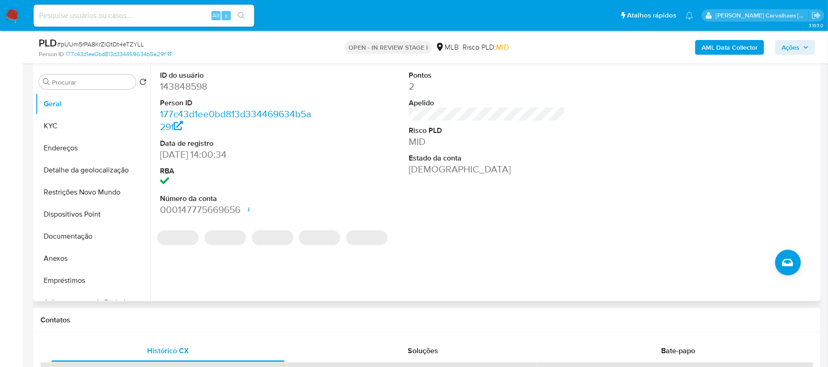
scroll to position [111, 0]
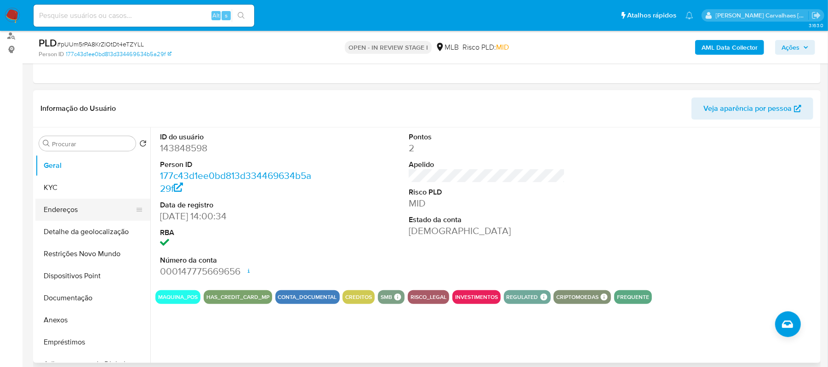
click at [89, 207] on button "Endereços" at bounding box center [89, 210] width 108 height 22
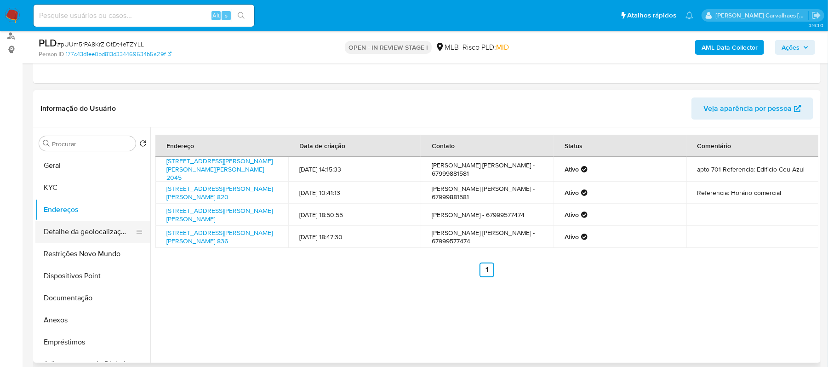
click at [116, 227] on button "Detalhe da geolocalização" at bounding box center [89, 232] width 108 height 22
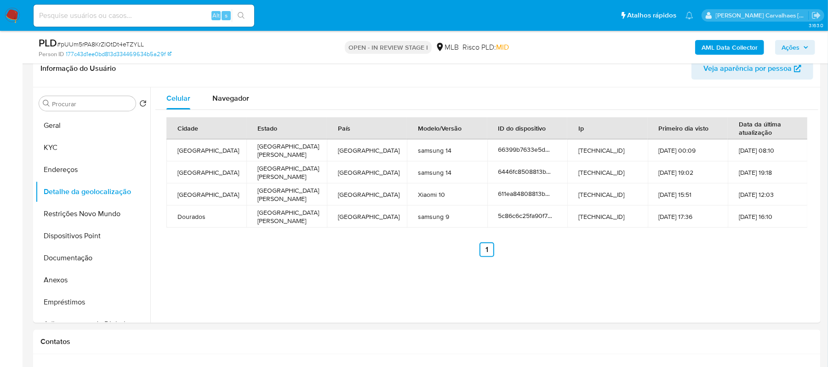
scroll to position [173, 0]
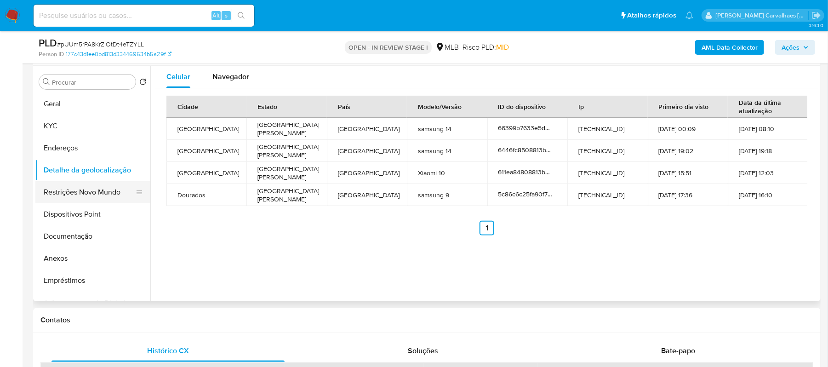
click at [94, 193] on button "Restrições Novo Mundo" at bounding box center [89, 192] width 108 height 22
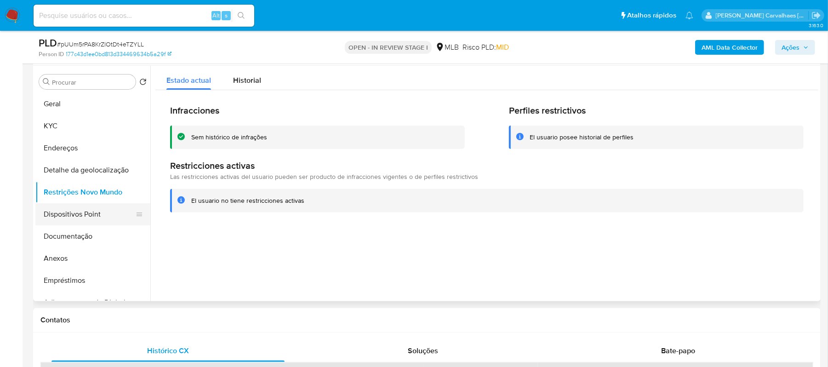
click at [116, 211] on button "Dispositivos Point" at bounding box center [89, 214] width 108 height 22
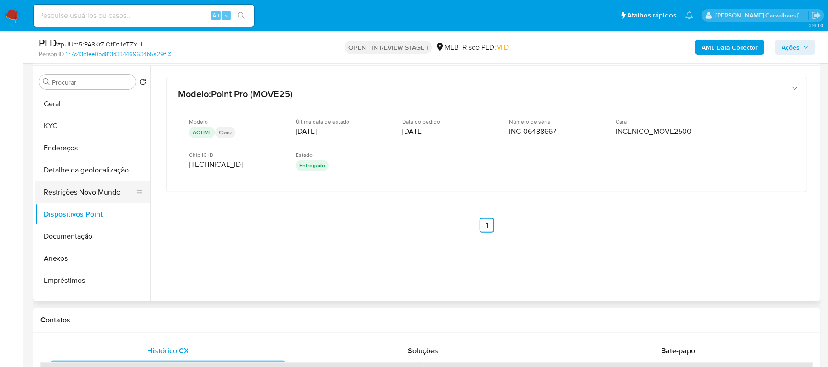
click at [78, 190] on button "Restrições Novo Mundo" at bounding box center [89, 192] width 108 height 22
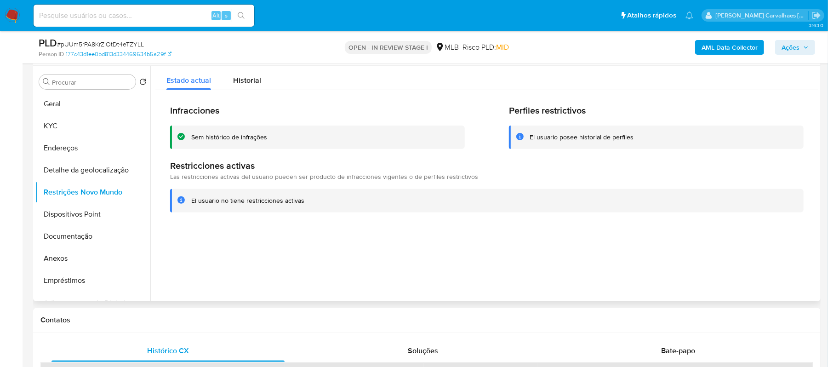
drag, startPoint x: 192, startPoint y: 201, endPoint x: 305, endPoint y: 203, distance: 113.1
click at [305, 203] on div "El usuario no tiene restricciones activas" at bounding box center [486, 200] width 633 height 23
click at [69, 123] on button "KYC" at bounding box center [89, 126] width 108 height 22
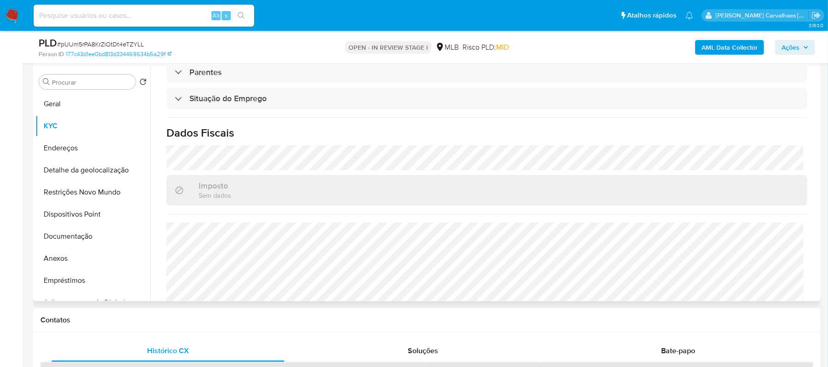
scroll to position [392, 0]
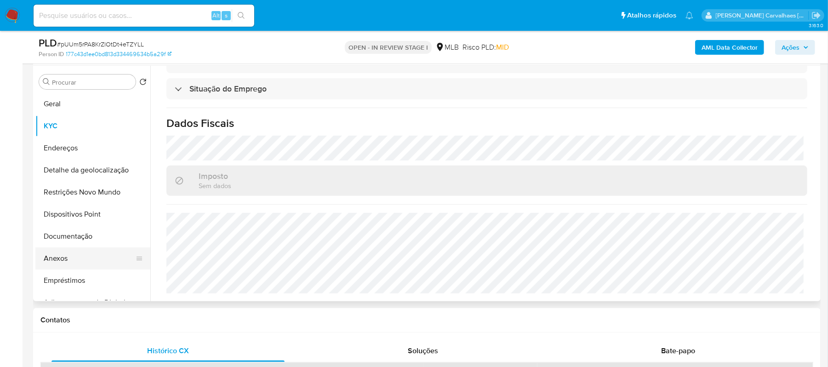
click at [63, 253] on button "Anexos" at bounding box center [89, 258] width 108 height 22
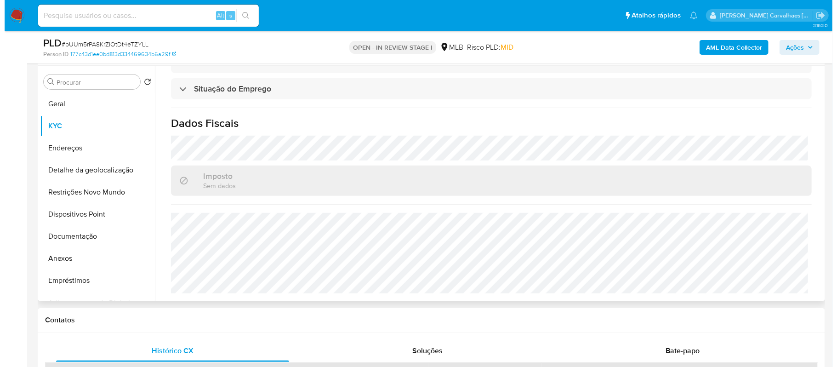
scroll to position [0, 0]
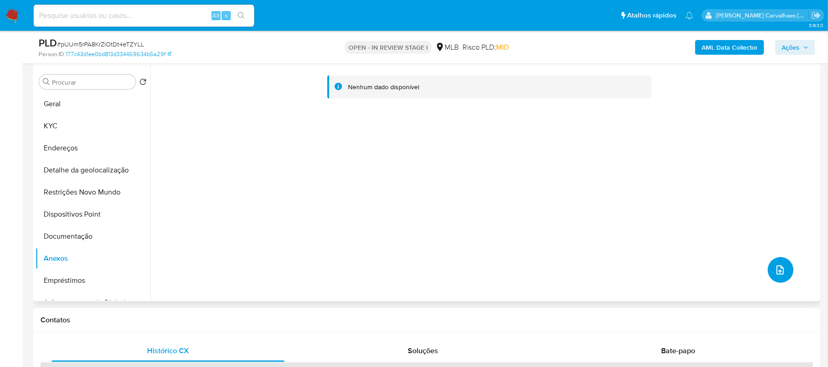
click at [784, 266] on button "upload-file" at bounding box center [781, 270] width 26 height 26
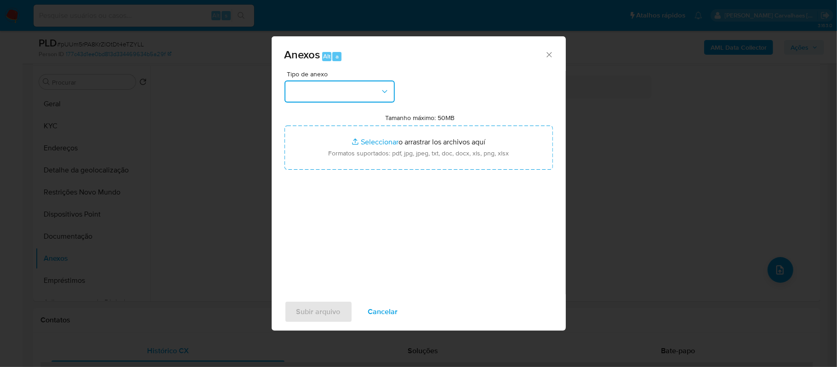
click at [382, 91] on icon "button" at bounding box center [384, 91] width 9 height 9
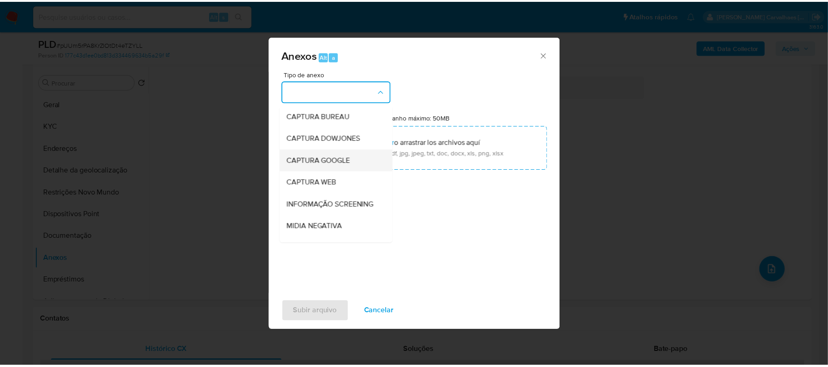
scroll to position [61, 0]
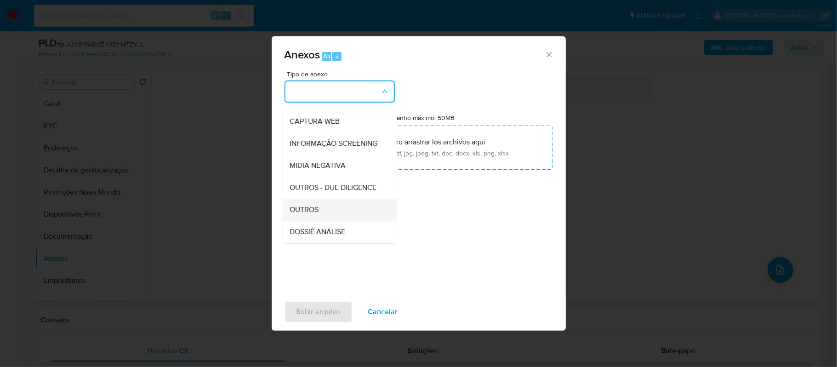
click at [313, 214] on span "OUTROS" at bounding box center [304, 209] width 29 height 9
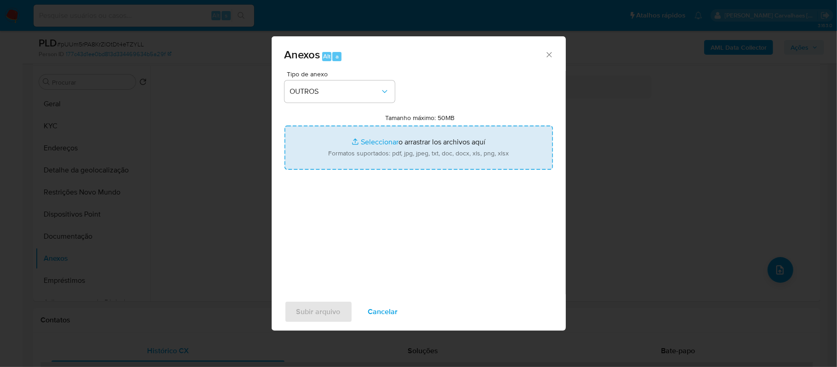
click at [361, 142] on input "Tamanho máximo: 50MB Seleccionar archivos" at bounding box center [419, 147] width 268 height 44
type input "C:\fakepath\SAR - xxx - CPF 61486302572 - MARCOS SOELE BRAZ SANTOS.pdf"
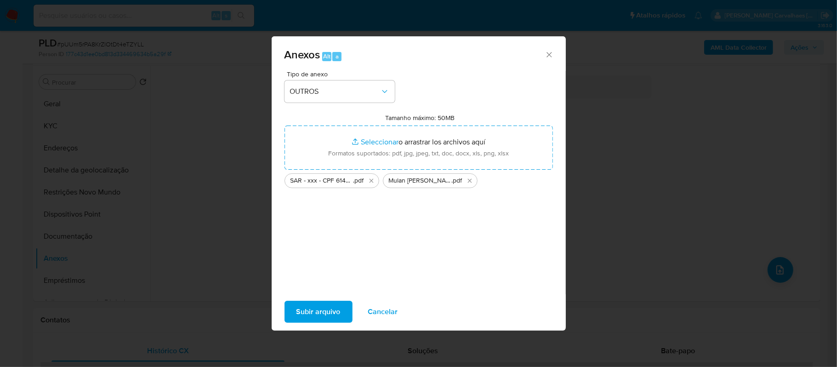
click at [311, 304] on span "Subir arquivo" at bounding box center [318, 312] width 44 height 20
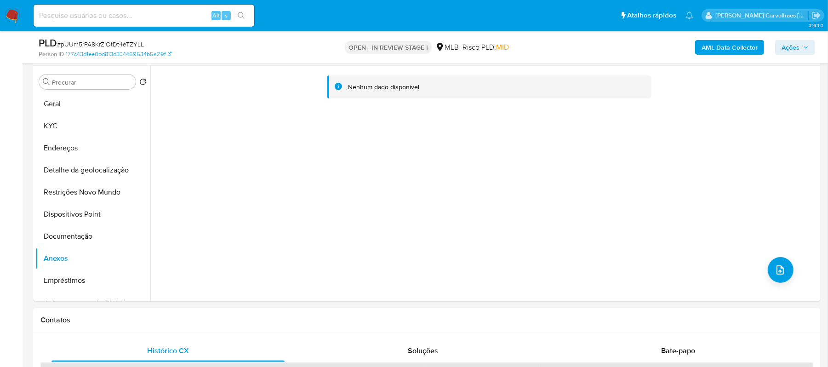
click at [786, 46] on span "Ações" at bounding box center [790, 47] width 18 height 15
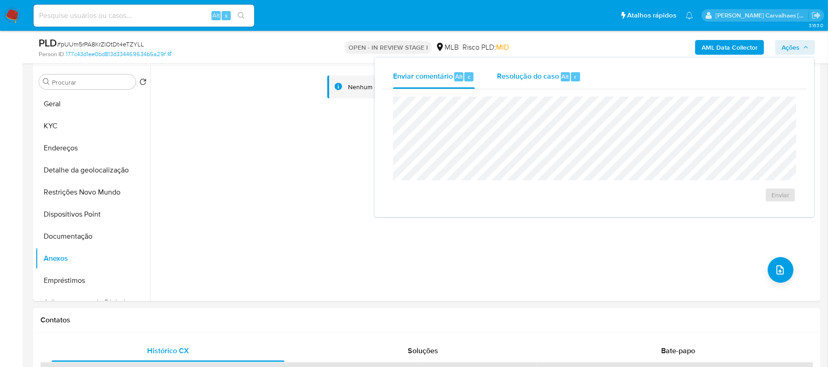
click at [539, 78] on span "Resolução do caso" at bounding box center [528, 76] width 62 height 11
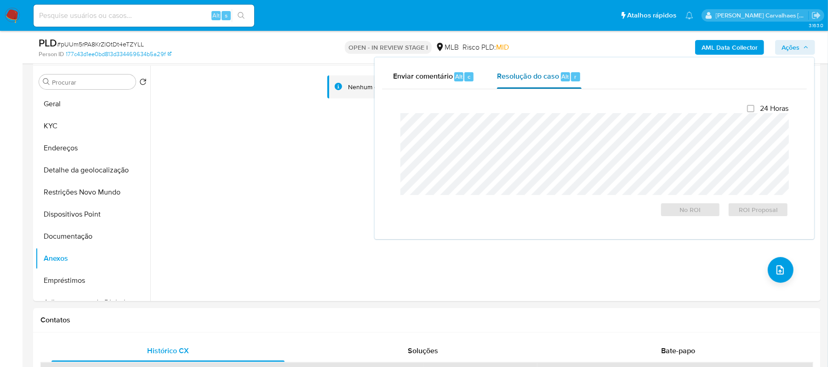
click at [512, 80] on span "Resolução do caso" at bounding box center [528, 76] width 62 height 11
click at [740, 210] on span "ROI Proposal" at bounding box center [758, 209] width 48 height 13
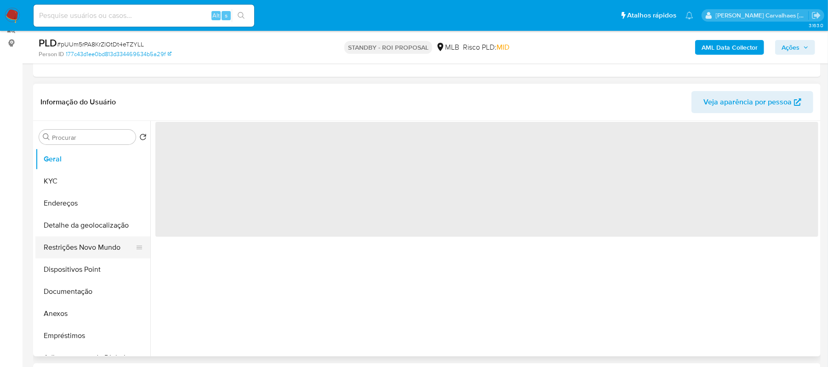
scroll to position [122, 0]
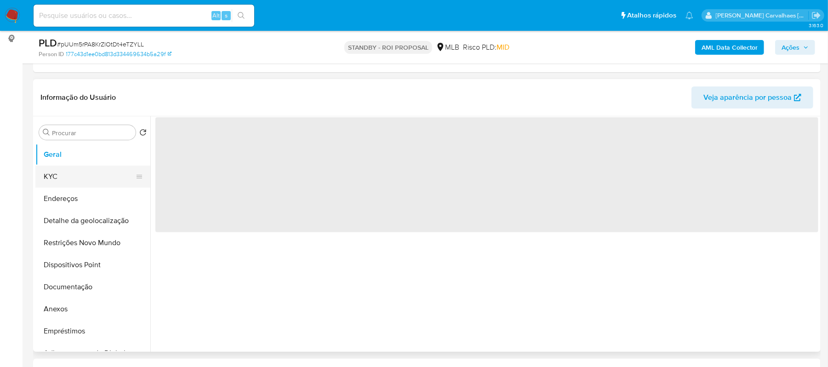
select select "10"
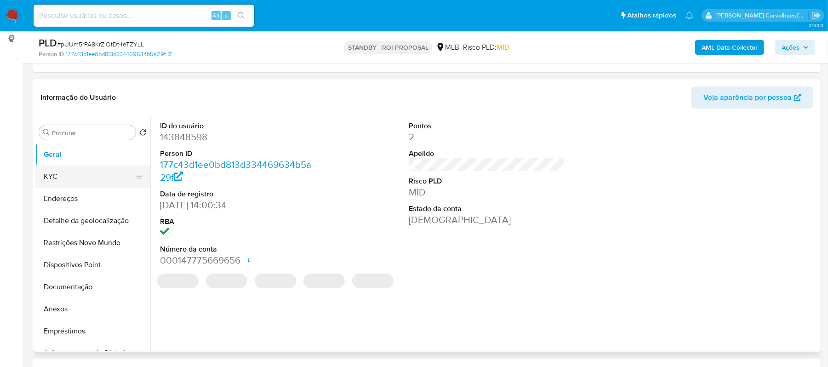
click at [74, 172] on button "KYC" at bounding box center [89, 176] width 108 height 22
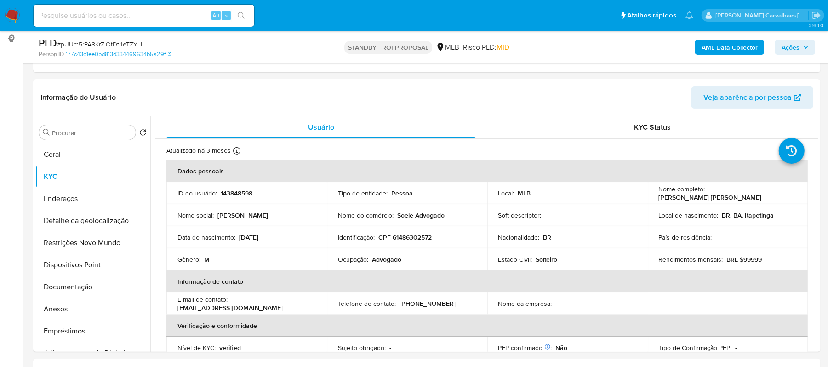
click at [9, 13] on img at bounding box center [13, 16] width 16 height 16
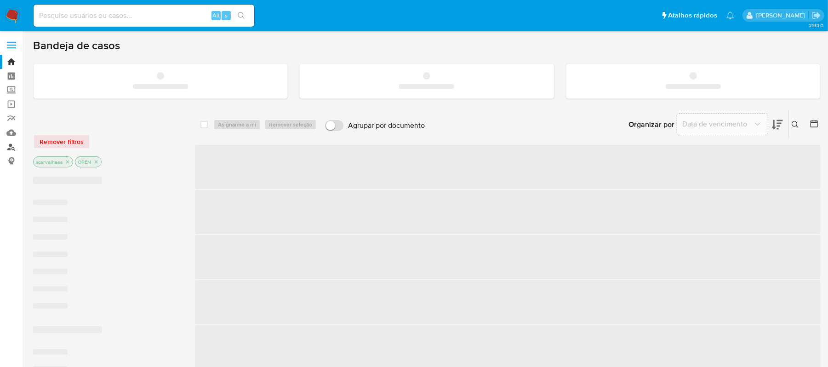
click at [11, 144] on link "Localizador de pessoas" at bounding box center [54, 147] width 109 height 14
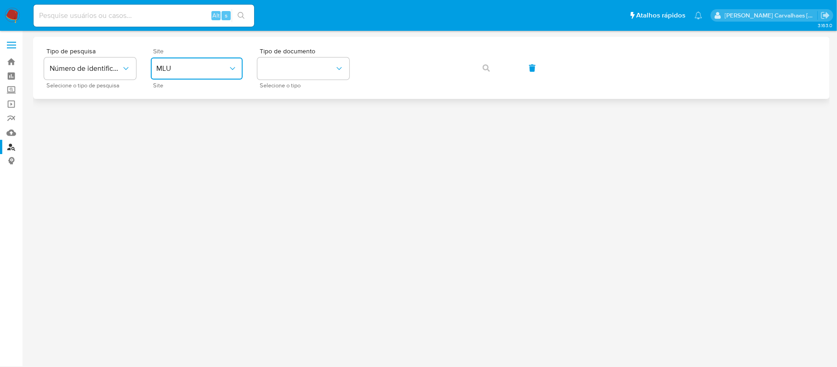
click at [182, 68] on span "MLU" at bounding box center [192, 68] width 72 height 9
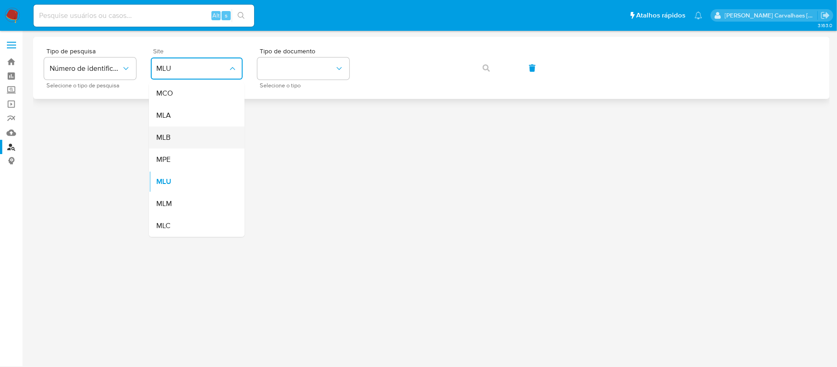
click at [176, 140] on div "MLB" at bounding box center [193, 137] width 75 height 22
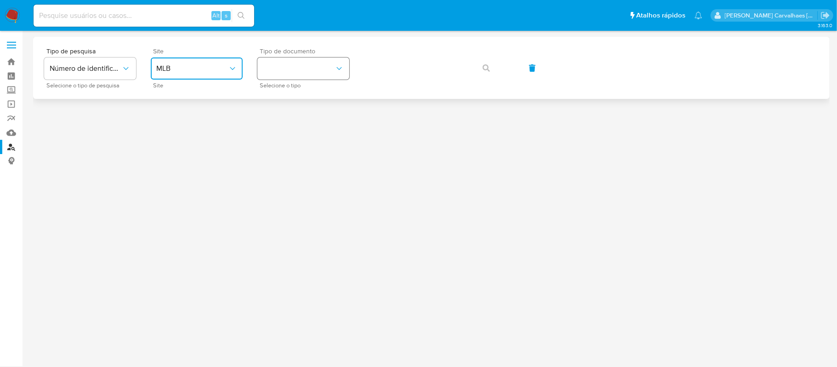
click at [287, 70] on button "identificationType" at bounding box center [303, 68] width 92 height 22
click at [81, 12] on input at bounding box center [144, 16] width 221 height 12
paste input "2391551537"
type input "2391551537"
click at [235, 22] on div "2391551537 Alt s" at bounding box center [144, 16] width 221 height 22
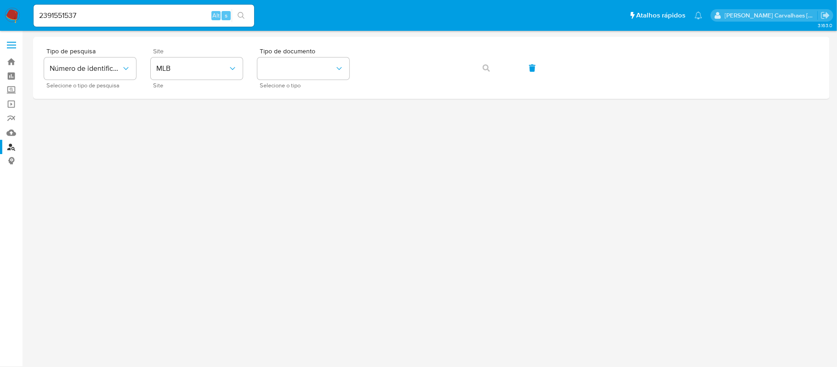
click at [239, 10] on button "search-icon" at bounding box center [241, 15] width 19 height 13
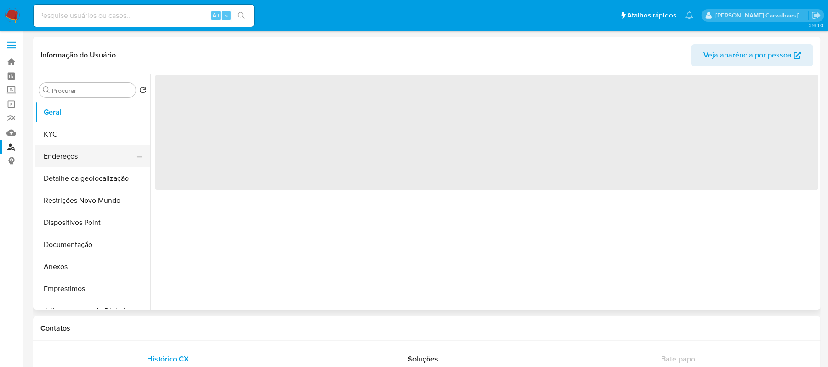
select select "10"
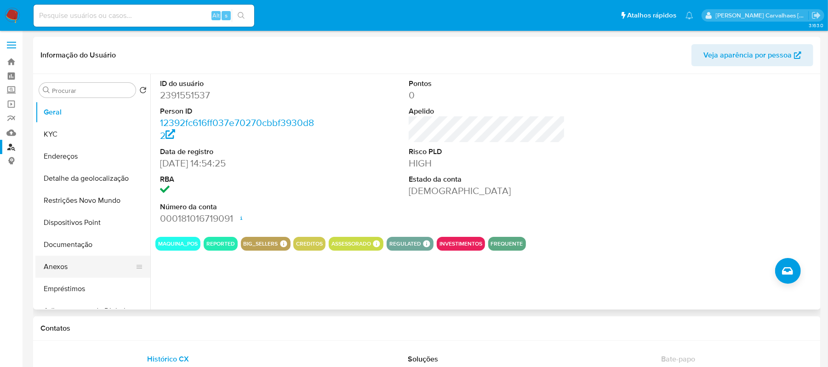
click at [54, 267] on button "Anexos" at bounding box center [89, 267] width 108 height 22
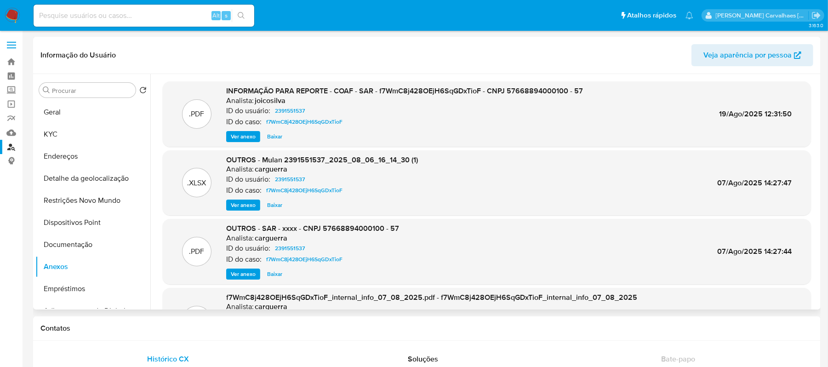
click at [243, 135] on span "Ver anexo" at bounding box center [243, 136] width 25 height 9
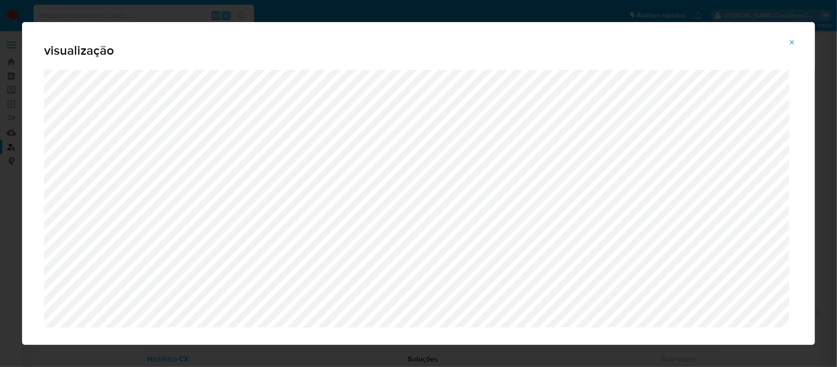
click at [791, 42] on icon "Attachment preview" at bounding box center [791, 42] width 7 height 7
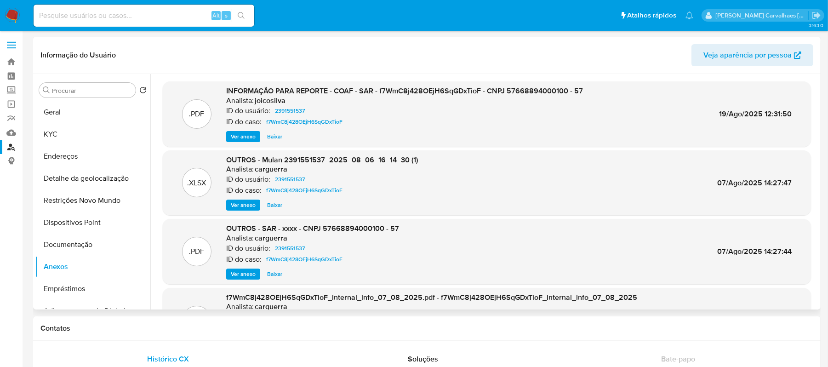
click at [151, 17] on input at bounding box center [144, 16] width 221 height 12
paste input "(2402347995"
drag, startPoint x: 41, startPoint y: 13, endPoint x: 30, endPoint y: 13, distance: 11.5
click at [30, 13] on ul "Pausado Ver notificaciones (2402347995 Alt s Atalhos rápidos Presiona las sigui…" at bounding box center [363, 15] width 669 height 23
type input "2402347995"
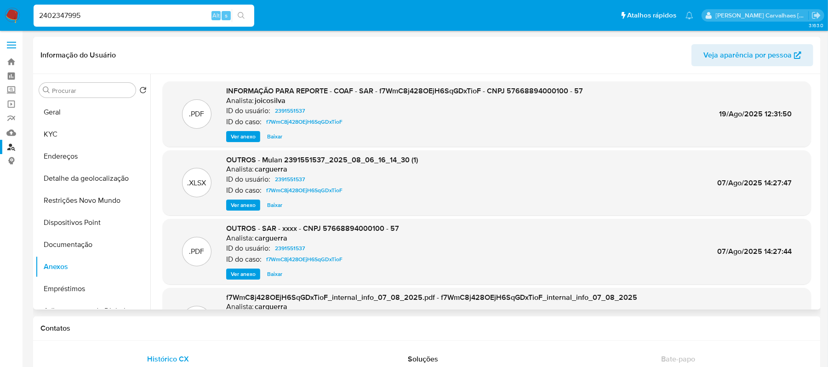
click at [239, 14] on icon "search-icon" at bounding box center [241, 15] width 7 height 7
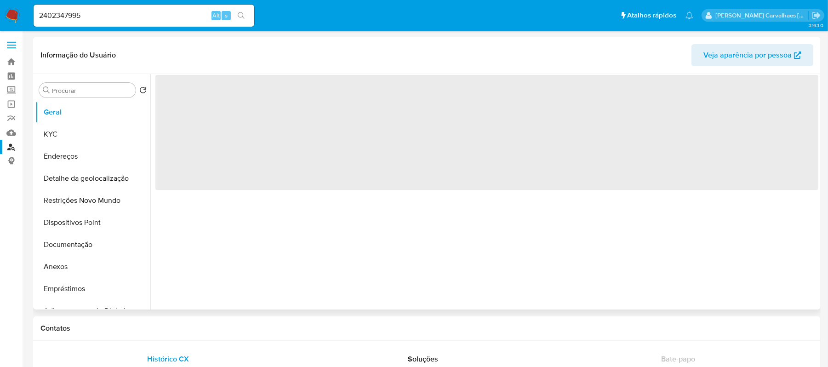
select select "10"
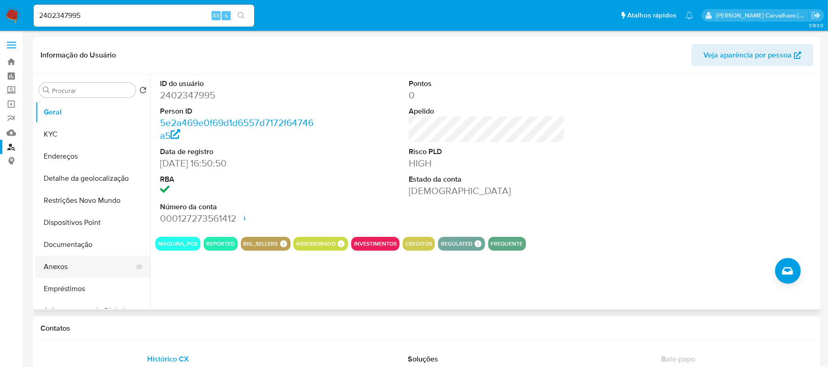
click at [102, 262] on button "Anexos" at bounding box center [89, 267] width 108 height 22
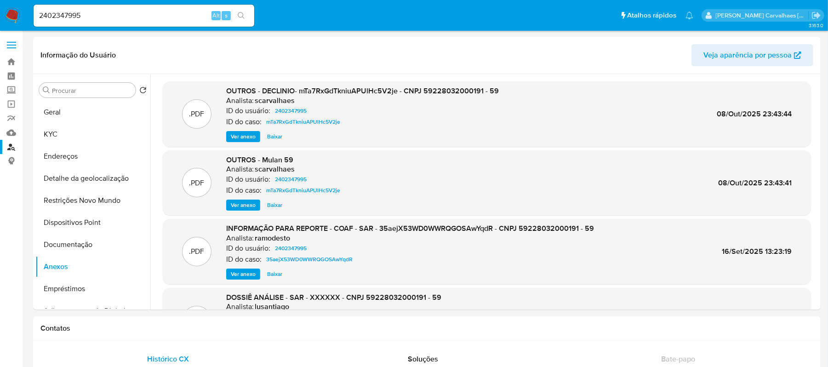
scroll to position [61, 0]
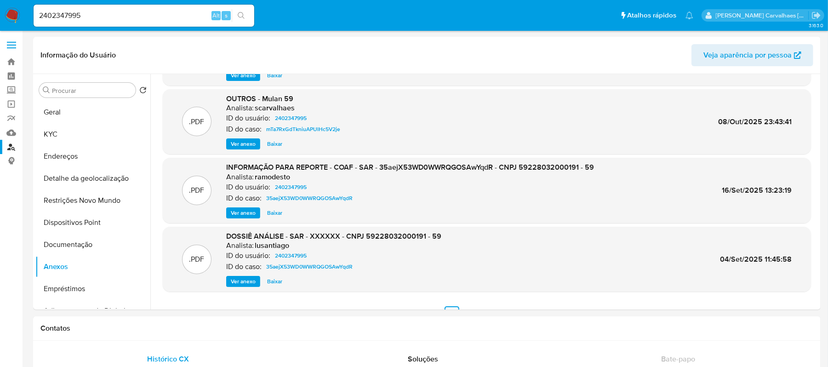
click at [239, 213] on span "Ver anexo" at bounding box center [243, 212] width 25 height 9
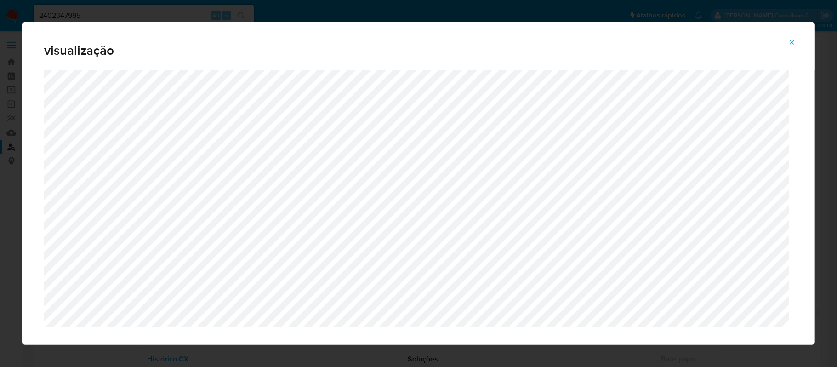
click at [791, 40] on icon "Attachment preview" at bounding box center [791, 42] width 7 height 7
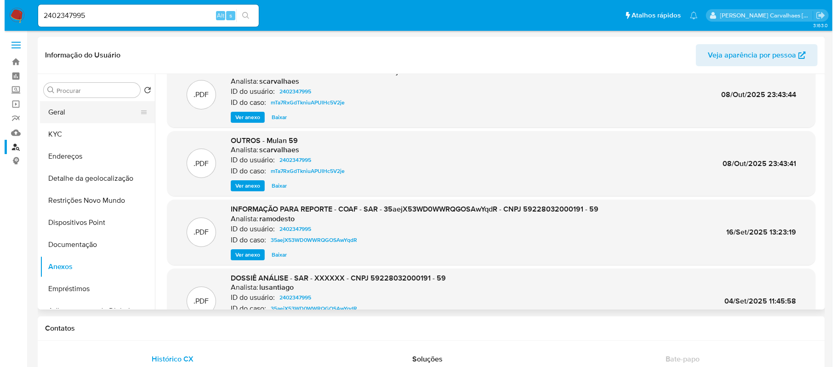
scroll to position [0, 0]
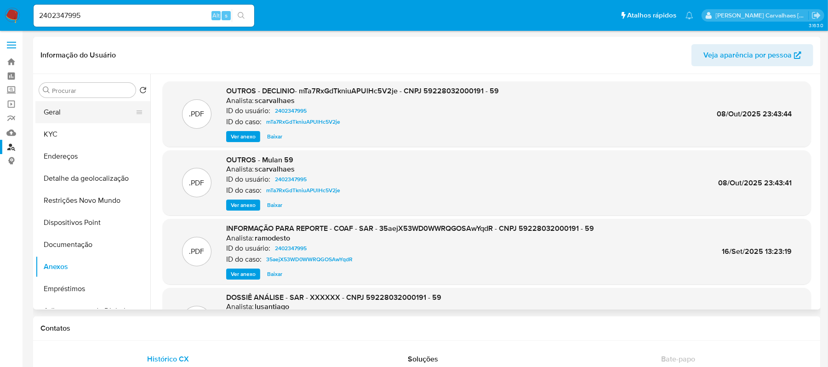
click at [89, 114] on button "Geral" at bounding box center [89, 112] width 108 height 22
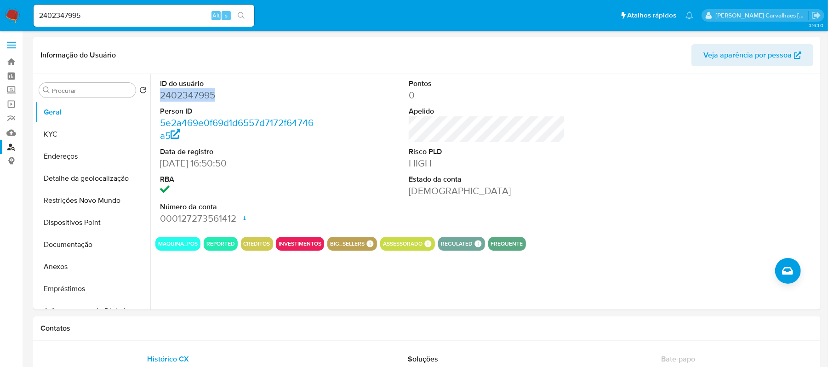
drag, startPoint x: 160, startPoint y: 95, endPoint x: 217, endPoint y: 100, distance: 57.2
click at [217, 100] on dd "2402347995" at bounding box center [238, 95] width 157 height 13
copy dd "2402347995"
drag, startPoint x: 82, startPoint y: 17, endPoint x: 32, endPoint y: 15, distance: 49.7
click at [32, 15] on li "2402347995 Alt s" at bounding box center [143, 15] width 225 height 23
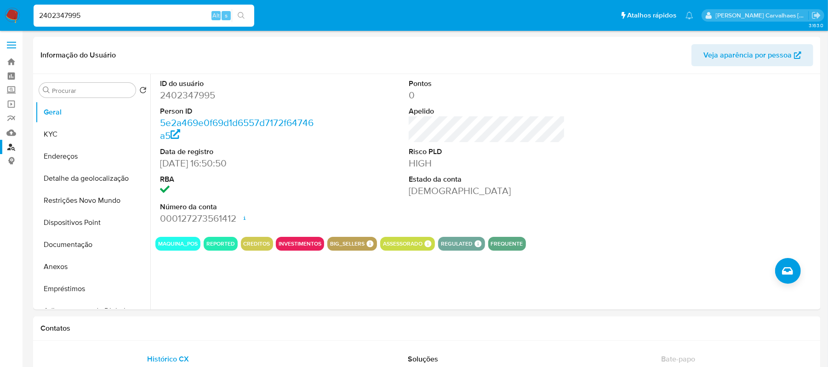
paste input "391551537"
type input "2391551537"
click at [239, 14] on icon "search-icon" at bounding box center [241, 15] width 7 height 7
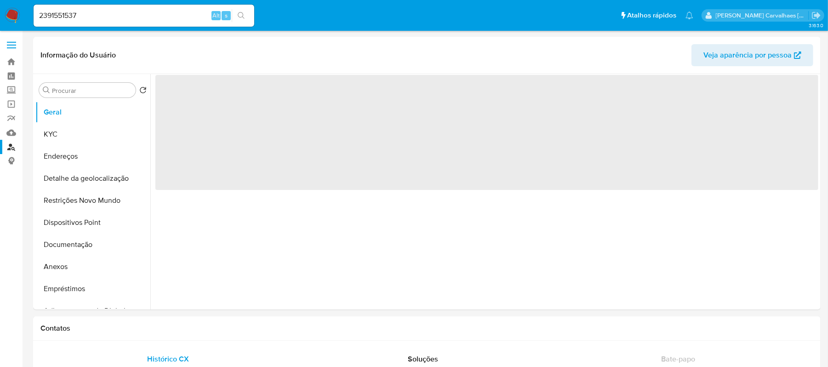
select select "10"
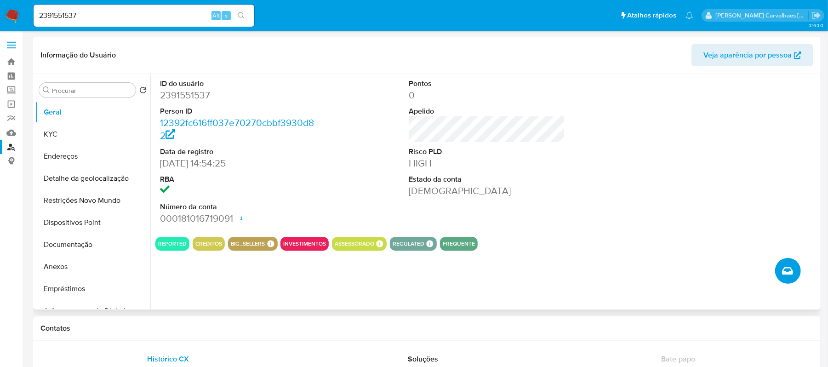
click at [789, 276] on icon "Criar caso manual" at bounding box center [787, 270] width 11 height 11
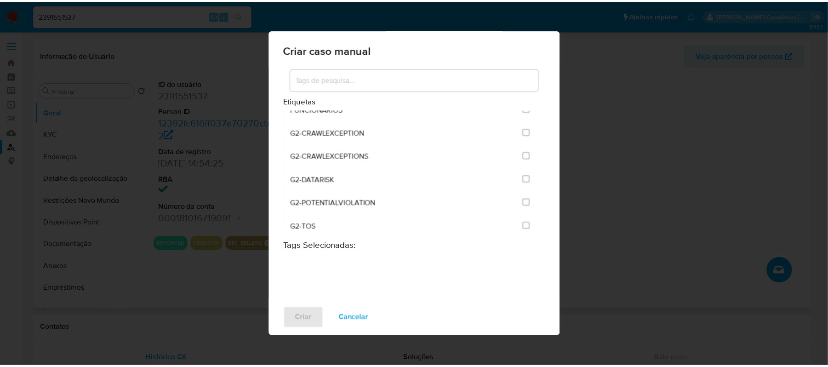
scroll to position [368, 0]
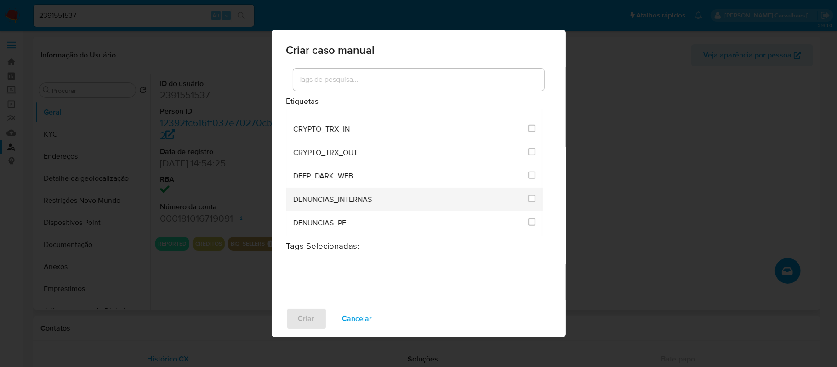
click at [378, 190] on div "DENUNCIAS_INTERNAS" at bounding box center [408, 199] width 229 height 23
click at [524, 188] on li "DENUNCIAS_INTERNAS" at bounding box center [414, 199] width 257 height 23
click at [528, 195] on span at bounding box center [531, 199] width 7 height 11
click at [528, 195] on input "1967" at bounding box center [531, 198] width 7 height 7
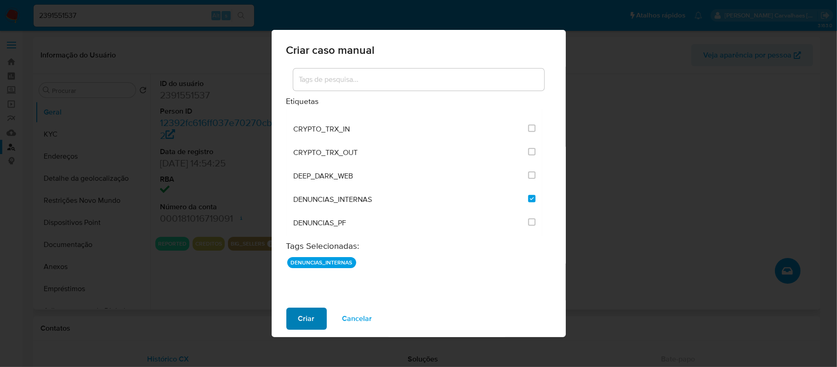
click at [319, 315] on button "Criar" at bounding box center [306, 318] width 40 height 22
checkbox input "false"
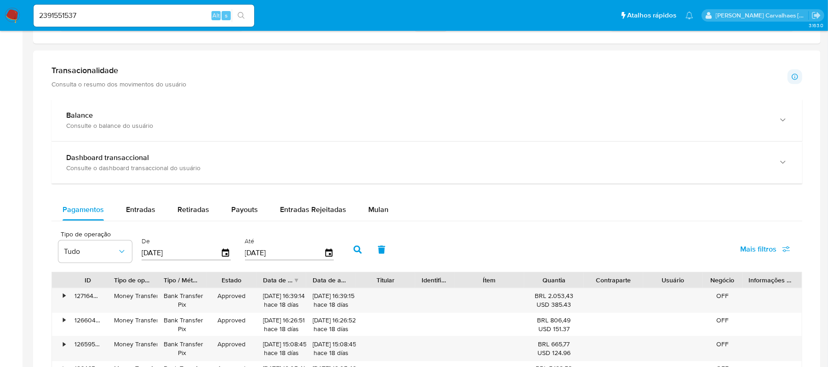
scroll to position [429, 0]
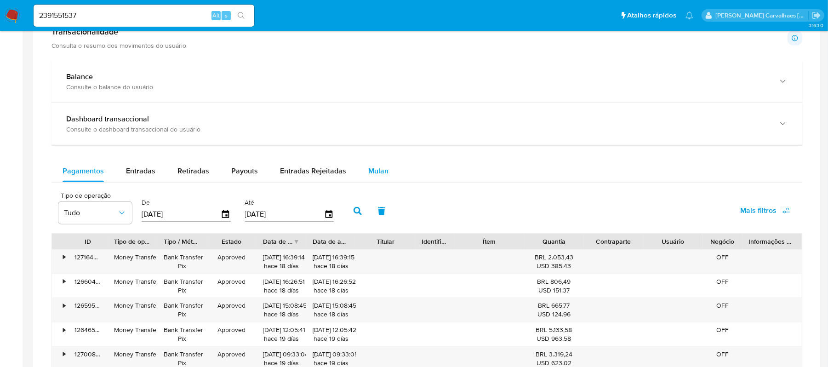
click at [374, 175] on span "Mulan" at bounding box center [378, 170] width 20 height 11
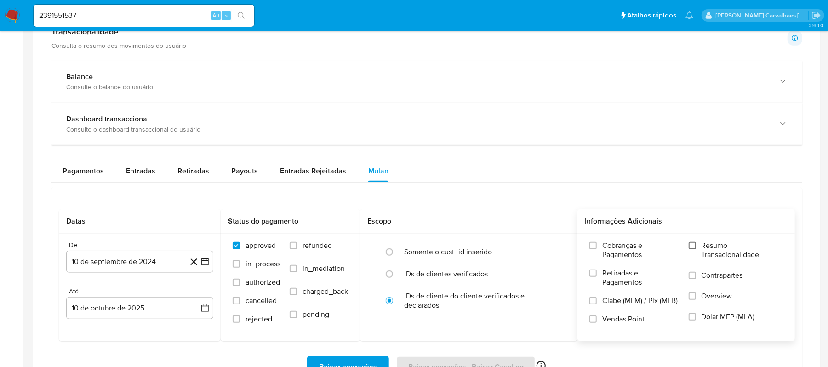
click at [691, 245] on input "Resumo Transacionalidade" at bounding box center [692, 245] width 7 height 7
click at [199, 267] on button "10 de septiembre de 2024" at bounding box center [139, 262] width 147 height 22
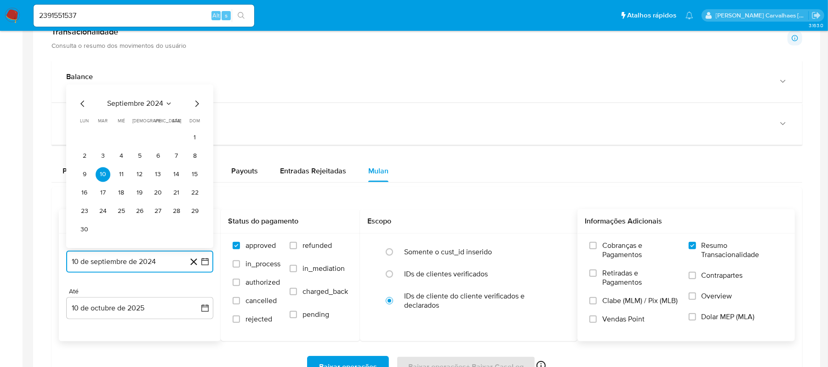
click at [193, 108] on icon "Mes siguiente" at bounding box center [196, 103] width 11 height 11
click at [195, 125] on icon "Mes siguiente" at bounding box center [196, 121] width 11 height 11
click at [195, 107] on icon "Mes siguiente" at bounding box center [196, 103] width 11 height 11
click at [195, 119] on icon "Mes siguiente" at bounding box center [196, 121] width 11 height 11
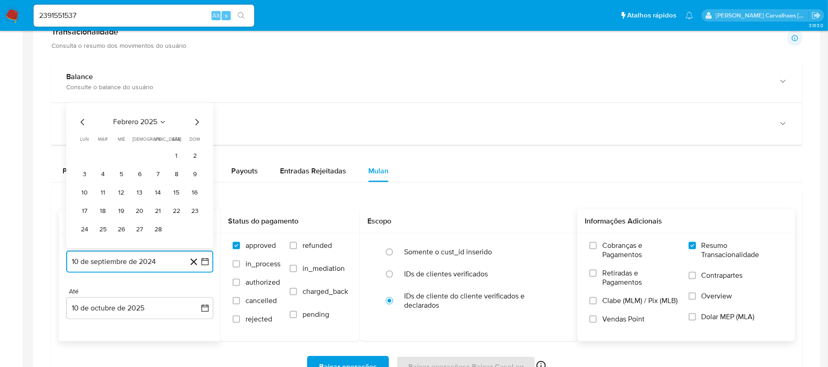
click at [195, 120] on icon "Mes siguiente" at bounding box center [196, 121] width 11 height 11
click at [195, 109] on icon "Mes siguiente" at bounding box center [196, 103] width 11 height 11
click at [195, 123] on icon "Mes siguiente" at bounding box center [196, 121] width 11 height 11
click at [195, 109] on icon "Mes siguiente" at bounding box center [196, 103] width 11 height 11
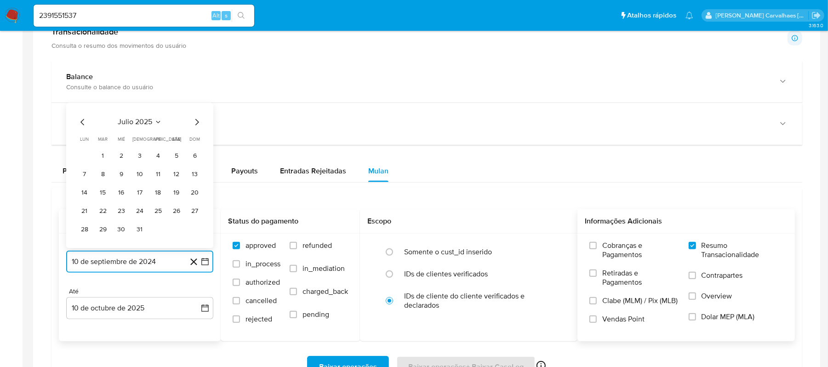
click at [193, 124] on icon "Mes siguiente" at bounding box center [196, 121] width 11 height 11
click at [195, 120] on icon "Mes siguiente" at bounding box center [196, 121] width 11 height 11
click at [81, 126] on icon "Mes anterior" at bounding box center [82, 121] width 11 height 11
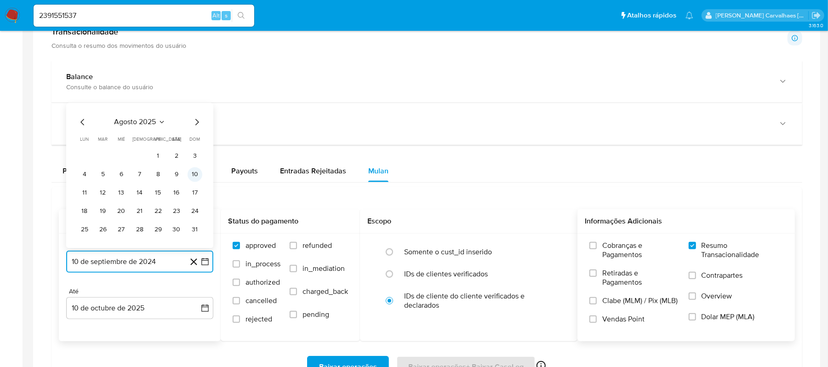
click at [192, 175] on button "10" at bounding box center [195, 174] width 15 height 15
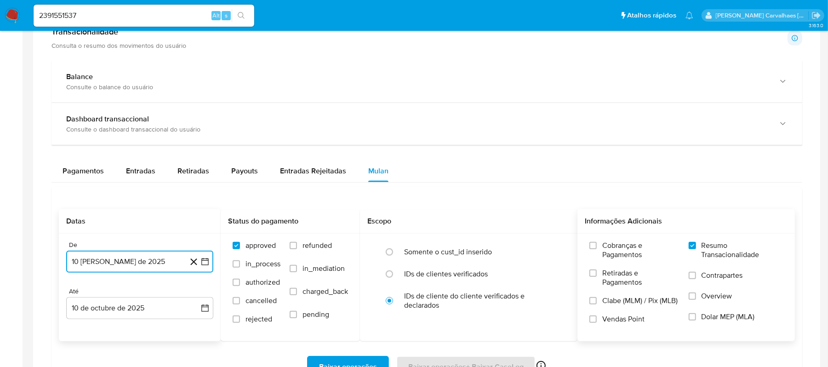
scroll to position [490, 0]
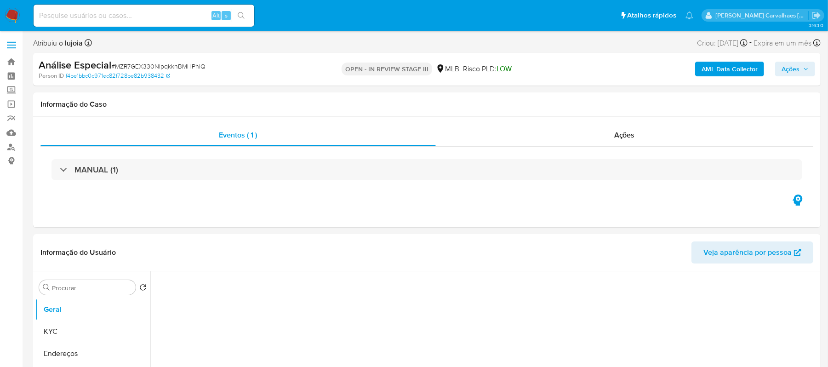
select select "10"
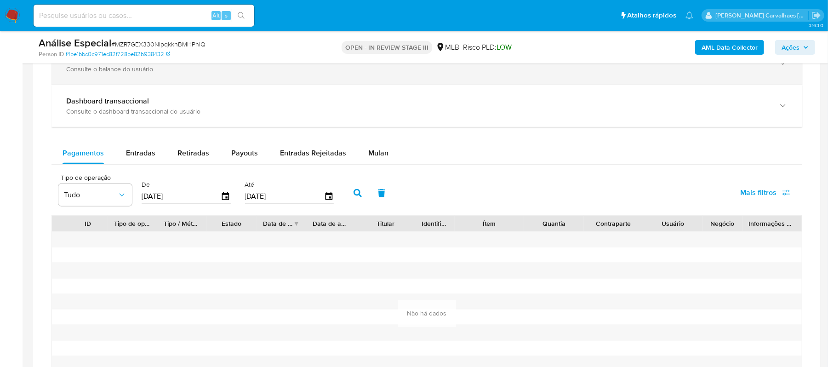
scroll to position [674, 0]
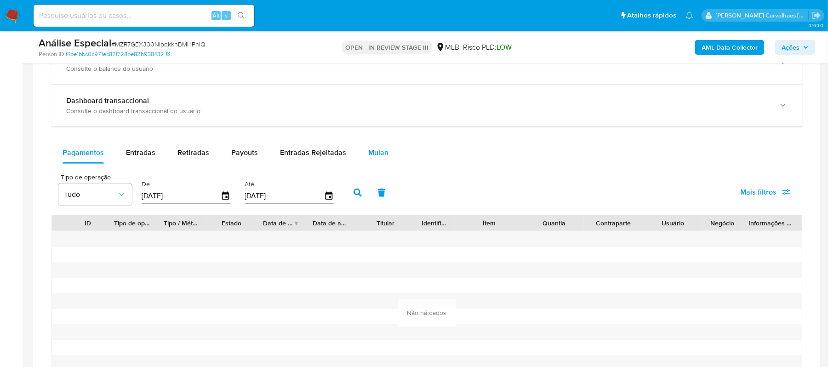
click at [377, 154] on span "Mulan" at bounding box center [378, 152] width 20 height 11
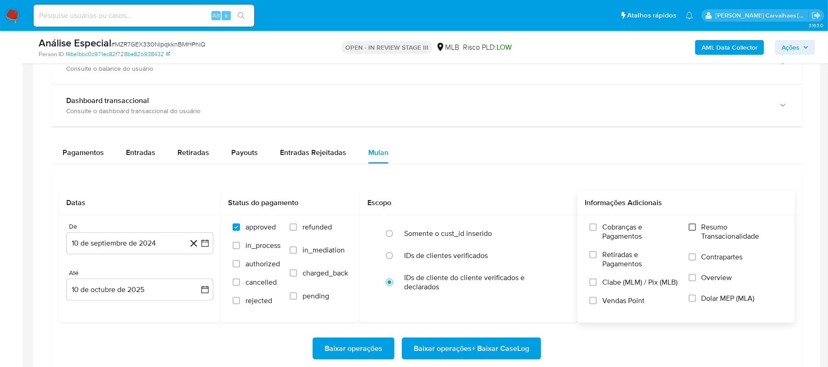
click at [691, 230] on input "Resumo Transacionalidade" at bounding box center [692, 226] width 7 height 7
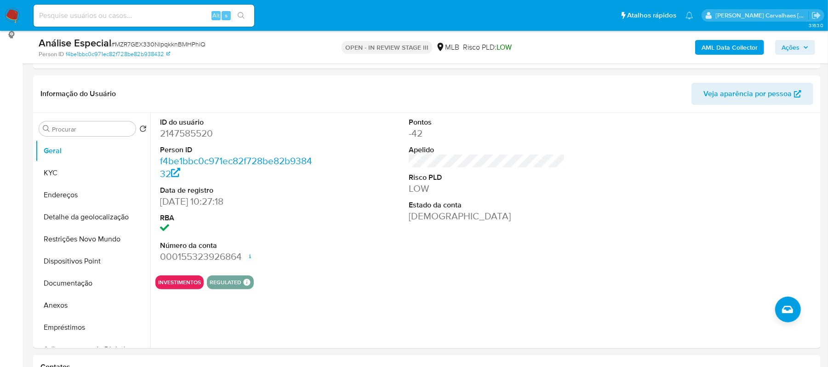
scroll to position [122, 0]
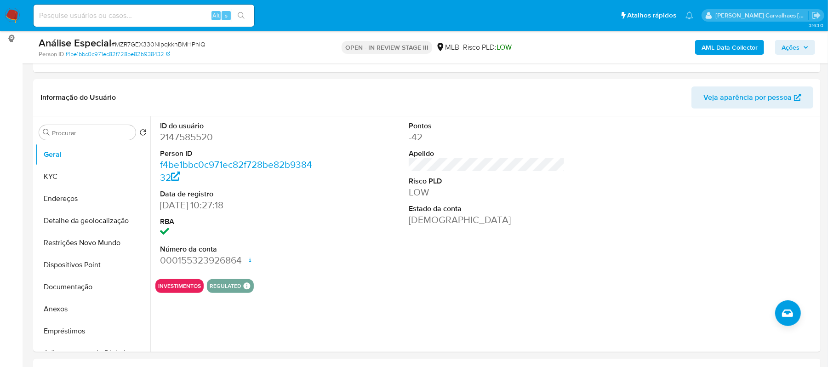
click at [11, 13] on img at bounding box center [13, 16] width 16 height 16
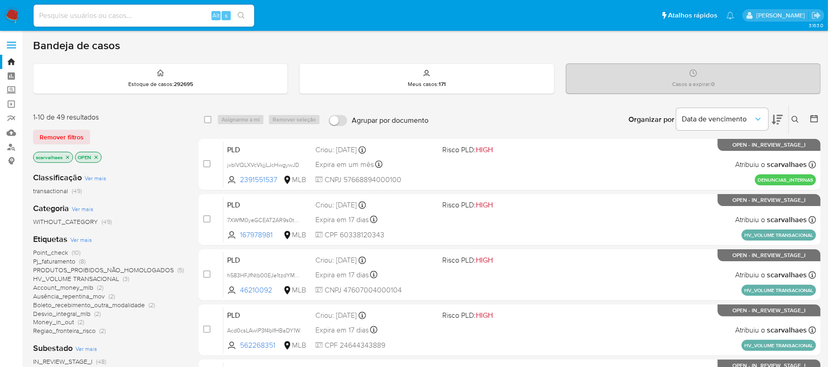
click at [86, 238] on span "Ver mais" at bounding box center [81, 239] width 22 height 8
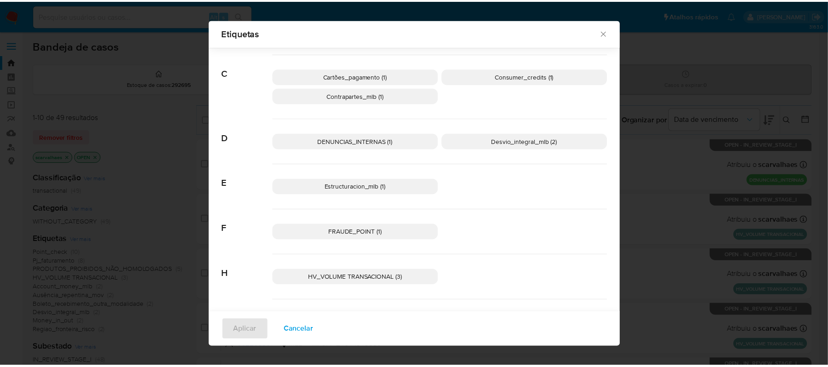
scroll to position [116, 0]
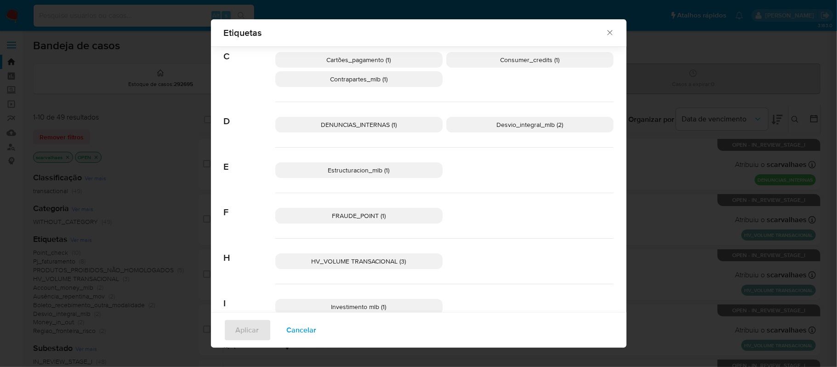
click at [321, 128] on span "DENUNCIAS_INTERNAS (1)" at bounding box center [359, 124] width 76 height 9
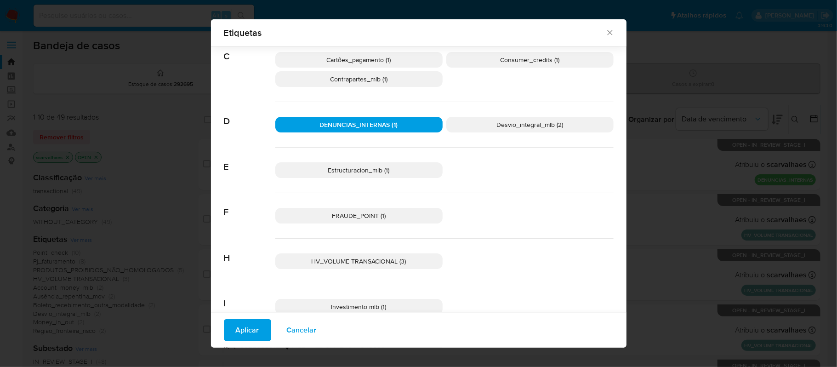
click at [250, 327] on span "Aplicar" at bounding box center [247, 330] width 23 height 20
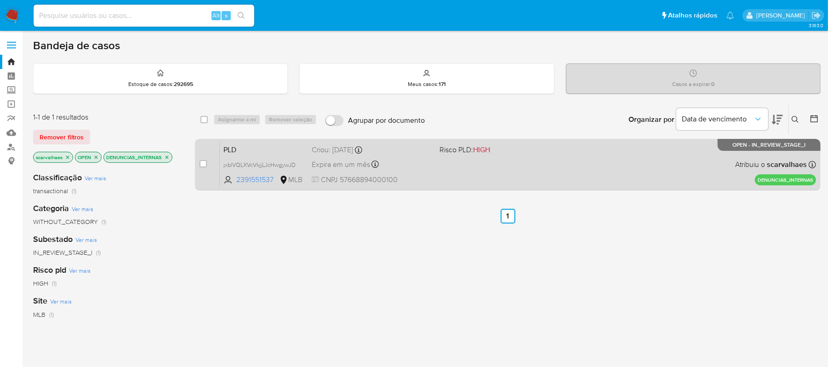
click at [438, 165] on div "PLD jxblVQLXVcVkjjLJcHwgywJD 2391551537 MLB Risco PLD: HIGH Criou: [DATE] Criou…" at bounding box center [518, 164] width 596 height 46
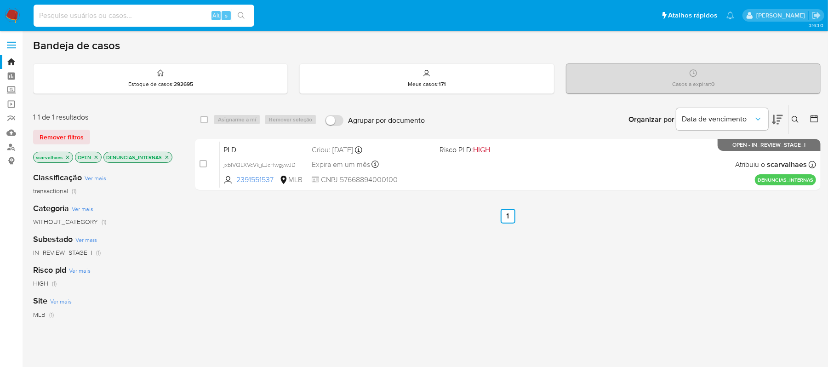
click at [151, 14] on input at bounding box center [144, 16] width 221 height 12
paste input "qDRWROGopOIeYgxd6M6D5Bcs"
type input "qDRWROGopOIeYgxd6M6D5Bcs"
click at [241, 12] on icon "search-icon" at bounding box center [241, 15] width 7 height 7
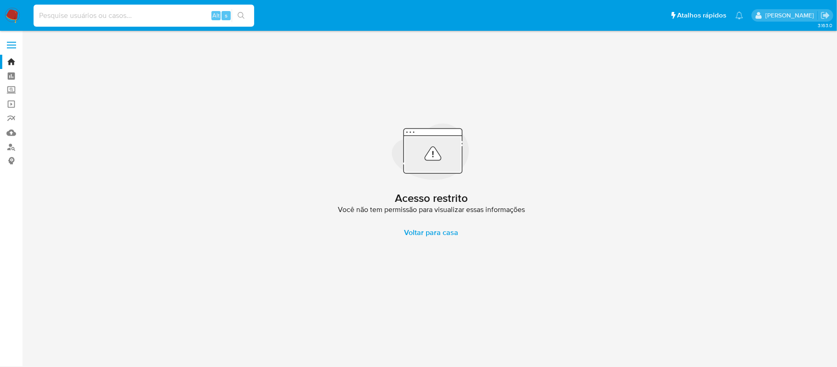
click at [63, 17] on input at bounding box center [144, 16] width 221 height 12
paste input "qDRWROGopOIeYgxd6M6D5Bcs"
click at [34, 14] on input "qDRWROGopOIeYgxd6M6D5Bcs" at bounding box center [144, 16] width 221 height 12
type input "qDRWROGopOIeYgxd6M6D5Bcs"
click at [245, 19] on button "search-icon" at bounding box center [241, 15] width 19 height 13
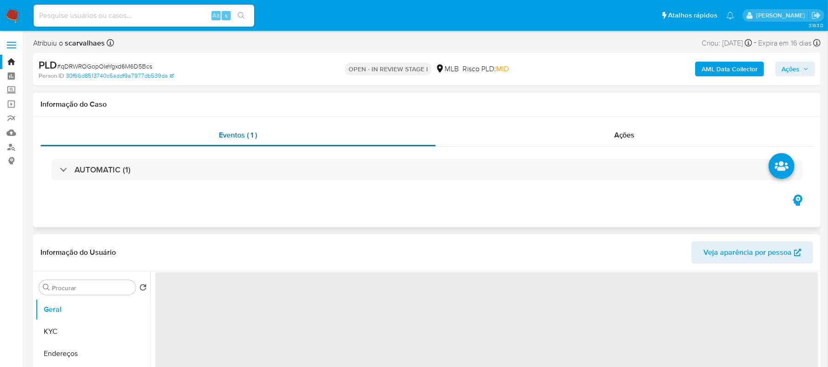
select select "10"
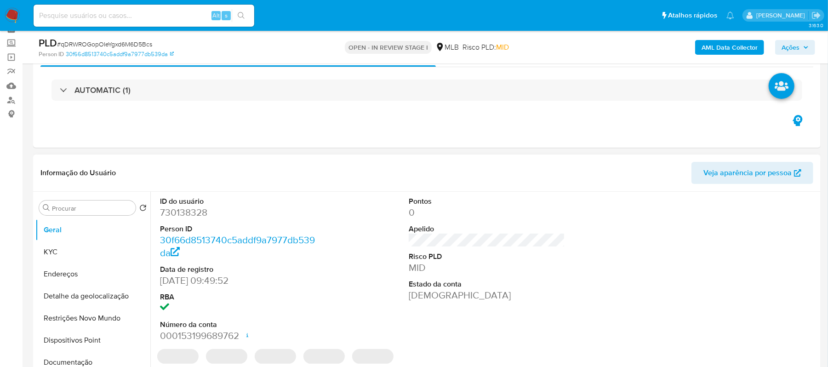
scroll to position [61, 0]
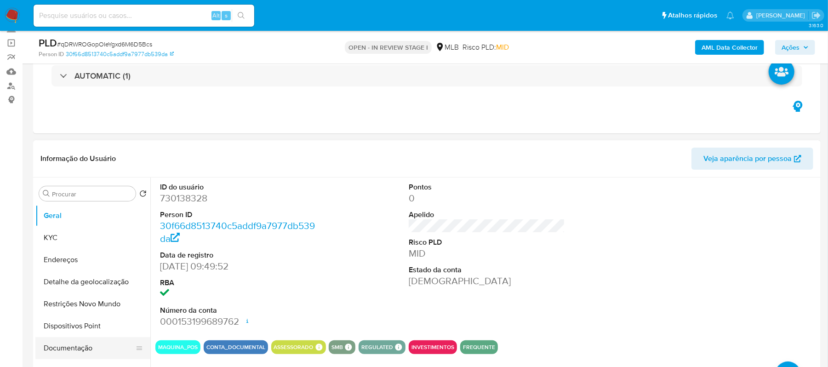
click at [79, 347] on button "Documentação" at bounding box center [89, 348] width 108 height 22
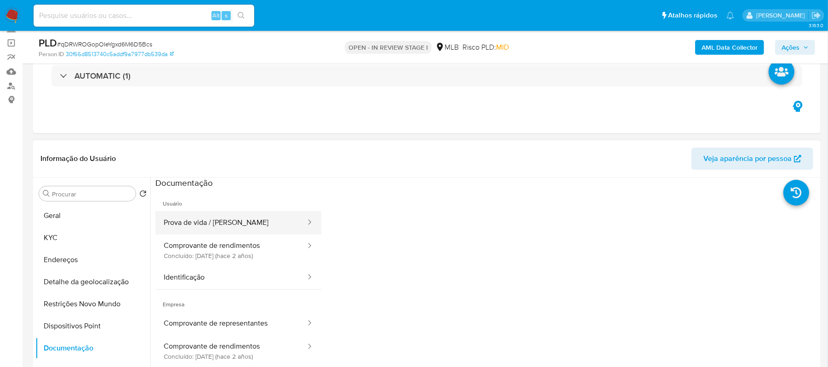
click at [210, 227] on button "Prova de vida / [PERSON_NAME]" at bounding box center [230, 222] width 151 height 23
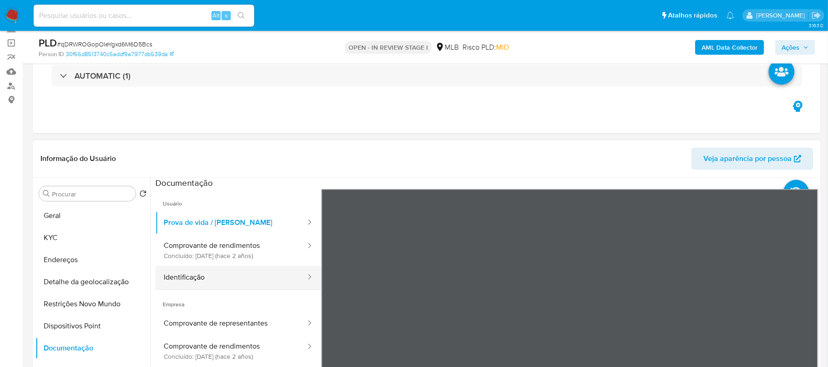
click at [244, 277] on button "Identificação" at bounding box center [230, 277] width 151 height 23
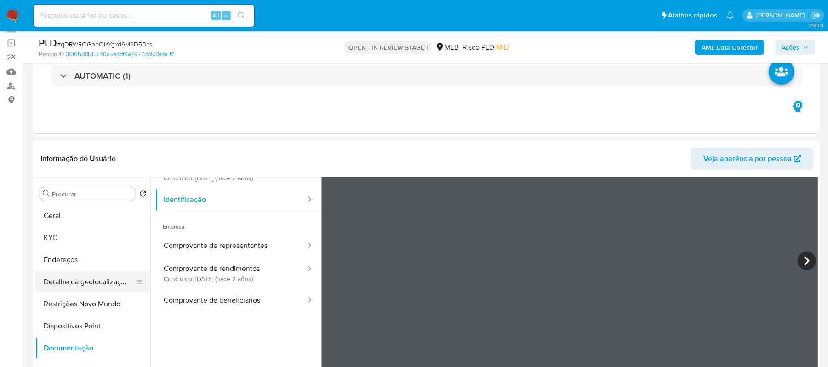
scroll to position [122, 0]
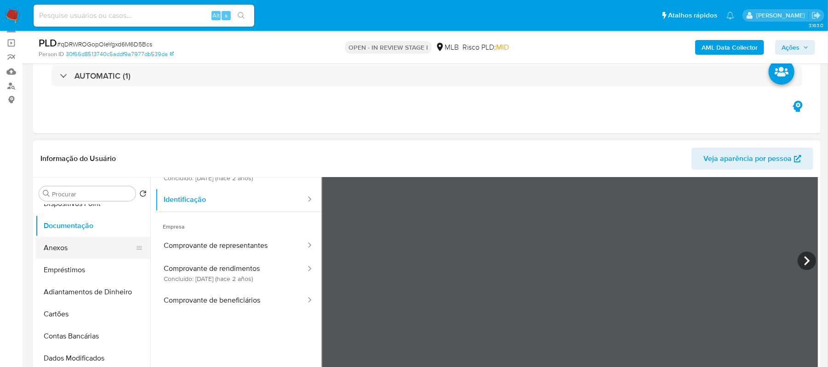
click at [81, 245] on button "Anexos" at bounding box center [89, 248] width 108 height 22
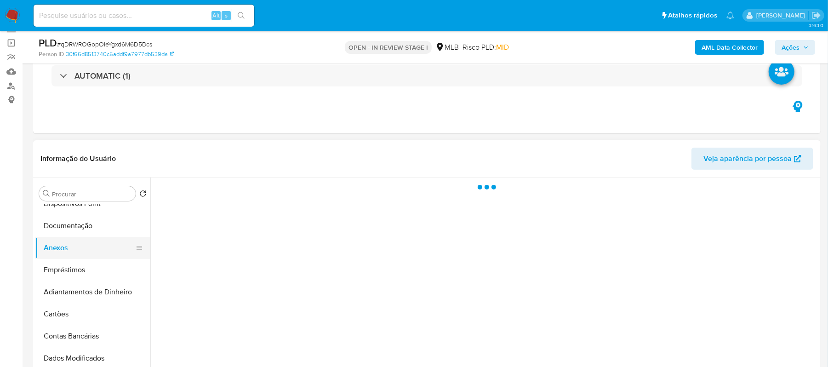
scroll to position [0, 0]
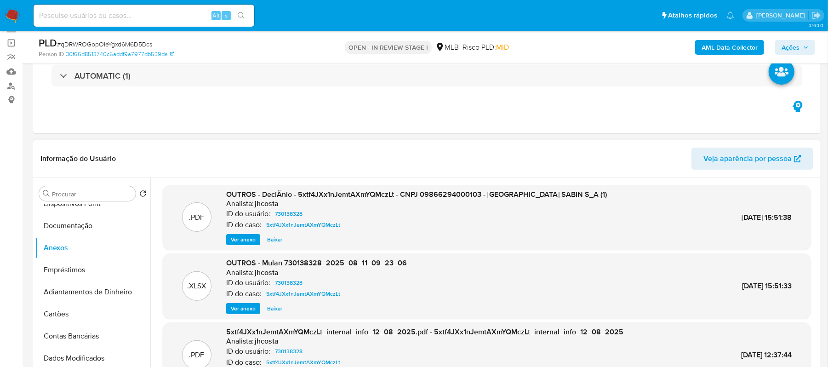
click at [241, 240] on span "Ver anexo" at bounding box center [243, 239] width 25 height 9
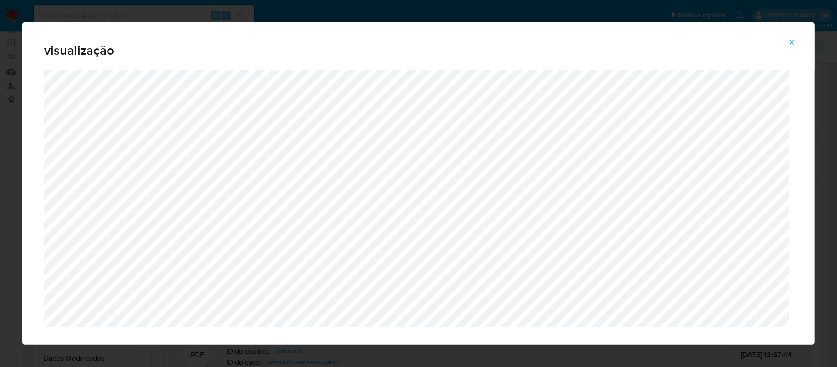
click at [791, 39] on icon "Attachment preview" at bounding box center [791, 42] width 7 height 7
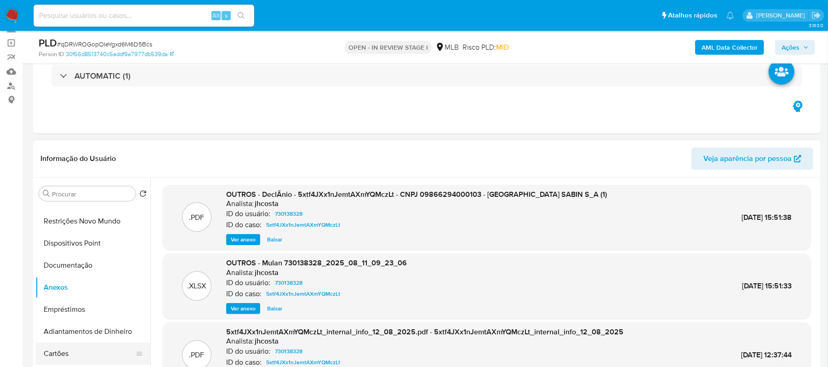
scroll to position [61, 0]
drag, startPoint x: 98, startPoint y: 240, endPoint x: 250, endPoint y: 244, distance: 151.7
click at [98, 240] on button "Restrições Novo Mundo" at bounding box center [92, 243] width 115 height 22
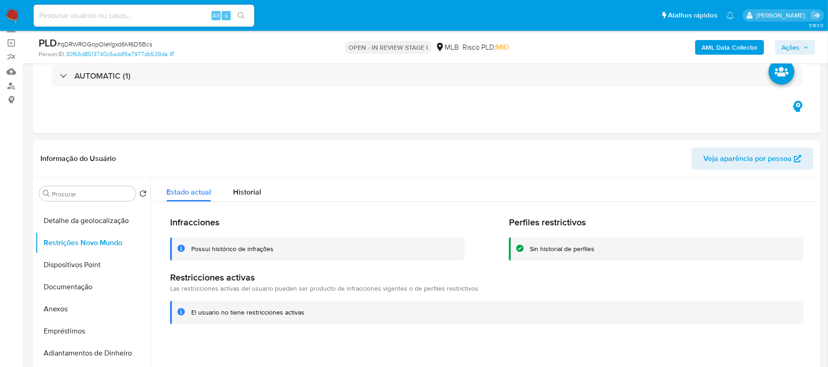
drag, startPoint x: 190, startPoint y: 251, endPoint x: 265, endPoint y: 245, distance: 75.1
click at [284, 248] on div "Possui histórico de infrações" at bounding box center [317, 248] width 295 height 23
click at [236, 320] on div "El usuario no tiene restricciones activas" at bounding box center [486, 312] width 633 height 23
drag, startPoint x: 194, startPoint y: 311, endPoint x: 297, endPoint y: 315, distance: 103.5
click at [314, 313] on div "El usuario no tiene restricciones activas" at bounding box center [493, 312] width 605 height 9
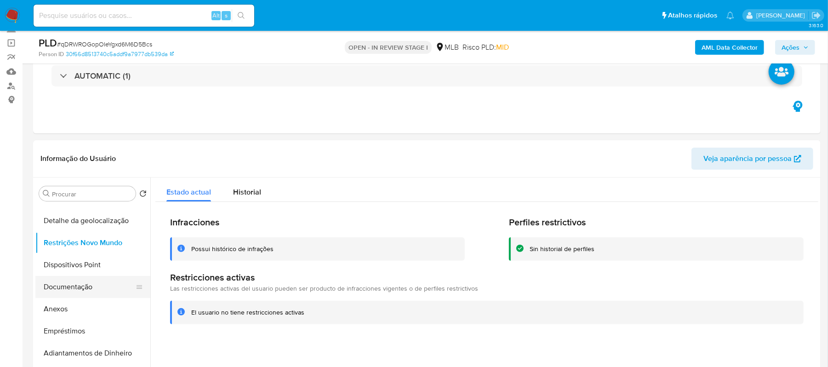
click at [88, 291] on button "Documentação" at bounding box center [89, 287] width 108 height 22
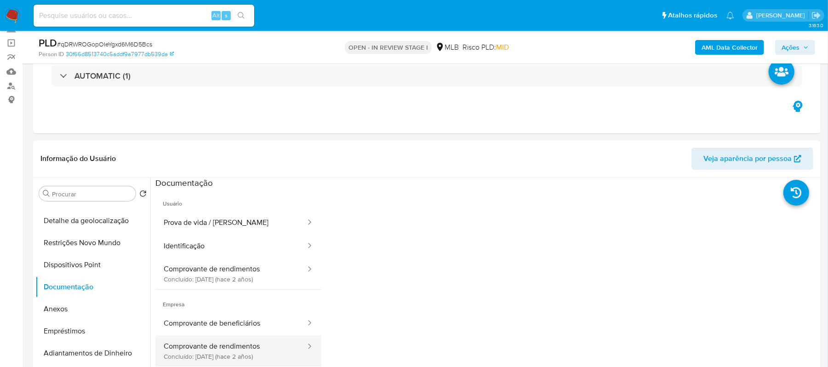
click at [233, 349] on button "Comprovante de rendimentos Concluído: [DATE] (hace 2 años)" at bounding box center [230, 350] width 151 height 31
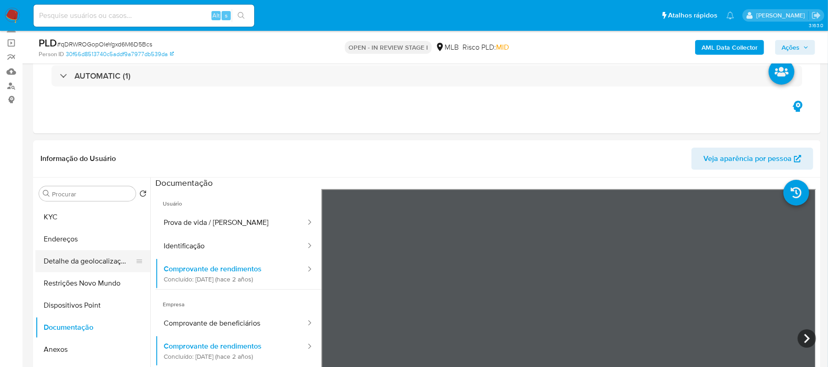
scroll to position [0, 0]
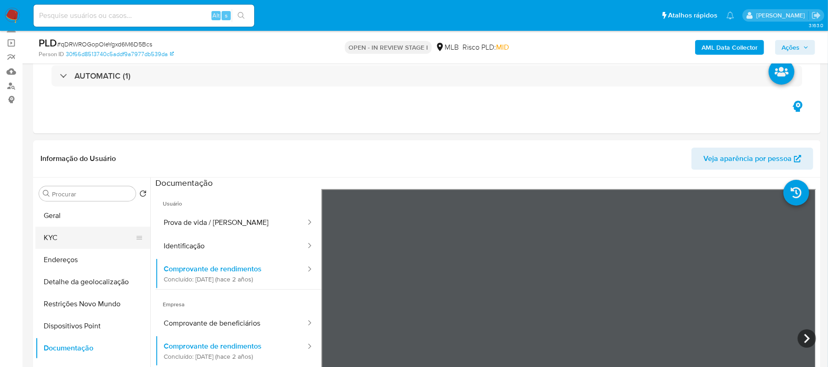
click at [64, 219] on button "Geral" at bounding box center [92, 216] width 115 height 22
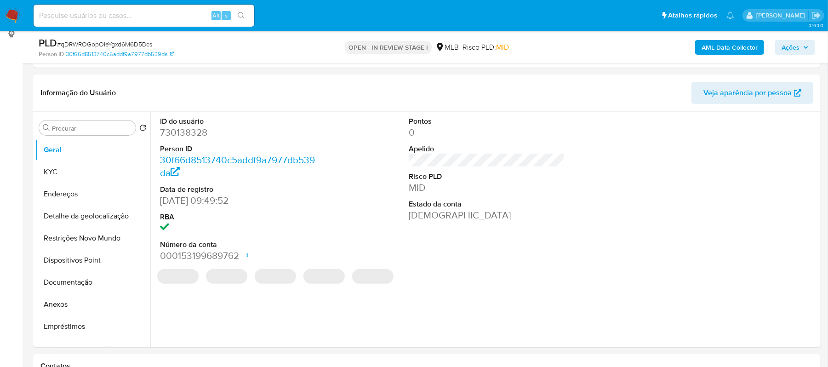
scroll to position [135, 0]
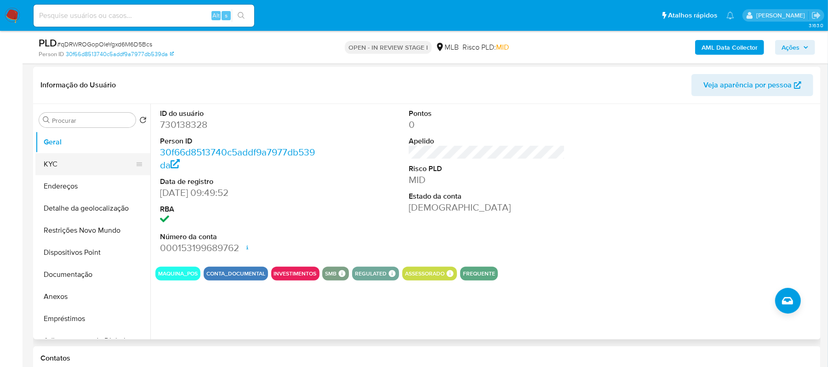
click at [67, 163] on button "KYC" at bounding box center [89, 164] width 108 height 22
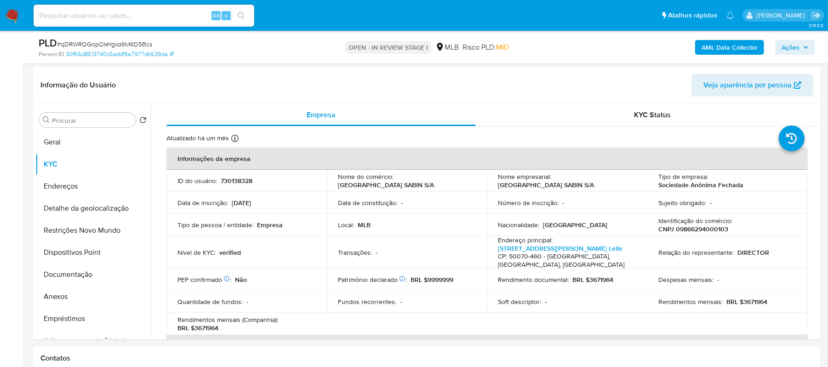
scroll to position [190, 0]
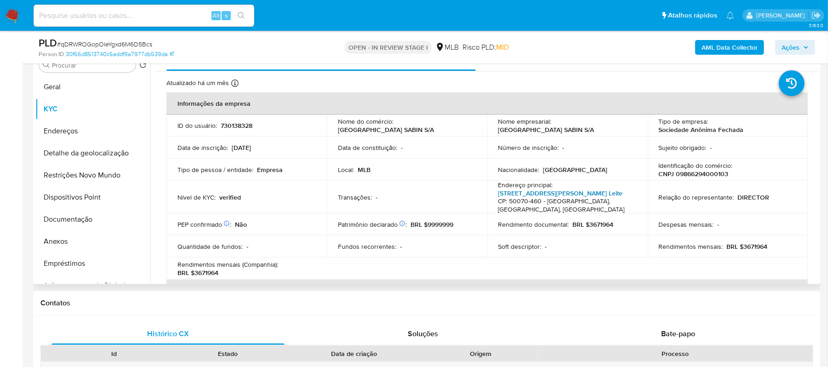
click at [576, 191] on link "Senador Jose Henrique 141, Ilha Do Leite" at bounding box center [560, 192] width 125 height 9
click at [89, 131] on button "Endereços" at bounding box center [89, 131] width 108 height 22
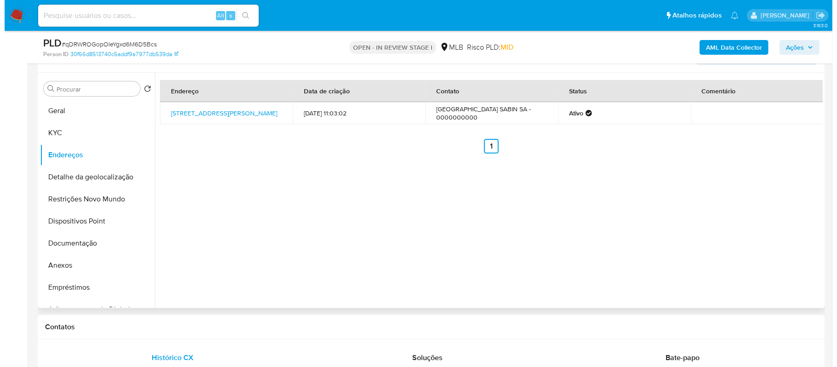
scroll to position [129, 0]
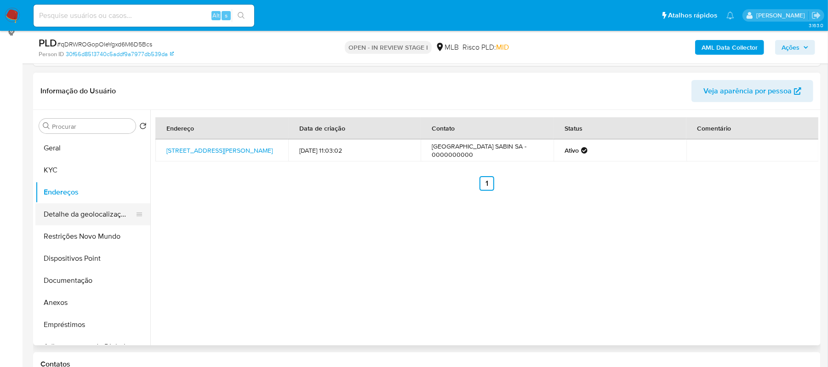
drag, startPoint x: 81, startPoint y: 212, endPoint x: 124, endPoint y: 206, distance: 42.7
click at [83, 212] on button "Detalhe da geolocalização" at bounding box center [89, 214] width 108 height 22
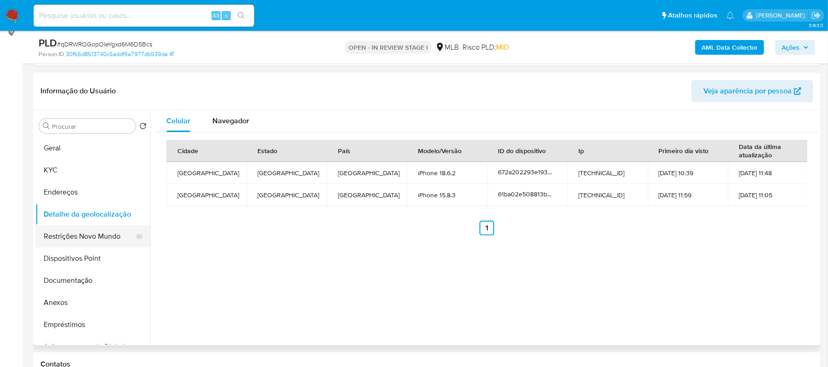
click at [103, 238] on button "Restrições Novo Mundo" at bounding box center [89, 236] width 108 height 22
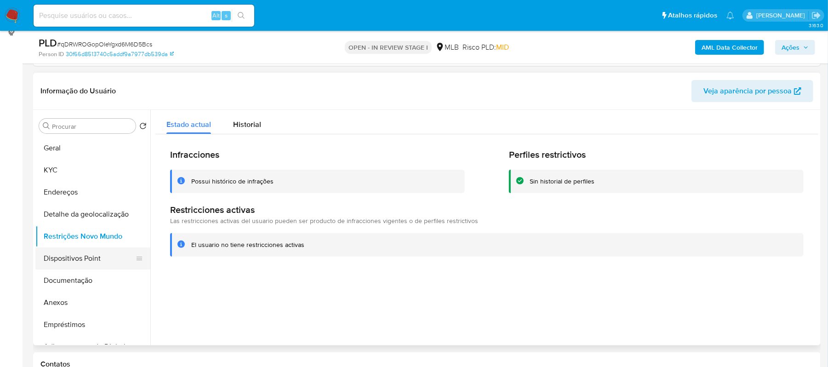
click at [80, 263] on button "Dispositivos Point" at bounding box center [89, 258] width 108 height 22
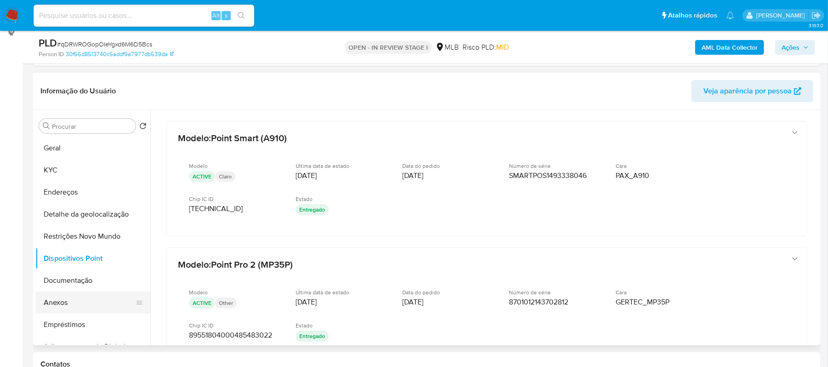
click at [65, 306] on button "Anexos" at bounding box center [89, 302] width 108 height 22
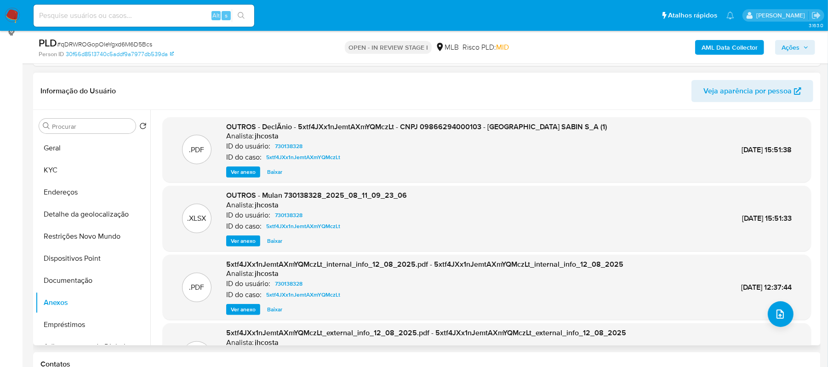
click at [248, 167] on span "Ver anexo" at bounding box center [243, 171] width 25 height 9
click at [248, 167] on div "Ver anexo Ver anexo Baixar" at bounding box center [416, 171] width 381 height 11
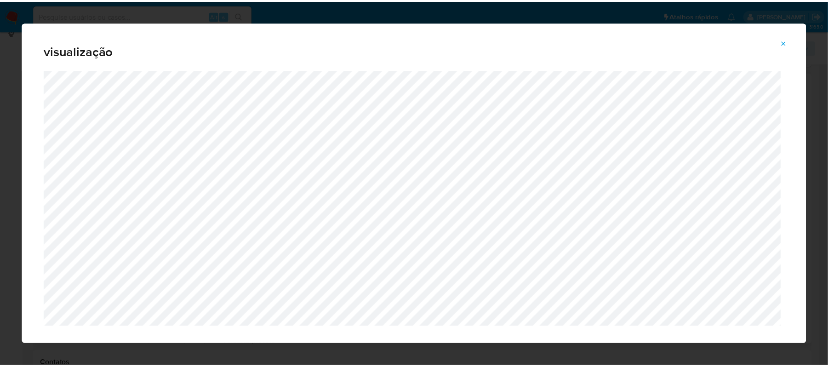
scroll to position [19, 0]
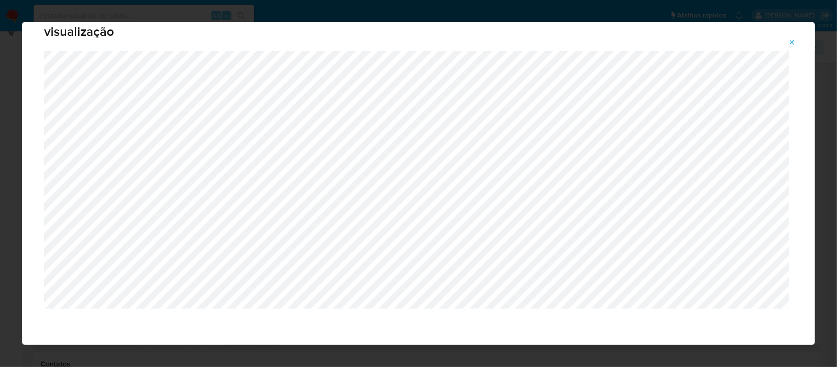
click at [793, 39] on icon "Attachment preview" at bounding box center [791, 42] width 7 height 7
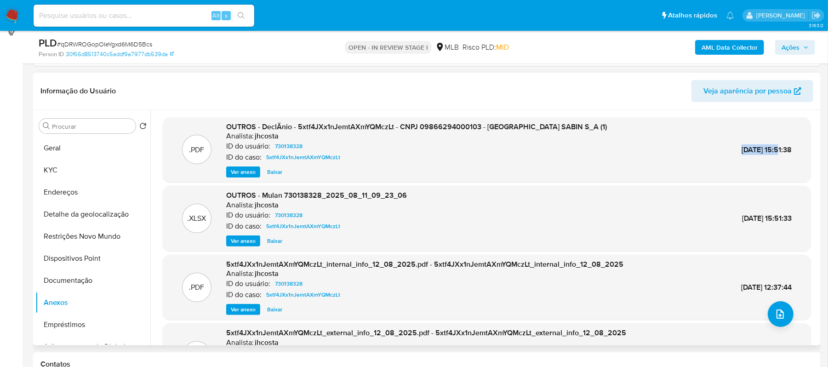
drag, startPoint x: 714, startPoint y: 151, endPoint x: 760, endPoint y: 153, distance: 45.6
click at [760, 153] on div ".PDF OUTROS - DeclÃ­nio - 5xtf4JXx1nJemtAXmYQMczLt - CNPJ 09866294000103 - CENT…" at bounding box center [486, 150] width 639 height 56
copy span "12/Ago/2025"
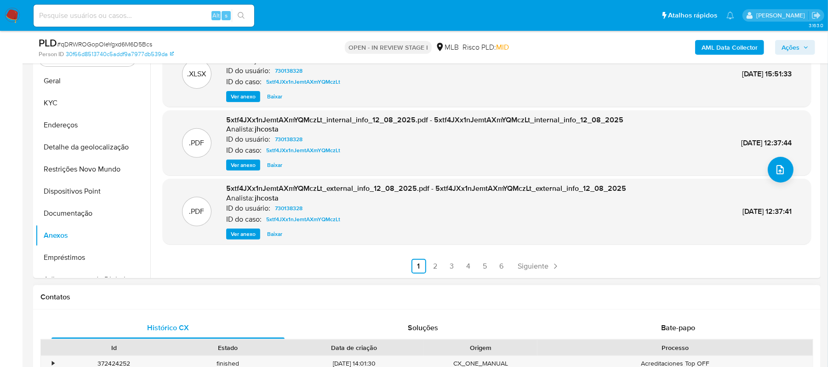
scroll to position [67, 0]
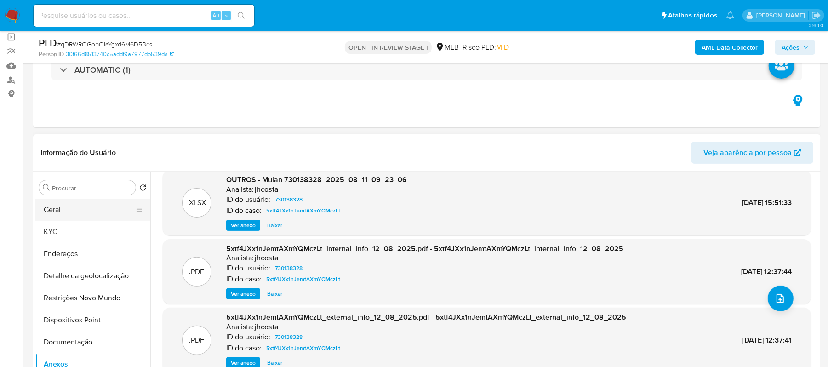
click at [93, 210] on button "Geral" at bounding box center [89, 210] width 108 height 22
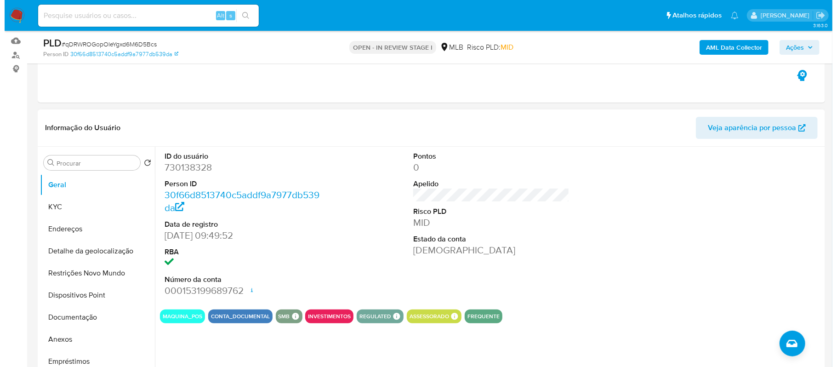
scroll to position [129, 0]
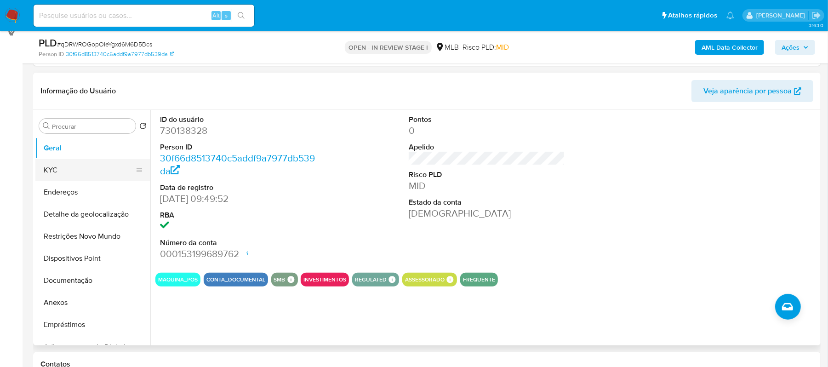
click at [63, 174] on button "KYC" at bounding box center [89, 170] width 108 height 22
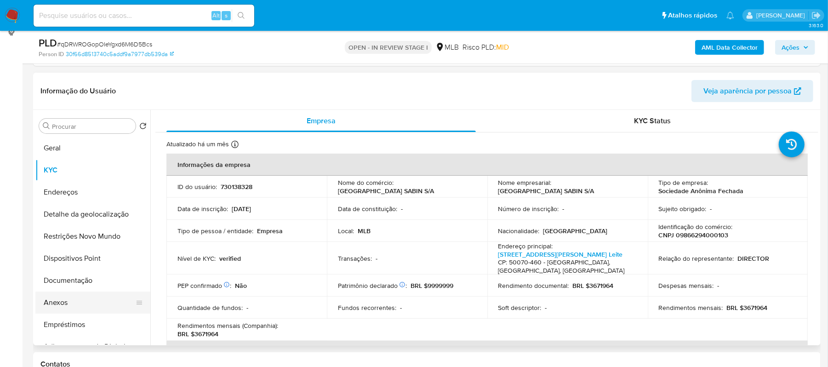
click at [61, 305] on button "Anexos" at bounding box center [89, 302] width 108 height 22
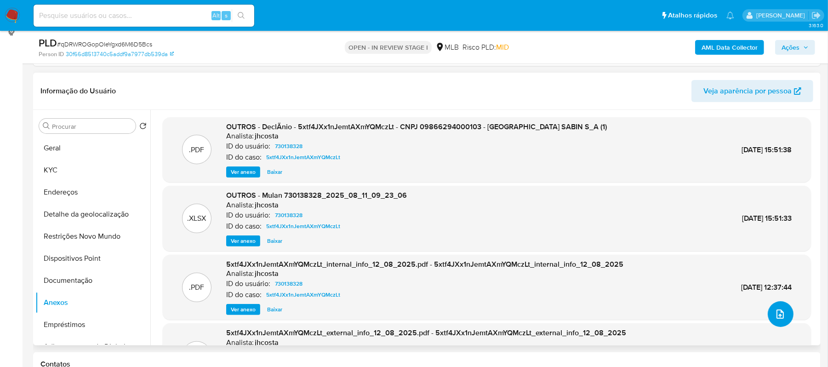
click at [774, 306] on button "upload-file" at bounding box center [781, 314] width 26 height 26
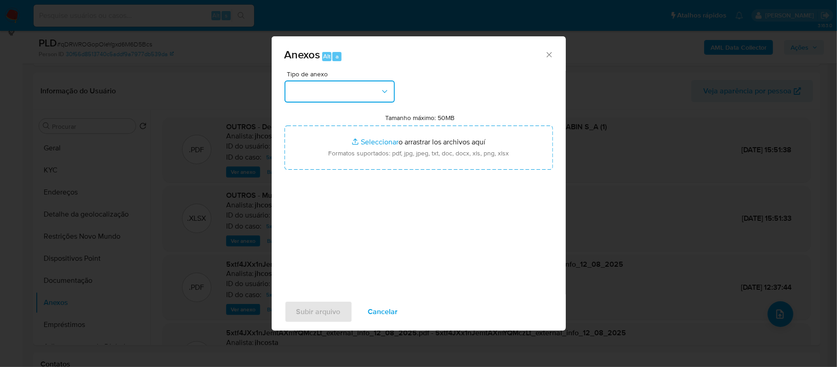
click at [389, 91] on button "button" at bounding box center [340, 91] width 110 height 22
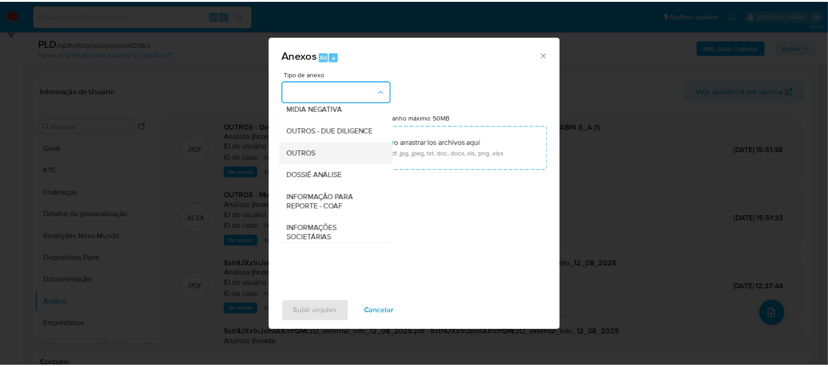
scroll to position [122, 0]
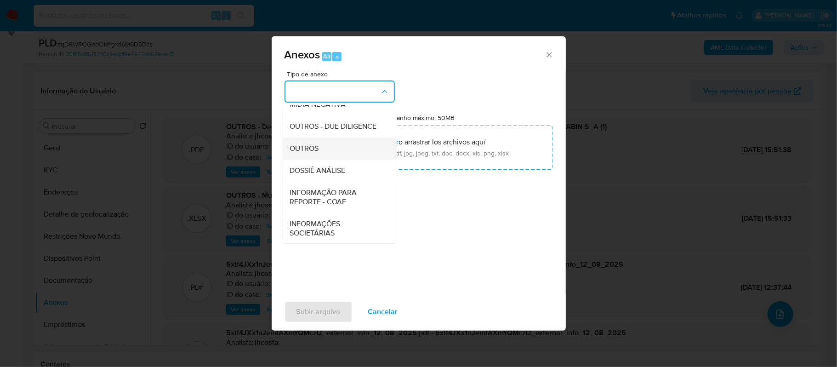
click at [320, 159] on div "OUTROS" at bounding box center [337, 148] width 94 height 22
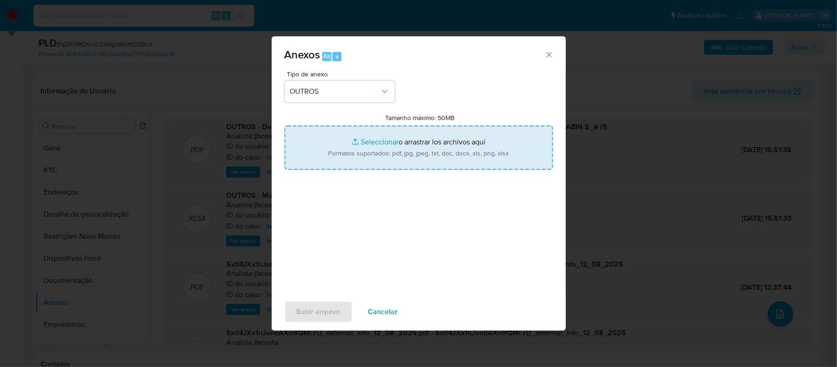
click at [370, 142] on input "Tamanho máximo: 50MB Seleccionar archivos" at bounding box center [419, 147] width 268 height 44
type input "C:\fakepath\Declinio - xxxxx - CNPJ 09866294000103 - CENTRO HOSPITALAR ALBERT S…"
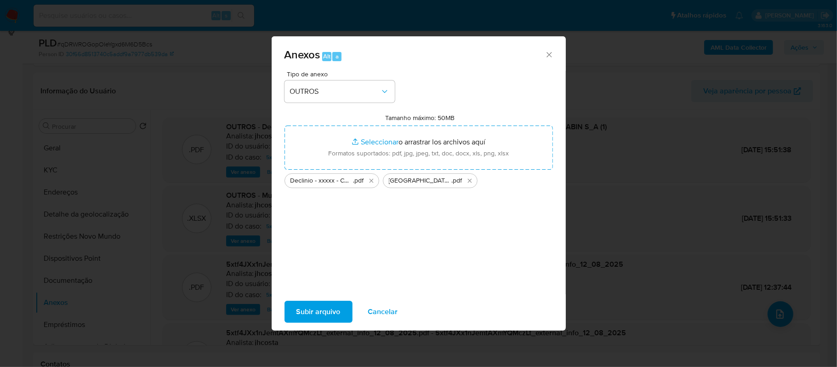
click at [311, 314] on span "Subir arquivo" at bounding box center [318, 312] width 44 height 20
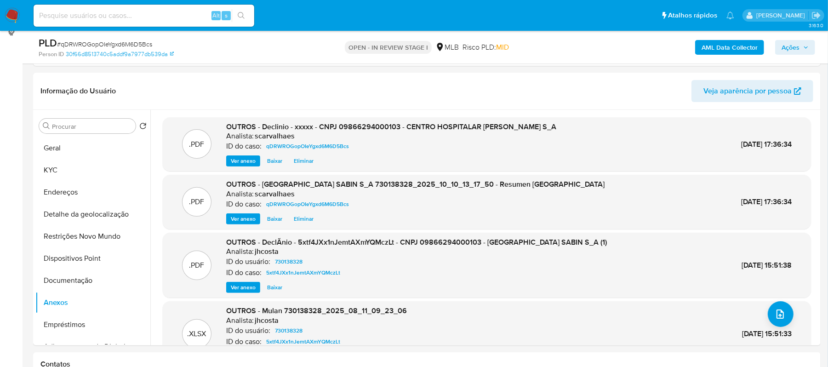
click at [785, 50] on span "Ações" at bounding box center [790, 47] width 18 height 15
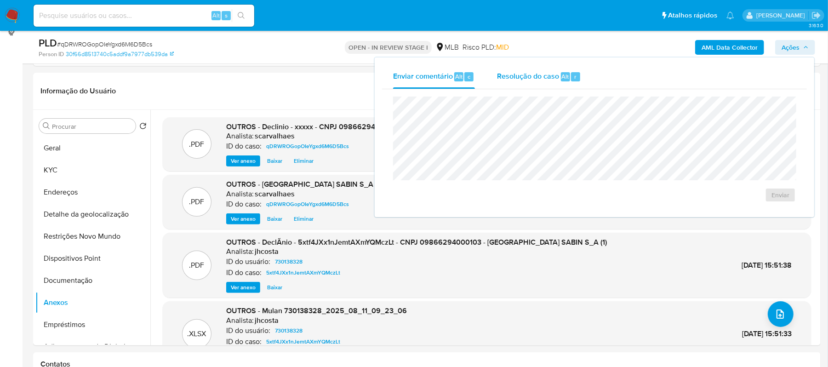
click at [535, 74] on span "Resolução do caso" at bounding box center [528, 76] width 62 height 11
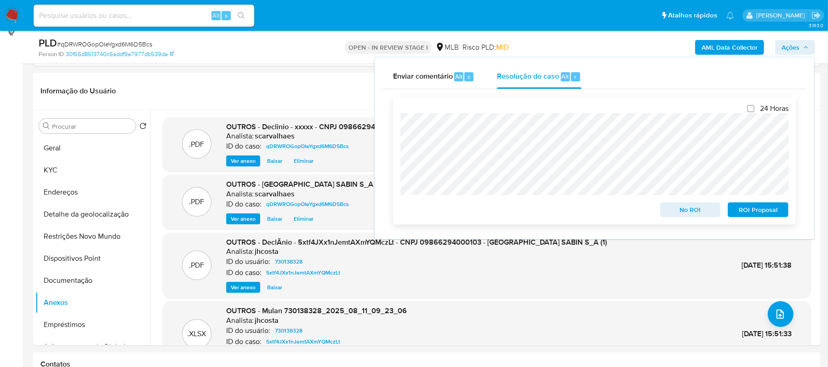
click at [683, 211] on span "No ROI" at bounding box center [690, 209] width 48 height 13
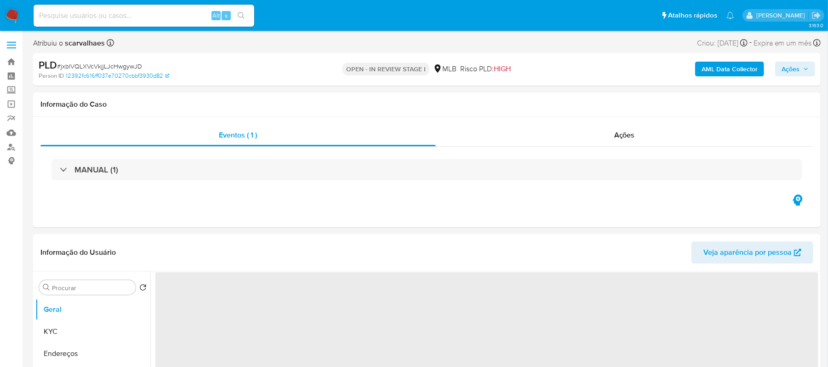
select select "10"
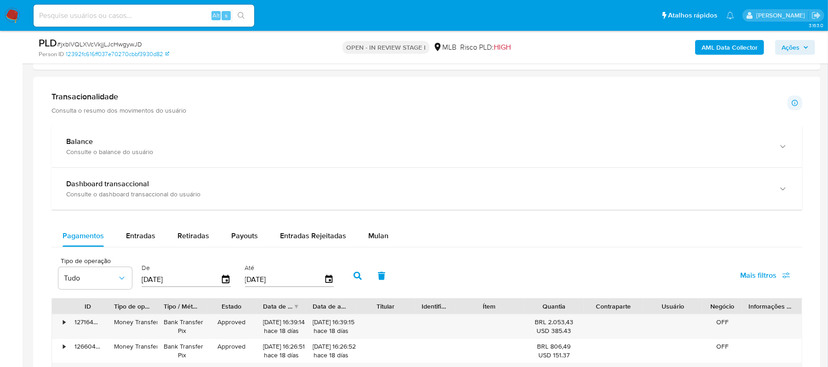
scroll to position [552, 0]
click at [381, 238] on span "Mulan" at bounding box center [378, 234] width 20 height 11
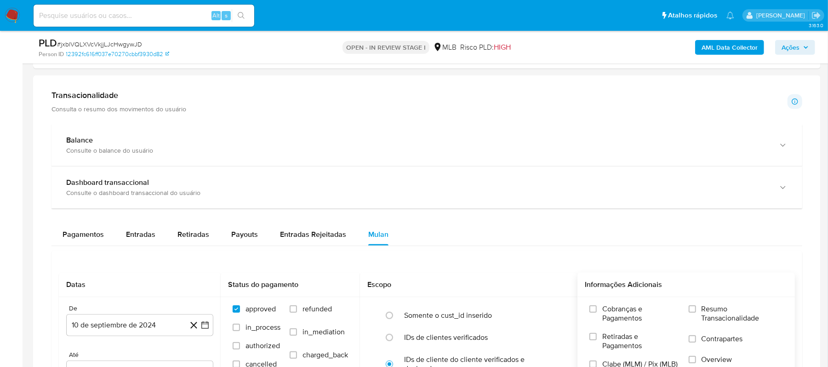
click at [691, 306] on div "Cobranças e Pagamentos Retiradas e Pagamentos Clabe (MLM) / Pix (MLB) Vendas Po…" at bounding box center [685, 350] width 217 height 107
click at [694, 311] on input "Resumo Transacionalidade" at bounding box center [692, 308] width 7 height 7
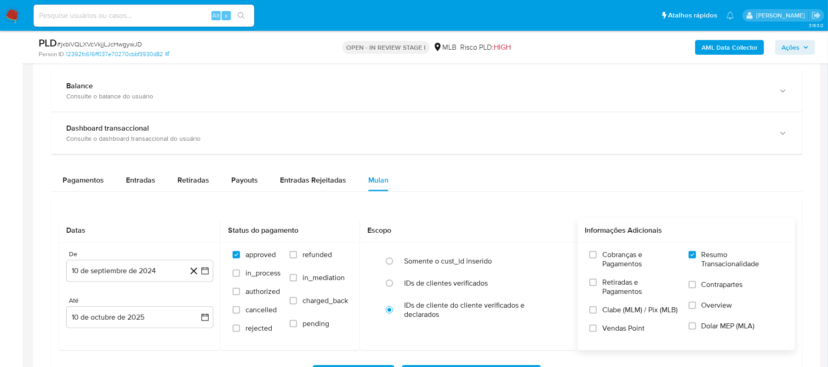
scroll to position [674, 0]
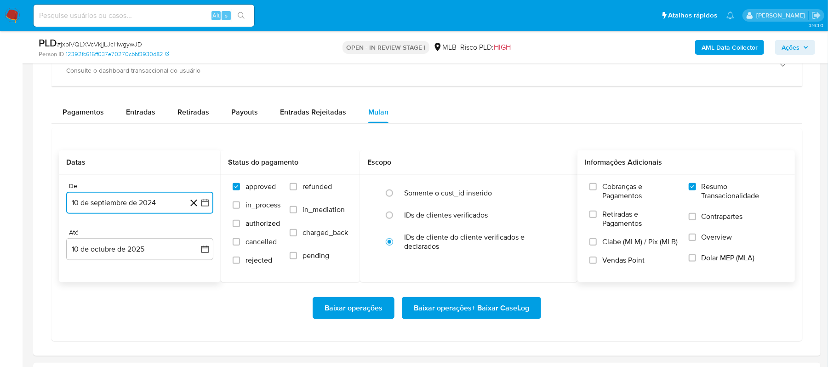
click at [203, 207] on icon "button" at bounding box center [204, 202] width 9 height 9
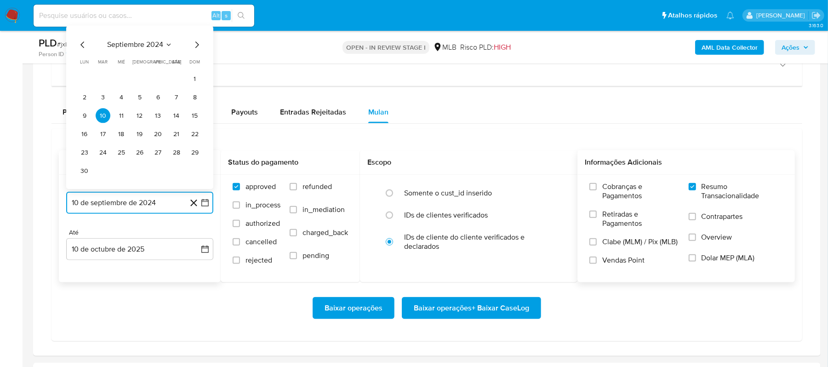
click at [196, 48] on icon "Mes siguiente" at bounding box center [196, 45] width 11 height 11
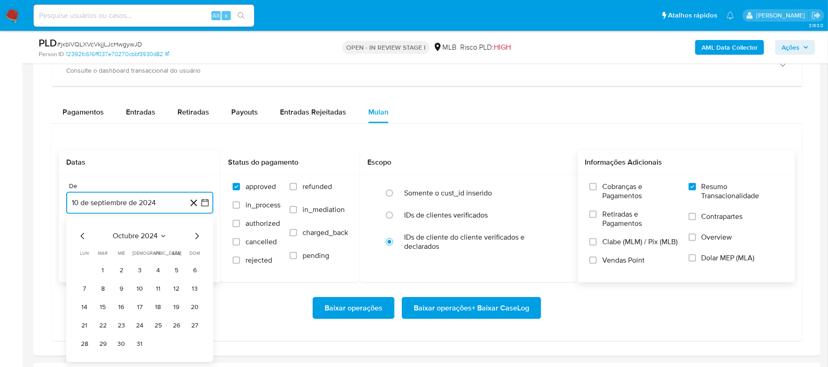
click at [194, 236] on icon "Mes siguiente" at bounding box center [196, 236] width 11 height 11
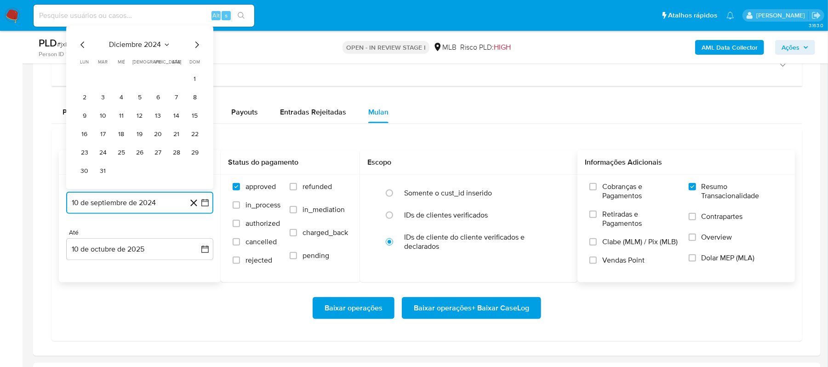
click at [196, 51] on icon "Mes siguiente" at bounding box center [196, 45] width 11 height 11
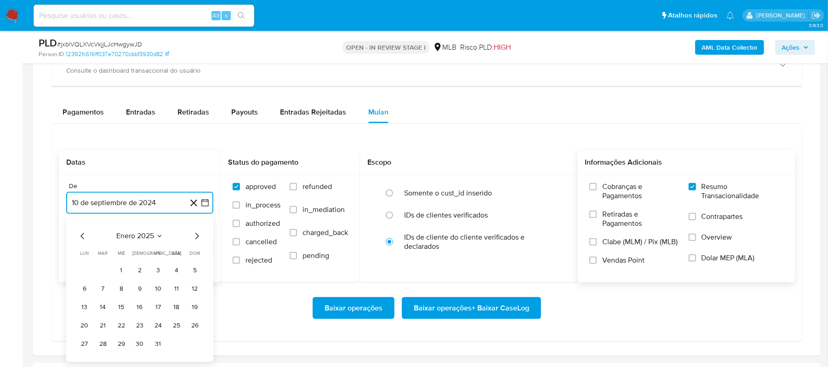
click at [192, 238] on icon "Mes siguiente" at bounding box center [196, 236] width 11 height 11
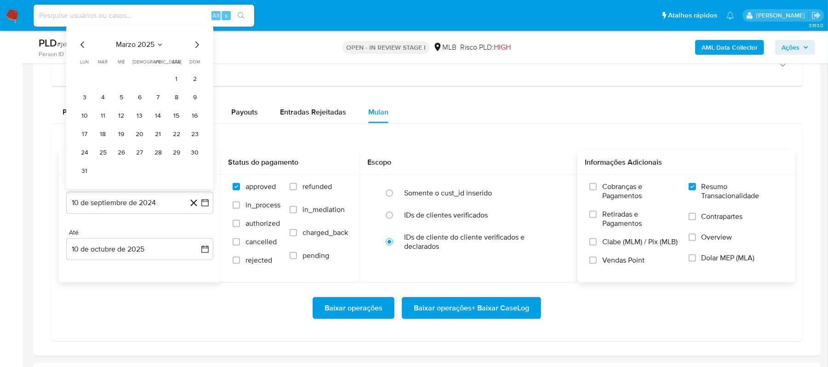
click at [188, 46] on div "marzo 2025" at bounding box center [139, 45] width 125 height 11
click at [195, 46] on icon "Mes siguiente" at bounding box center [196, 45] width 11 height 11
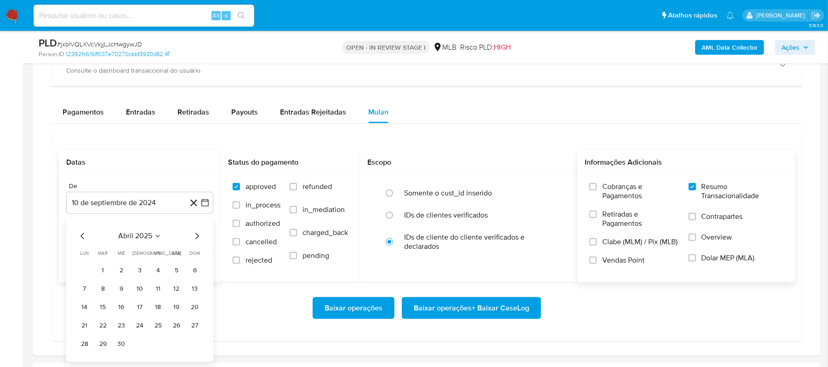
click at [194, 240] on icon "Mes siguiente" at bounding box center [196, 236] width 11 height 11
click at [194, 236] on icon "Mes siguiente" at bounding box center [196, 236] width 11 height 11
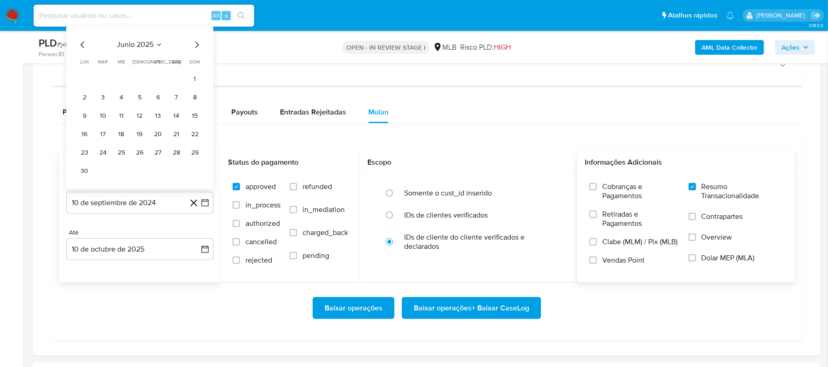
click at [199, 51] on icon "Mes siguiente" at bounding box center [196, 45] width 11 height 11
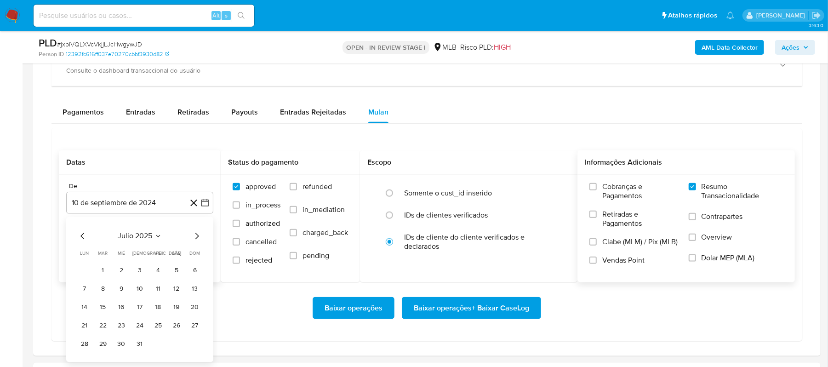
click at [190, 239] on div "julio 2025" at bounding box center [139, 236] width 125 height 11
click at [194, 239] on icon "Mes siguiente" at bounding box center [196, 236] width 11 height 11
click at [192, 291] on button "10" at bounding box center [195, 288] width 15 height 15
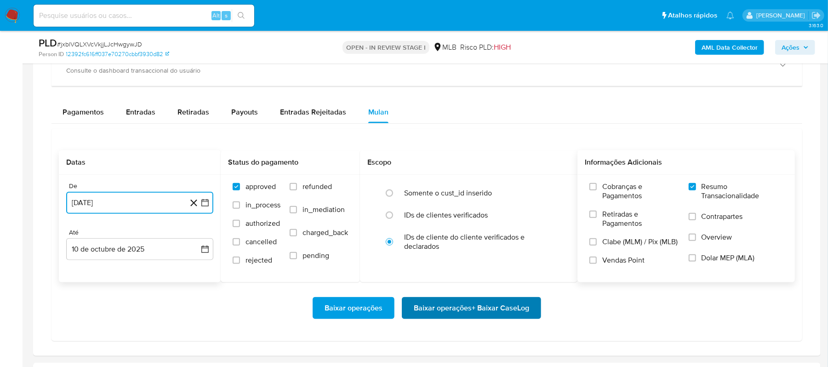
click at [467, 306] on span "Baixar operações + Baixar CaseLog" at bounding box center [471, 308] width 115 height 20
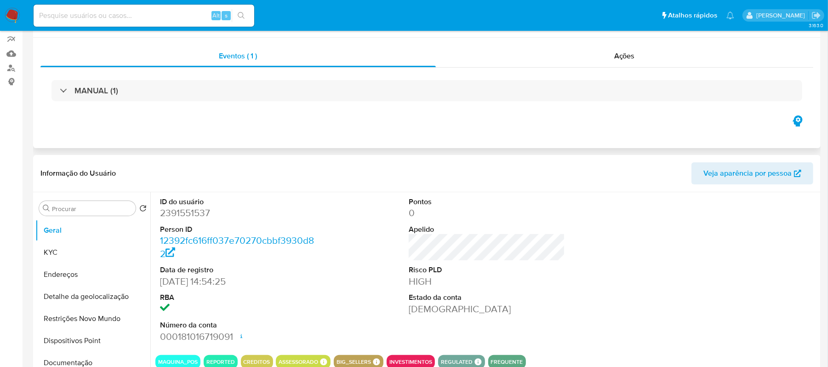
scroll to position [0, 0]
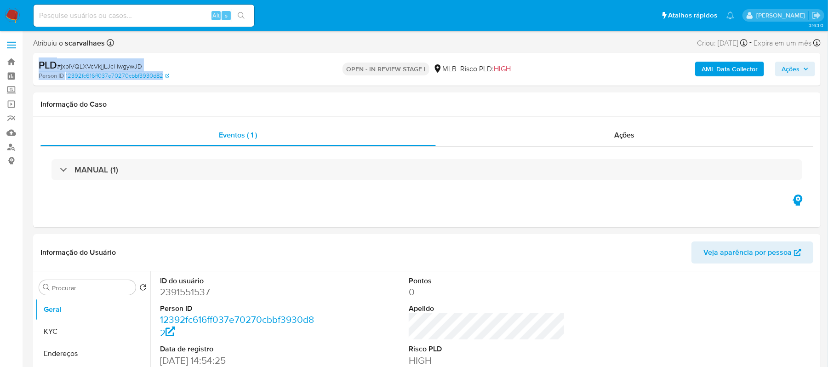
drag, startPoint x: 28, startPoint y: 56, endPoint x: 173, endPoint y: 75, distance: 147.0
copy div "PLD # jxblVQLXVcVkjjLJcHwgywJD Person ID 12392fc616ff037e70270cbbf3930d82"
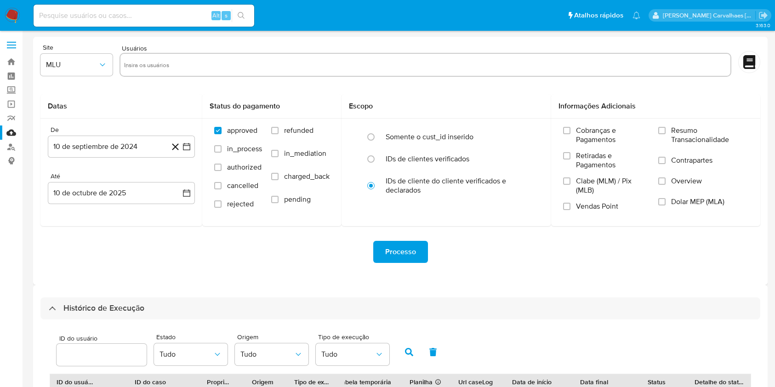
select select "10"
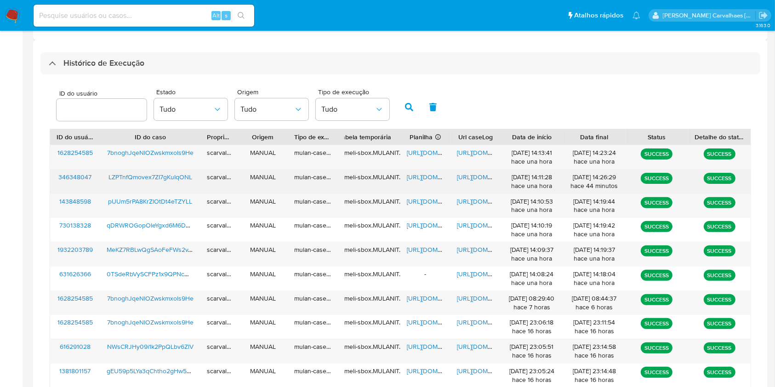
click at [471, 174] on span "[URL][DOMAIN_NAME]" at bounding box center [488, 176] width 63 height 9
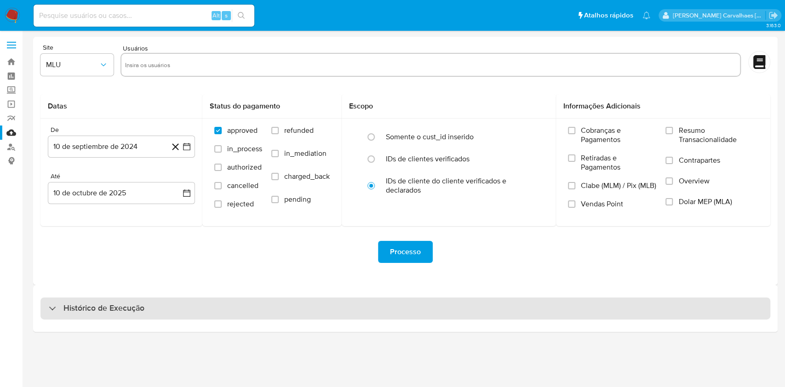
click at [92, 308] on h3 "Histórico de Execução" at bounding box center [103, 308] width 81 height 11
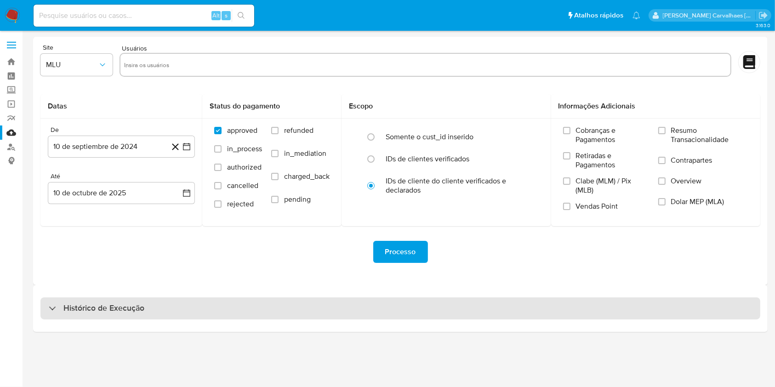
select select "10"
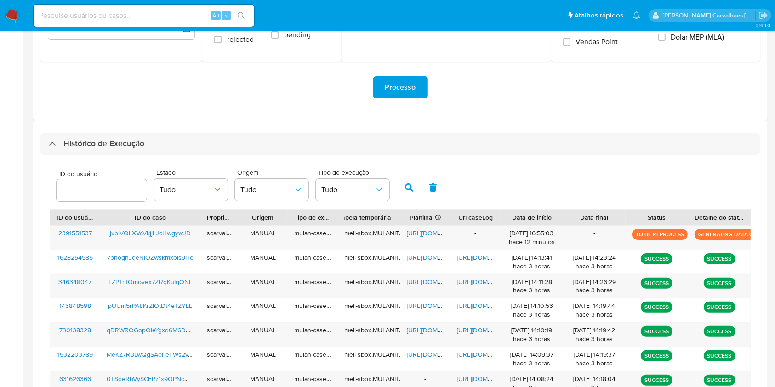
scroll to position [184, 0]
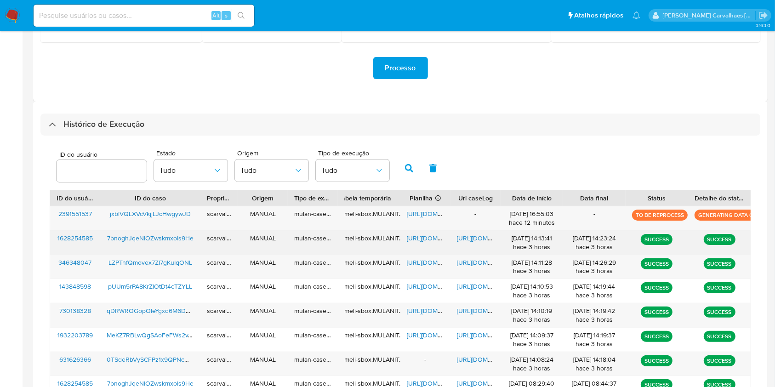
click at [459, 237] on span "[URL][DOMAIN_NAME]" at bounding box center [488, 237] width 63 height 9
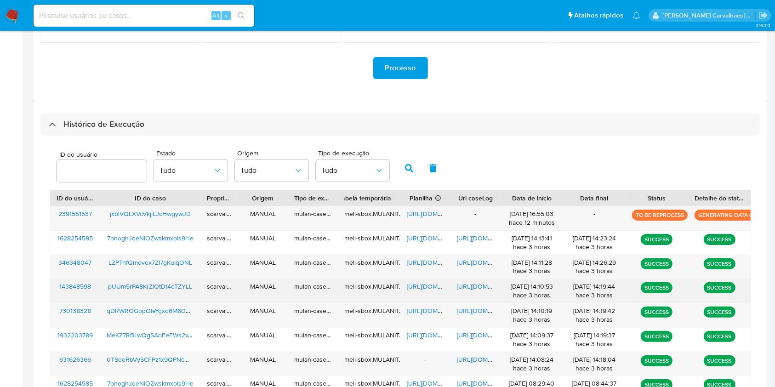
click at [464, 285] on span "[URL][DOMAIN_NAME]" at bounding box center [488, 286] width 63 height 9
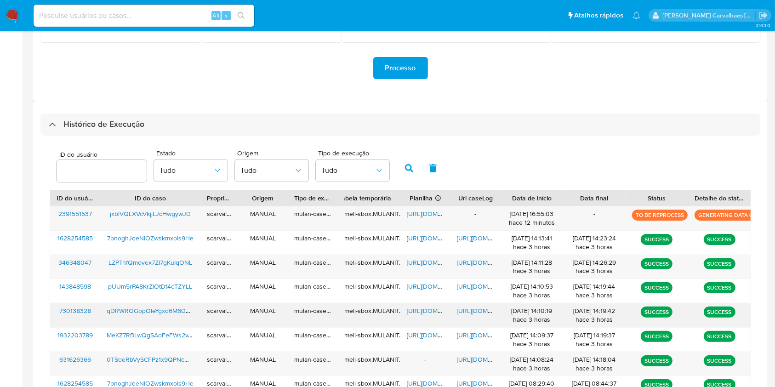
click at [472, 309] on span "[URL][DOMAIN_NAME]" at bounding box center [488, 310] width 63 height 9
click at [423, 311] on span "[URL][DOMAIN_NAME]" at bounding box center [438, 310] width 63 height 9
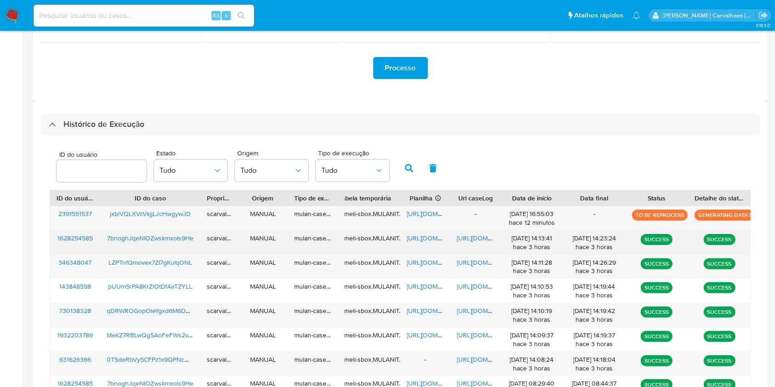
scroll to position [245, 0]
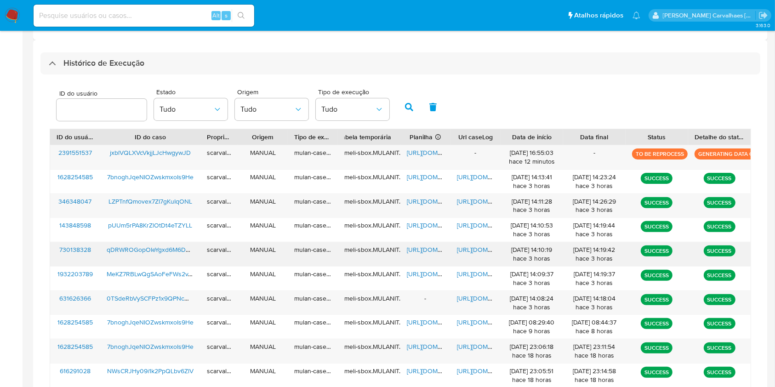
click at [474, 251] on span "[URL][DOMAIN_NAME]" at bounding box center [488, 249] width 63 height 9
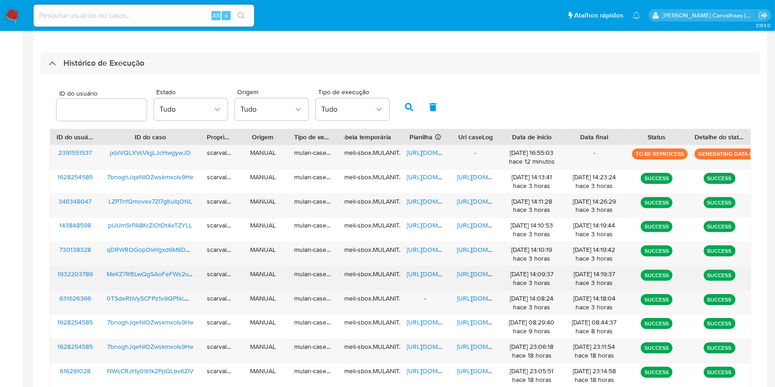
click at [467, 274] on span "[URL][DOMAIN_NAME]" at bounding box center [488, 273] width 63 height 9
click at [417, 273] on span "https://docs.google.com/spreadsheets/d/1gKlorv5czJi_4PUhuwRF5w-bpkythWpDDvd4iBJ…" at bounding box center [438, 273] width 63 height 9
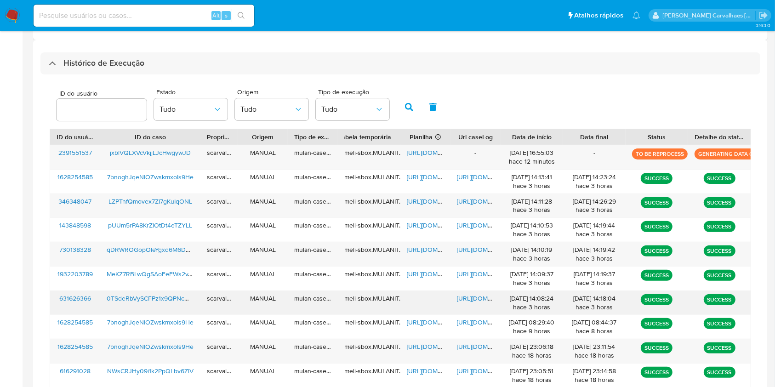
click at [474, 297] on span "https://docs.google.com/document/d/1Eg2EIUyEbpPyK1pDQJSxhhp2QnLdp5kwtAMNy2HsTGk…" at bounding box center [488, 298] width 63 height 9
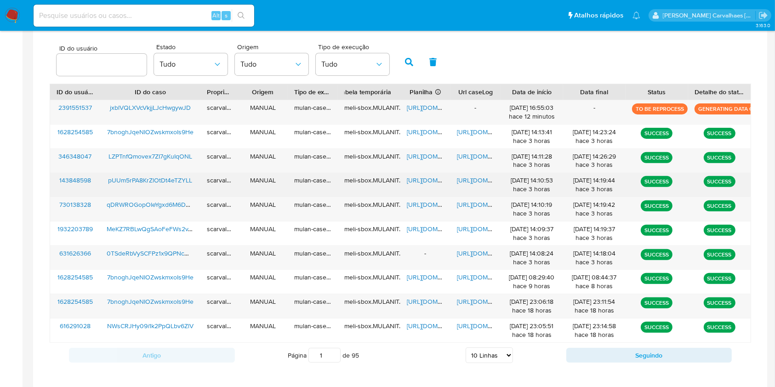
scroll to position [331, 0]
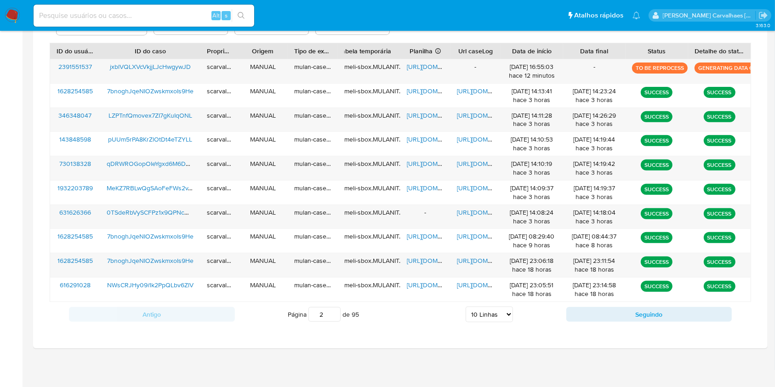
click at [334, 310] on input "2" at bounding box center [324, 314] width 32 height 15
type input "2"
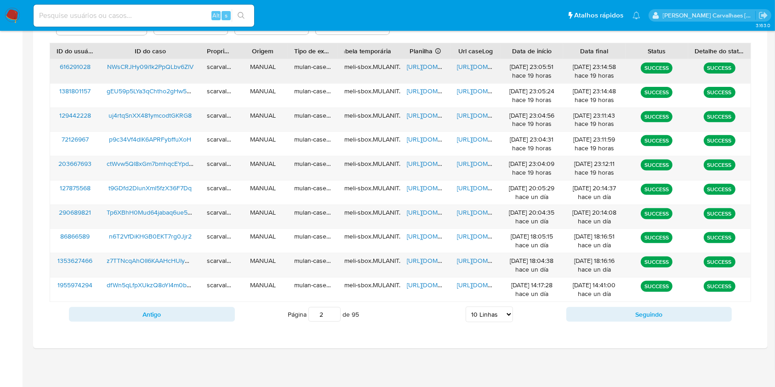
click at [462, 62] on span "https://docs.google.com/document/d/1bWxgzCVhuXMEuCp5UgvKtCNYCm8LAr2fTlsLAM_hyNQ…" at bounding box center [488, 66] width 63 height 9
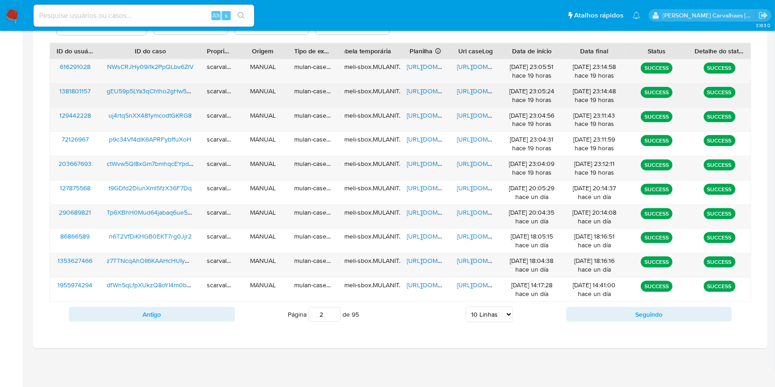
click at [477, 87] on span "https://docs.google.com/document/d/1zq-_H0qIBYxQWBzHYb247JxN-lbGLBa0hKbdPpAX4Jw…" at bounding box center [488, 90] width 63 height 9
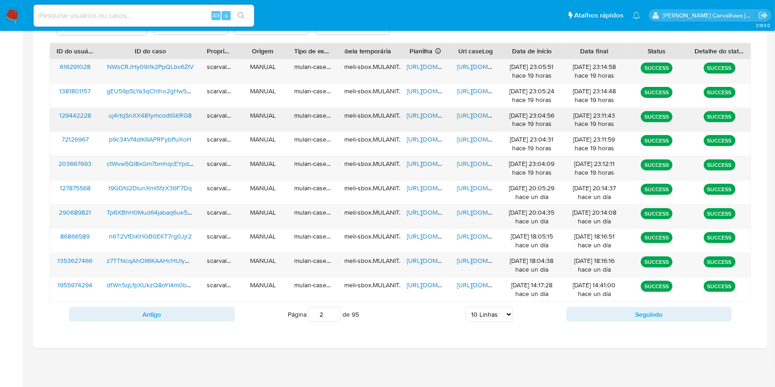
click at [483, 118] on span "https://docs.google.com/document/d/11DELjjaBK8pHvdSx8_vmgGn6V4zIcySFFiVH2bSJKSU…" at bounding box center [488, 115] width 63 height 9
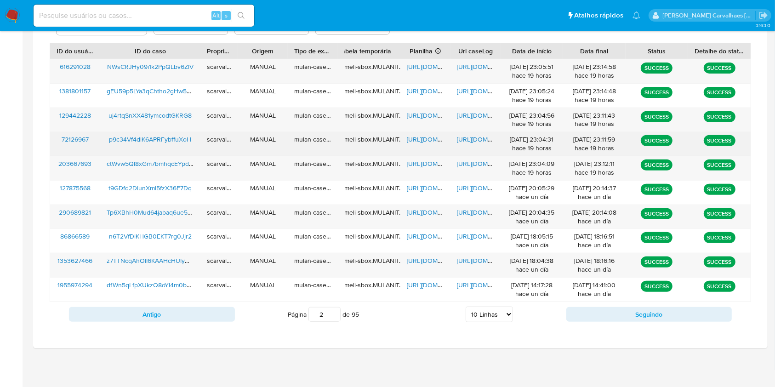
click at [474, 138] on span "https://docs.google.com/document/d/1JPehZh0HpYv948fpN2y_5GYhe34Bgy84iwD3yc-wpwc…" at bounding box center [488, 139] width 63 height 9
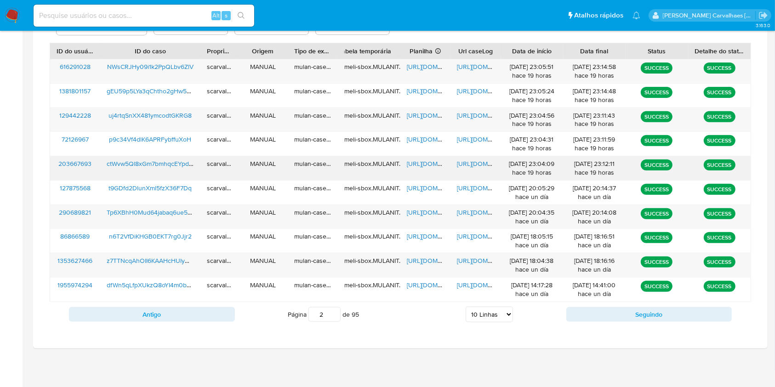
click at [471, 163] on span "https://docs.google.com/document/d/1dLgLF35m0nHI_rGrty0ixHOy7WP4gujC_c-Wyg_QUlM…" at bounding box center [488, 163] width 63 height 9
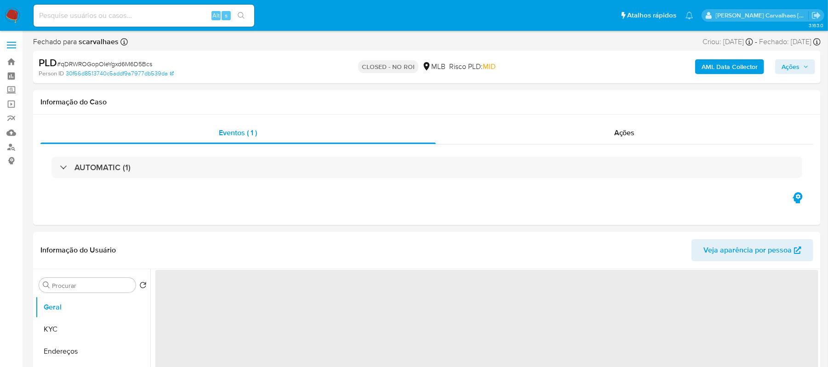
select select "10"
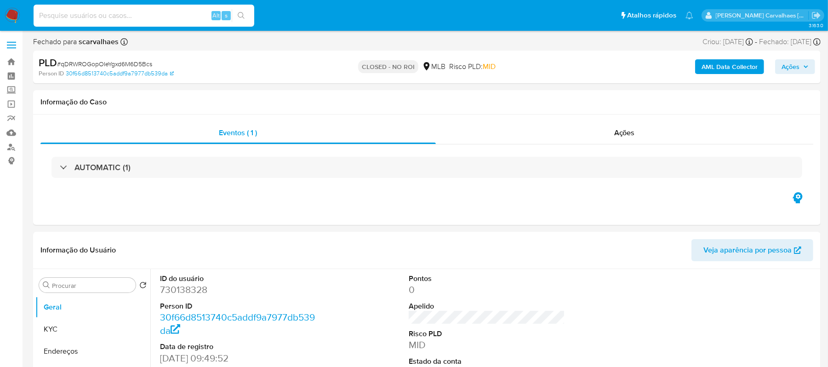
paste input "MeKZ7RBLwQgSAoFeFWs2vYmd"
type input "MeKZ7RBLwQgSAoFeFWs2vYmd"
click at [242, 19] on button "search-icon" at bounding box center [241, 15] width 19 height 13
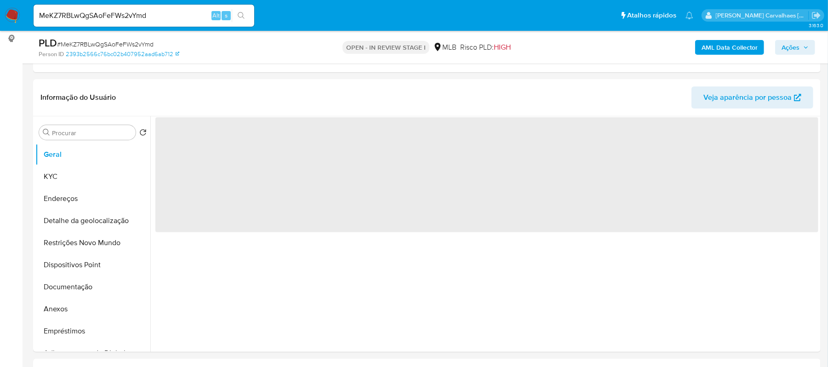
select select "10"
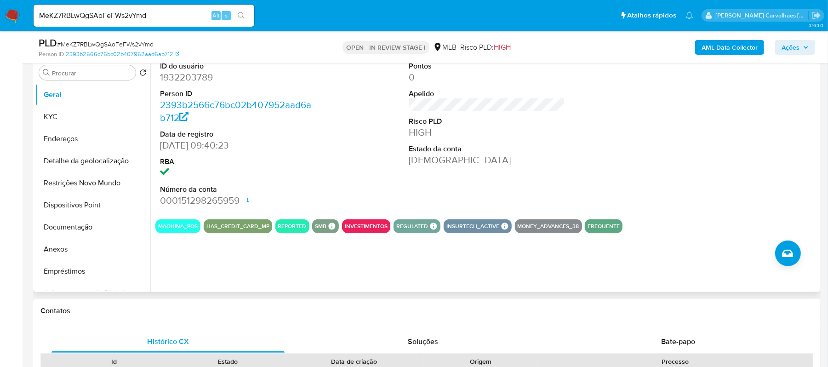
scroll to position [184, 0]
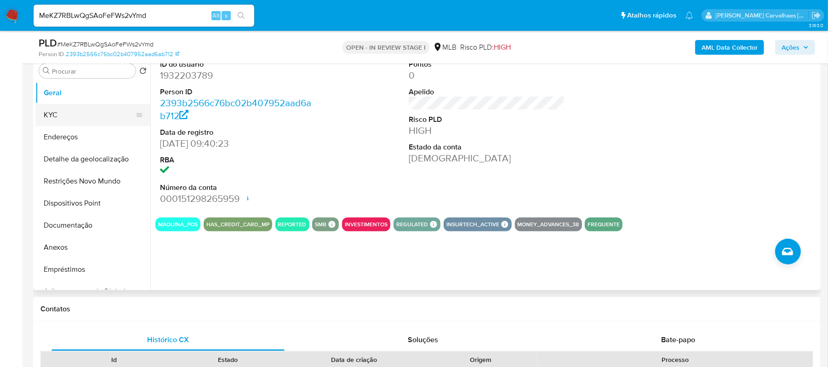
click at [76, 109] on button "KYC" at bounding box center [89, 115] width 108 height 22
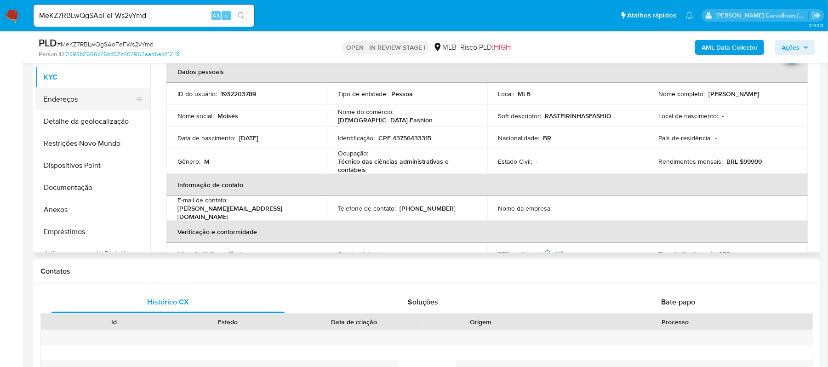
scroll to position [160, 0]
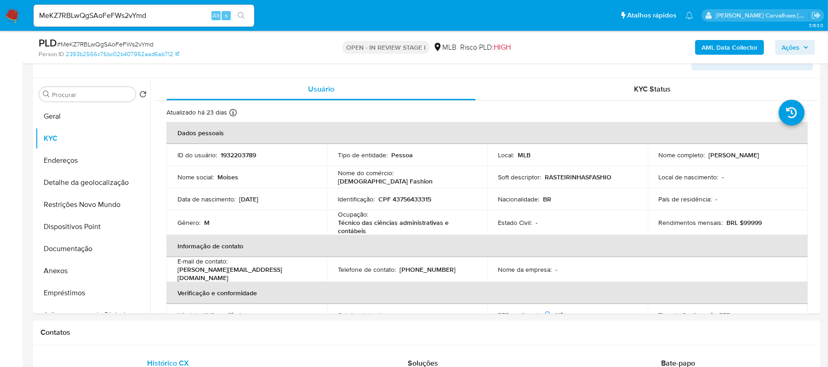
drag, startPoint x: 81, startPoint y: 118, endPoint x: 10, endPoint y: 155, distance: 79.8
click at [81, 118] on button "Geral" at bounding box center [92, 116] width 115 height 22
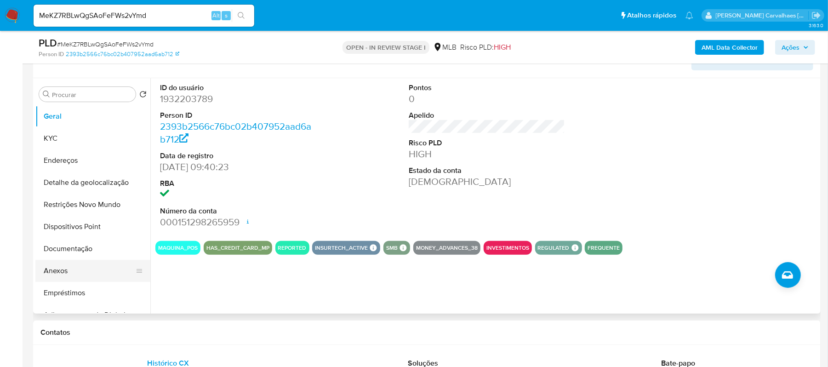
drag, startPoint x: 109, startPoint y: 270, endPoint x: 123, endPoint y: 267, distance: 14.6
click at [109, 270] on button "Anexos" at bounding box center [89, 271] width 108 height 22
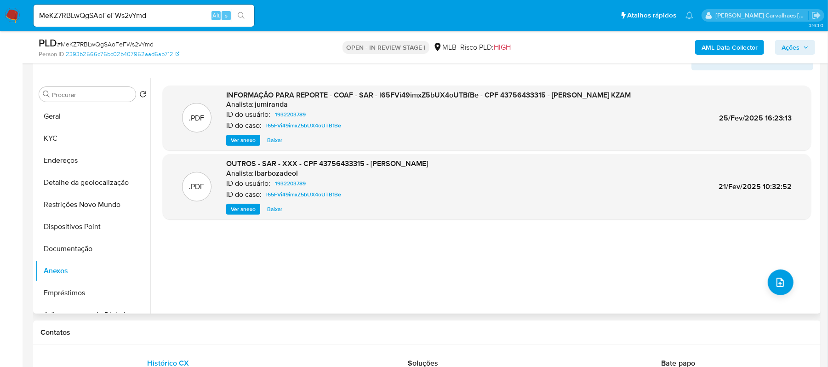
click at [256, 143] on button "Ver anexo" at bounding box center [243, 140] width 34 height 11
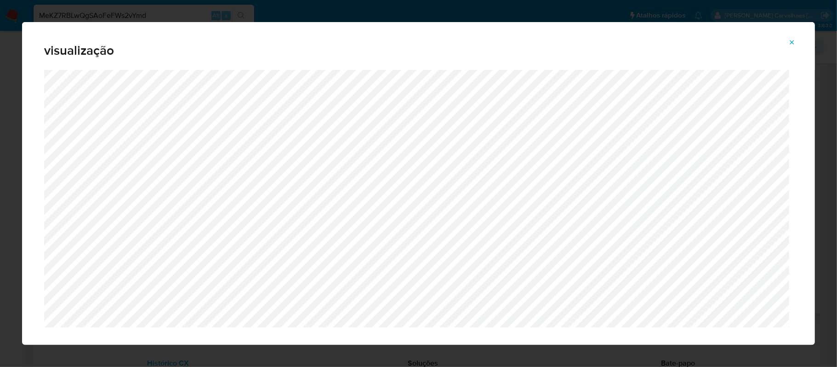
click at [791, 43] on icon "Attachment preview" at bounding box center [791, 42] width 7 height 7
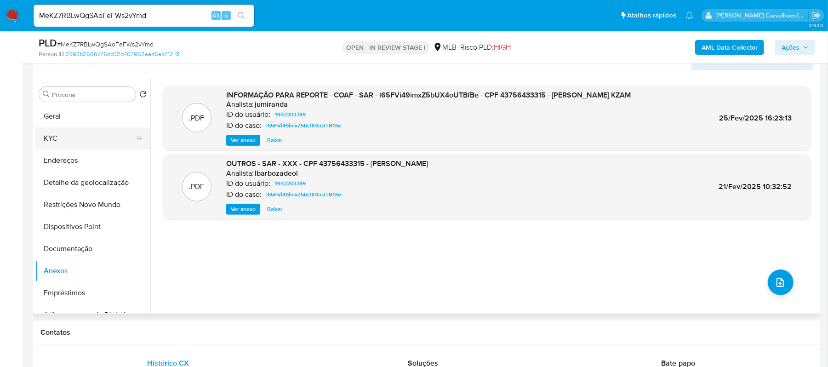
click at [72, 137] on button "KYC" at bounding box center [89, 138] width 108 height 22
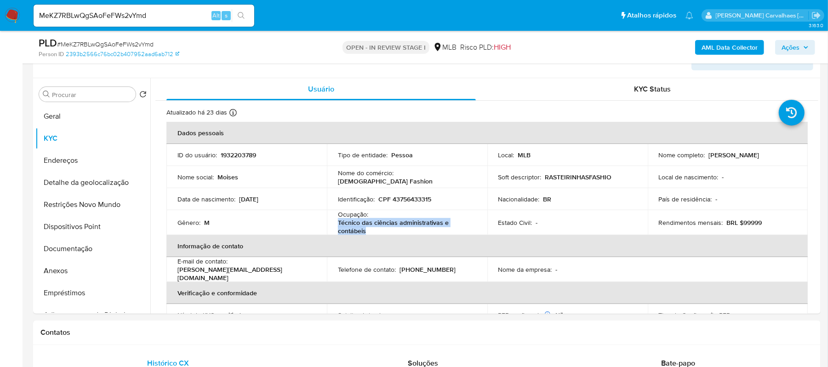
drag, startPoint x: 330, startPoint y: 227, endPoint x: 369, endPoint y: 230, distance: 38.8
click at [369, 230] on td "Ocupação : Técnico das ciências administrativas e contábeis" at bounding box center [407, 222] width 160 height 25
copy p "Técnico das ciências administrativas e contábeis"
click at [94, 244] on button "Documentação" at bounding box center [89, 249] width 108 height 22
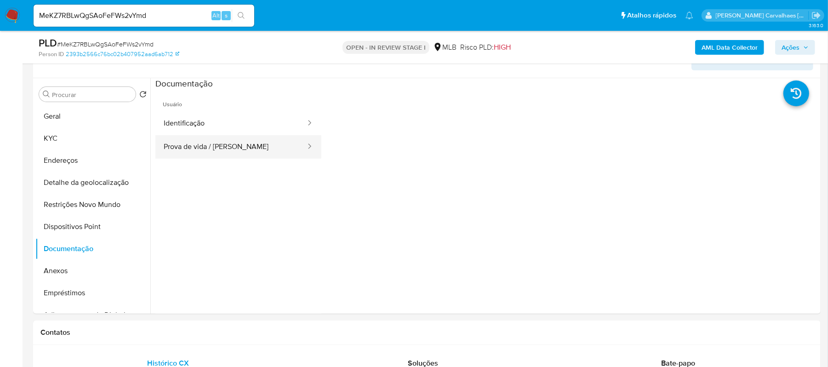
click at [232, 154] on button "Prova de vida / [PERSON_NAME]" at bounding box center [230, 146] width 151 height 23
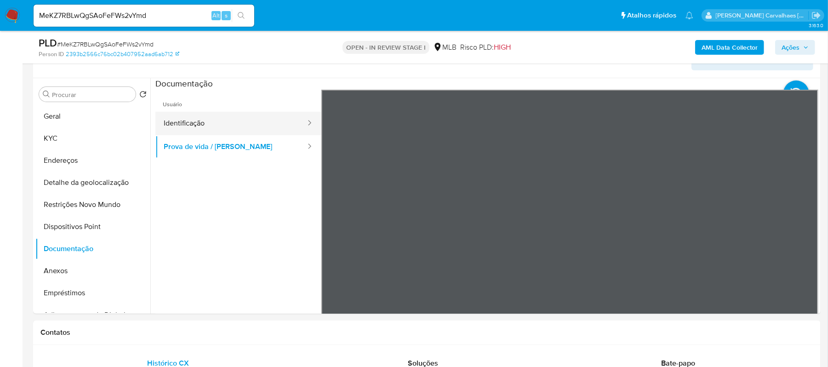
click at [222, 130] on button "Identificação" at bounding box center [230, 123] width 151 height 23
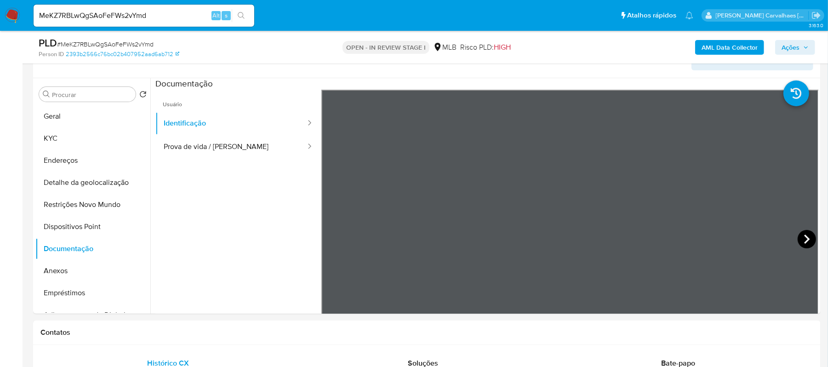
click at [797, 232] on icon at bounding box center [806, 239] width 18 height 18
click at [78, 160] on button "Endereços" at bounding box center [89, 160] width 108 height 22
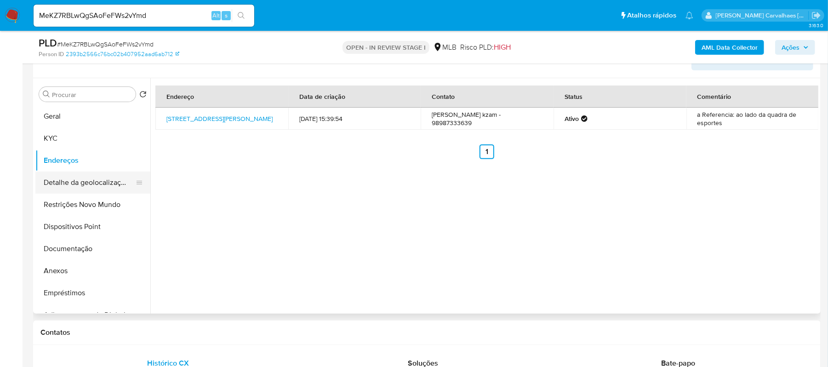
click at [89, 179] on button "Detalhe da geolocalização" at bounding box center [89, 182] width 108 height 22
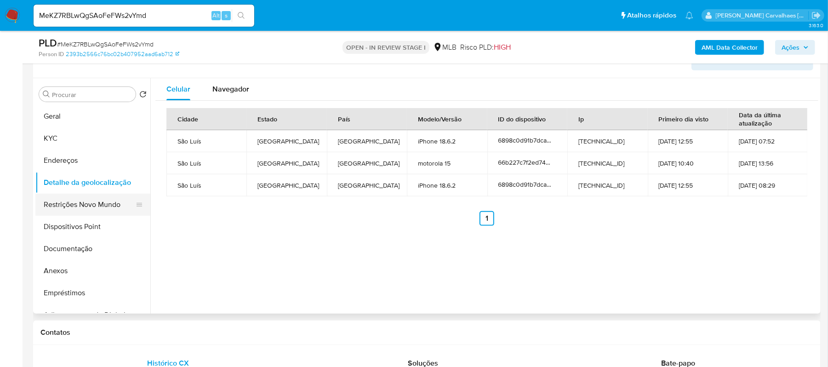
drag, startPoint x: 67, startPoint y: 199, endPoint x: 90, endPoint y: 195, distance: 23.7
click at [67, 199] on button "Restrições Novo Mundo" at bounding box center [89, 205] width 108 height 22
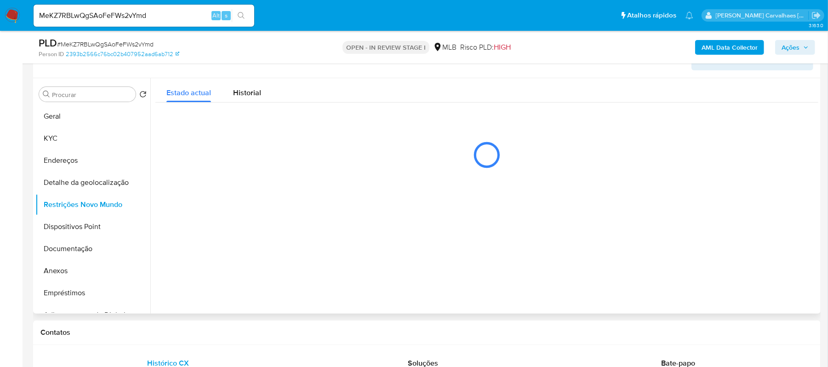
scroll to position [99, 0]
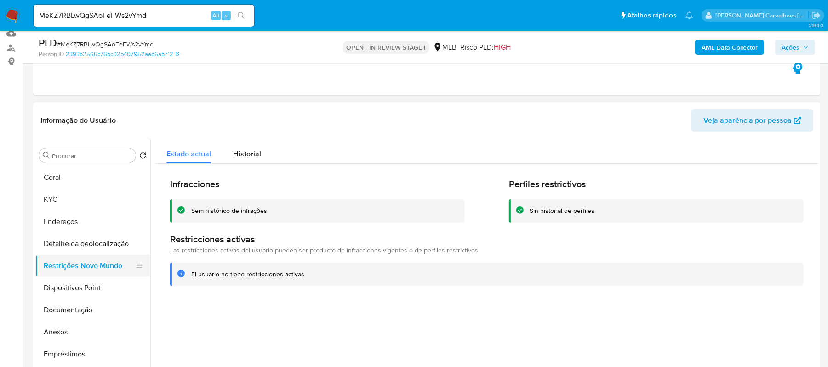
drag, startPoint x: 73, startPoint y: 287, endPoint x: 137, endPoint y: 265, distance: 67.7
click at [72, 287] on button "Dispositivos Point" at bounding box center [92, 288] width 115 height 22
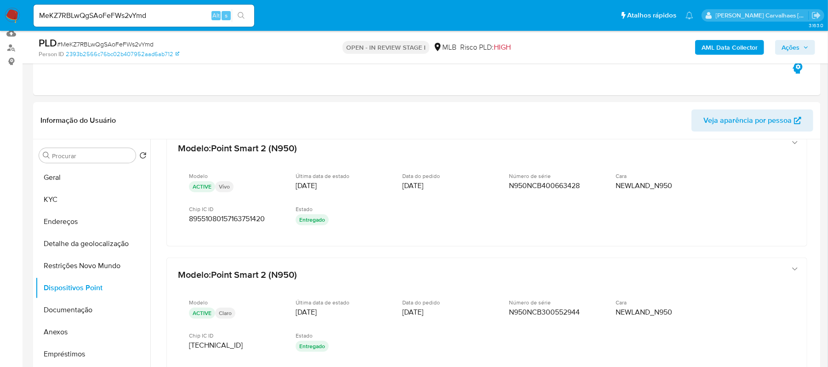
scroll to position [0, 0]
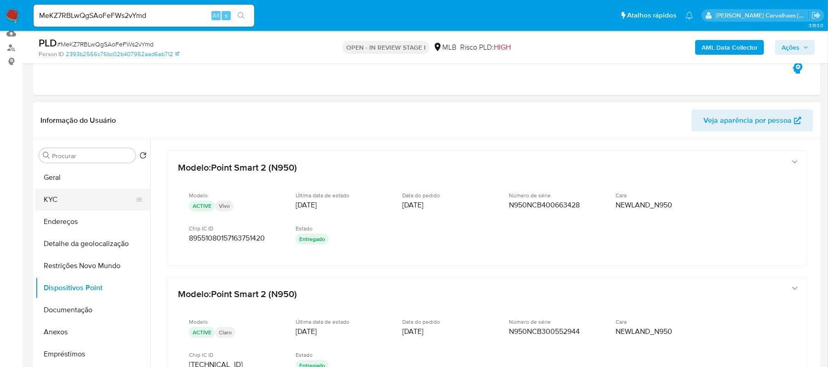
click at [68, 199] on button "KYC" at bounding box center [89, 199] width 108 height 22
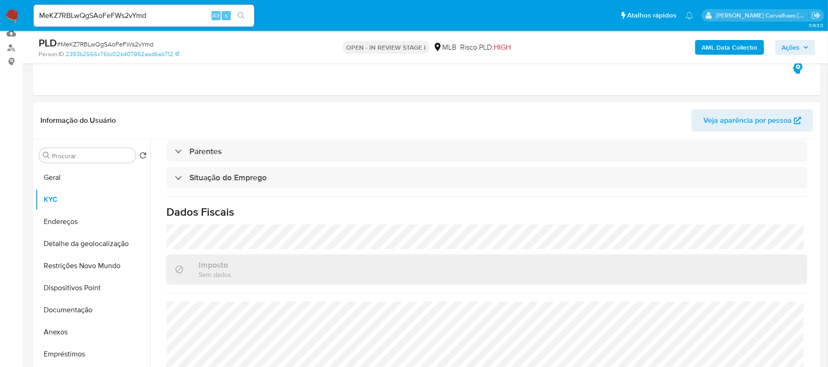
scroll to position [394, 0]
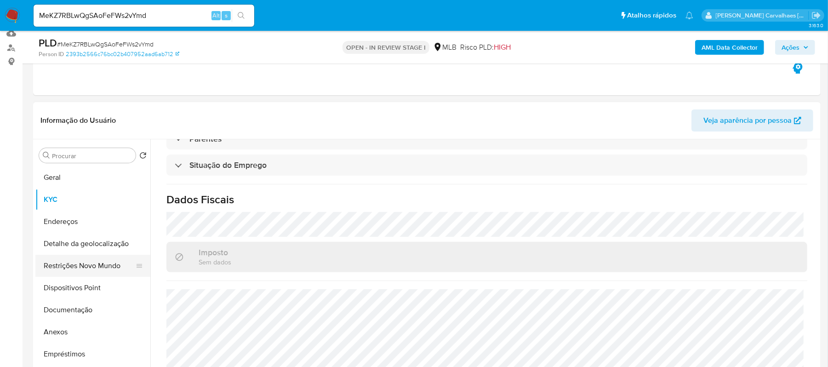
drag, startPoint x: 100, startPoint y: 258, endPoint x: 107, endPoint y: 258, distance: 6.9
click at [101, 258] on button "Restrições Novo Mundo" at bounding box center [89, 266] width 108 height 22
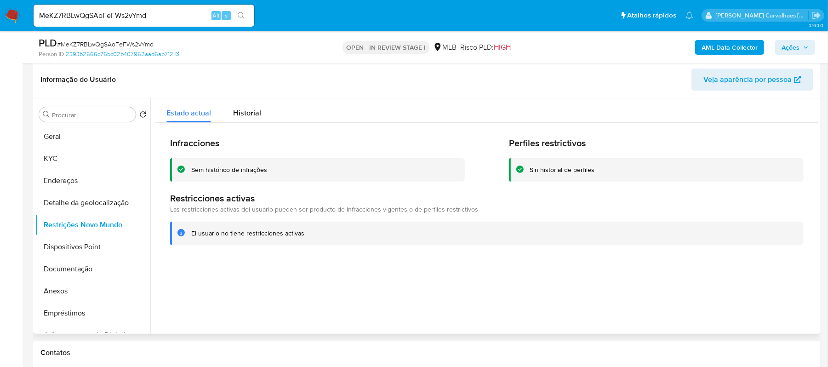
scroll to position [160, 0]
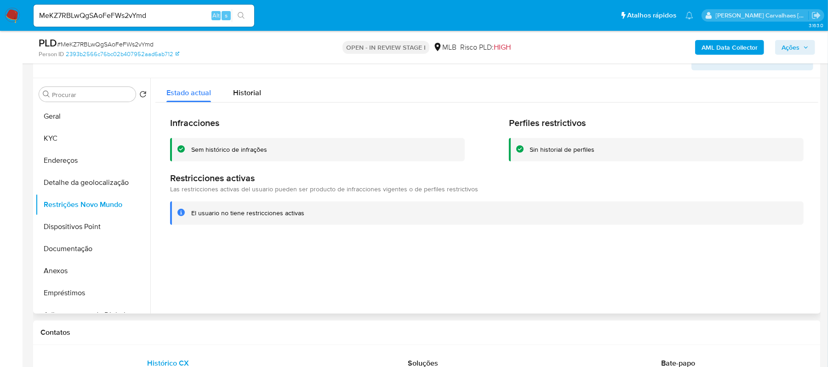
drag, startPoint x: 192, startPoint y: 211, endPoint x: 307, endPoint y: 212, distance: 114.9
click at [307, 212] on div "El usuario no tiene restricciones activas" at bounding box center [493, 213] width 605 height 9
click at [79, 116] on button "Geral" at bounding box center [89, 116] width 108 height 22
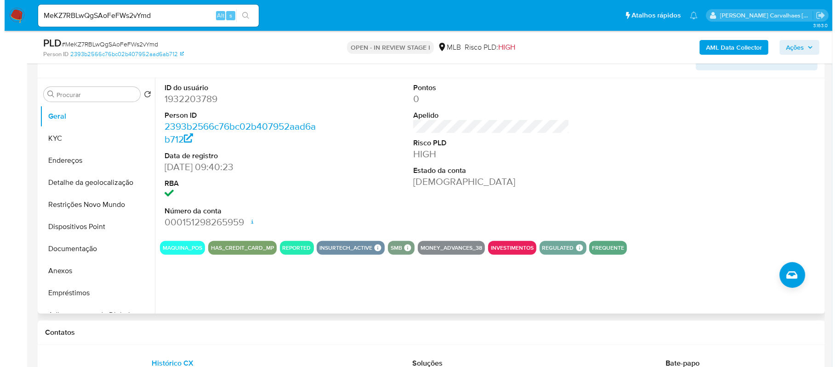
scroll to position [99, 0]
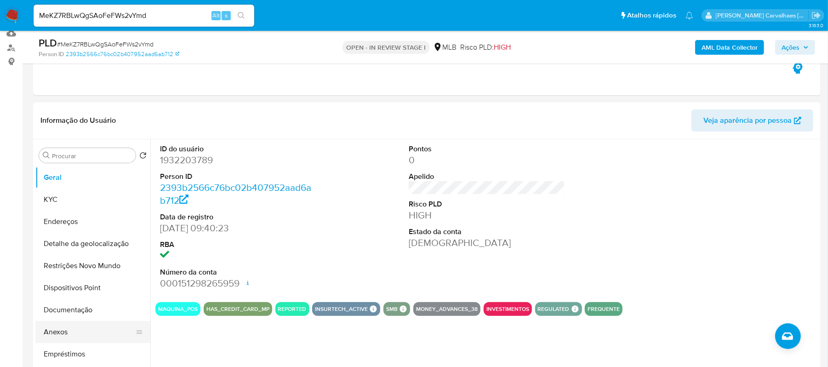
click at [72, 329] on button "Anexos" at bounding box center [89, 332] width 108 height 22
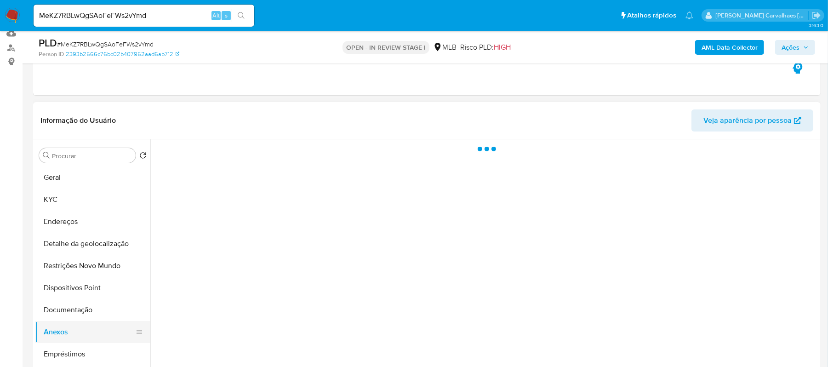
click at [72, 329] on button "Anexos" at bounding box center [89, 332] width 108 height 22
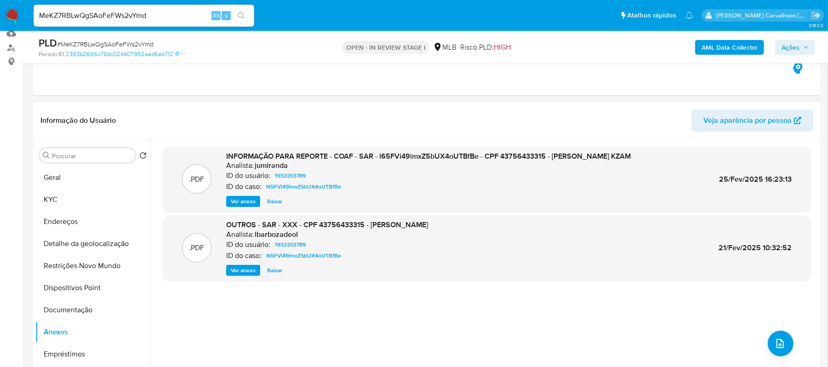
click at [247, 199] on span "Ver anexo" at bounding box center [243, 201] width 25 height 9
click at [247, 199] on div "Ver anexo Baixar" at bounding box center [428, 201] width 404 height 11
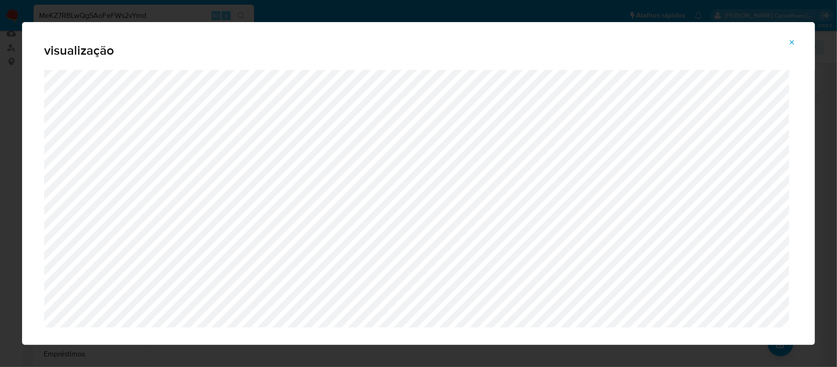
click at [791, 40] on icon "Attachment preview" at bounding box center [791, 42] width 7 height 7
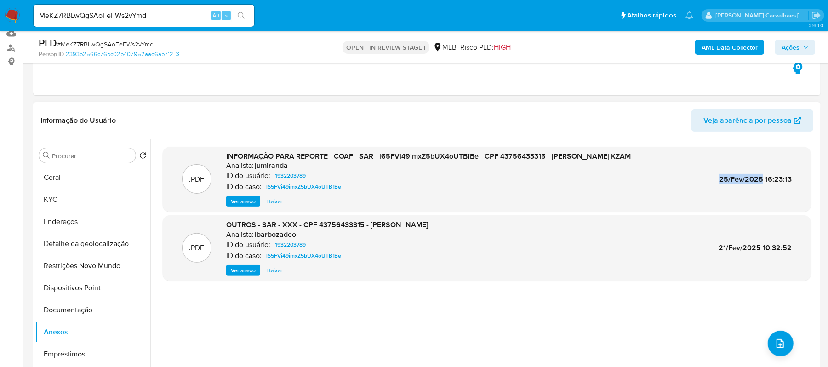
drag, startPoint x: 716, startPoint y: 181, endPoint x: 759, endPoint y: 179, distance: 43.2
click at [759, 179] on span "25/Fev/2025 16:23:13" at bounding box center [755, 179] width 73 height 11
copy span "25/Fev/2025"
click at [774, 346] on icon "upload-file" at bounding box center [779, 343] width 11 height 11
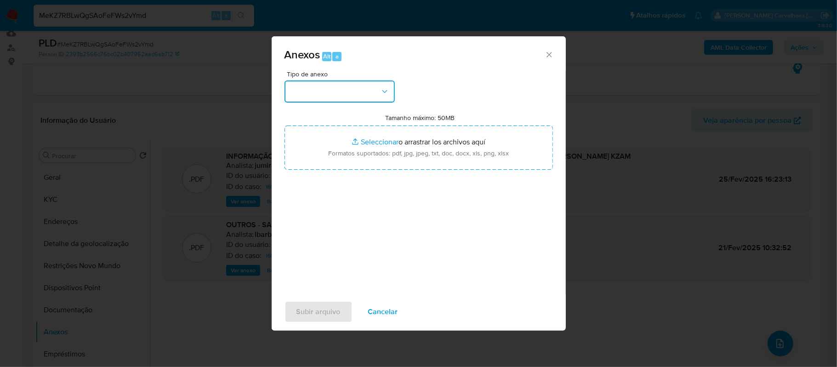
click at [379, 91] on button "button" at bounding box center [340, 91] width 110 height 22
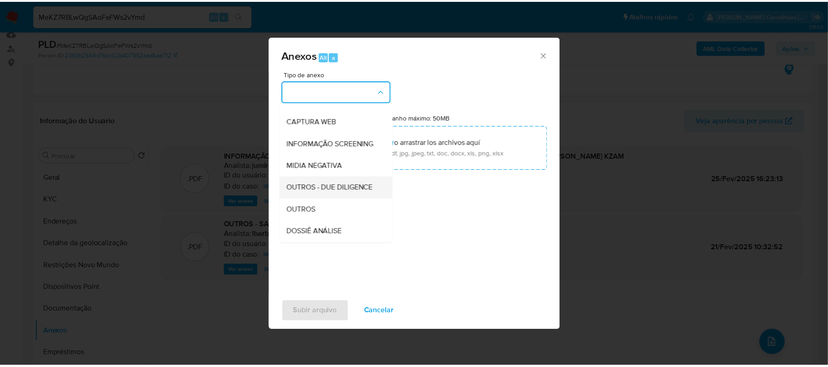
scroll to position [122, 0]
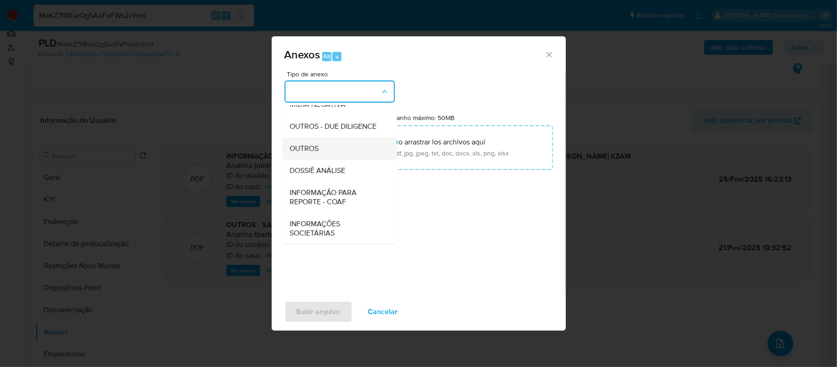
click at [324, 159] on div "OUTROS" at bounding box center [337, 148] width 94 height 22
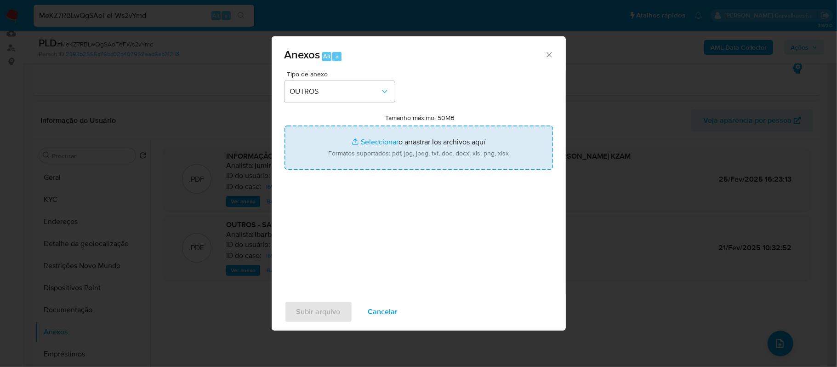
click at [365, 144] on input "Tamanho máximo: 50MB Seleccionar archivos" at bounding box center [419, 147] width 268 height 44
type input "C:\fakepath\Mulan Moises Pereira Kzam 1932203789_2025_10_10_13_16_21 - Tabla di…"
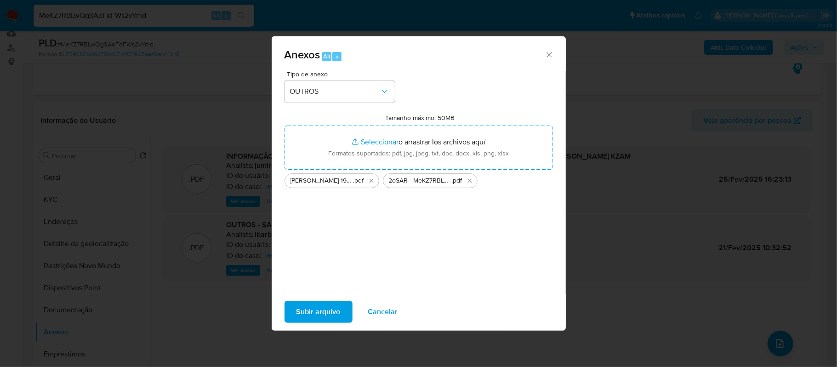
click at [315, 316] on span "Subir arquivo" at bounding box center [318, 312] width 44 height 20
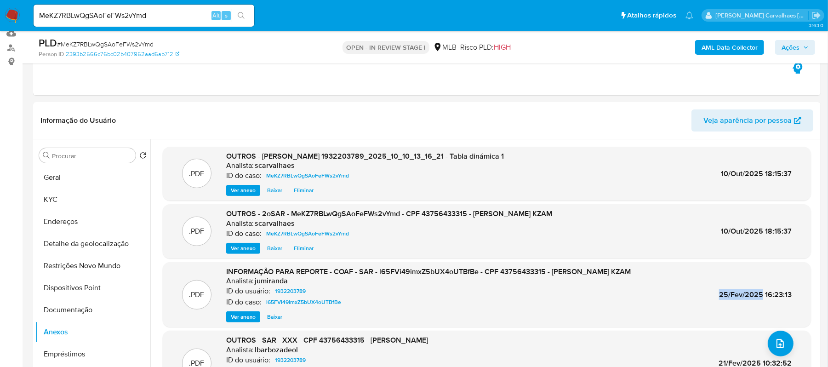
click at [782, 46] on span "Ações" at bounding box center [790, 47] width 18 height 15
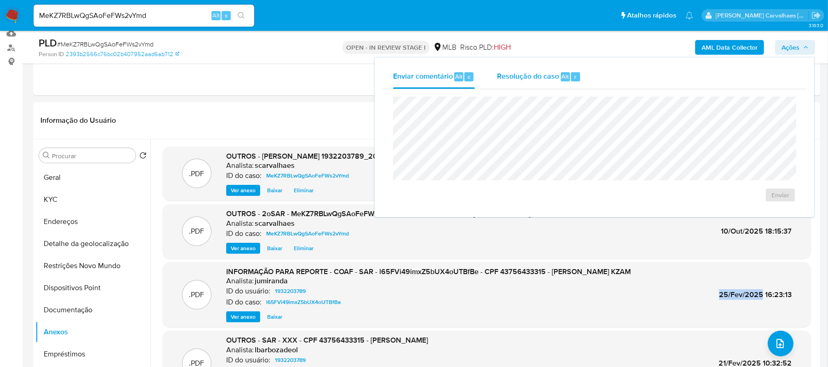
click at [515, 78] on span "Resolução do caso" at bounding box center [528, 76] width 62 height 11
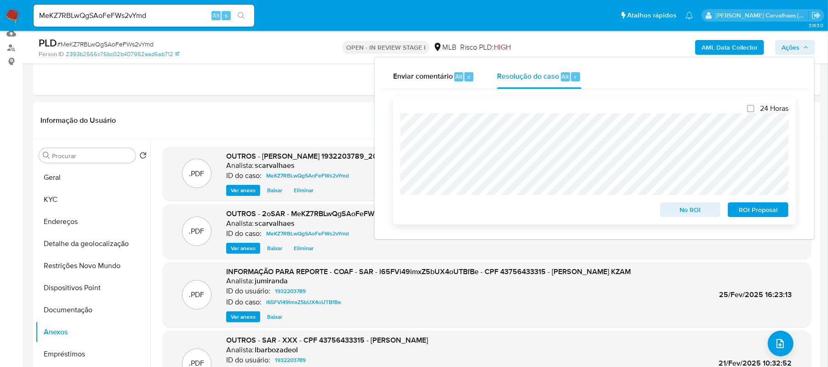
click at [740, 212] on span "ROI Proposal" at bounding box center [758, 209] width 48 height 13
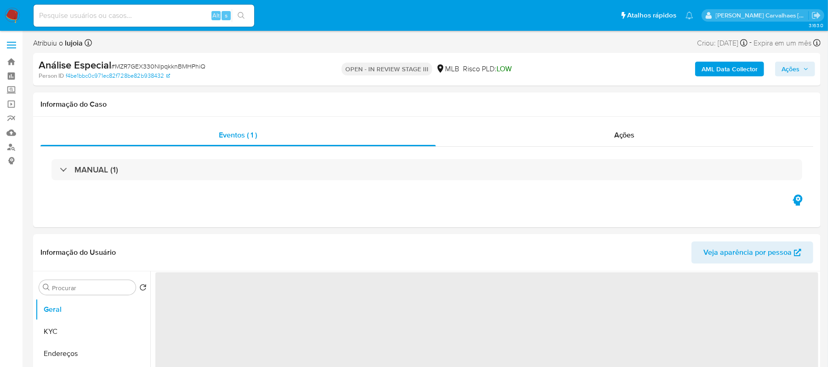
select select "10"
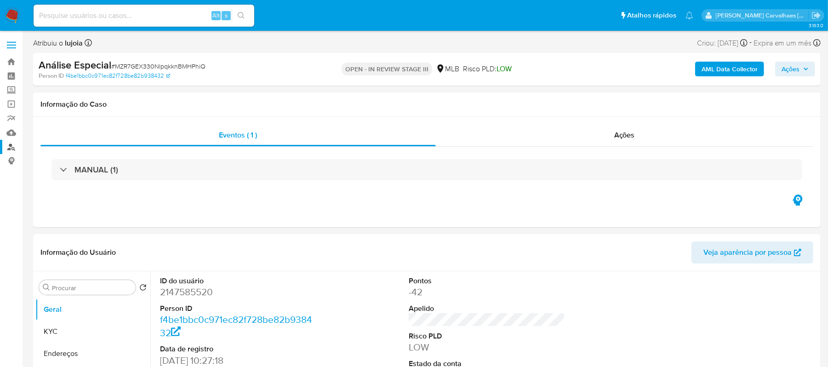
click at [13, 144] on link "Localizador de pessoas" at bounding box center [54, 147] width 109 height 14
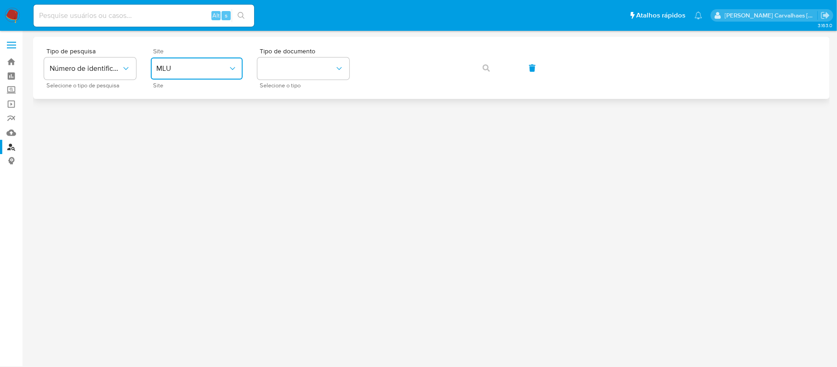
click at [211, 68] on span "MLU" at bounding box center [192, 68] width 72 height 9
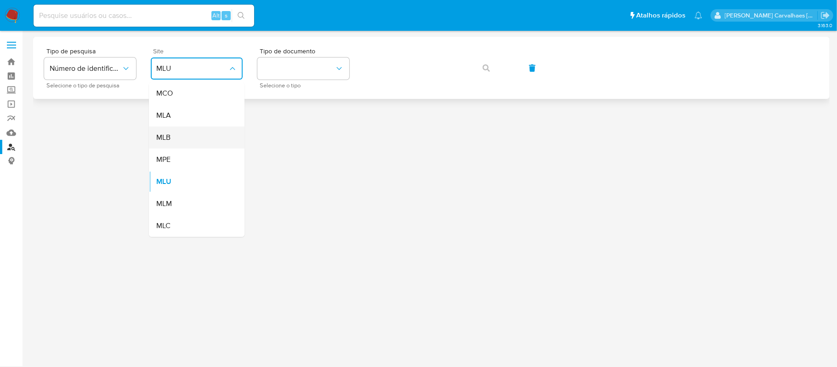
click at [202, 132] on div "MLB" at bounding box center [193, 137] width 75 height 22
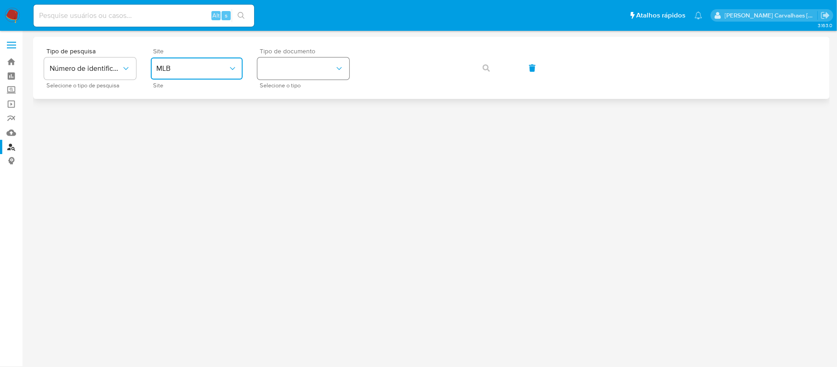
click at [329, 67] on button "identificationType" at bounding box center [303, 68] width 92 height 22
click at [309, 118] on div "CPF CPF" at bounding box center [300, 129] width 75 height 31
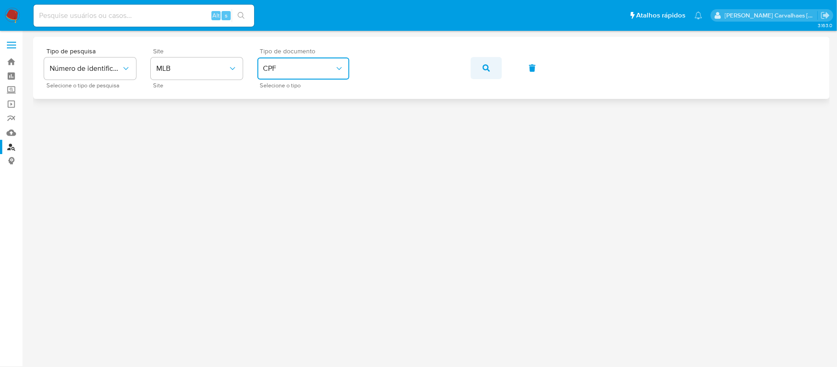
click at [484, 67] on icon "button" at bounding box center [486, 67] width 7 height 7
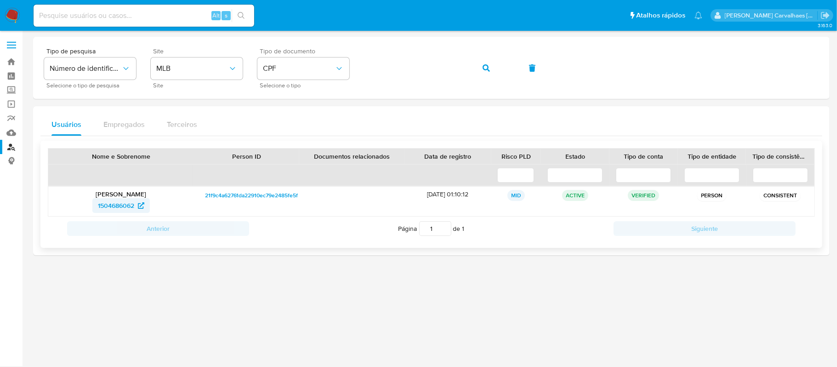
click at [125, 203] on span "1504686062" at bounding box center [116, 205] width 36 height 15
click at [359, 70] on div "Tipo de pesquisa Número de identificação Selecione o tipo de pesquisa Site MLB …" at bounding box center [431, 68] width 774 height 40
click at [490, 67] on button "button" at bounding box center [486, 68] width 31 height 22
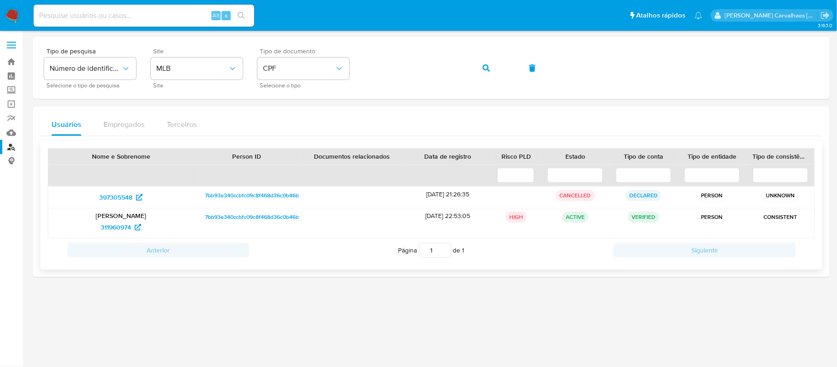
click at [136, 220] on p "[PERSON_NAME]" at bounding box center [121, 215] width 133 height 8
click at [133, 228] on span "311960974" at bounding box center [121, 227] width 40 height 15
click at [358, 70] on div "Tipo de pesquisa Número de identificação Selecione o tipo de pesquisa Site MLB …" at bounding box center [431, 68] width 774 height 40
click at [484, 65] on span "button" at bounding box center [486, 68] width 7 height 20
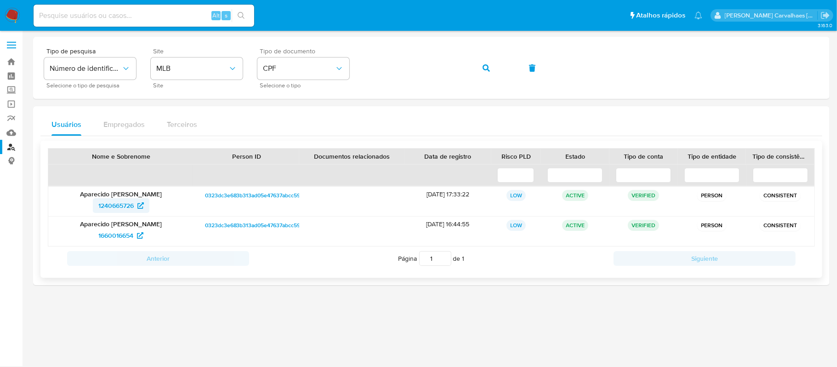
click at [138, 210] on span "1240665726" at bounding box center [121, 205] width 46 height 15
click at [348, 61] on div "Tipo de pesquisa Número de identificação Selecione o tipo de pesquisa Site MLB …" at bounding box center [431, 68] width 774 height 40
click at [486, 67] on icon "button" at bounding box center [486, 67] width 7 height 7
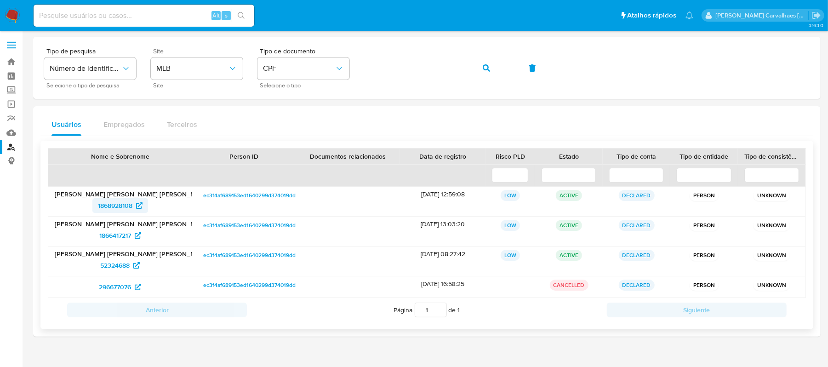
drag, startPoint x: 335, startPoint y: 1, endPoint x: 125, endPoint y: 211, distance: 296.7
click at [125, 211] on span "1868928108" at bounding box center [115, 205] width 34 height 15
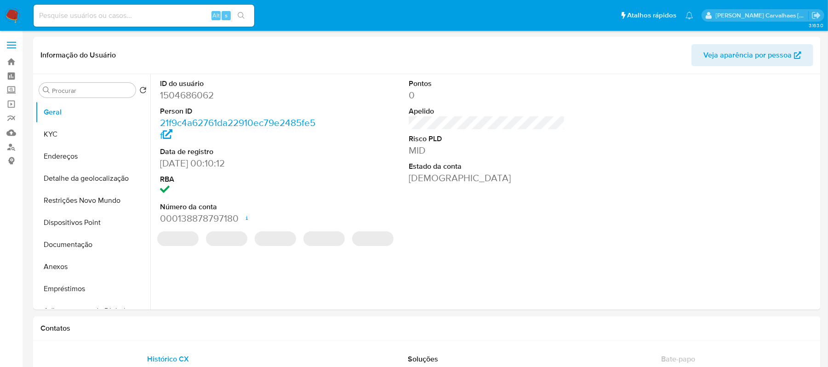
select select "10"
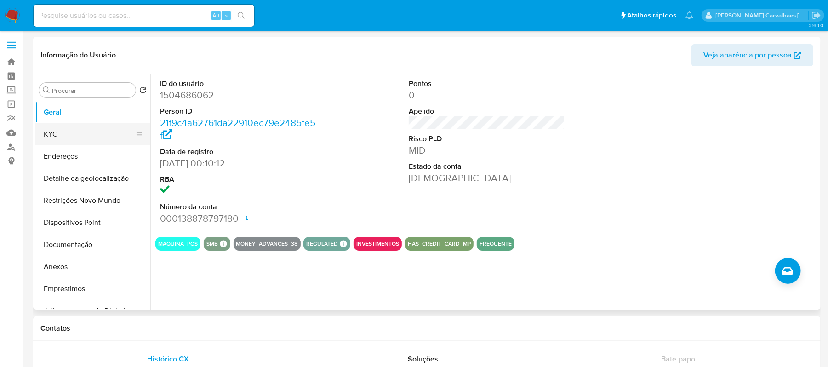
click at [83, 131] on button "KYC" at bounding box center [89, 134] width 108 height 22
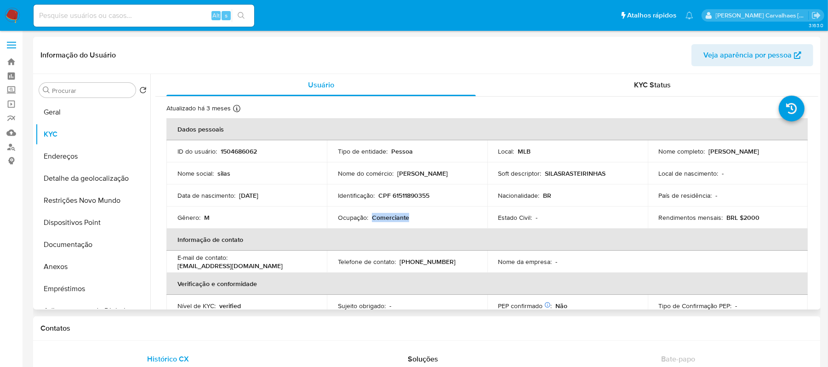
drag, startPoint x: 372, startPoint y: 218, endPoint x: 410, endPoint y: 218, distance: 38.6
click at [410, 218] on div "Ocupação : Comerciante" at bounding box center [407, 217] width 138 height 8
copy p "Comerciante"
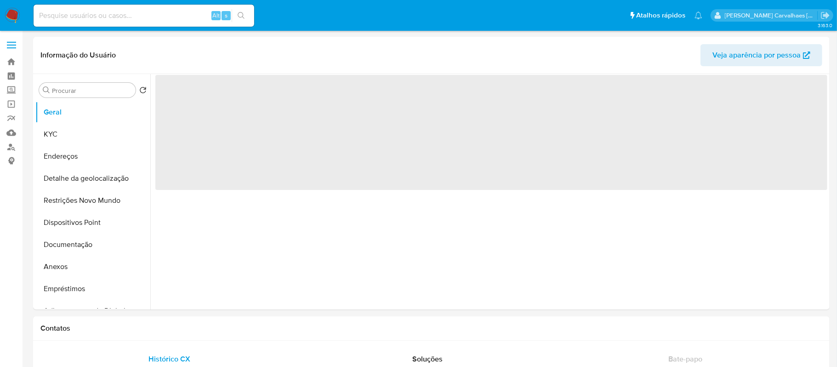
select select "10"
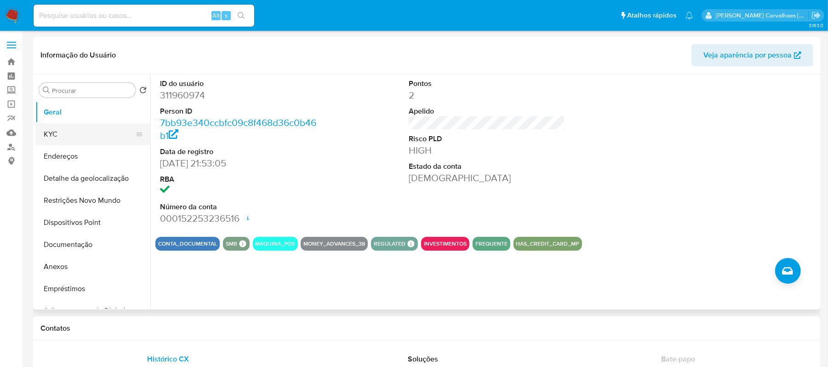
click at [57, 131] on button "KYC" at bounding box center [89, 134] width 108 height 22
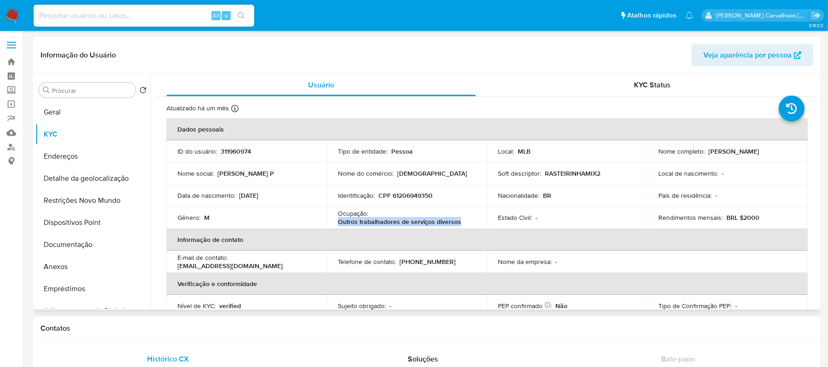
drag, startPoint x: 337, startPoint y: 221, endPoint x: 459, endPoint y: 220, distance: 121.3
click at [459, 220] on div "Ocupação : Outros trabalhadores de serviços diversos" at bounding box center [407, 217] width 138 height 17
copy p "Outros trabalhadores de serviços diversos"
click at [78, 246] on button "Documentação" at bounding box center [89, 244] width 108 height 22
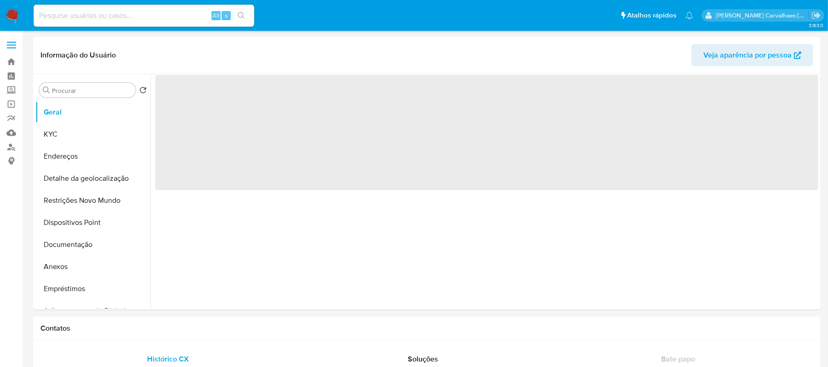
select select "10"
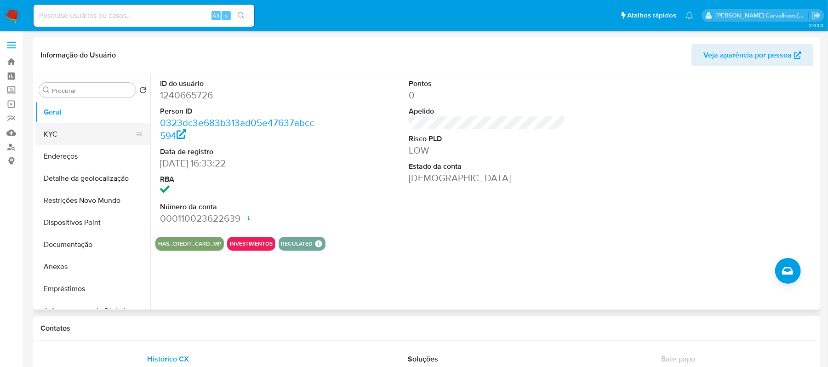
click at [72, 132] on button "KYC" at bounding box center [89, 134] width 108 height 22
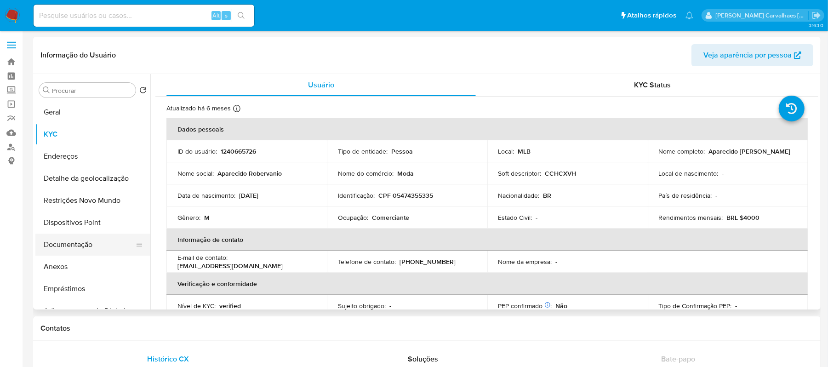
click at [80, 244] on button "Documentação" at bounding box center [89, 244] width 108 height 22
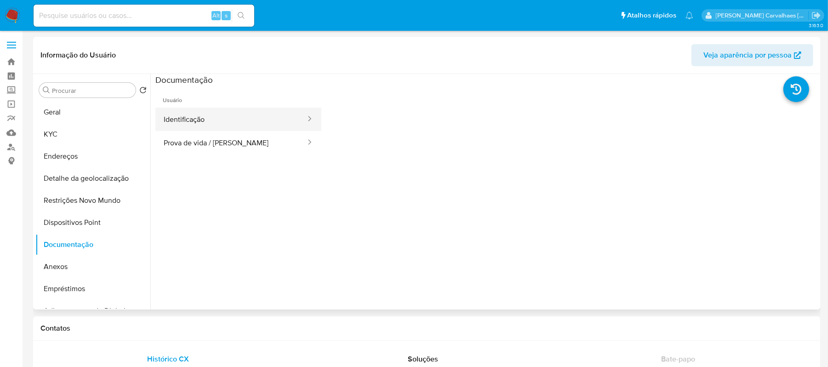
click at [231, 120] on button "Identificação" at bounding box center [230, 119] width 151 height 23
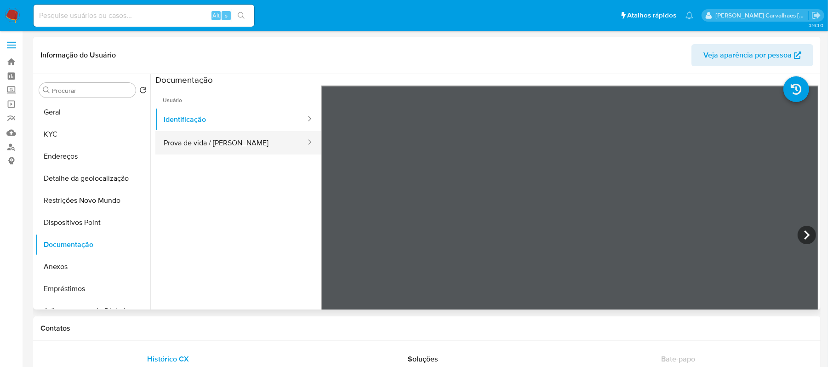
click at [240, 142] on button "Prova de vida / Selfie" at bounding box center [230, 142] width 151 height 23
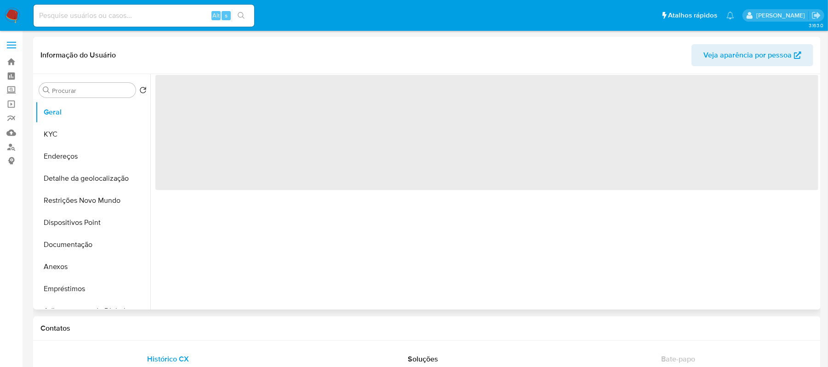
select select "10"
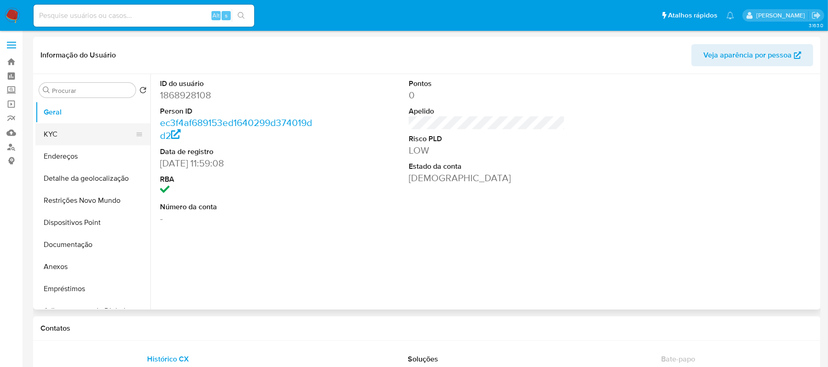
click at [65, 133] on button "KYC" at bounding box center [89, 134] width 108 height 22
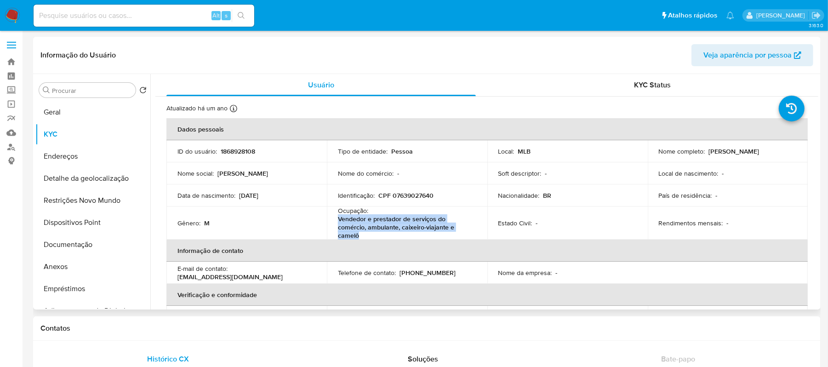
drag, startPoint x: 336, startPoint y: 221, endPoint x: 357, endPoint y: 230, distance: 23.5
click at [359, 232] on td "Ocupação : Vendedor e prestador de serviços do comércio, ambulante, caixeiro-vi…" at bounding box center [407, 222] width 160 height 33
copy p "Vendedor e prestador de serviços do comércio, ambulante, caixeiro-viajante e ca…"
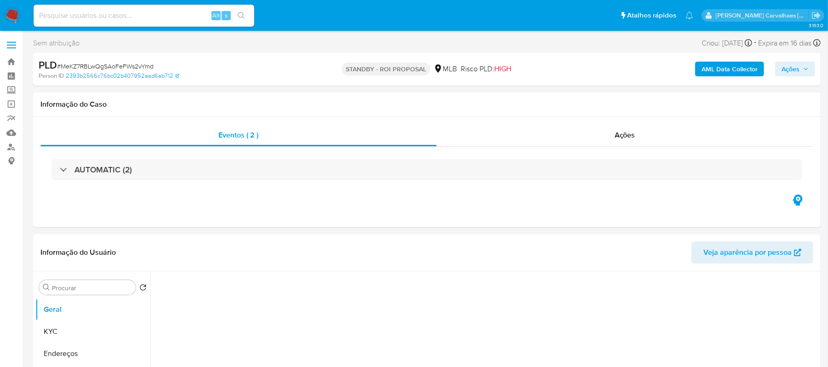
select select "10"
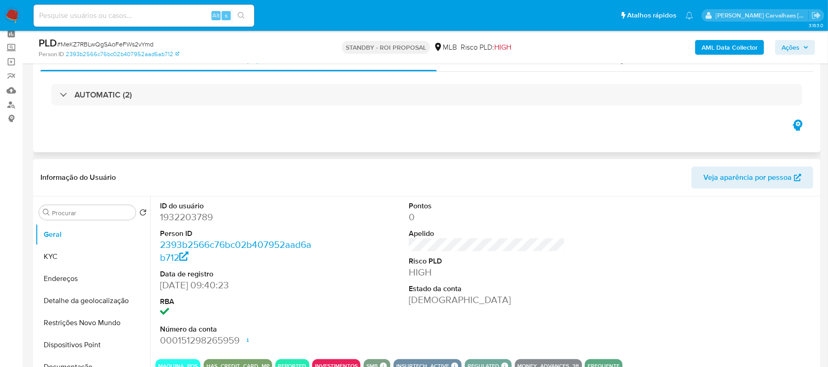
scroll to position [122, 0]
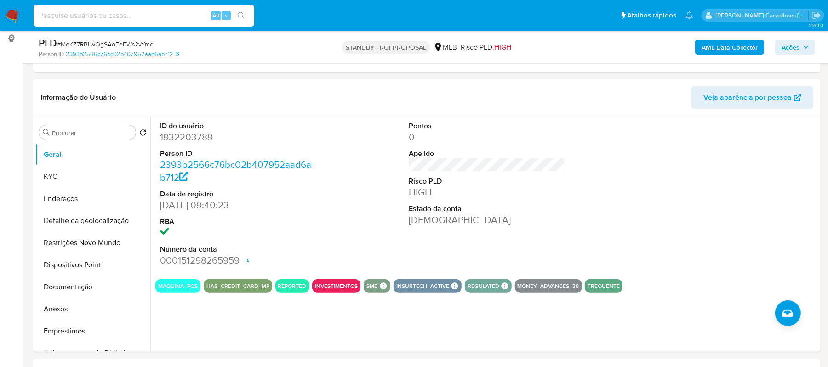
click at [109, 14] on input at bounding box center [144, 16] width 221 height 12
paste input "0TSdeRbVySCFPz1x9QPNcOT6"
type input "0TSdeRbVySCFPz1x9QPNcOT6"
click at [240, 15] on icon "search-icon" at bounding box center [241, 15] width 7 height 7
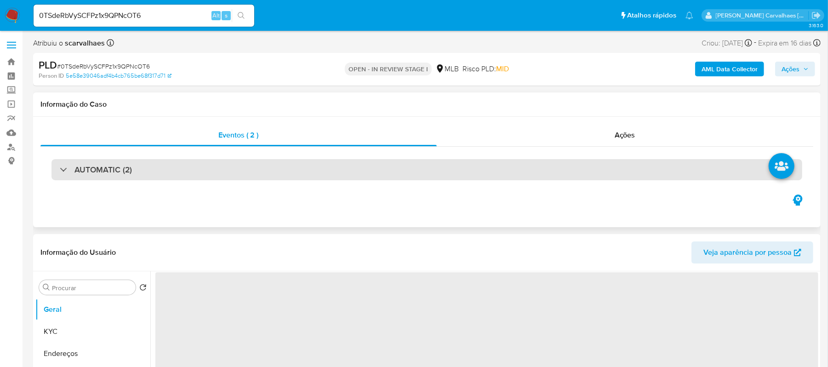
select select "10"
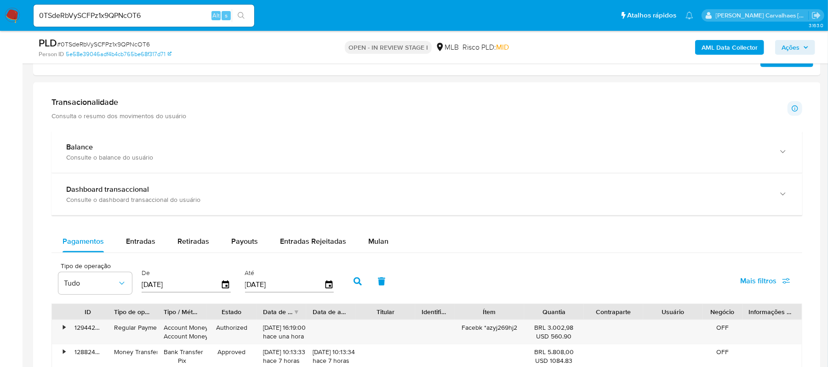
scroll to position [674, 0]
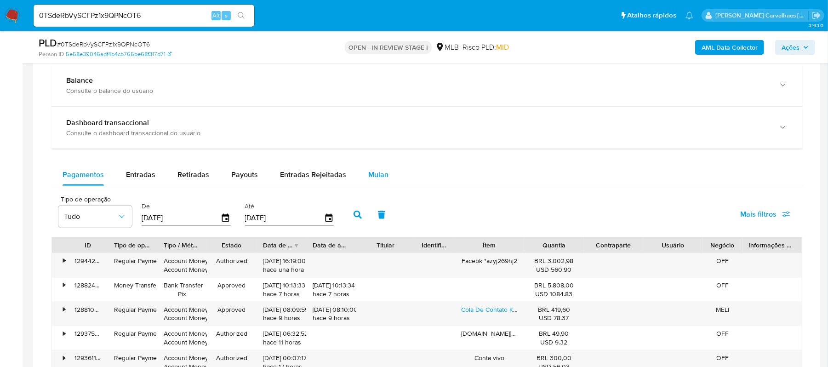
click at [381, 173] on span "Mulan" at bounding box center [378, 174] width 20 height 11
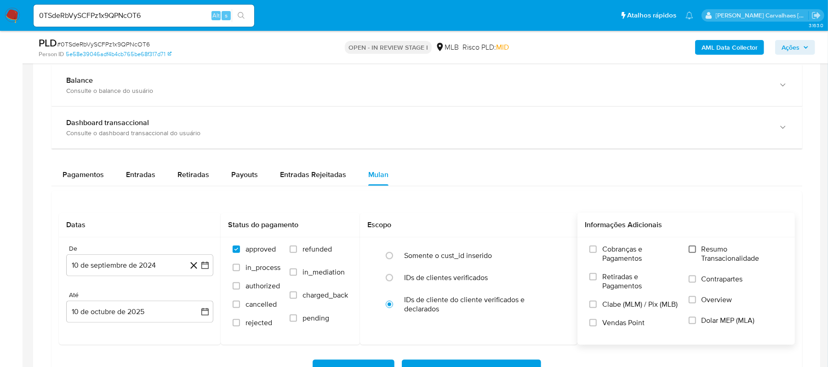
click at [693, 252] on input "Resumo Transacionalidade" at bounding box center [692, 248] width 7 height 7
click at [203, 268] on icon "button" at bounding box center [204, 265] width 9 height 9
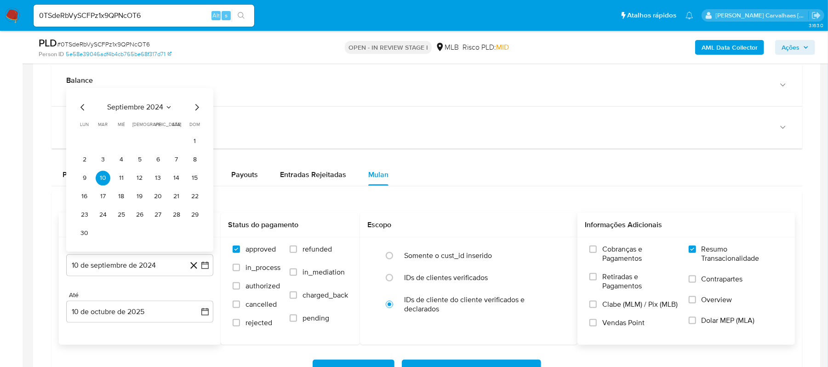
click at [195, 116] on div "septiembre 2024 septiembre 2024 lun lunes mar martes mié miércoles jue jueves v…" at bounding box center [139, 171] width 125 height 139
click at [195, 113] on icon "Mes siguiente" at bounding box center [196, 107] width 11 height 11
click at [195, 131] on icon "Mes siguiente" at bounding box center [196, 125] width 11 height 11
click at [195, 113] on icon "Mes siguiente" at bounding box center [196, 107] width 11 height 11
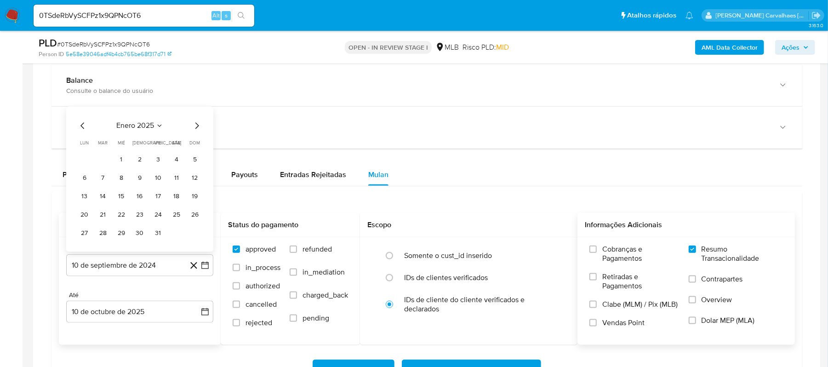
click at [197, 129] on icon "Mes siguiente" at bounding box center [196, 125] width 11 height 11
click at [196, 113] on icon "Mes siguiente" at bounding box center [196, 107] width 11 height 11
click at [191, 129] on icon "Mes siguiente" at bounding box center [196, 125] width 11 height 11
click at [197, 129] on icon "Mes siguiente" at bounding box center [196, 125] width 11 height 11
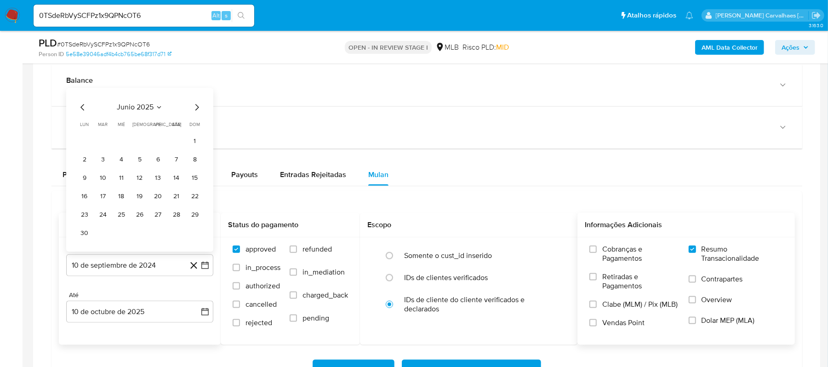
click at [198, 110] on icon "Mes siguiente" at bounding box center [197, 107] width 4 height 6
click at [186, 129] on div "julio 2025" at bounding box center [139, 125] width 125 height 11
click at [194, 129] on icon "Mes siguiente" at bounding box center [196, 125] width 11 height 11
click at [194, 131] on icon "Mes siguiente" at bounding box center [196, 125] width 11 height 11
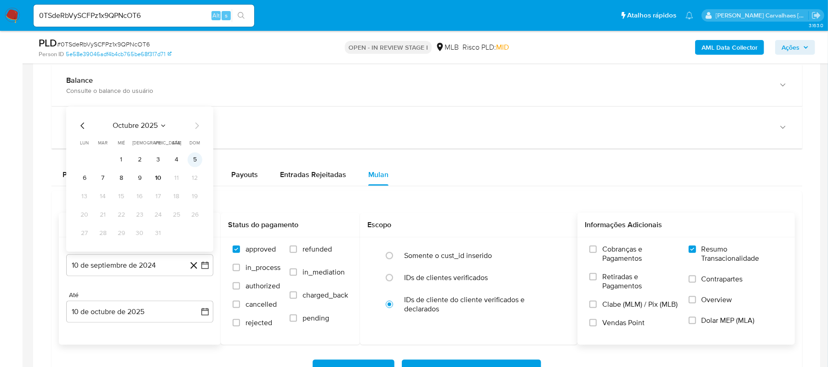
click at [197, 161] on button "5" at bounding box center [195, 160] width 15 height 15
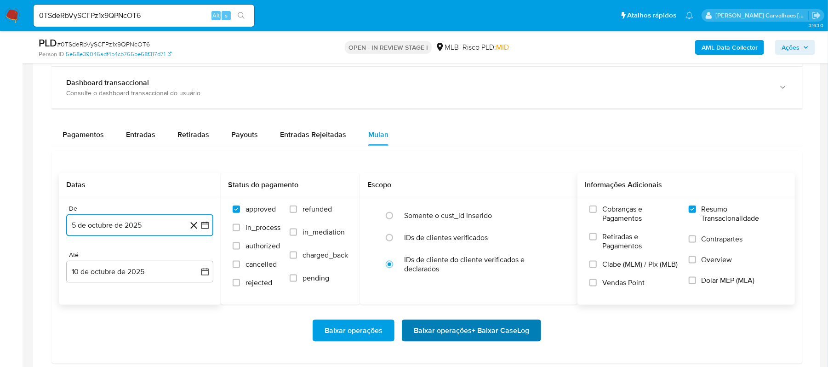
scroll to position [735, 0]
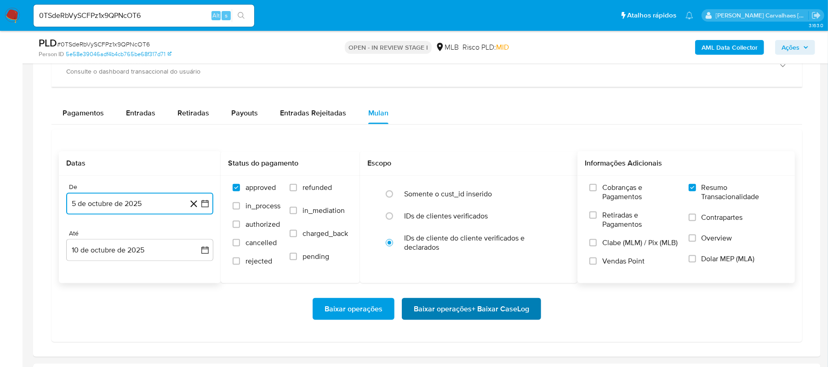
click at [467, 313] on span "Baixar operações + Baixar CaseLog" at bounding box center [471, 309] width 115 height 20
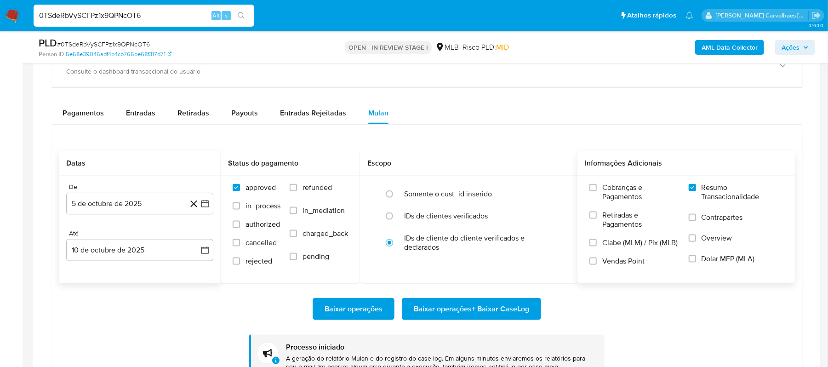
drag, startPoint x: 155, startPoint y: 19, endPoint x: 29, endPoint y: 15, distance: 126.0
click at [29, 15] on ul "Pausado Ver notificaciones 0TSdeRbVySCFPz1x9QPNcOT6 Alt s Atalhos rápidos Presi…" at bounding box center [363, 15] width 669 height 23
paste input "ctWvw5Ql8xGm7bmhqcEYpdnw"
type input "ctWvw5Ql8xGm7bmhqcEYpdnw"
click at [244, 17] on icon "search-icon" at bounding box center [241, 15] width 7 height 7
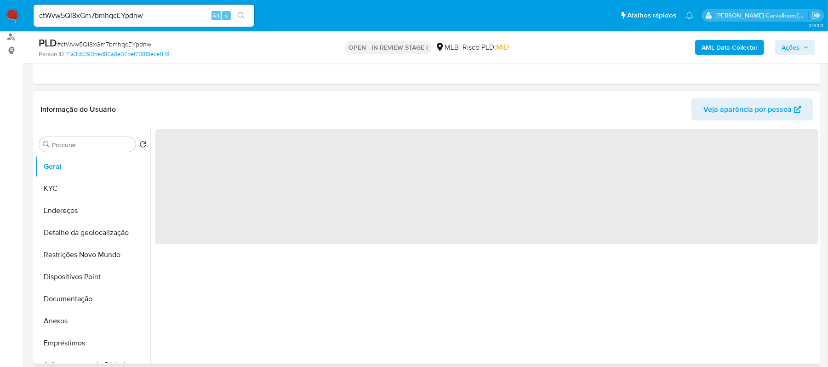
scroll to position [184, 0]
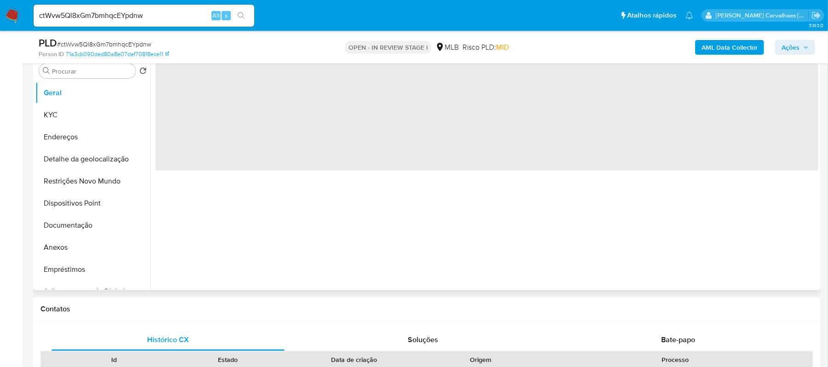
select select "10"
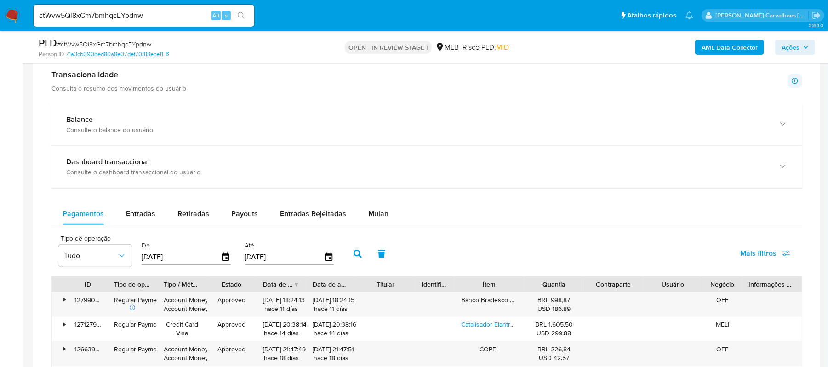
scroll to position [613, 0]
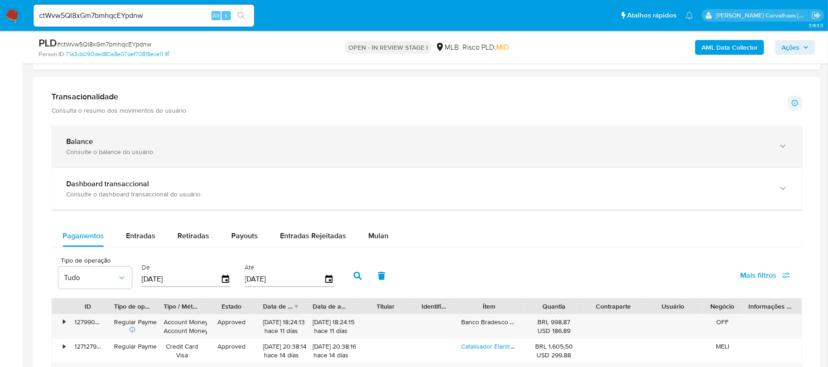
click at [784, 148] on icon "button" at bounding box center [782, 146] width 9 height 9
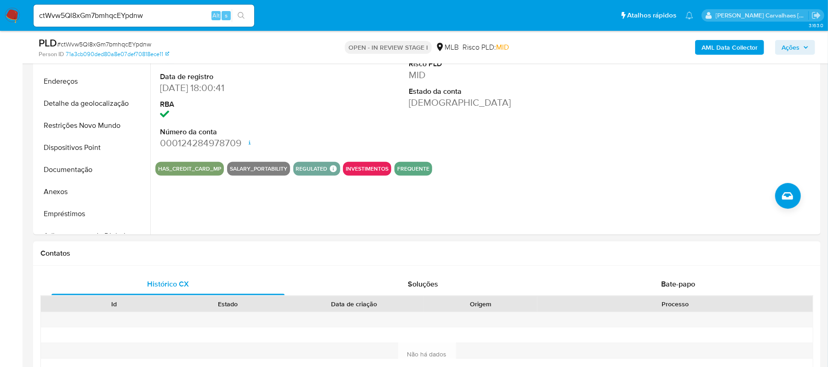
scroll to position [61, 0]
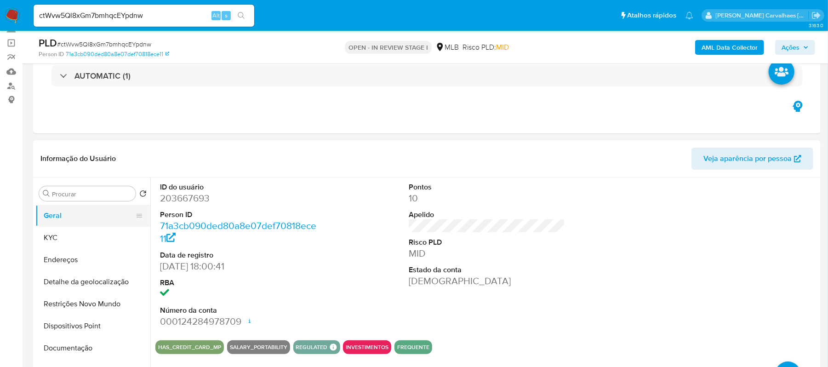
click at [87, 210] on button "Geral" at bounding box center [89, 216] width 108 height 22
drag, startPoint x: 89, startPoint y: 342, endPoint x: 15, endPoint y: 342, distance: 74.0
click at [89, 342] on button "Documentação" at bounding box center [92, 348] width 115 height 22
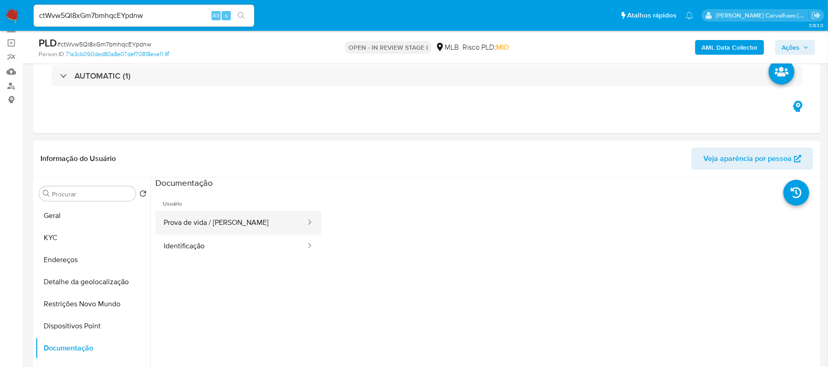
drag, startPoint x: 198, startPoint y: 216, endPoint x: 204, endPoint y: 218, distance: 6.7
click at [198, 216] on button "Prova de vida / [PERSON_NAME]" at bounding box center [230, 222] width 151 height 23
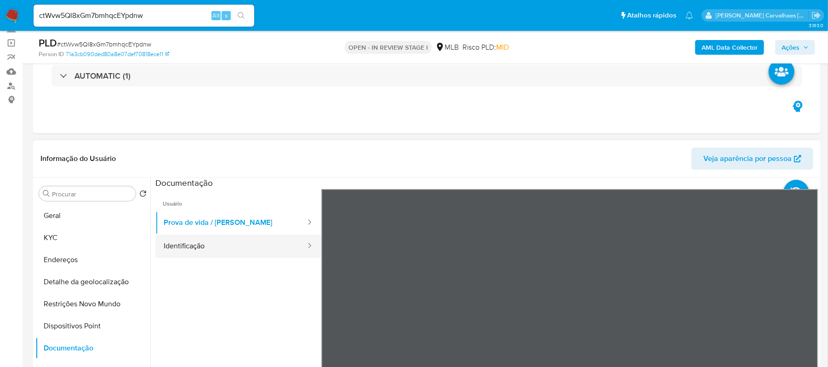
click at [219, 246] on button "Identificação" at bounding box center [230, 245] width 151 height 23
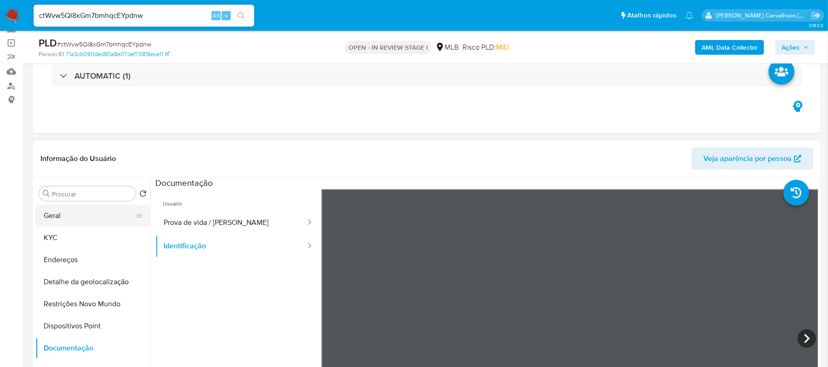
click at [75, 211] on button "Geral" at bounding box center [89, 216] width 108 height 22
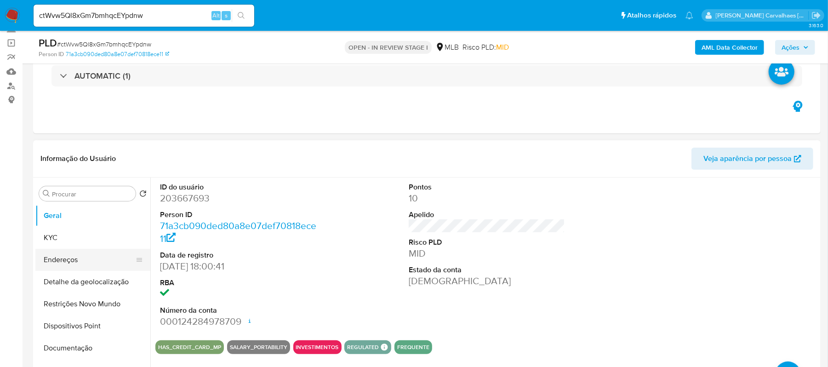
drag, startPoint x: 81, startPoint y: 237, endPoint x: 123, endPoint y: 252, distance: 44.9
click at [81, 237] on button "KYC" at bounding box center [92, 238] width 115 height 22
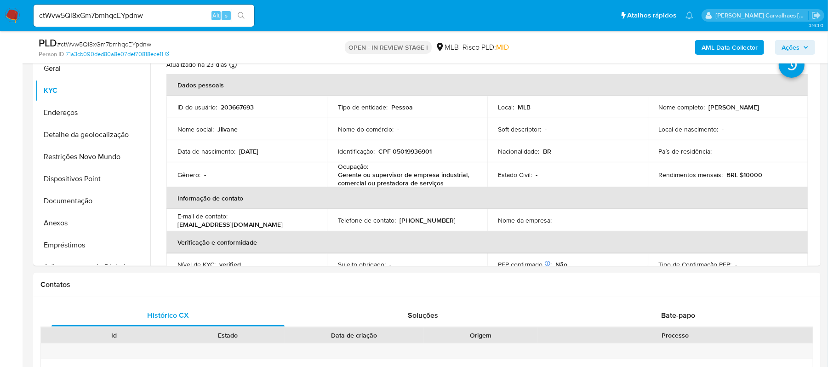
scroll to position [212, 0]
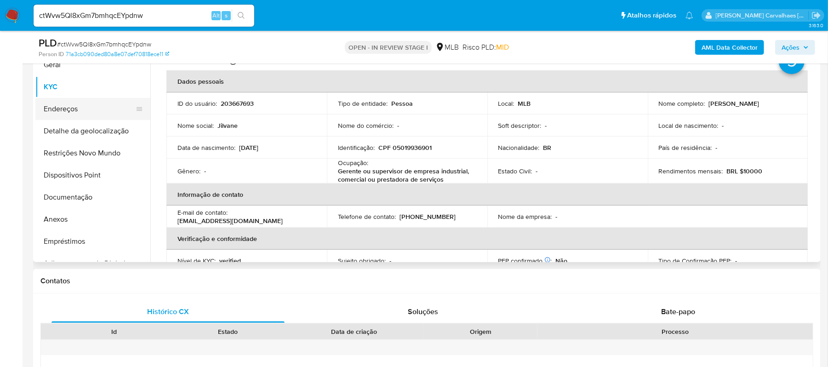
click at [94, 109] on button "Endereços" at bounding box center [89, 109] width 108 height 22
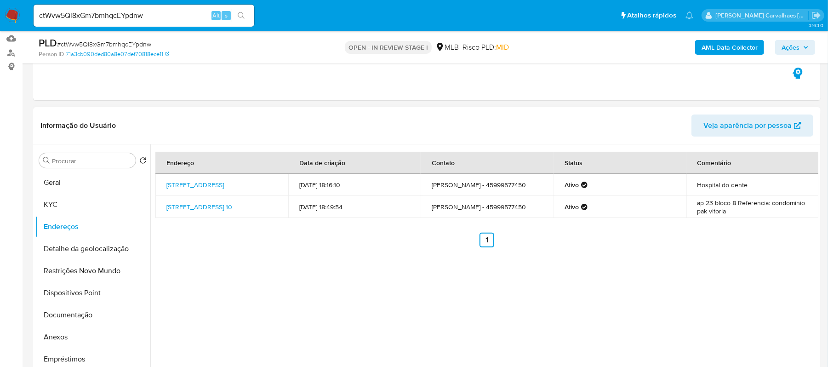
scroll to position [89, 0]
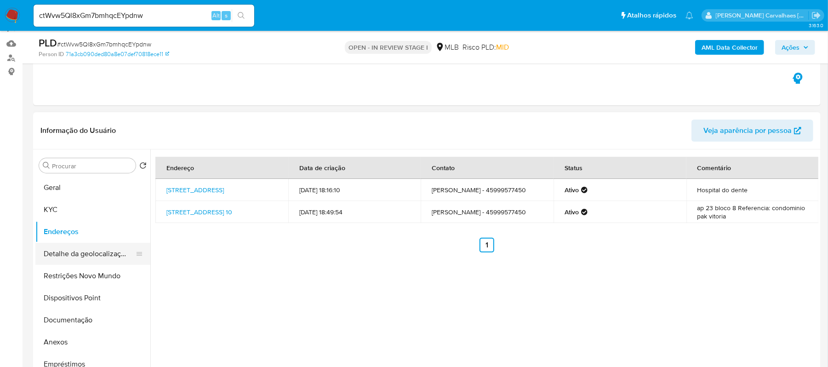
click at [105, 250] on button "Detalhe da geolocalização" at bounding box center [89, 254] width 108 height 22
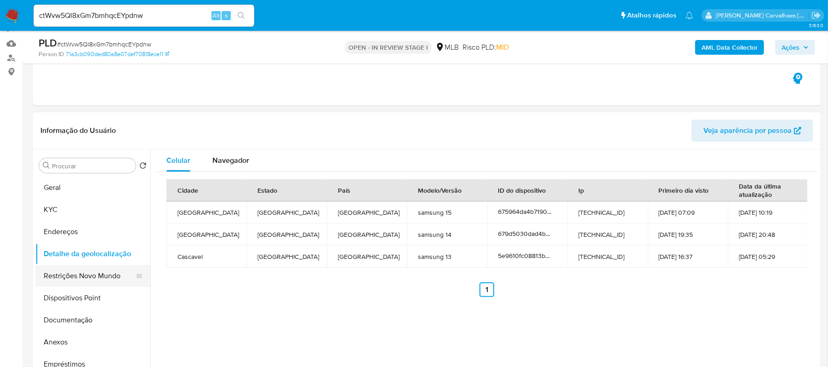
click at [118, 279] on button "Restrições Novo Mundo" at bounding box center [89, 276] width 108 height 22
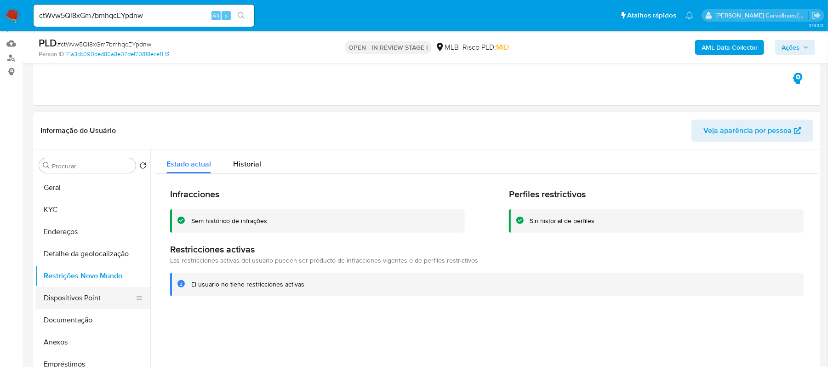
click at [84, 299] on button "Dispositivos Point" at bounding box center [89, 298] width 108 height 22
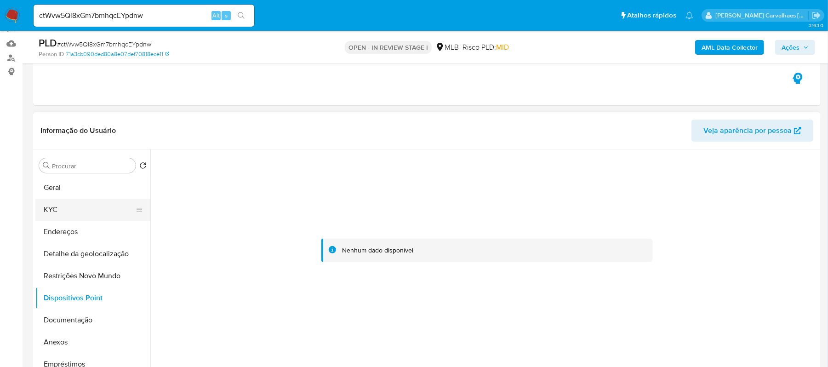
click at [75, 213] on button "KYC" at bounding box center [89, 210] width 108 height 22
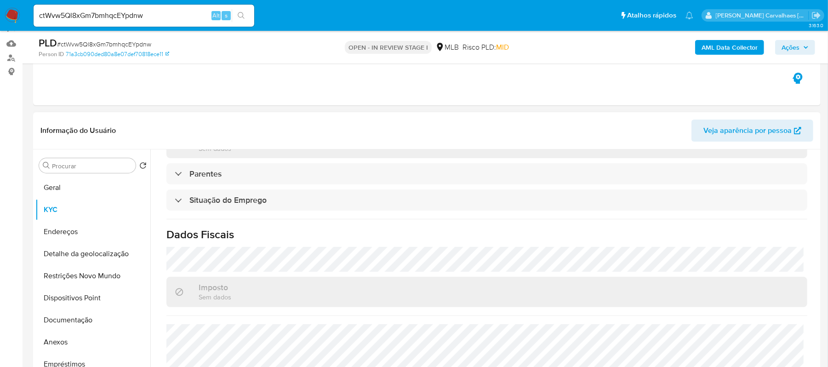
scroll to position [368, 0]
click at [73, 188] on button "Geral" at bounding box center [89, 187] width 108 height 22
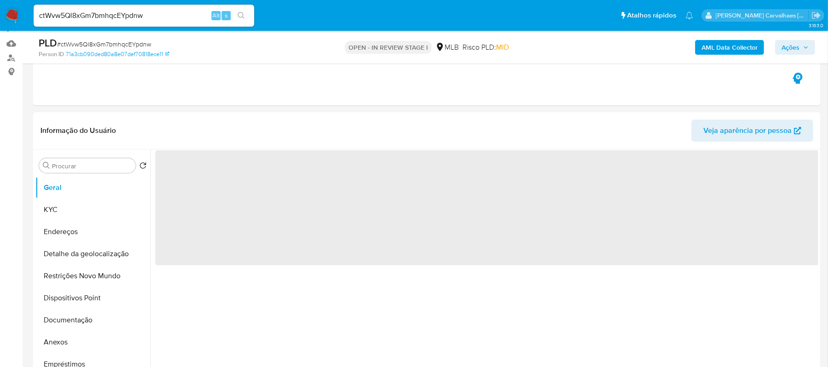
scroll to position [0, 0]
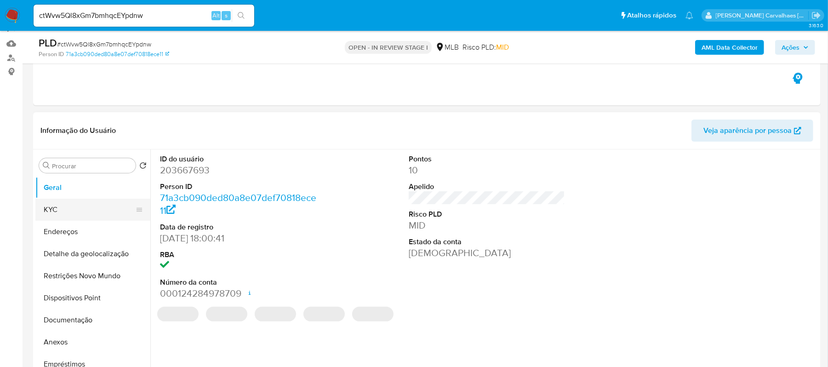
click at [71, 203] on button "KYC" at bounding box center [89, 210] width 108 height 22
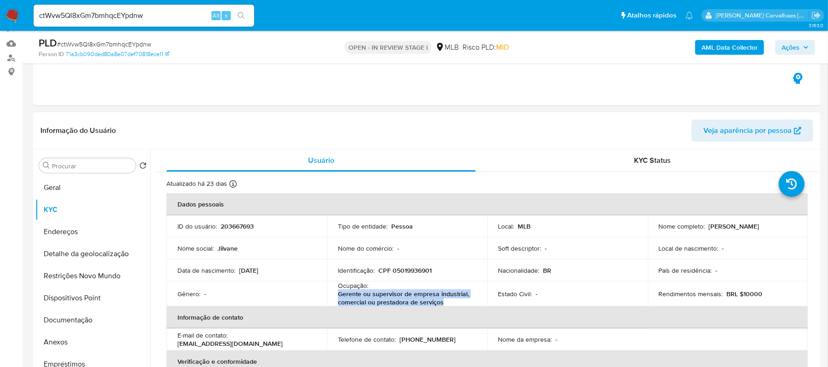
drag, startPoint x: 338, startPoint y: 295, endPoint x: 445, endPoint y: 302, distance: 106.9
click at [445, 302] on p "Gerente ou supervisor de empresa industrial, comercial ou prestadora de serviços" at bounding box center [405, 298] width 135 height 17
copy p "Gerente ou supervisor de empresa industrial, comercial ou prestadora de serviços"
click at [85, 318] on button "Documentação" at bounding box center [89, 320] width 108 height 22
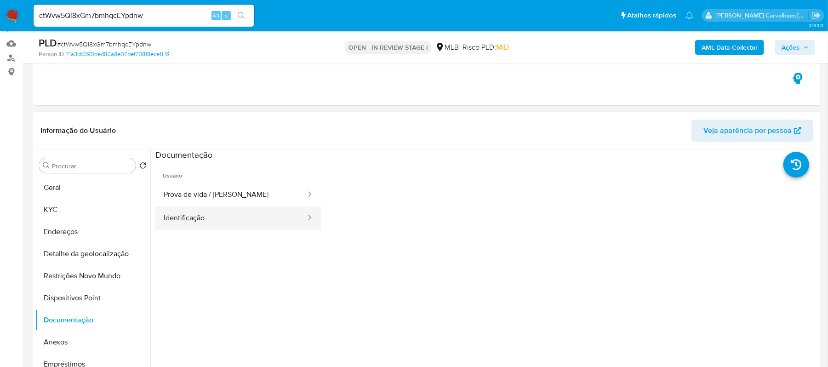
click at [212, 217] on button "Identificação" at bounding box center [230, 217] width 151 height 23
